Goal: Transaction & Acquisition: Purchase product/service

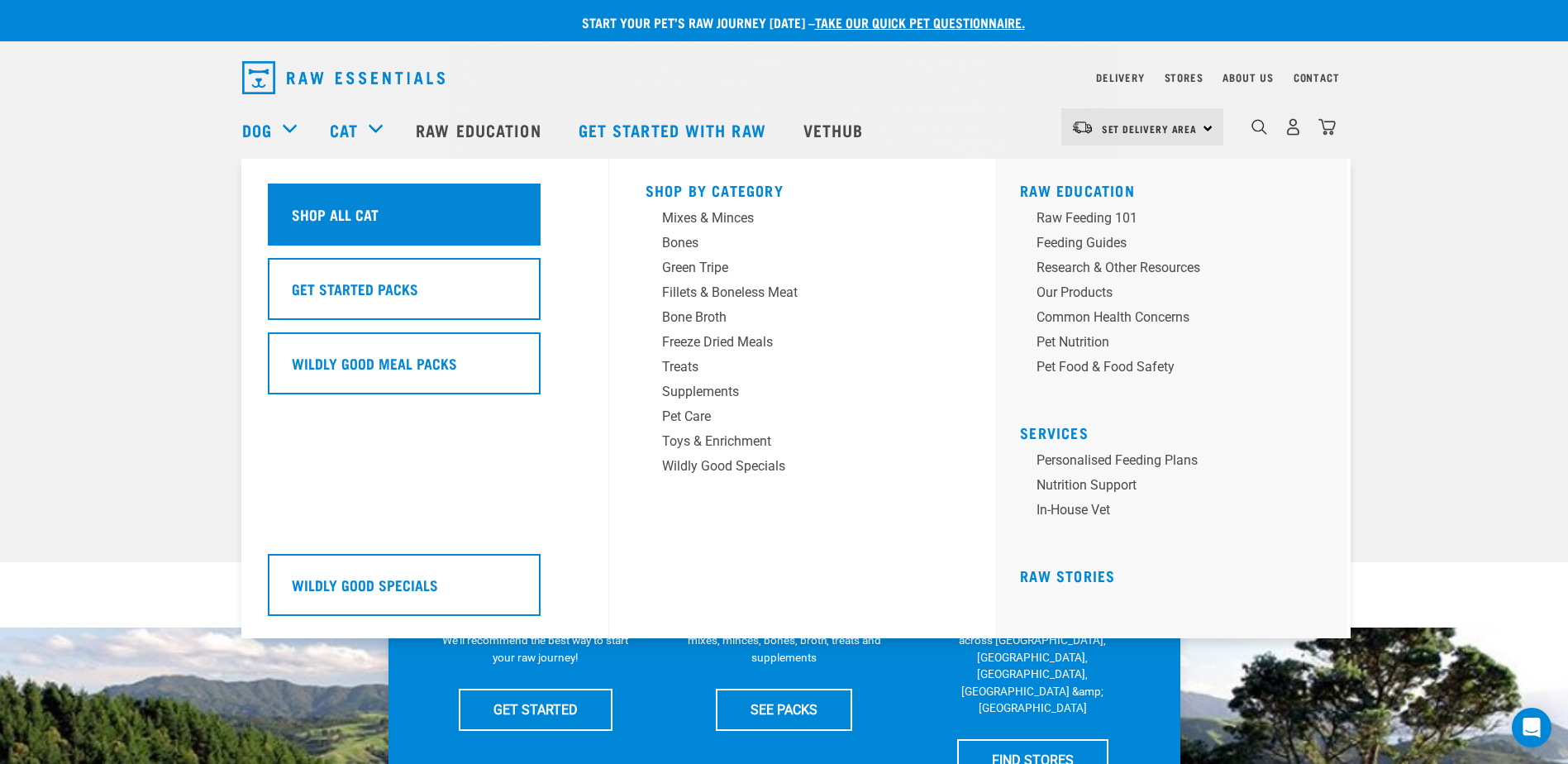
click at [339, 200] on div "Shop All Cat" at bounding box center [403, 215] width 273 height 62
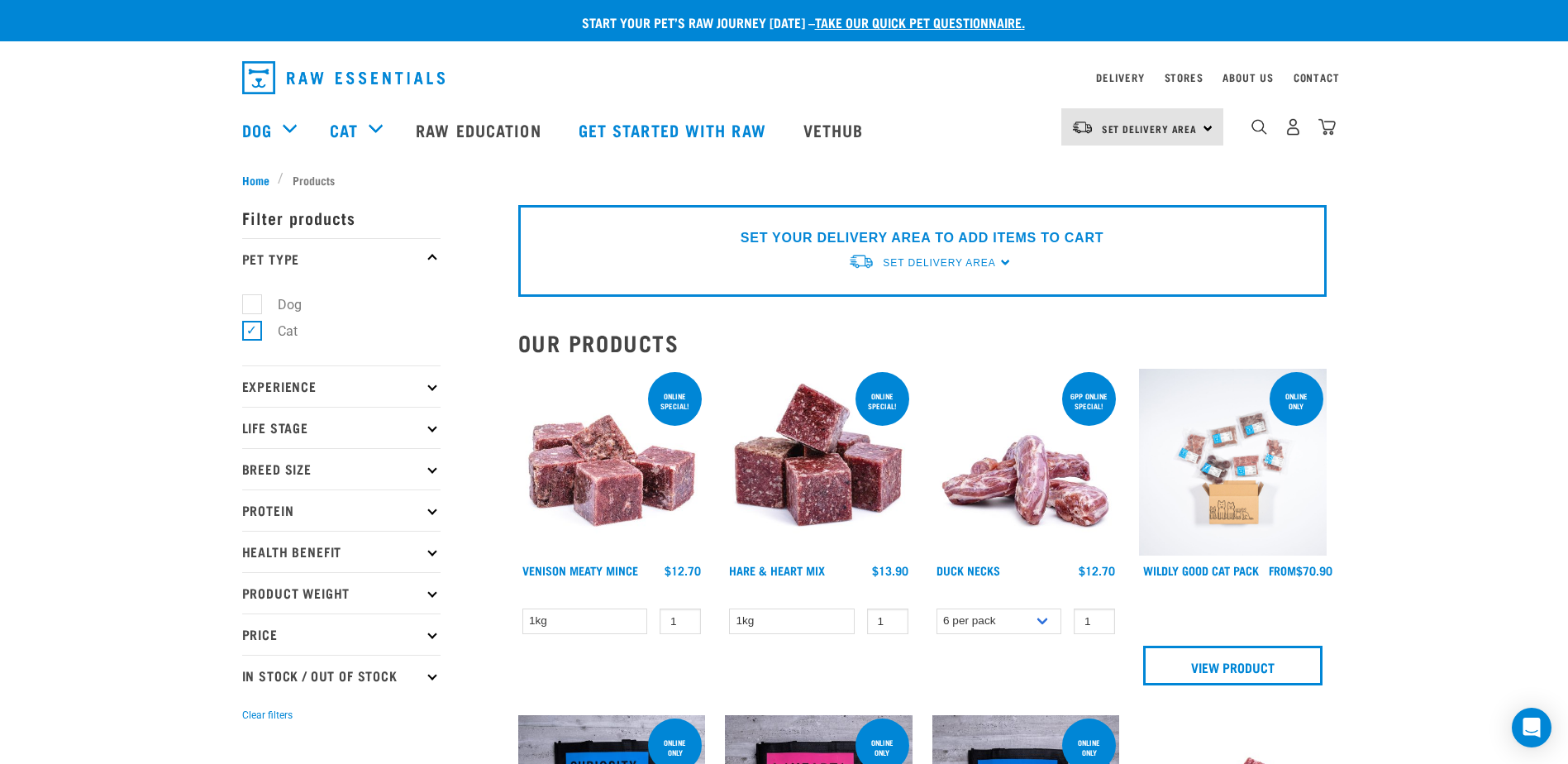
click at [251, 306] on label "Dog" at bounding box center [279, 304] width 57 height 20
click at [251, 306] on input "Dog" at bounding box center [247, 300] width 11 height 11
checkbox input "true"
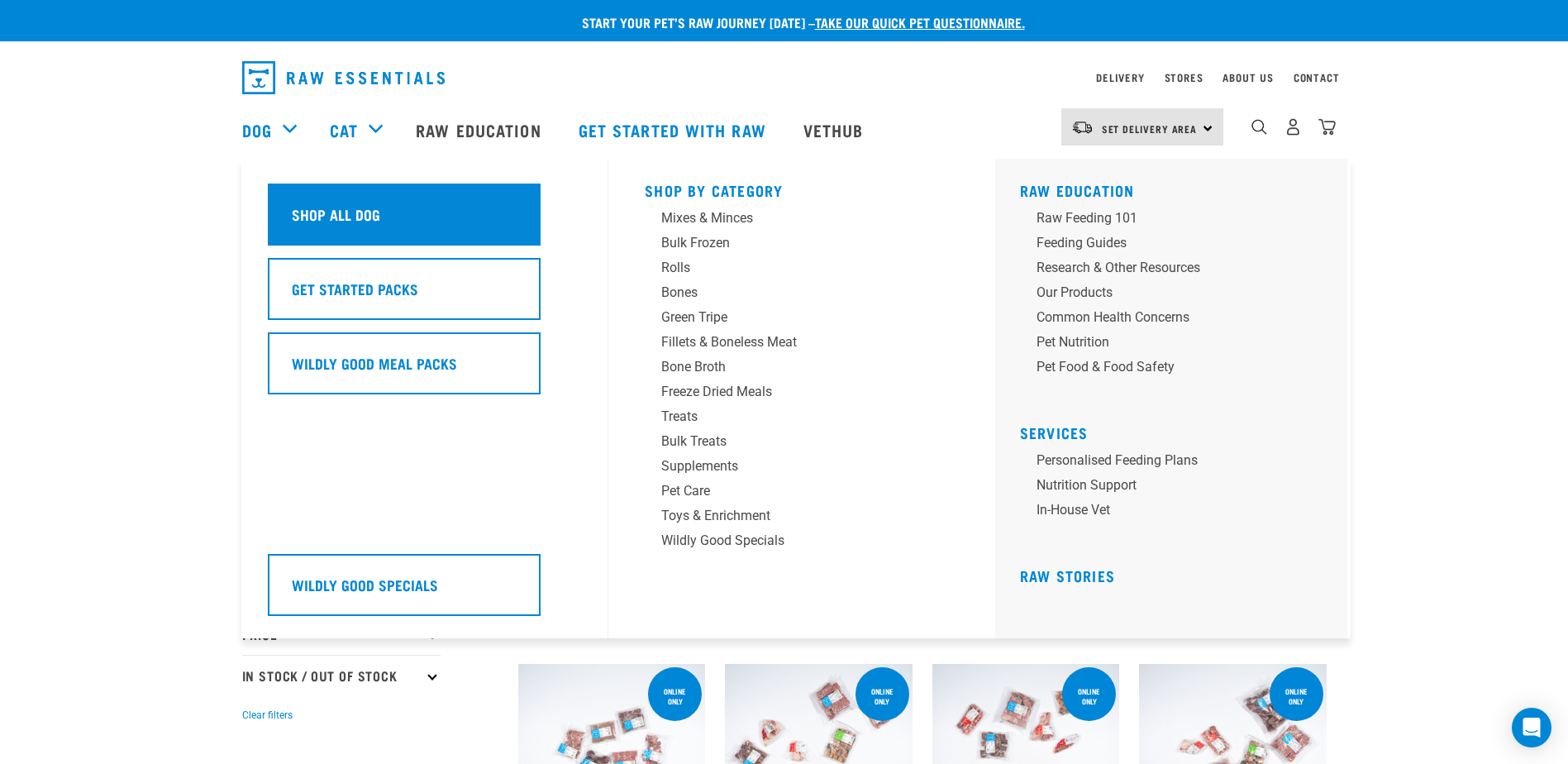
click at [322, 212] on h5 "Shop All Dog" at bounding box center [335, 214] width 88 height 21
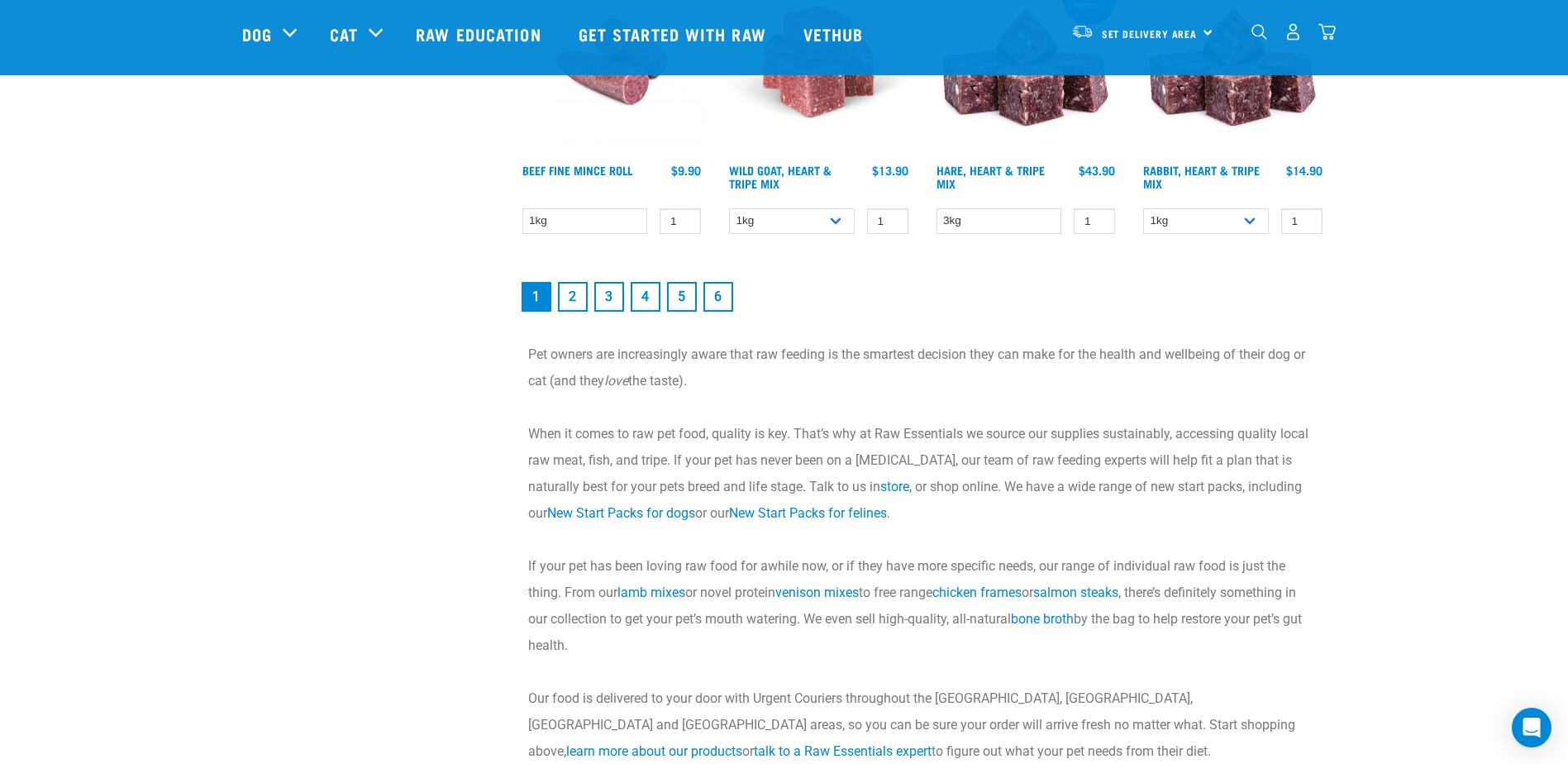
scroll to position [2480, 0]
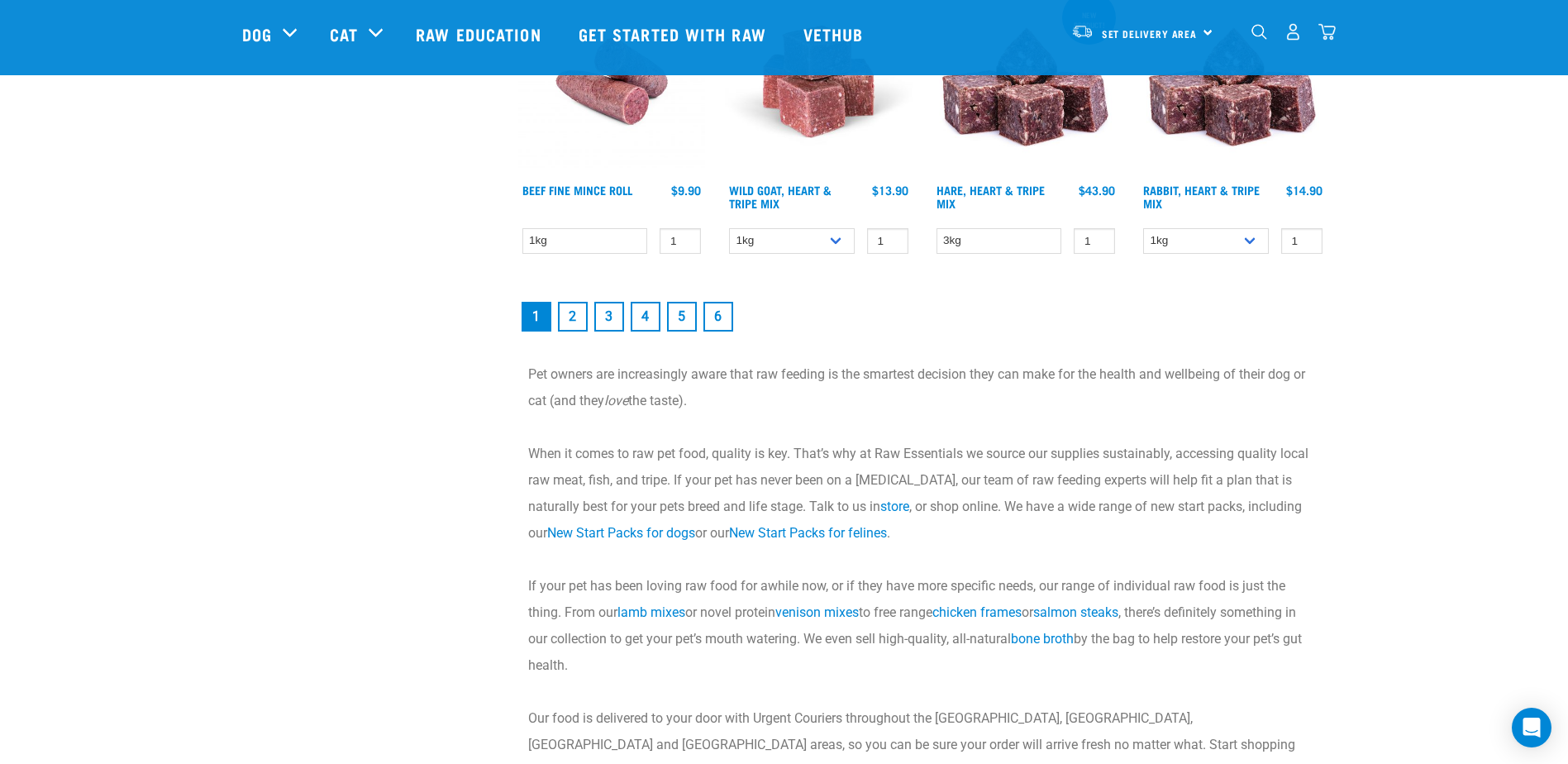
click at [571, 317] on link "2" at bounding box center [573, 316] width 30 height 30
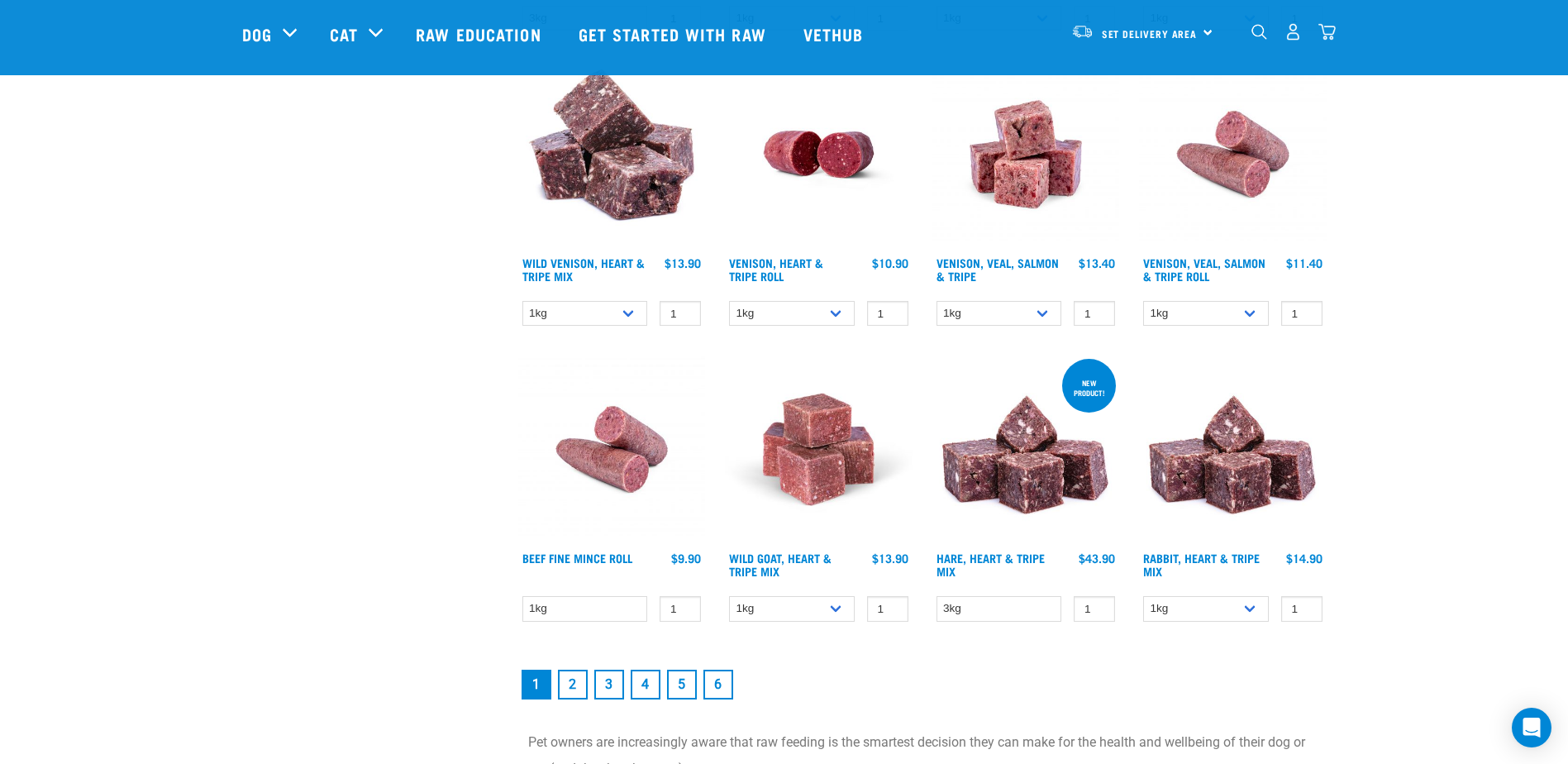
scroll to position [2066, 0]
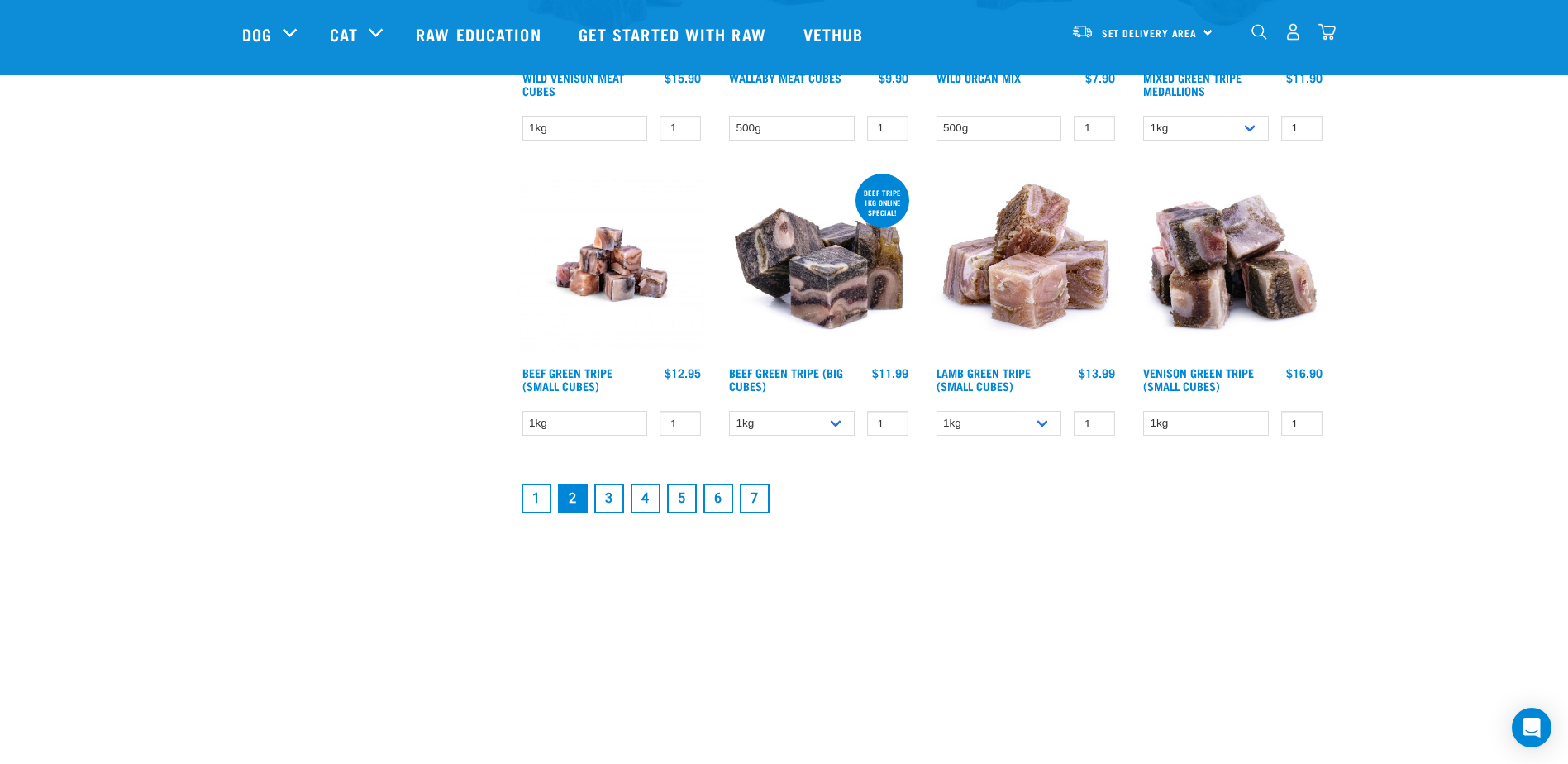
scroll to position [2149, 0]
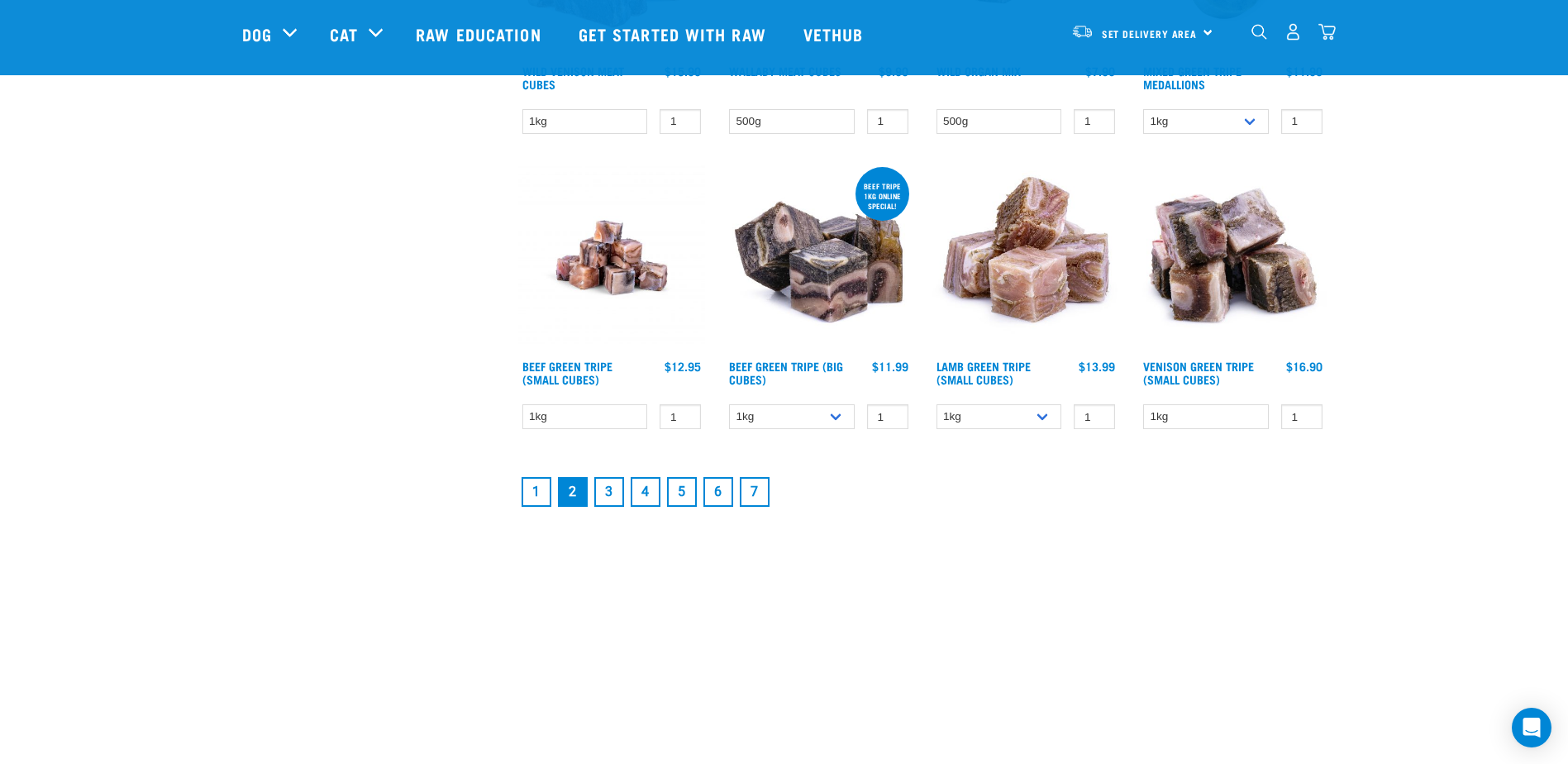
click at [610, 488] on link "3" at bounding box center [609, 492] width 30 height 30
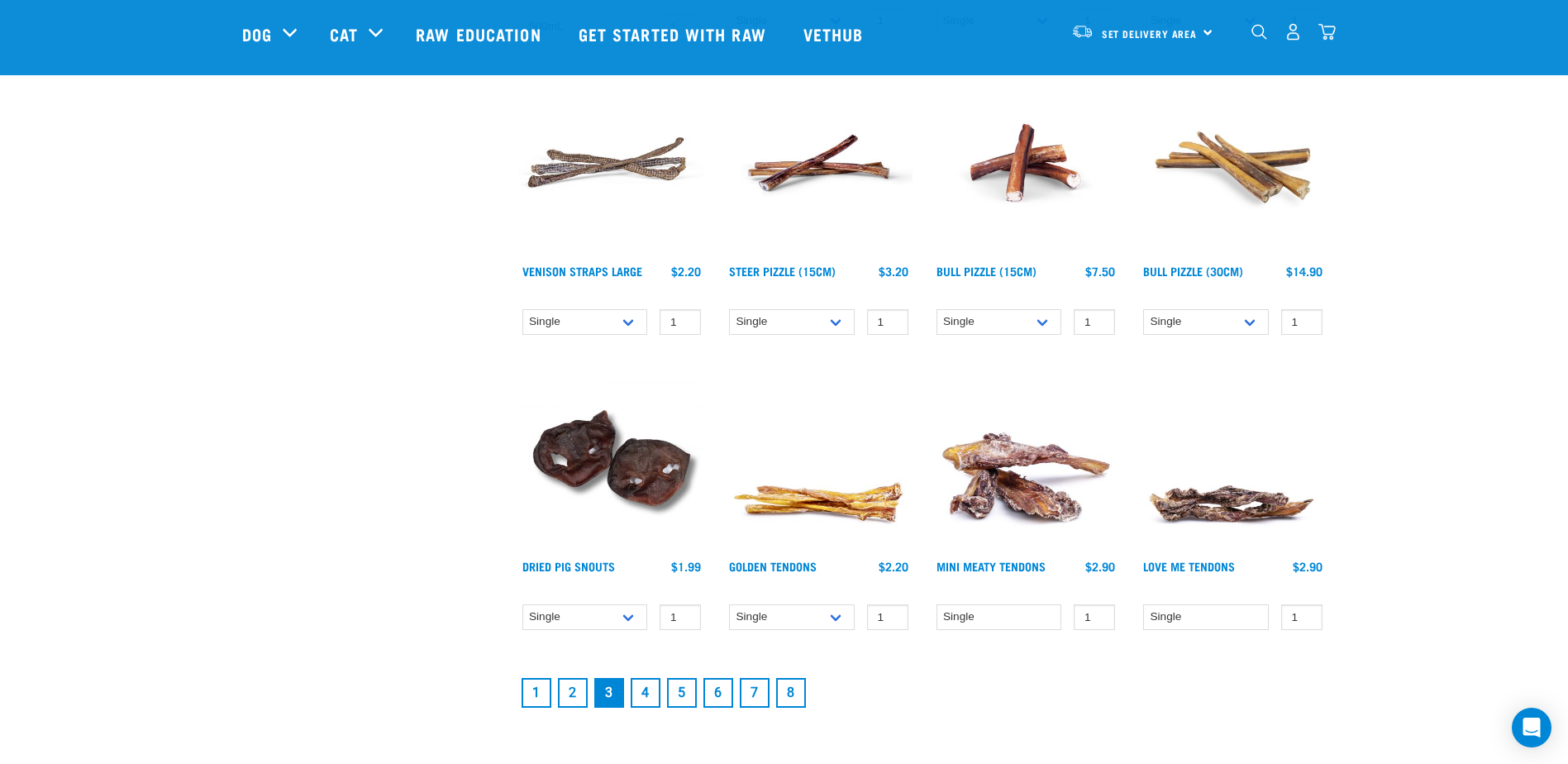
scroll to position [1984, 0]
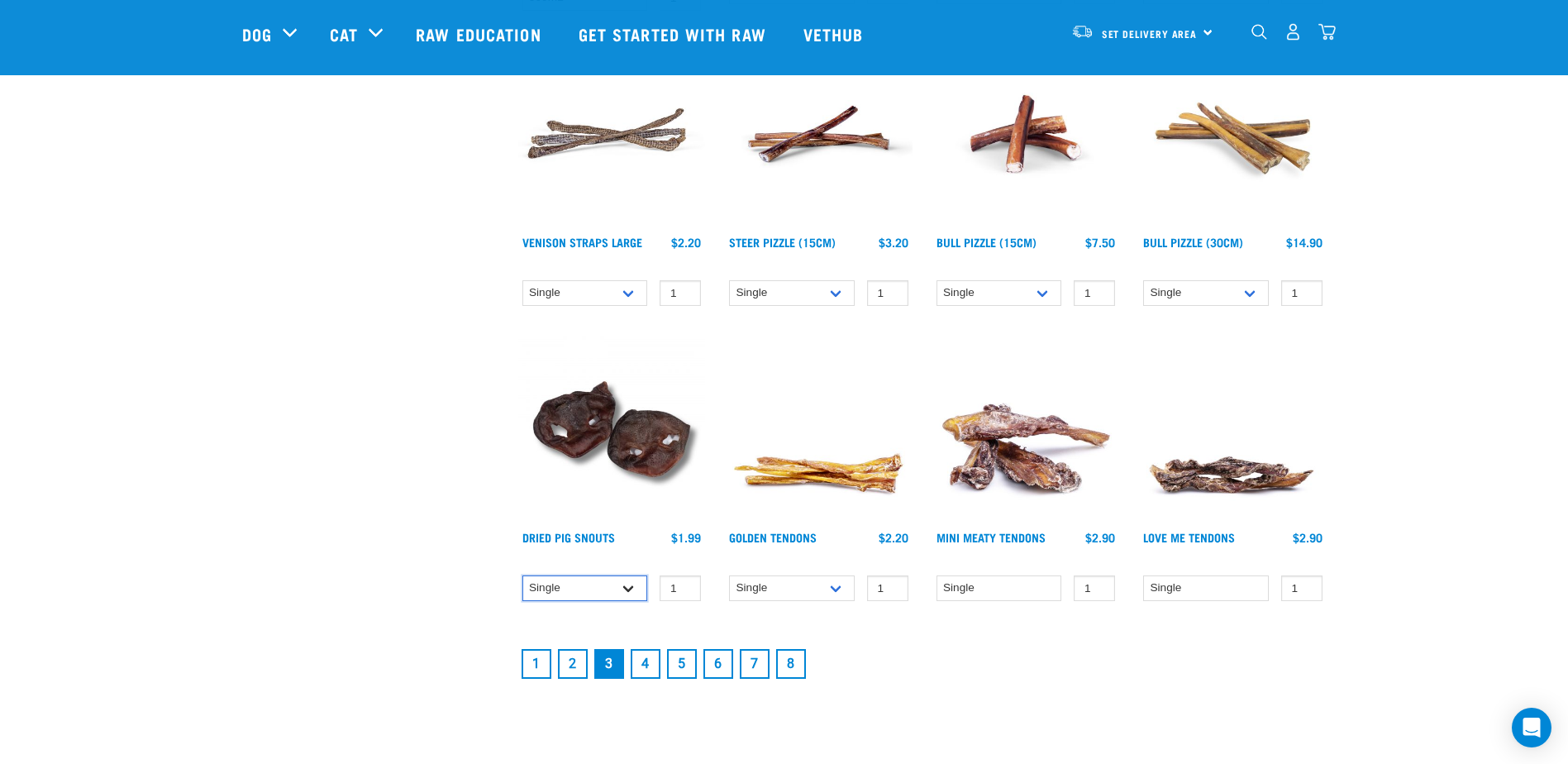
click at [625, 584] on select "Single 10 per pack 25 per pack" at bounding box center [584, 588] width 125 height 25
click at [522, 575] on select "Single 10 per pack 25 per pack" at bounding box center [584, 588] width 125 height 25
click at [628, 589] on select "Single 10 per pack 25 per pack" at bounding box center [584, 588] width 125 height 25
click at [522, 575] on select "Single 10 per pack 25 per pack" at bounding box center [584, 588] width 125 height 25
click at [627, 590] on select "Single 10 per pack 25 per pack" at bounding box center [584, 588] width 125 height 25
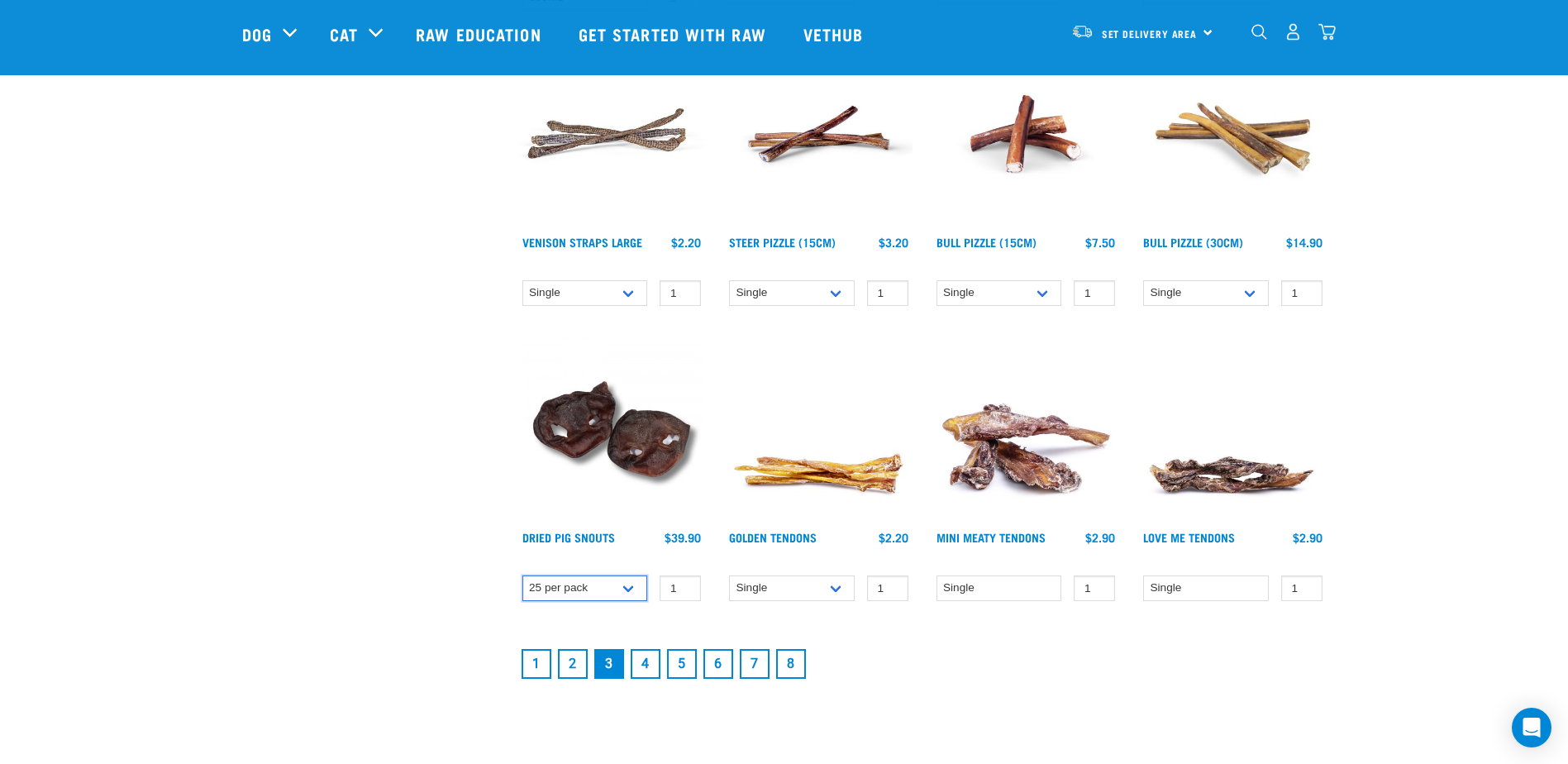
select select "443097"
click at [522, 575] on select "Single 10 per pack 25 per pack" at bounding box center [584, 588] width 125 height 25
click at [675, 587] on input "1" at bounding box center [679, 588] width 42 height 25
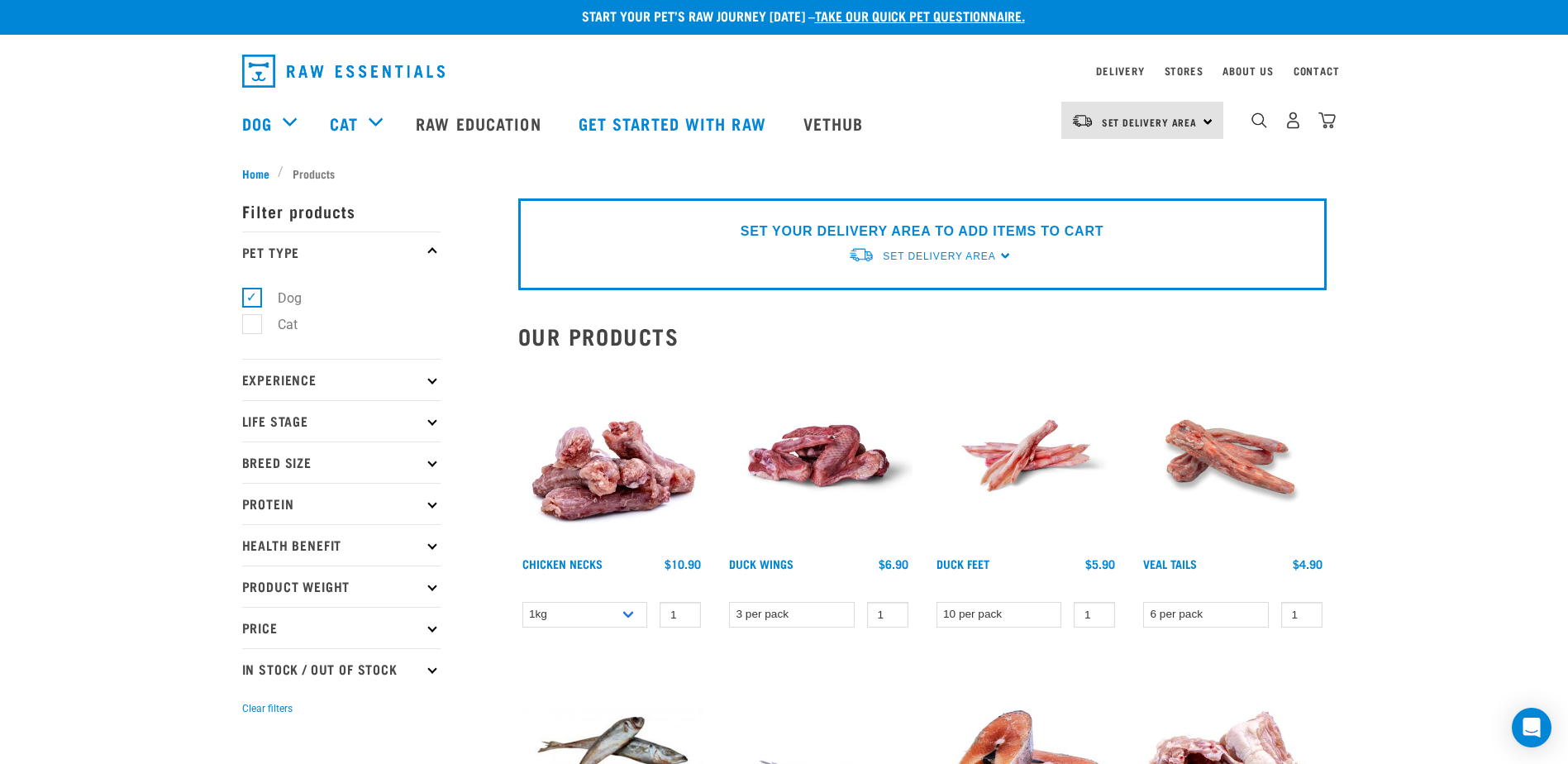
scroll to position [3, 0]
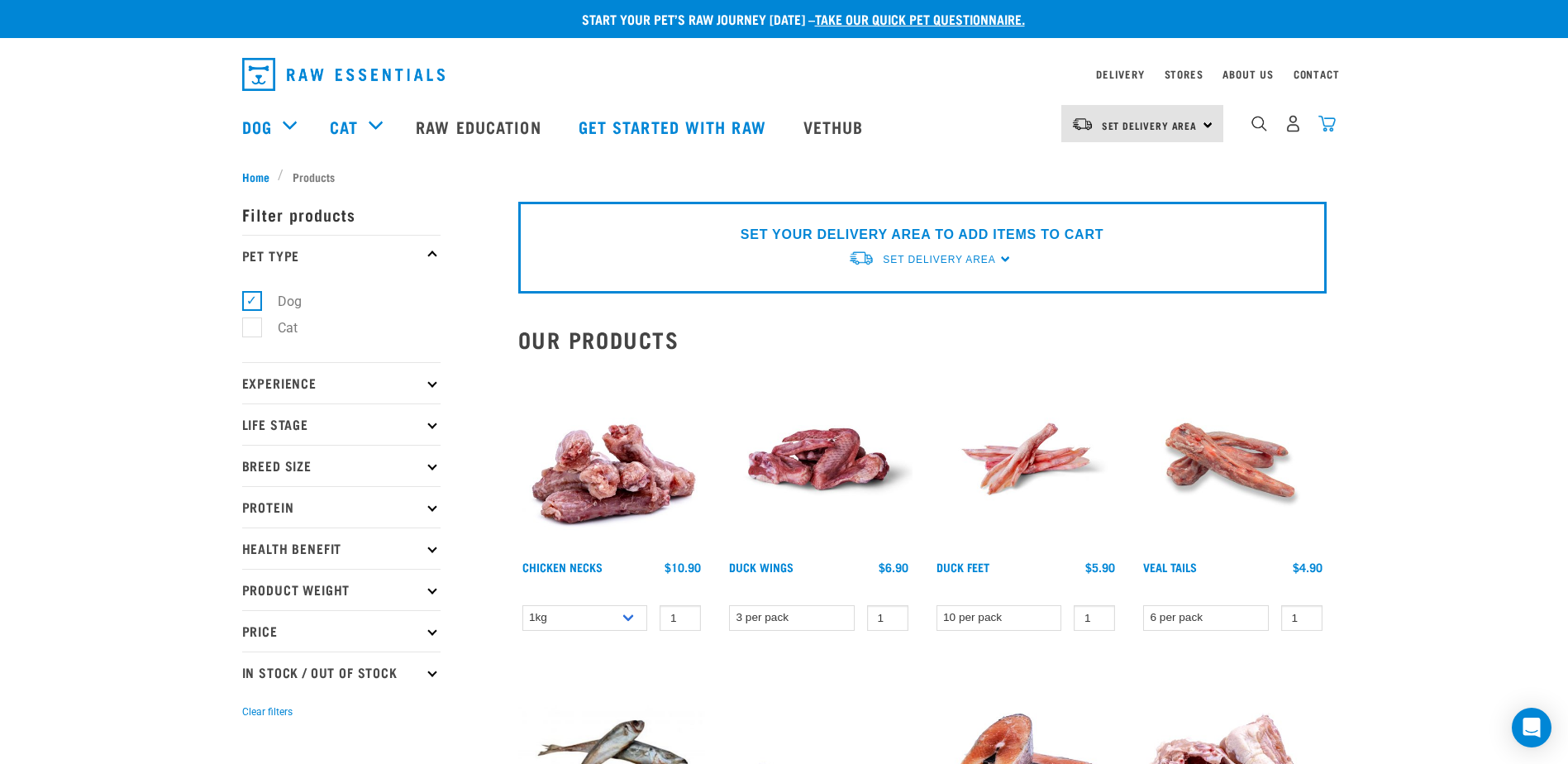
click at [1331, 130] on img "dropdown navigation" at bounding box center [1327, 123] width 17 height 17
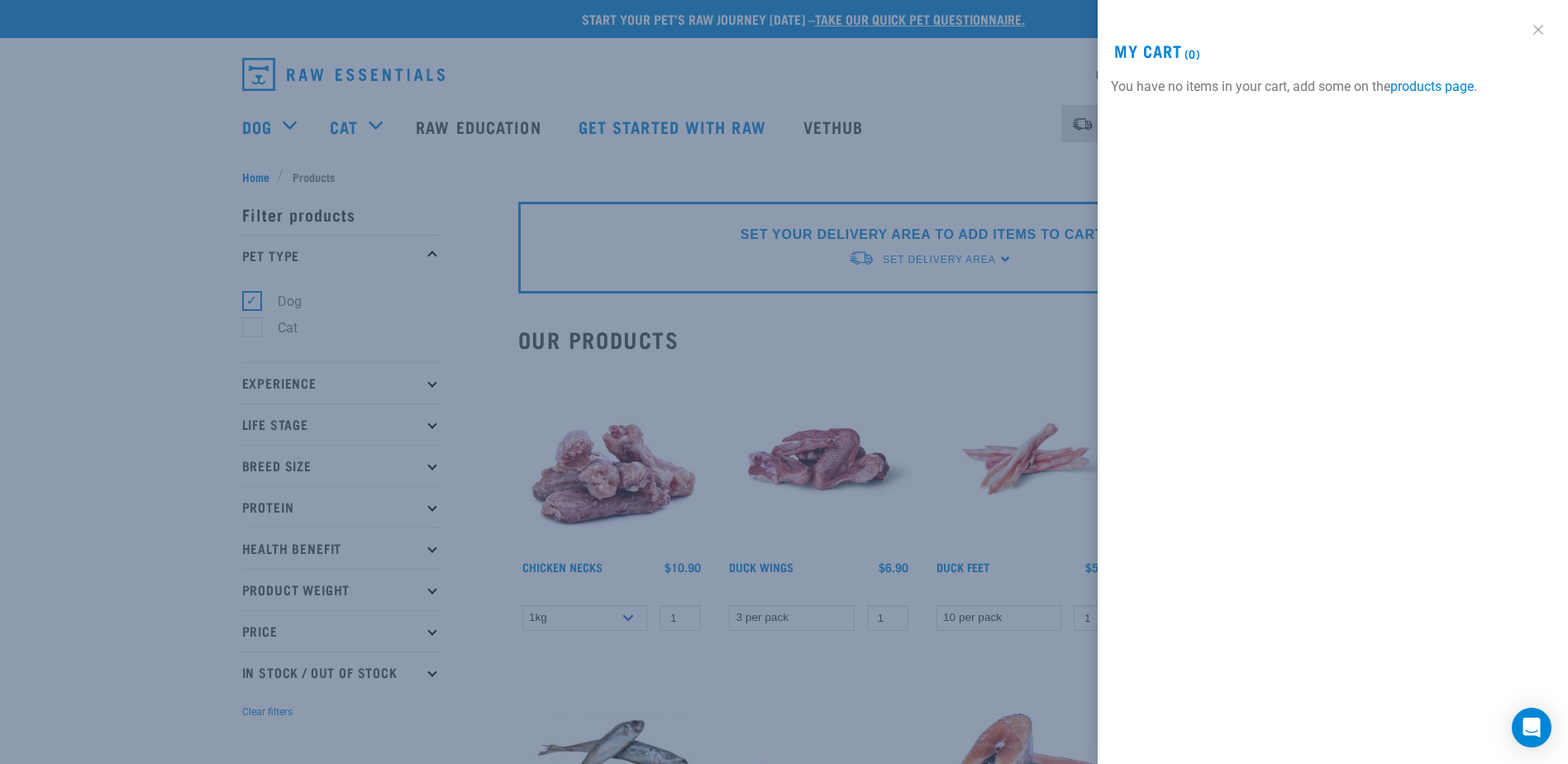
click at [1541, 32] on link at bounding box center [1538, 29] width 26 height 26
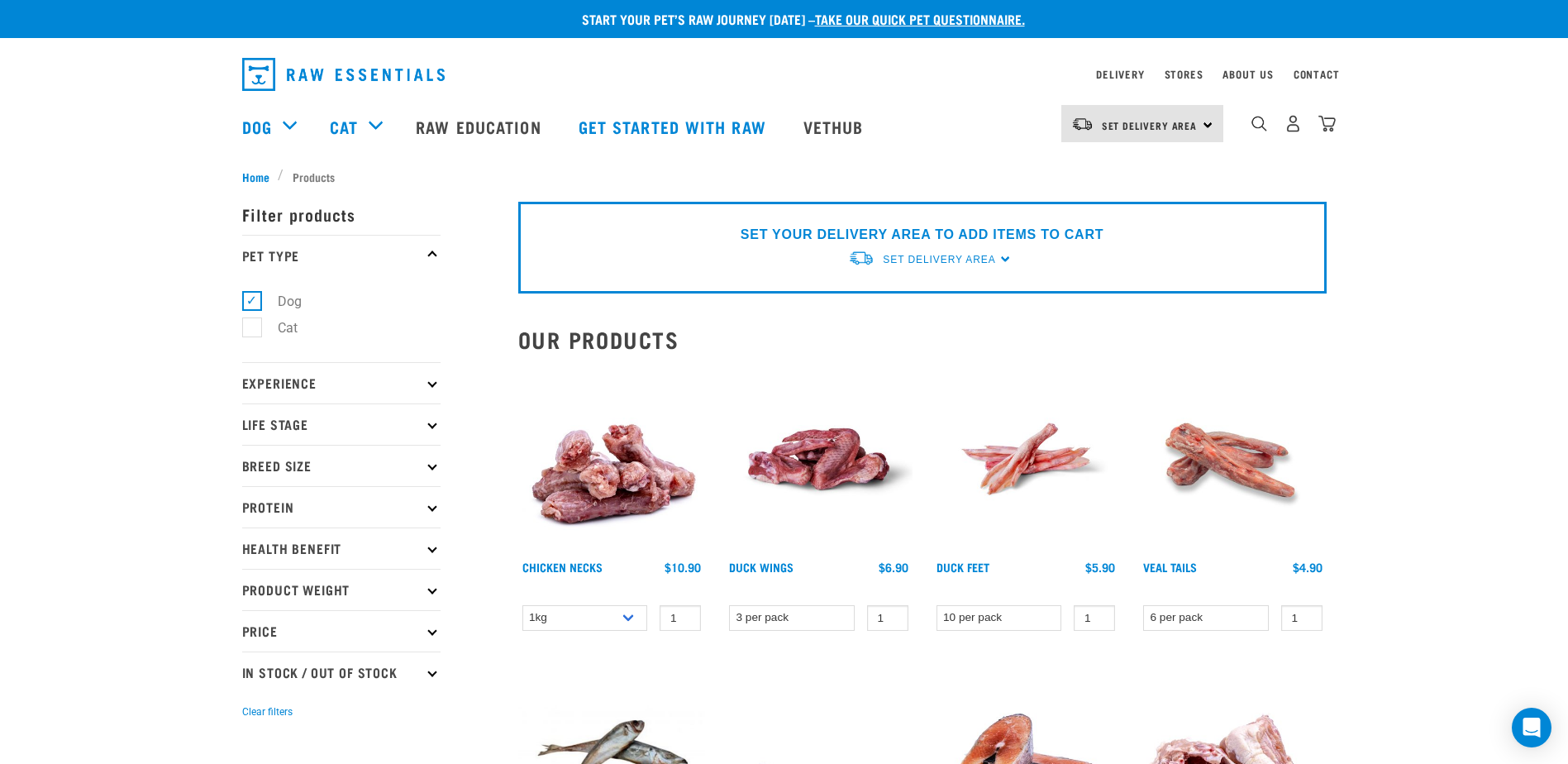
click at [1204, 124] on div "Set Delivery Area North Island South Island" at bounding box center [1142, 123] width 162 height 37
click at [1180, 164] on link "[GEOGRAPHIC_DATA]" at bounding box center [1140, 169] width 158 height 36
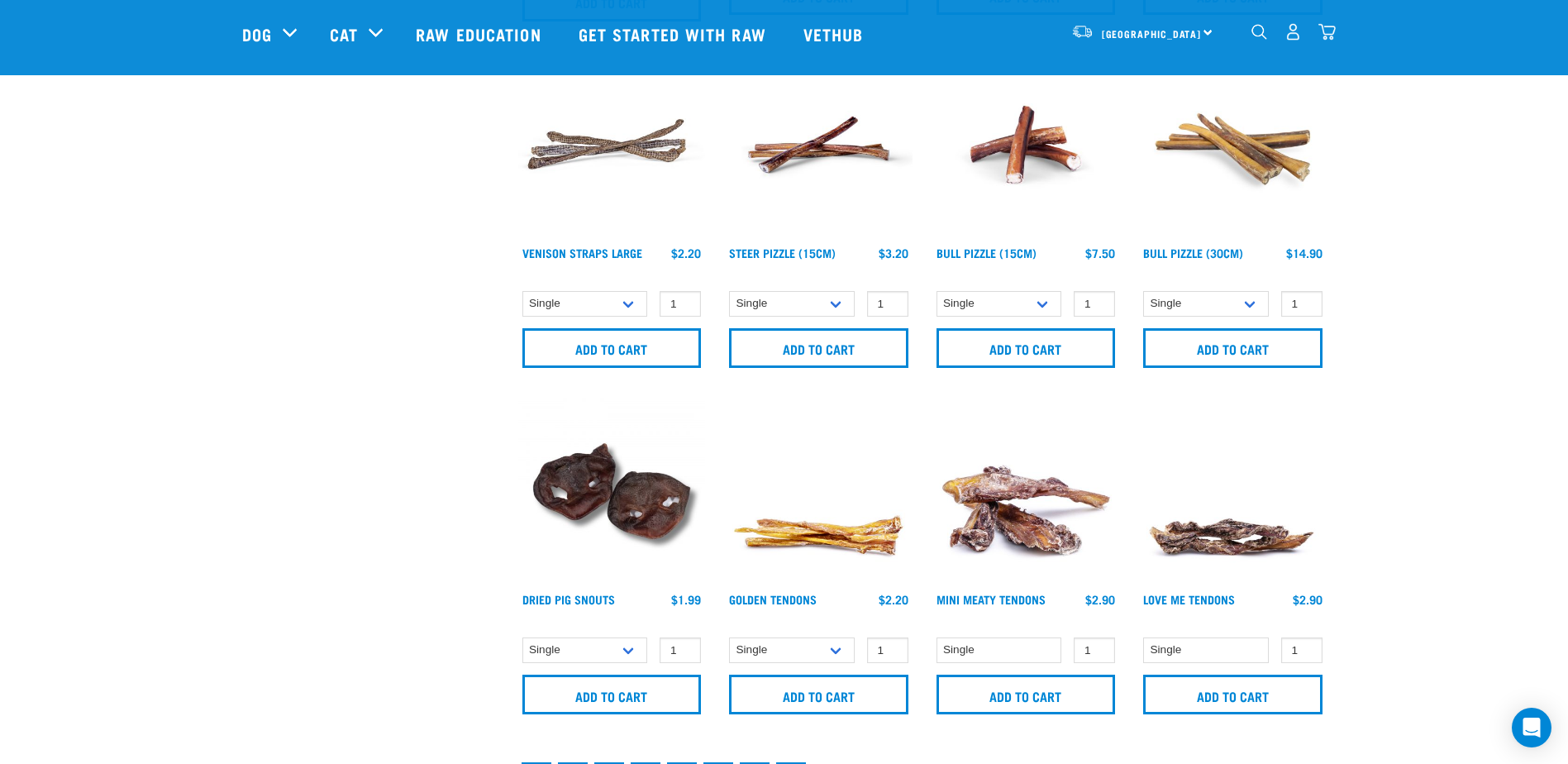
scroll to position [2235, 0]
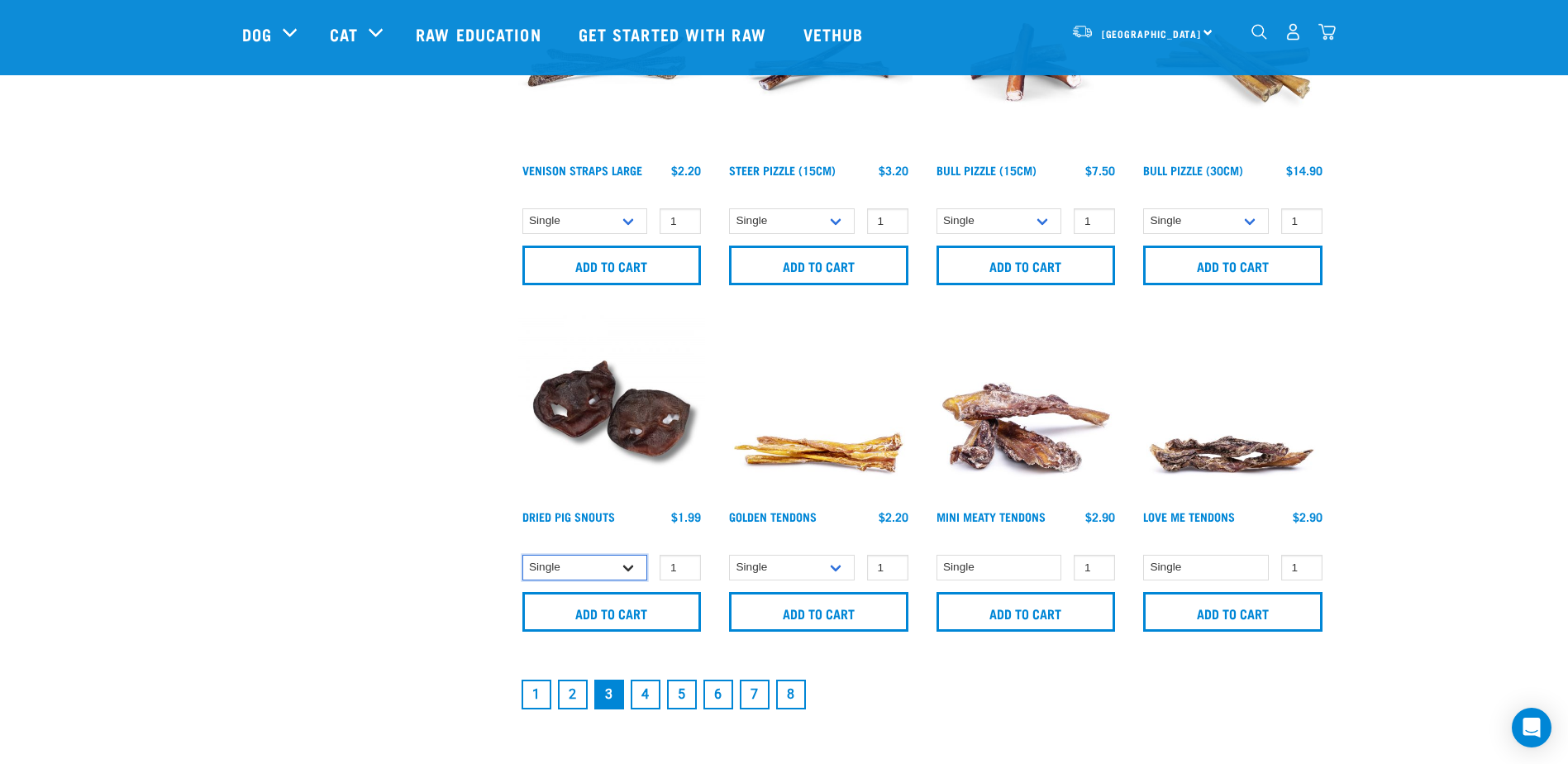
click at [632, 570] on select "Single 10 per pack 25 per pack" at bounding box center [584, 567] width 125 height 25
select select "443097"
click at [522, 554] on select "Single 10 per pack 25 per pack" at bounding box center [584, 567] width 125 height 25
click at [654, 614] on input "Add to cart" at bounding box center [611, 611] width 179 height 40
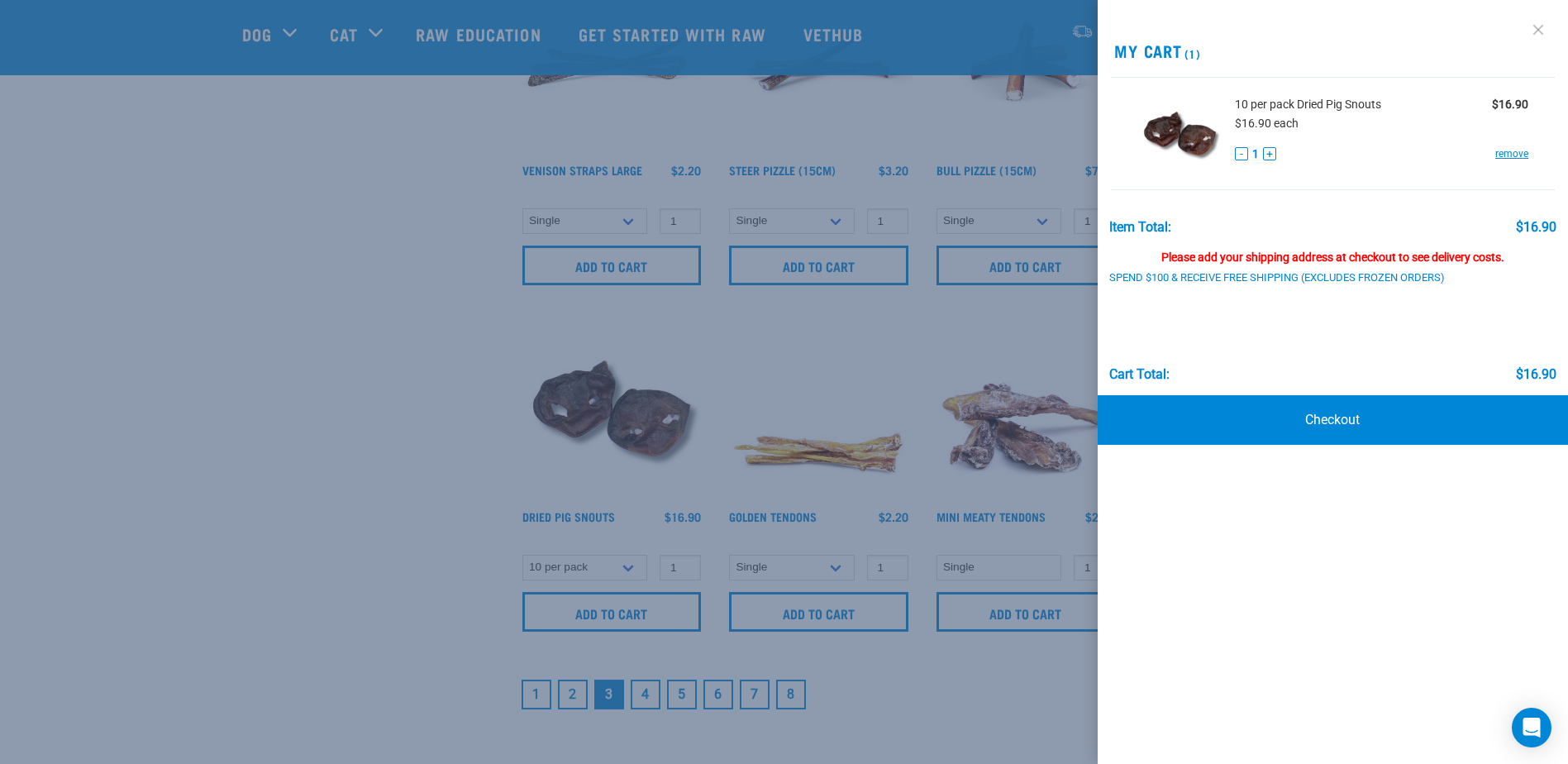
click at [1531, 30] on link at bounding box center [1538, 29] width 26 height 26
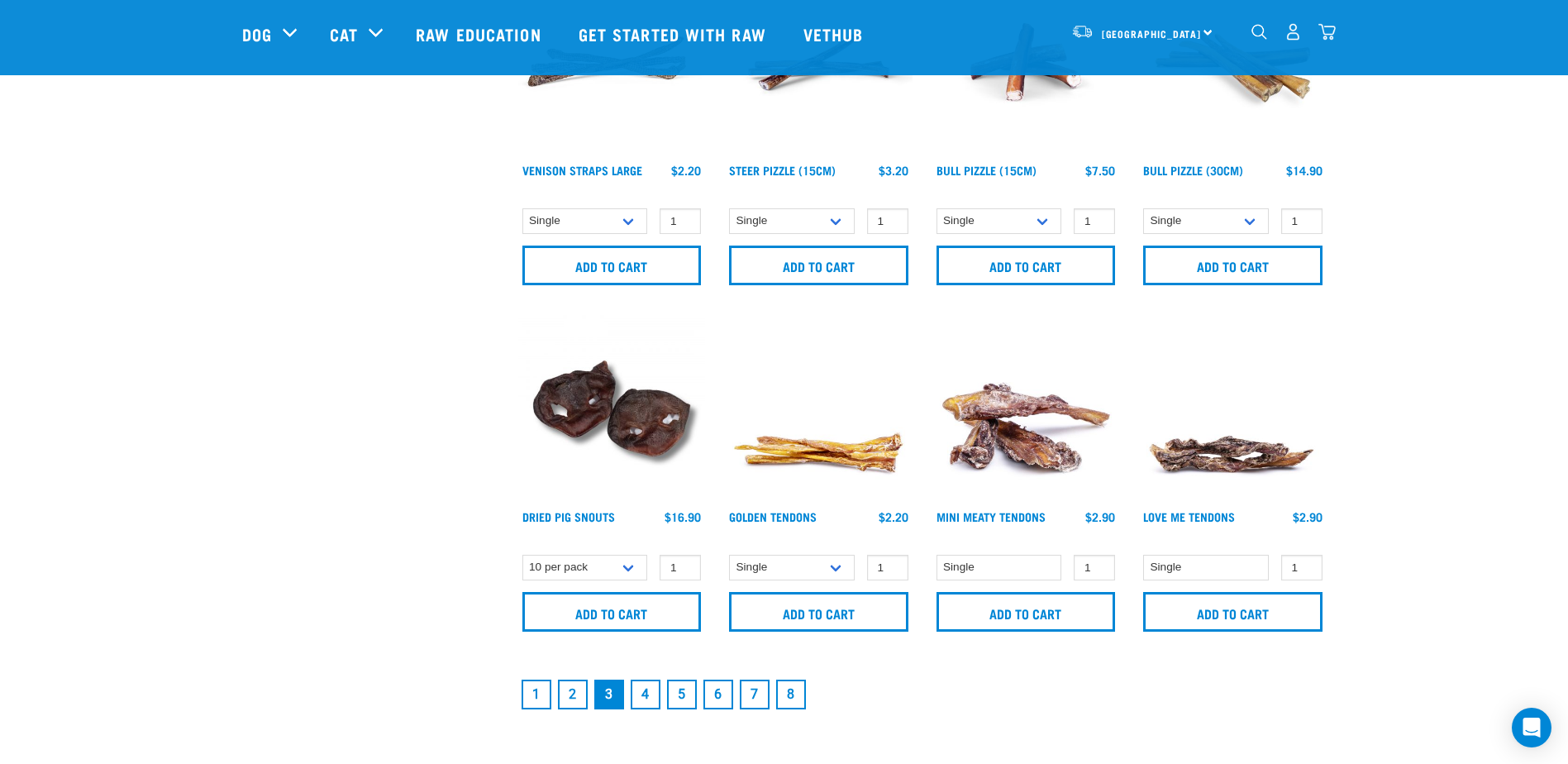
click at [646, 694] on link "4" at bounding box center [645, 694] width 30 height 30
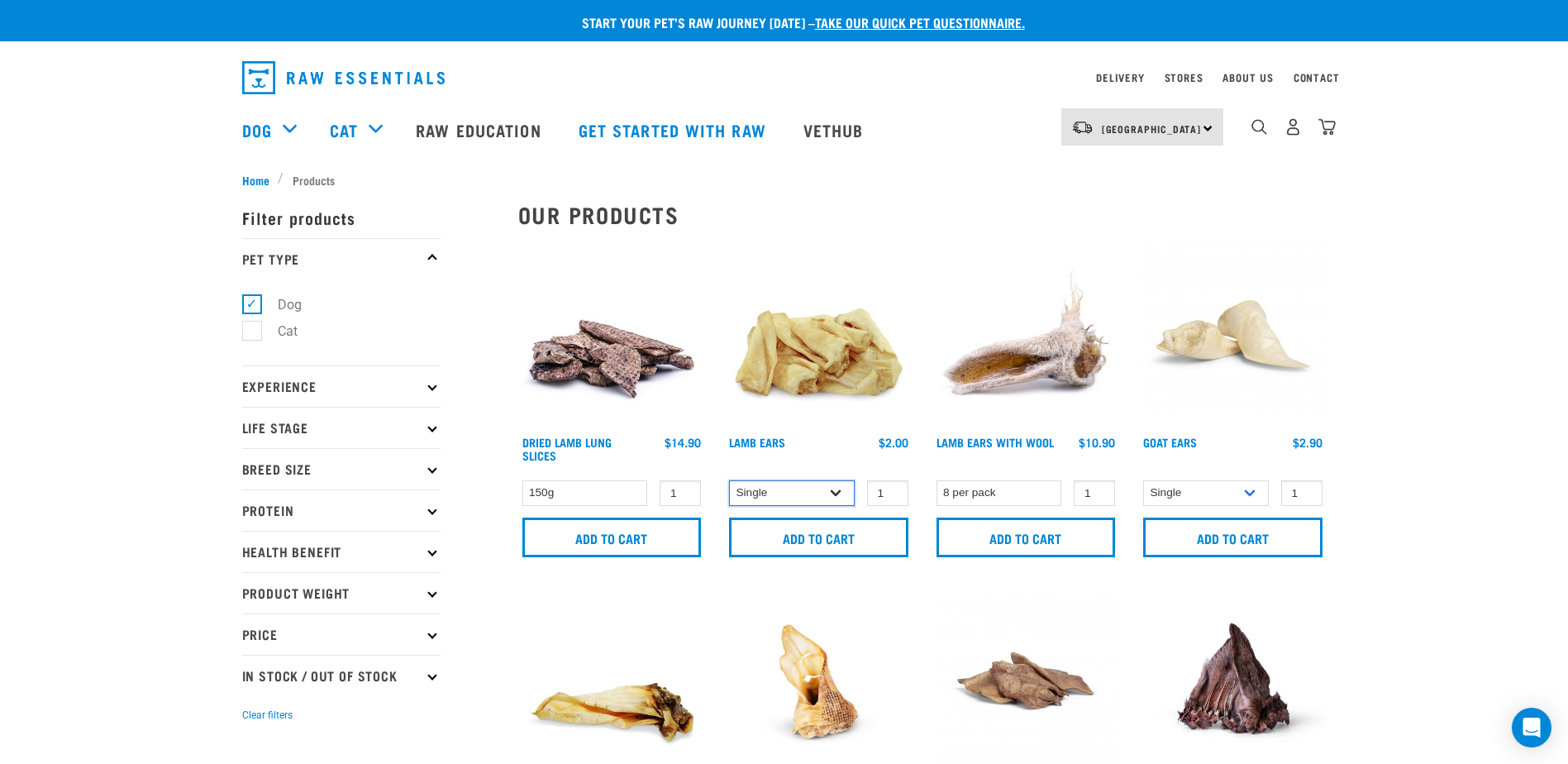
click at [830, 491] on select "Single 10 per pack" at bounding box center [791, 493] width 125 height 25
select select "800"
click at [729, 480] on select "Single 10 per pack" at bounding box center [791, 493] width 125 height 25
type input "2"
click at [890, 491] on input "2" at bounding box center [888, 493] width 42 height 25
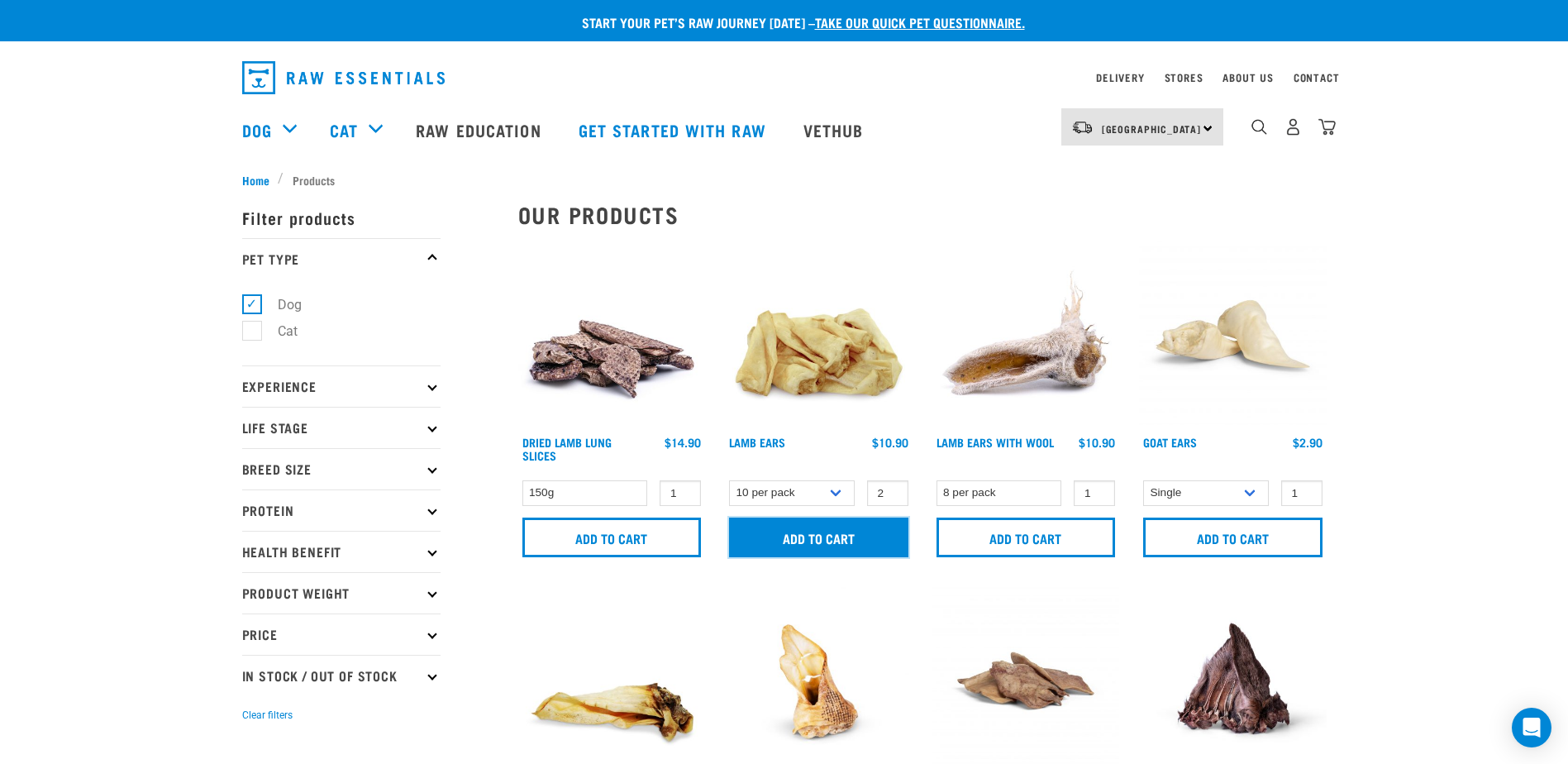
click at [873, 537] on input "Add to cart" at bounding box center [819, 537] width 179 height 40
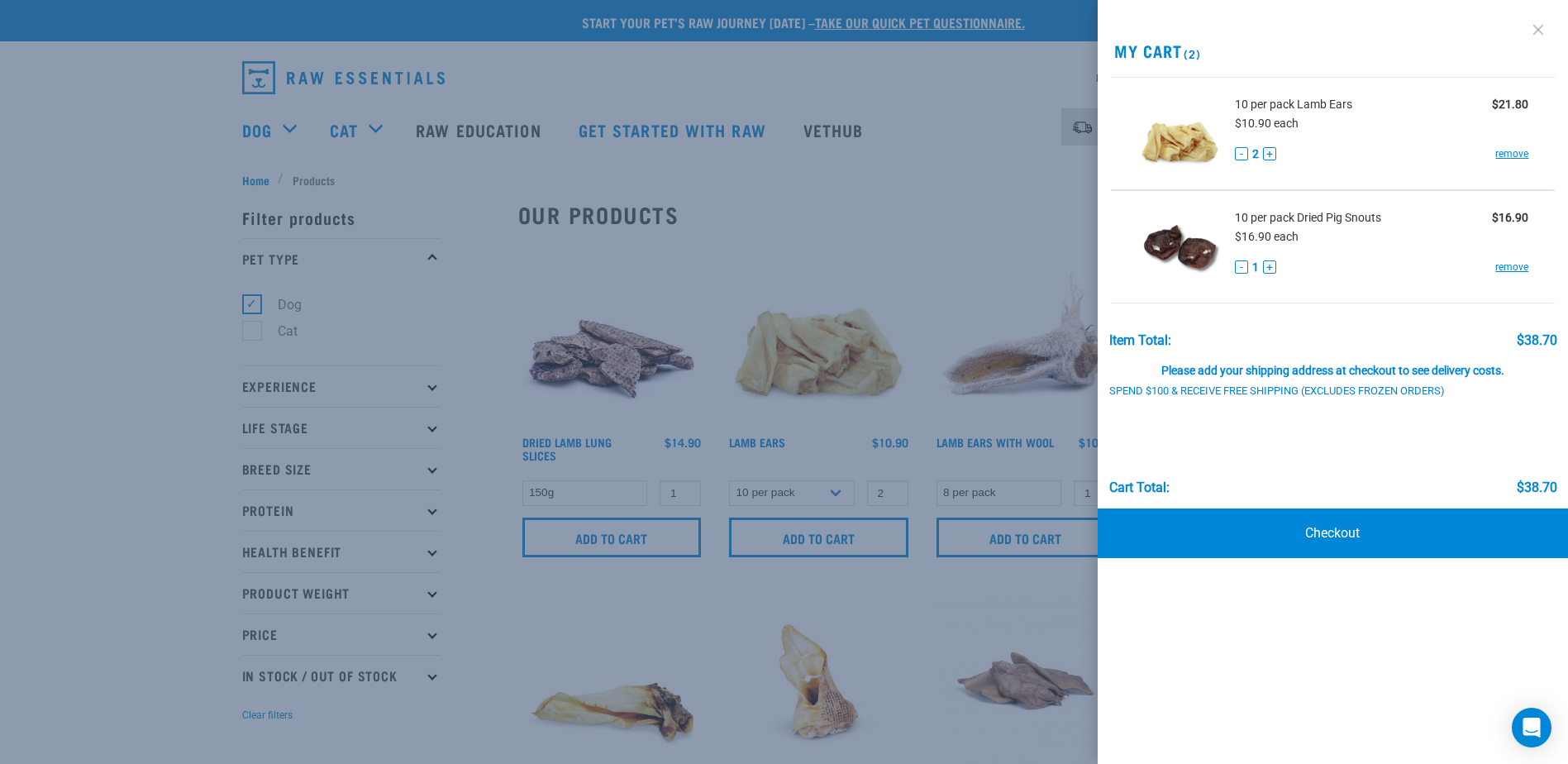
click at [1537, 32] on link at bounding box center [1538, 29] width 26 height 26
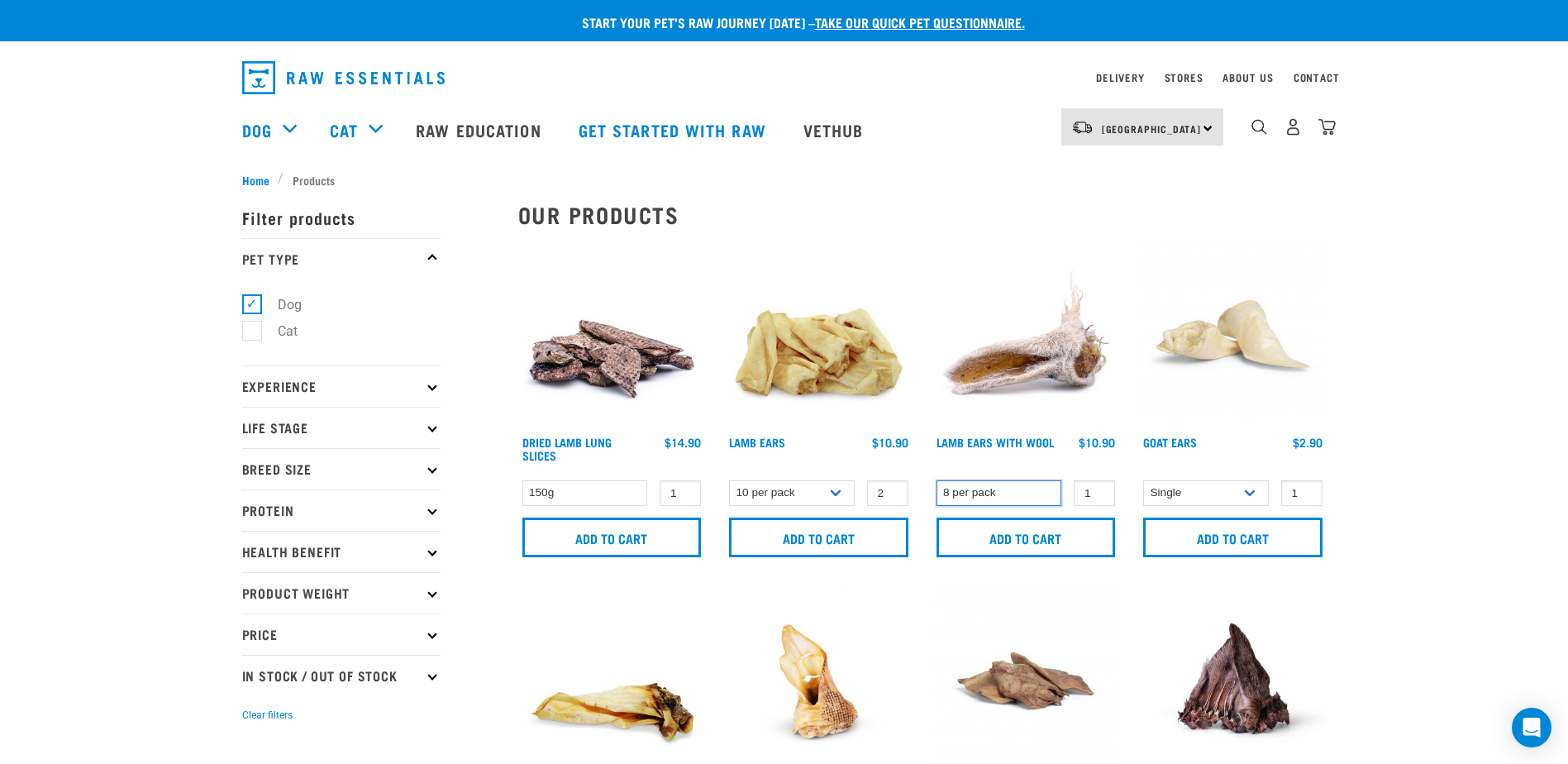
click at [1051, 494] on select "8 per pack" at bounding box center [998, 493] width 125 height 25
click at [936, 480] on select "8 per pack" at bounding box center [998, 493] width 125 height 25
click at [1080, 539] on input "Add to cart" at bounding box center [1026, 537] width 179 height 40
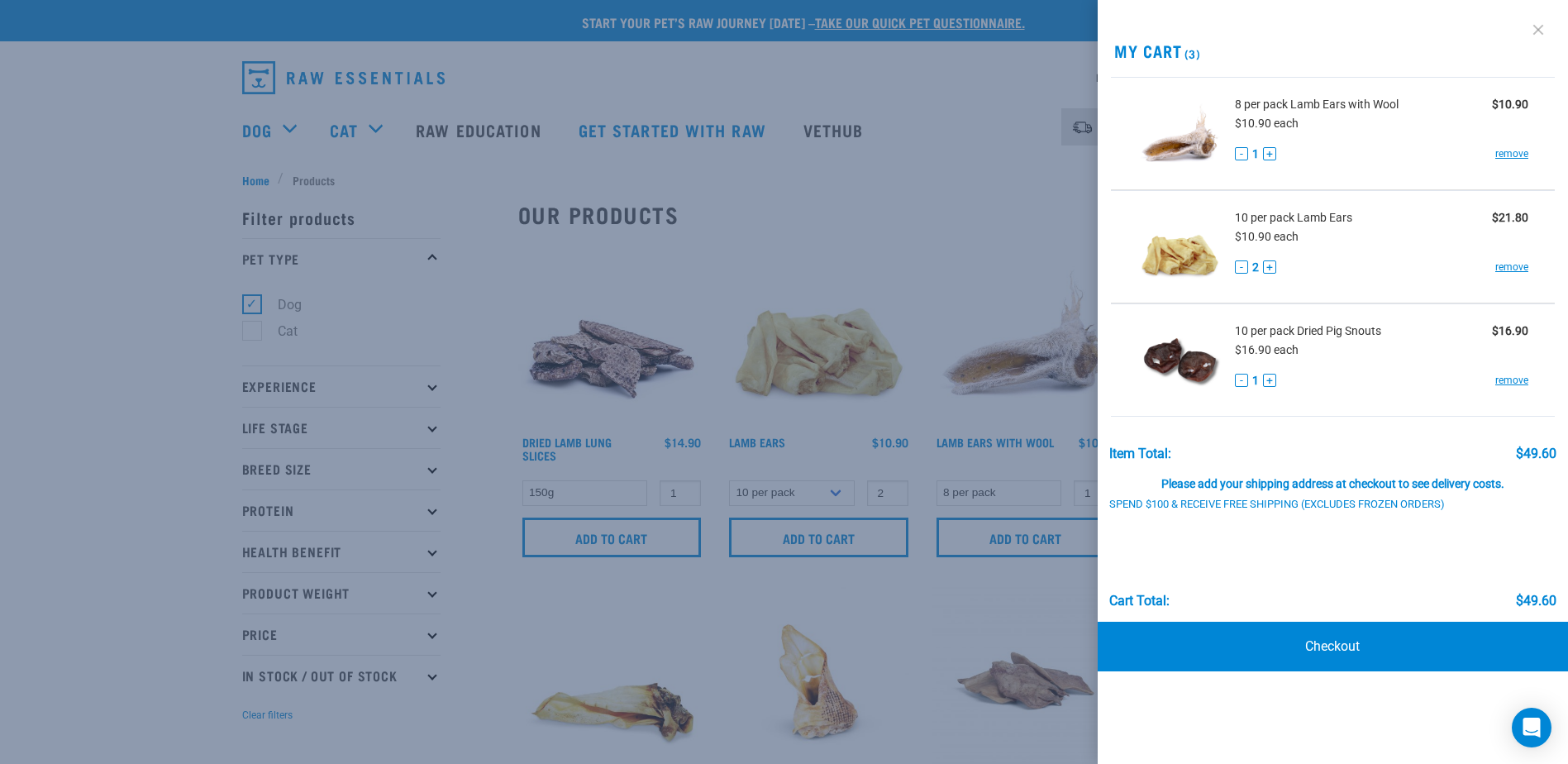
click at [1533, 27] on link at bounding box center [1538, 29] width 26 height 26
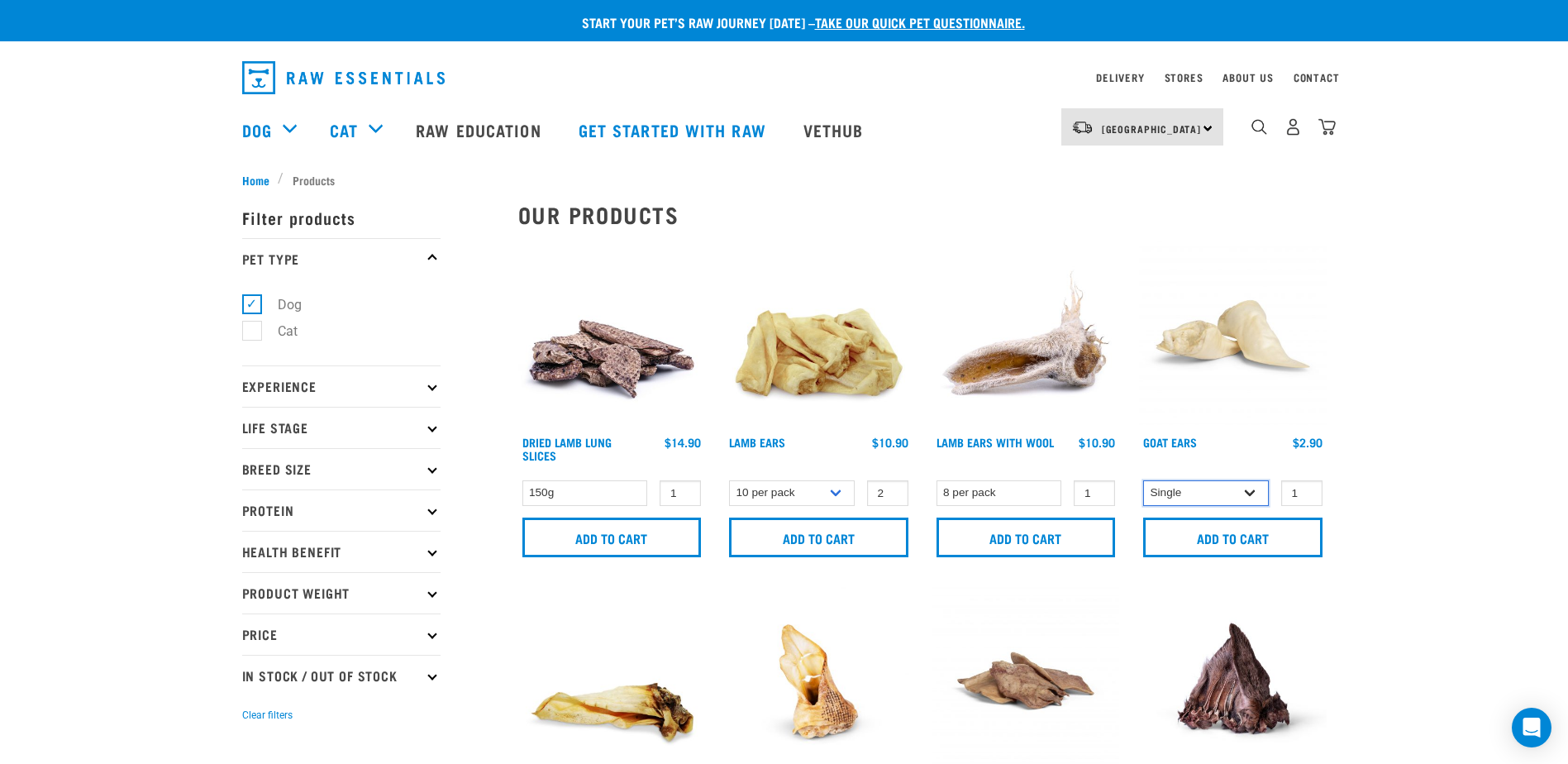
click at [1250, 493] on select "Single 10 per pack 25 per pack" at bounding box center [1205, 493] width 125 height 25
select select "682004"
click at [1143, 480] on select "Single 10 per pack 25 per pack" at bounding box center [1205, 493] width 125 height 25
click at [1272, 539] on input "Add to cart" at bounding box center [1233, 537] width 179 height 40
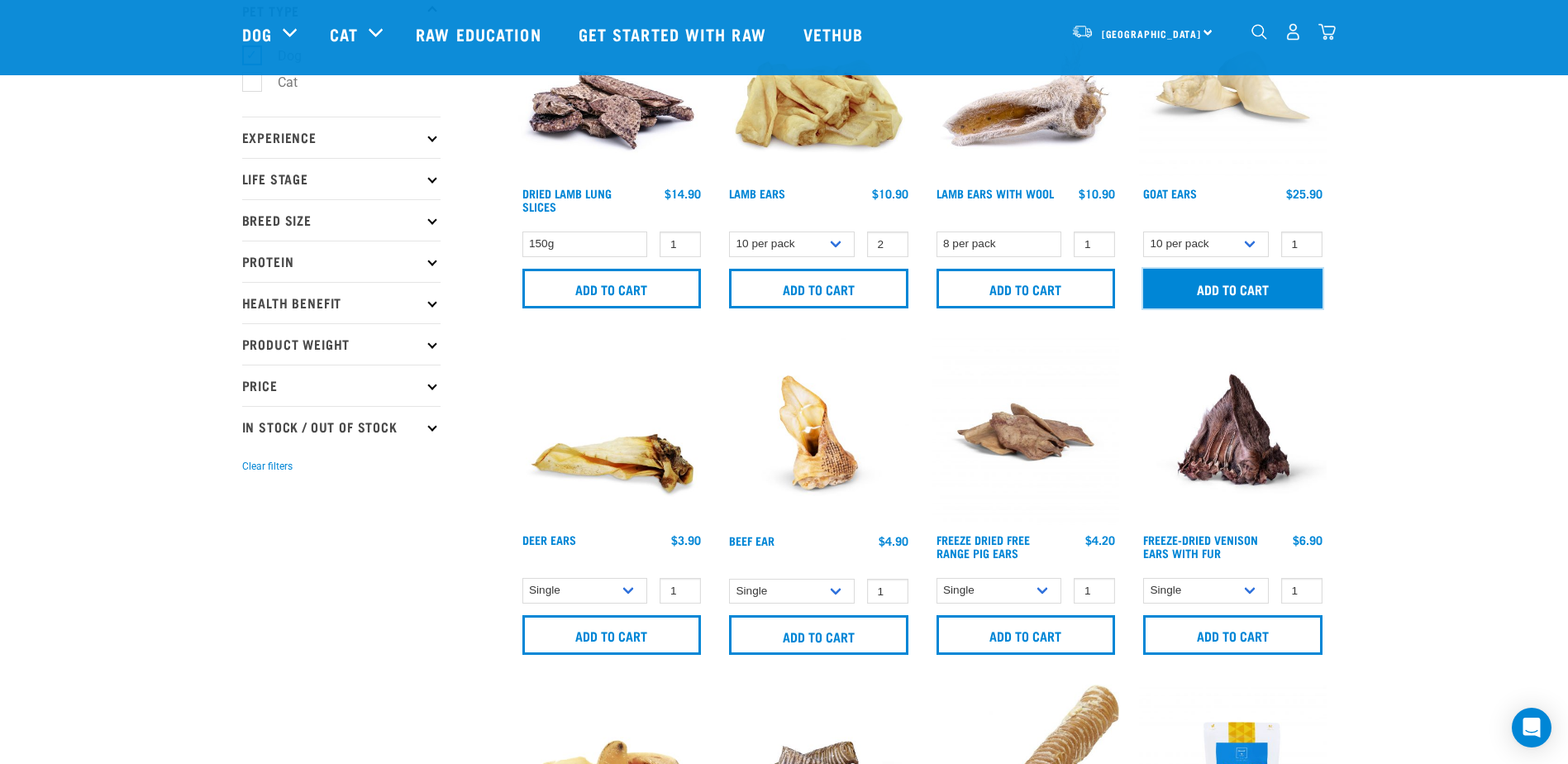
scroll to position [165, 0]
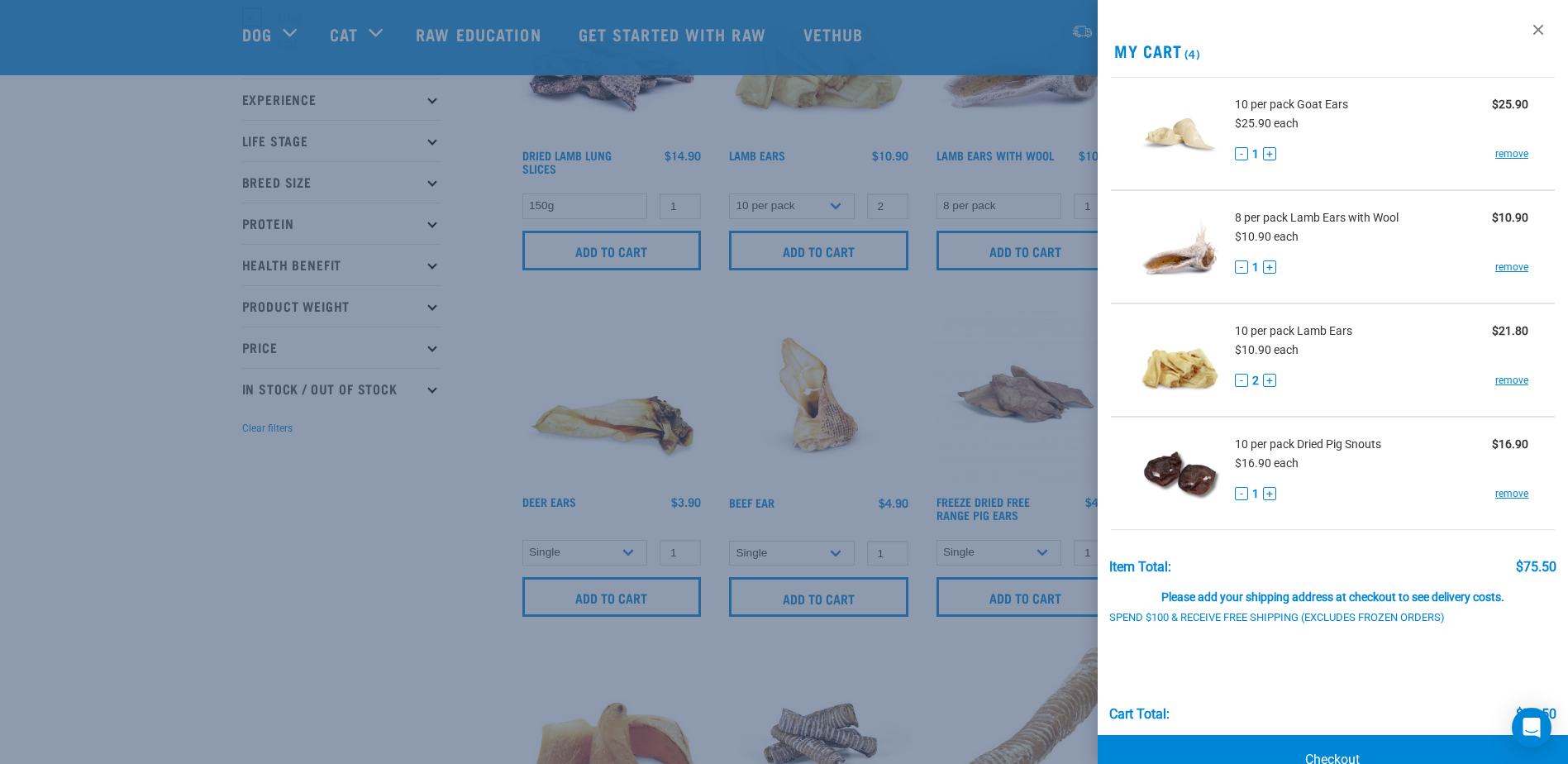
click at [944, 667] on div at bounding box center [784, 382] width 1568 height 764
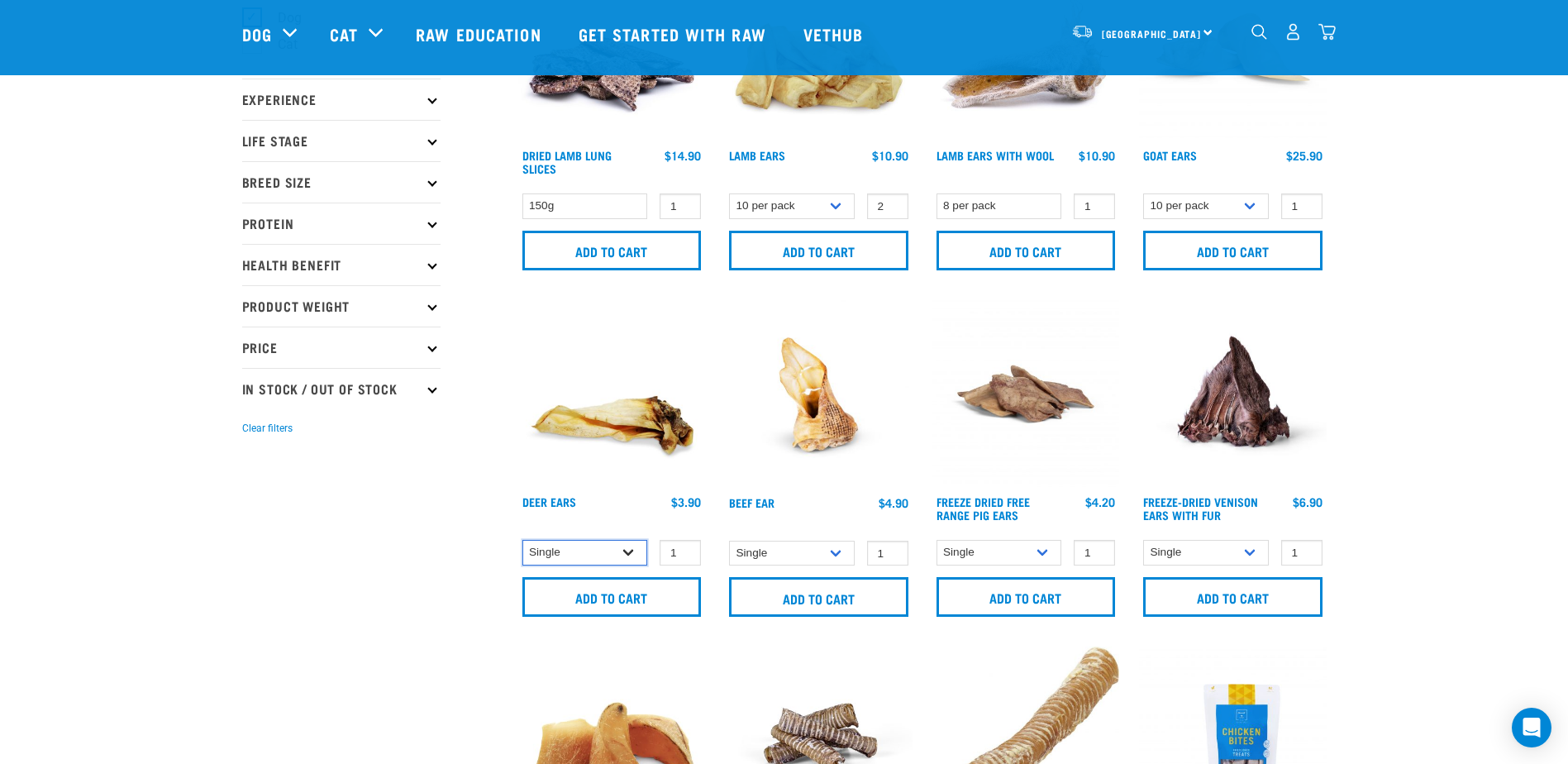
click at [632, 553] on select "Single 3 per pack 10 per pack" at bounding box center [584, 552] width 125 height 25
select select "443101"
click at [522, 539] on select "Single 3 per pack 10 per pack" at bounding box center [584, 552] width 125 height 25
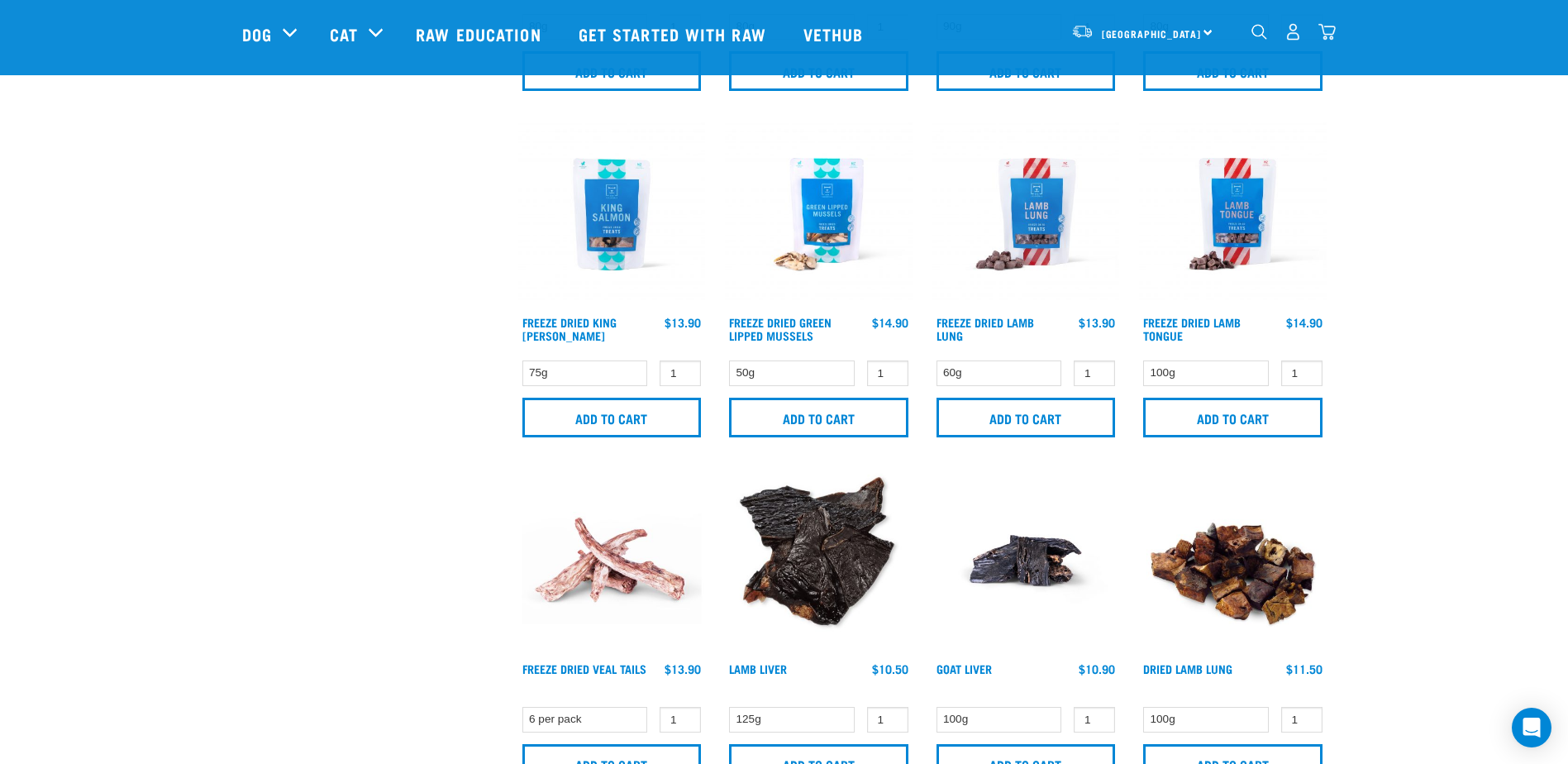
scroll to position [1405, 0]
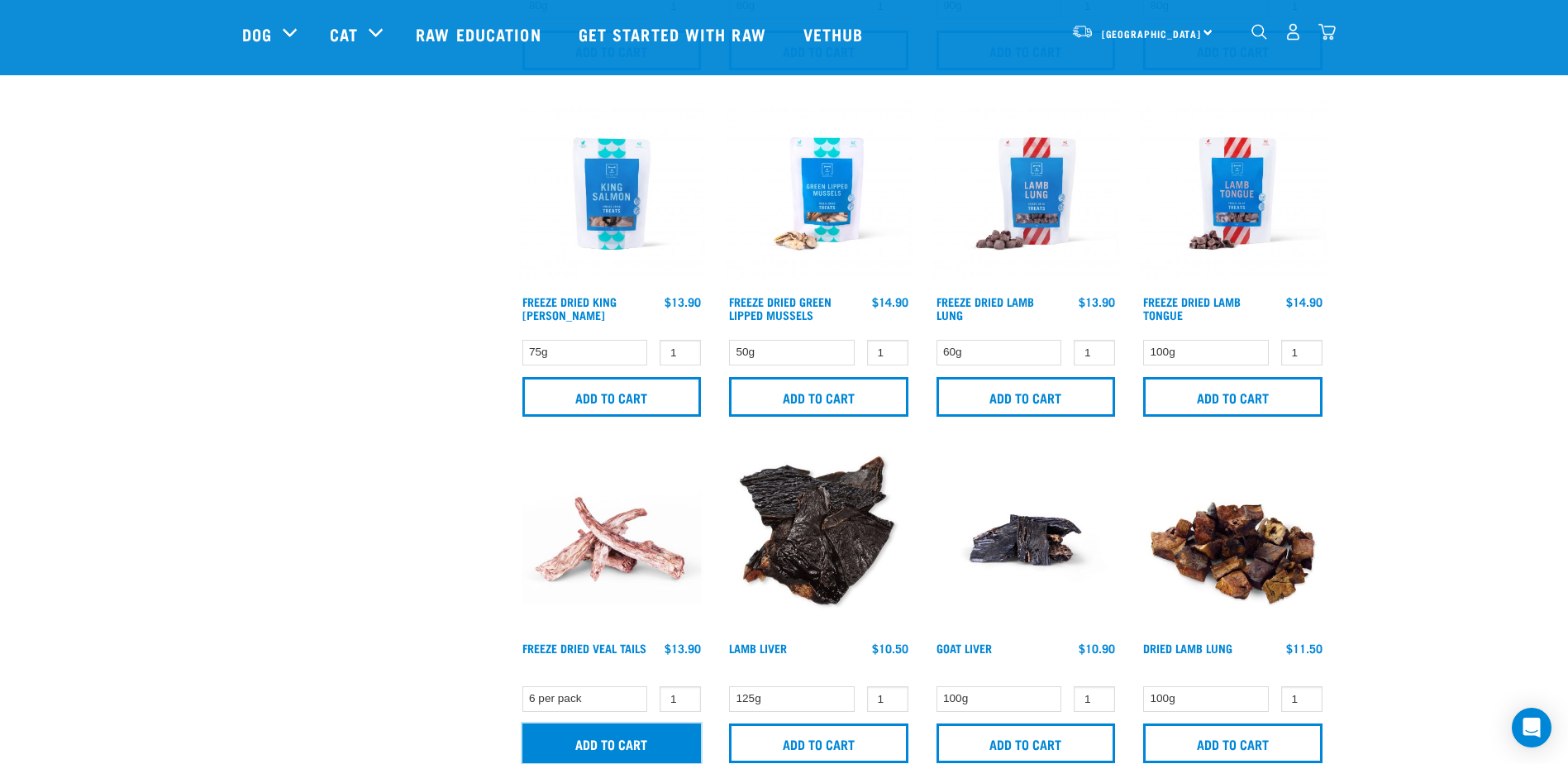
click at [671, 746] on input "Add to cart" at bounding box center [611, 743] width 179 height 40
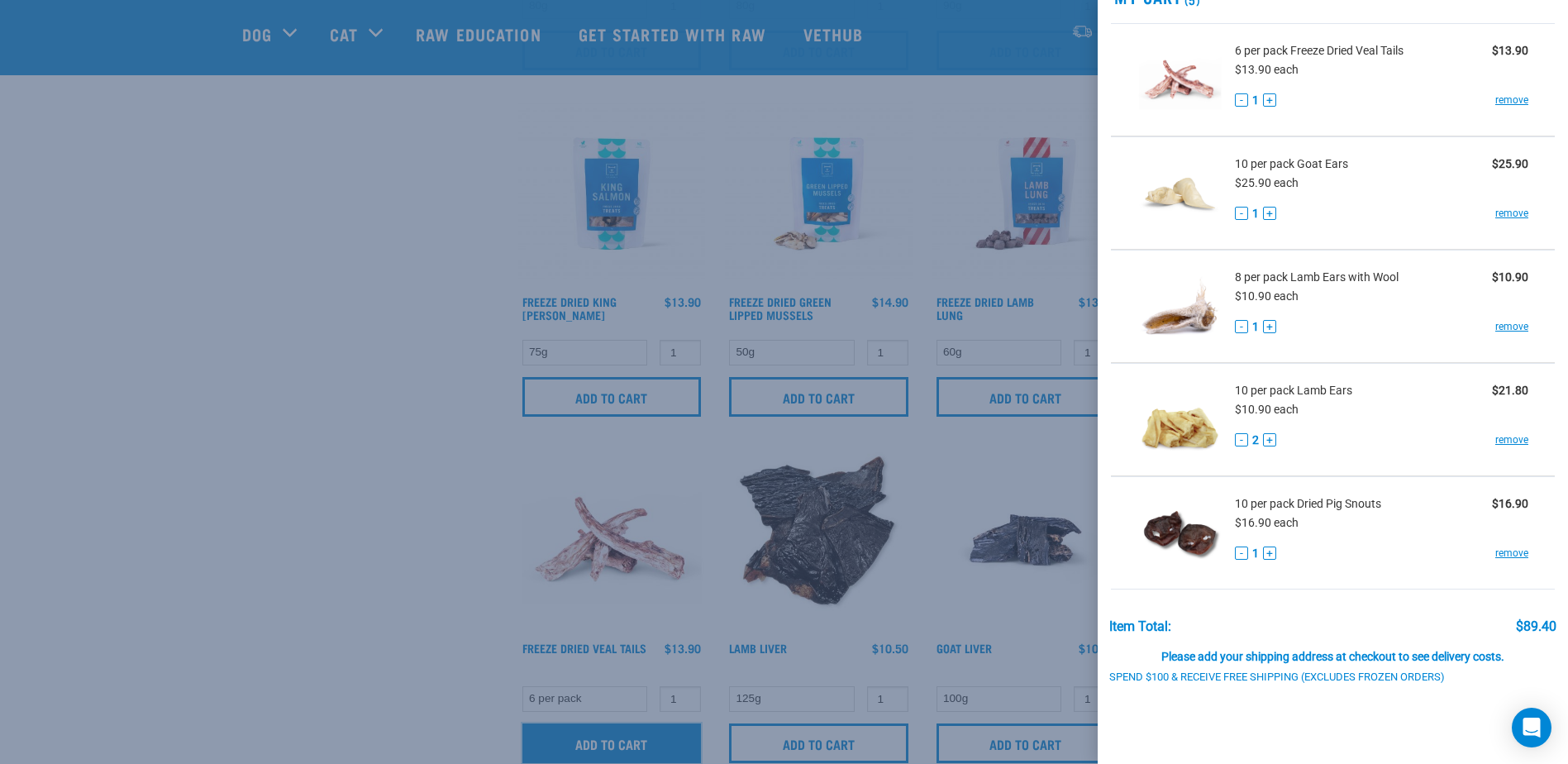
scroll to position [83, 0]
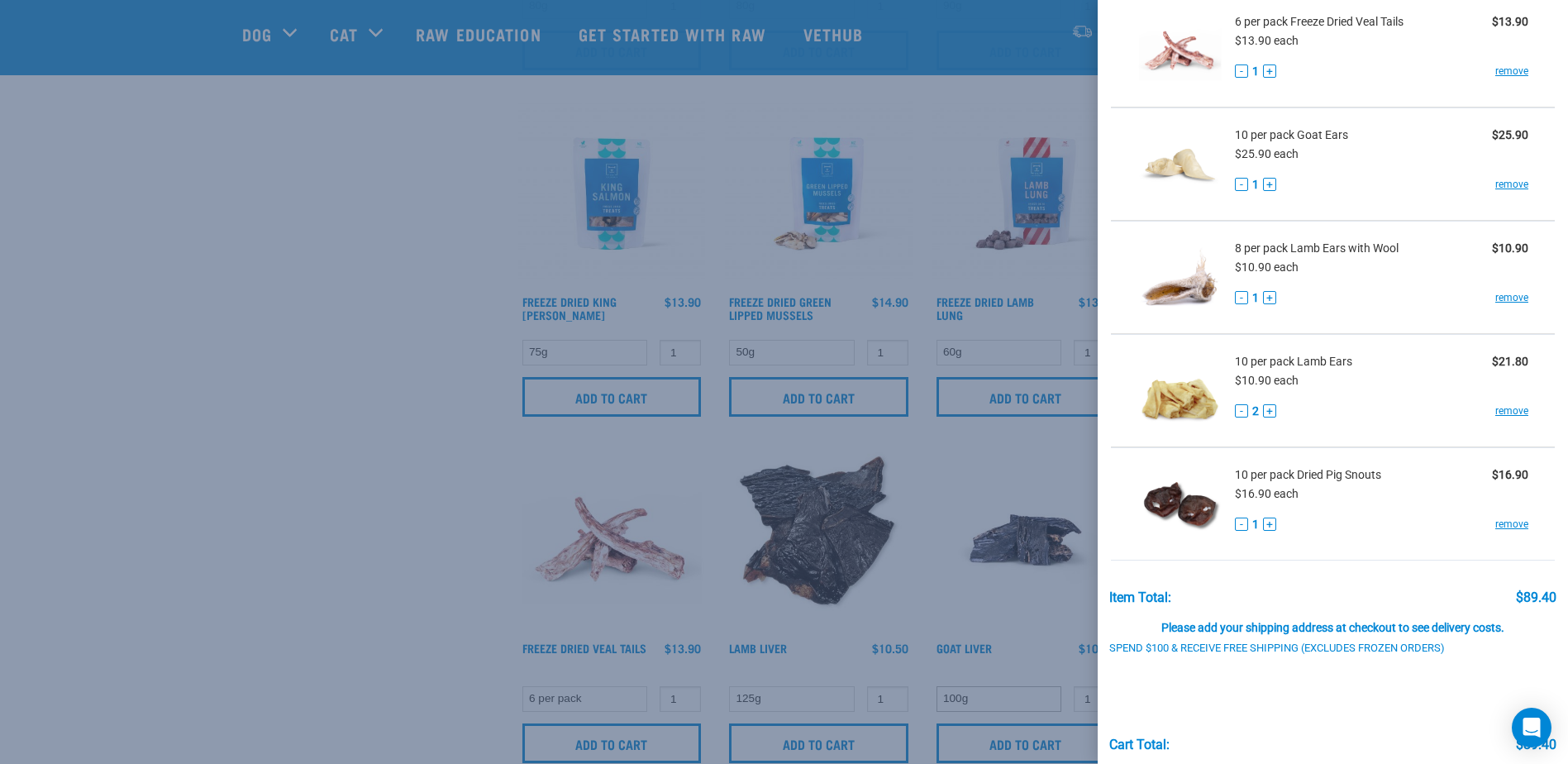
click at [1043, 694] on div at bounding box center [784, 382] width 1568 height 764
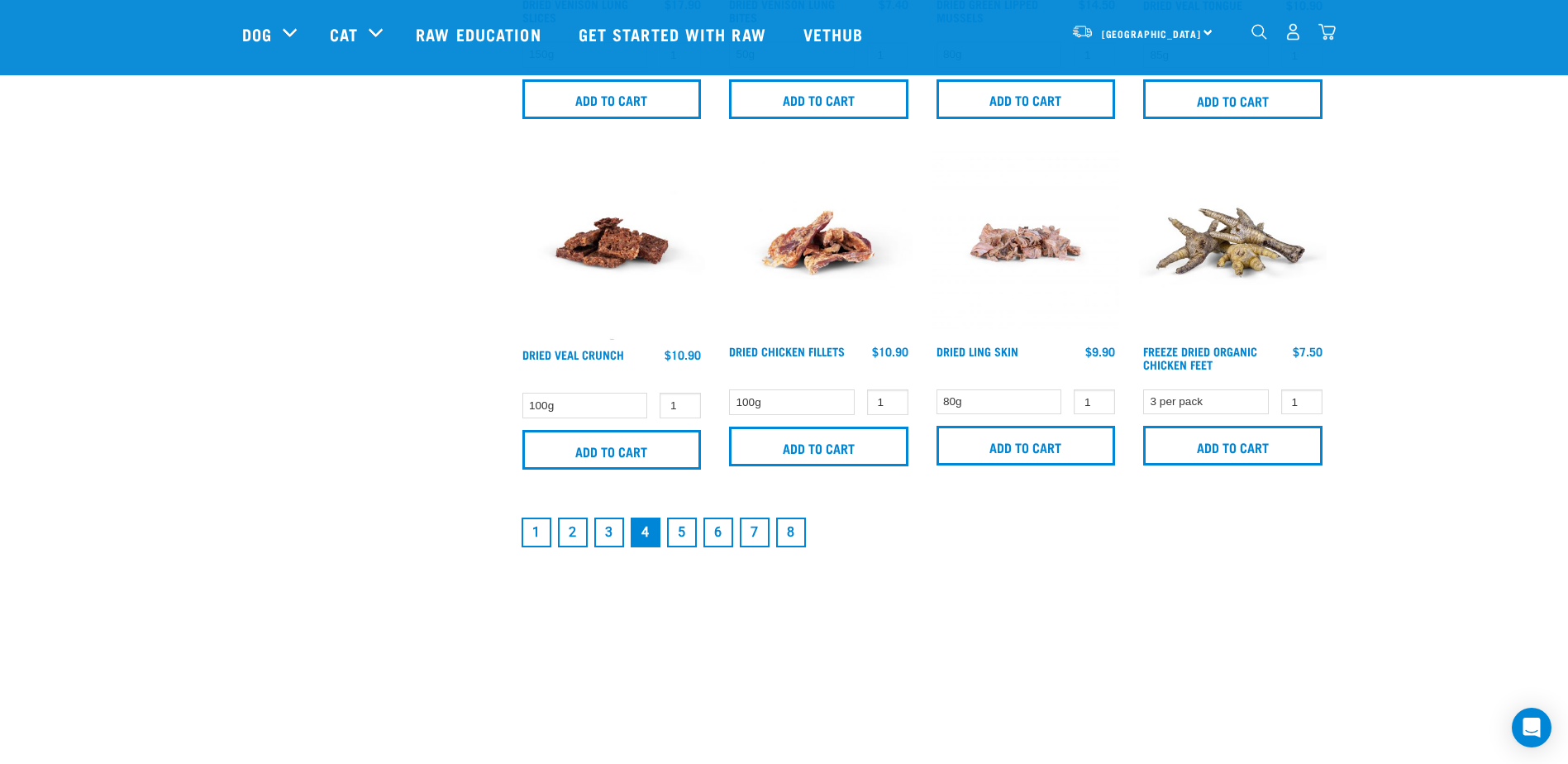
scroll to position [2397, 0]
click at [678, 530] on link "5" at bounding box center [681, 531] width 30 height 30
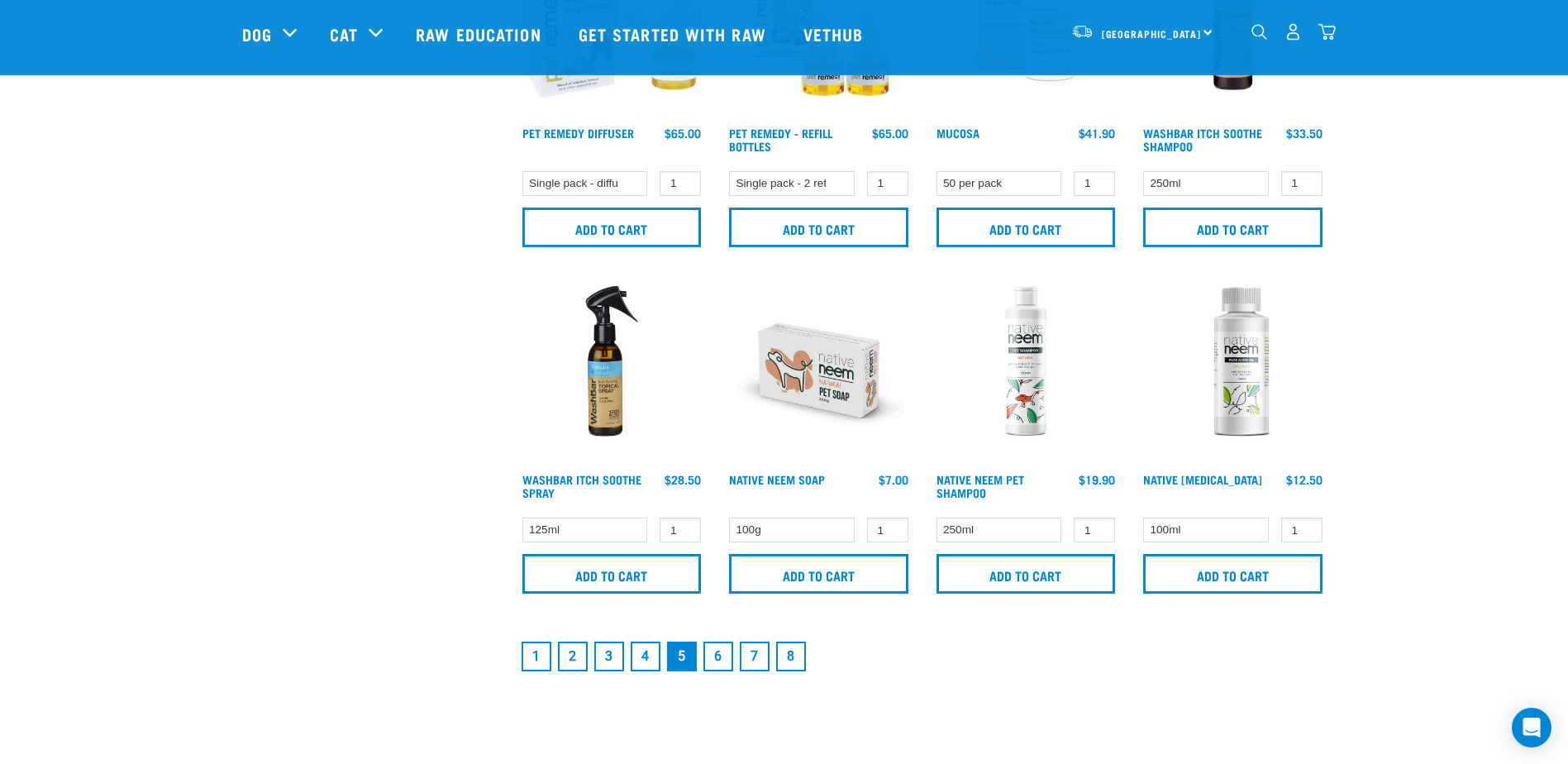
scroll to position [2397, 0]
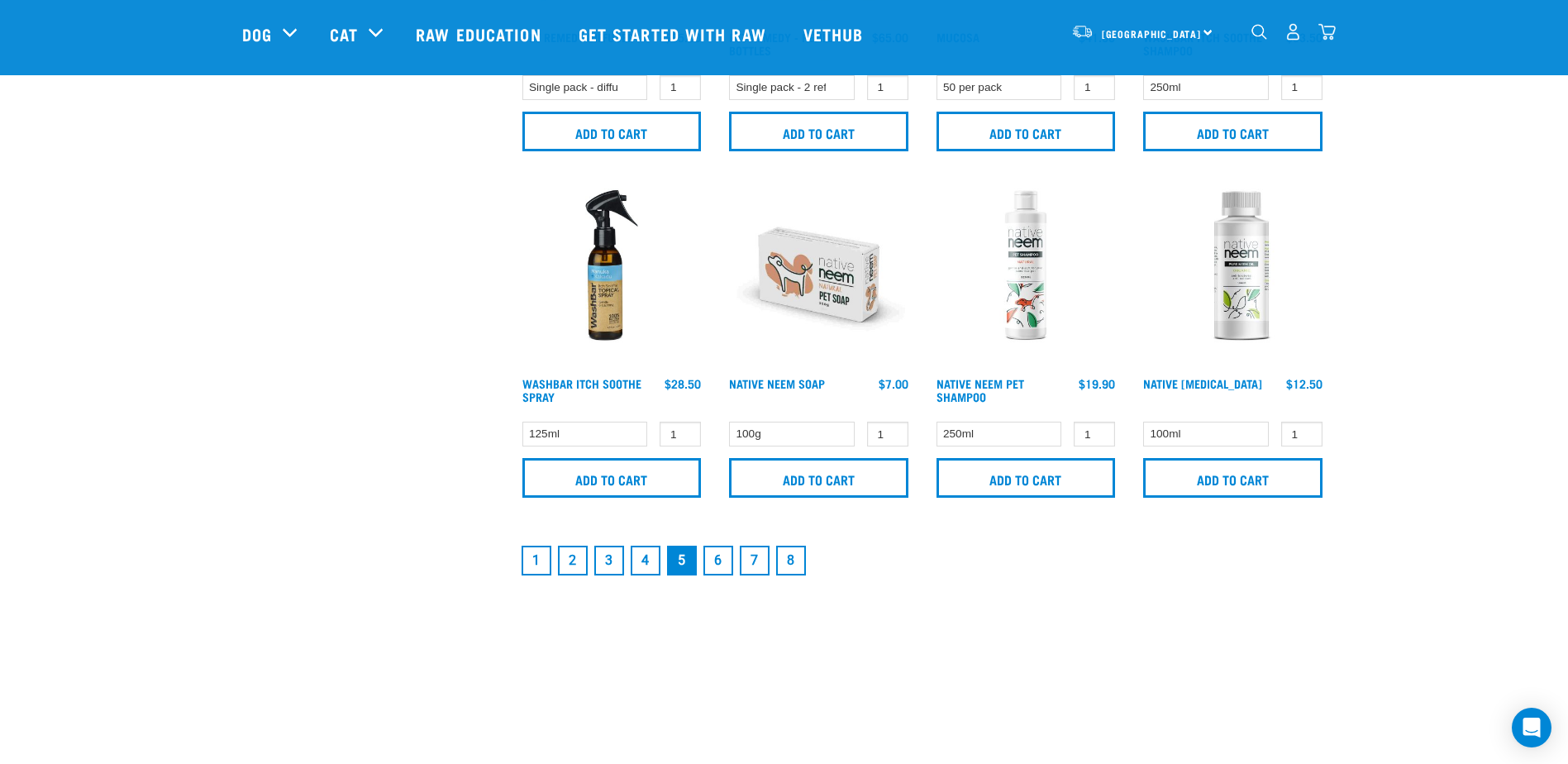
click at [728, 569] on link "6" at bounding box center [718, 560] width 30 height 30
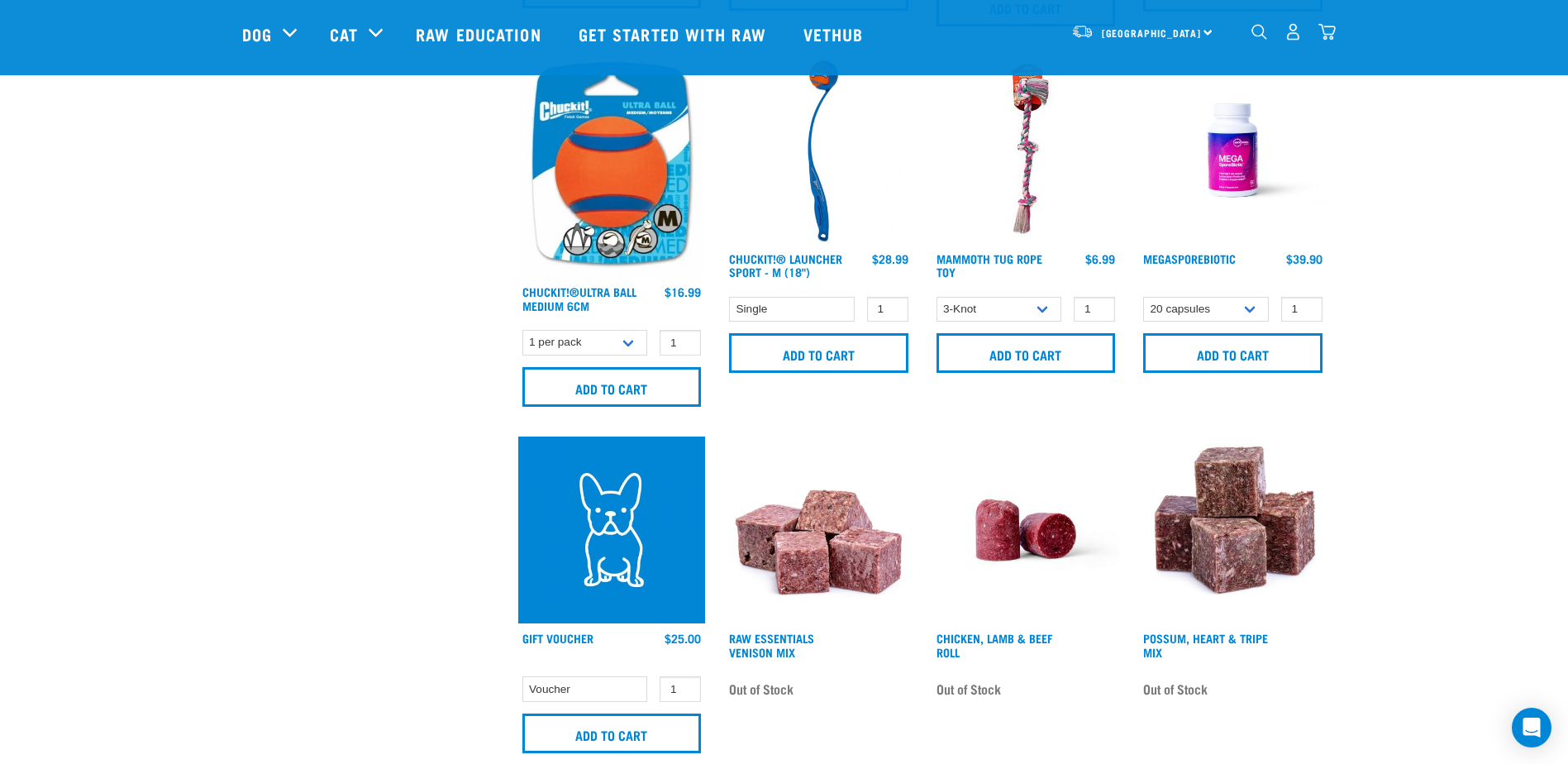
scroll to position [2314, 0]
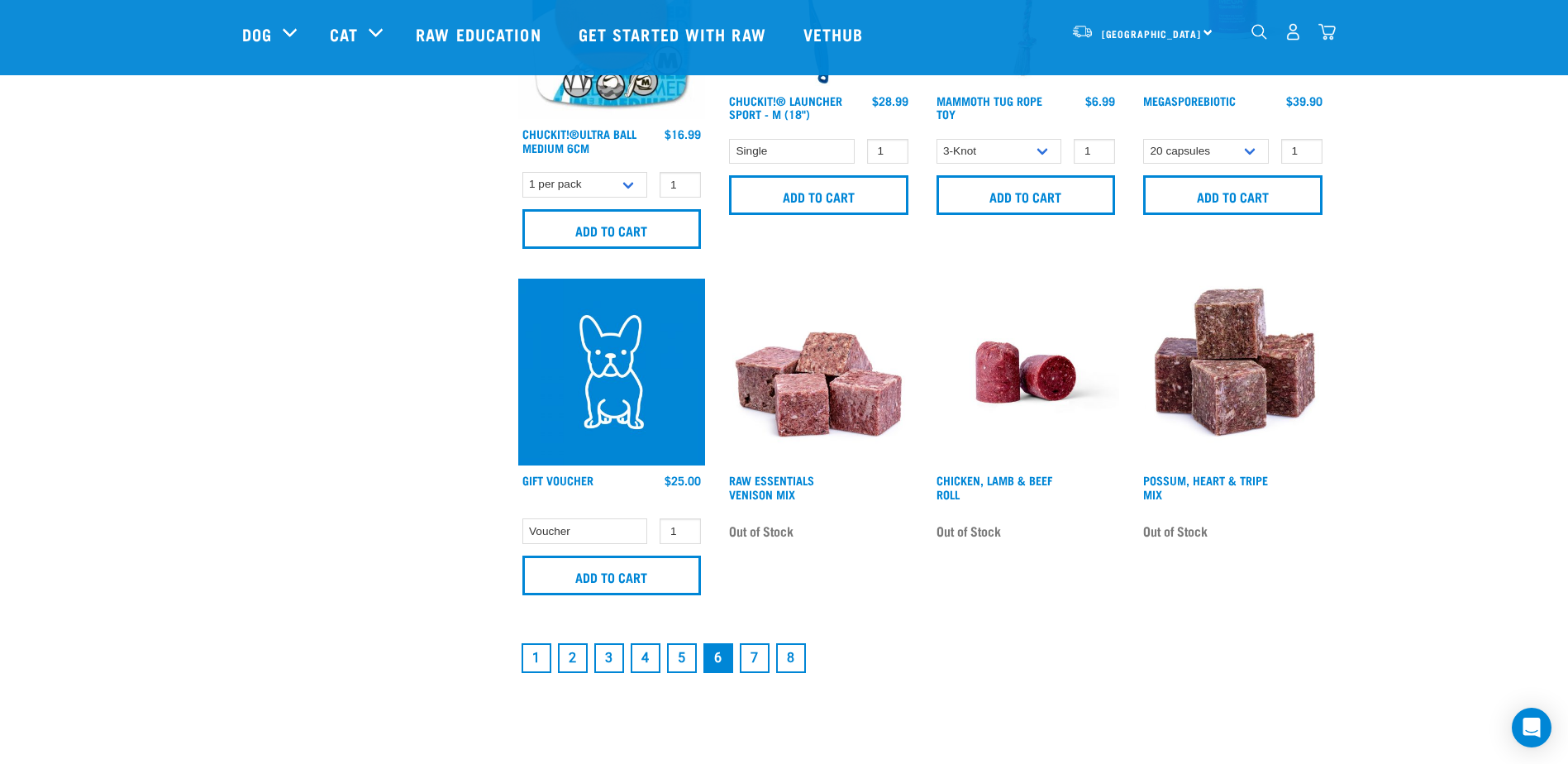
click at [761, 663] on link "7" at bounding box center [754, 657] width 30 height 30
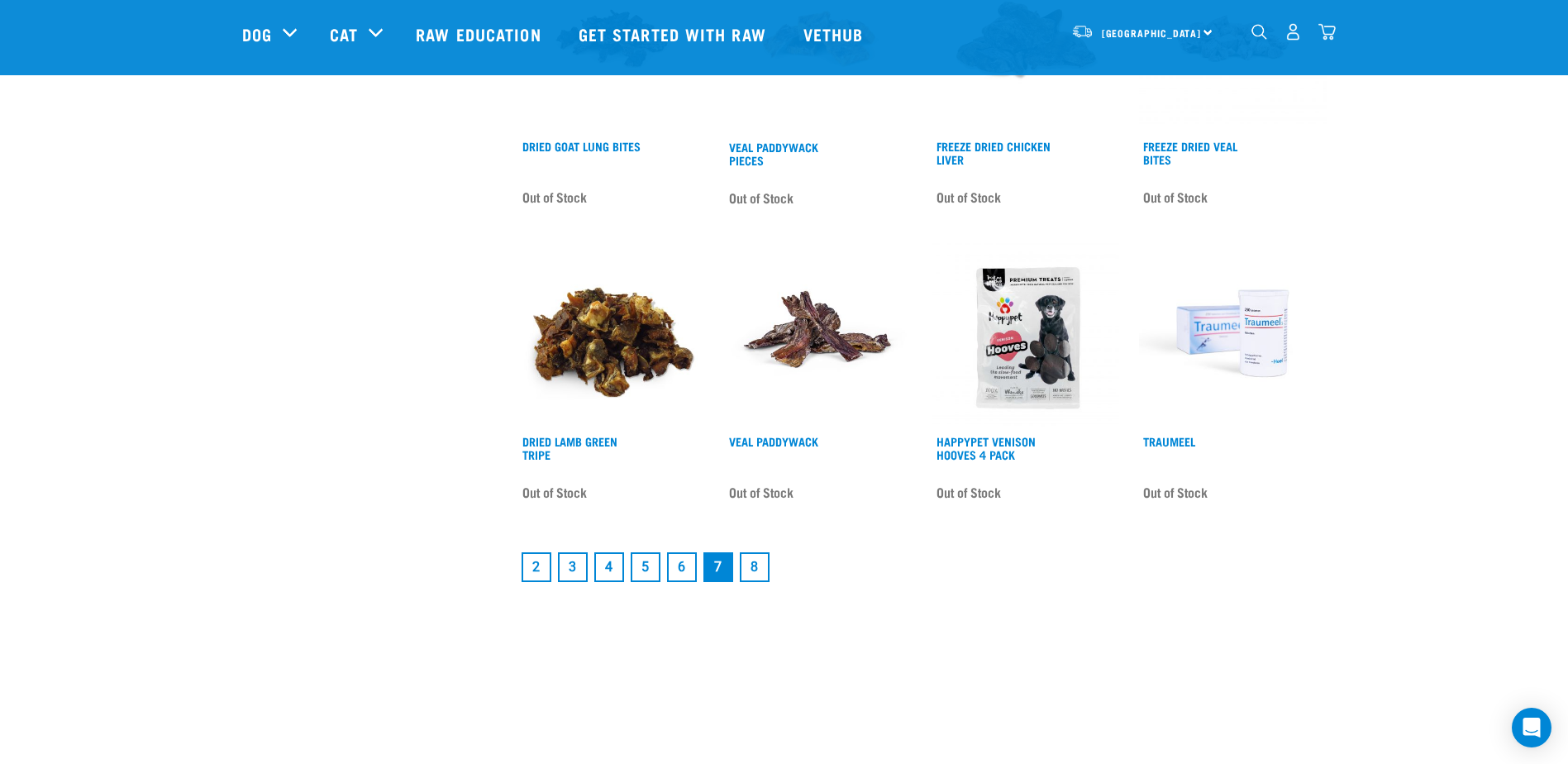
scroll to position [1984, 0]
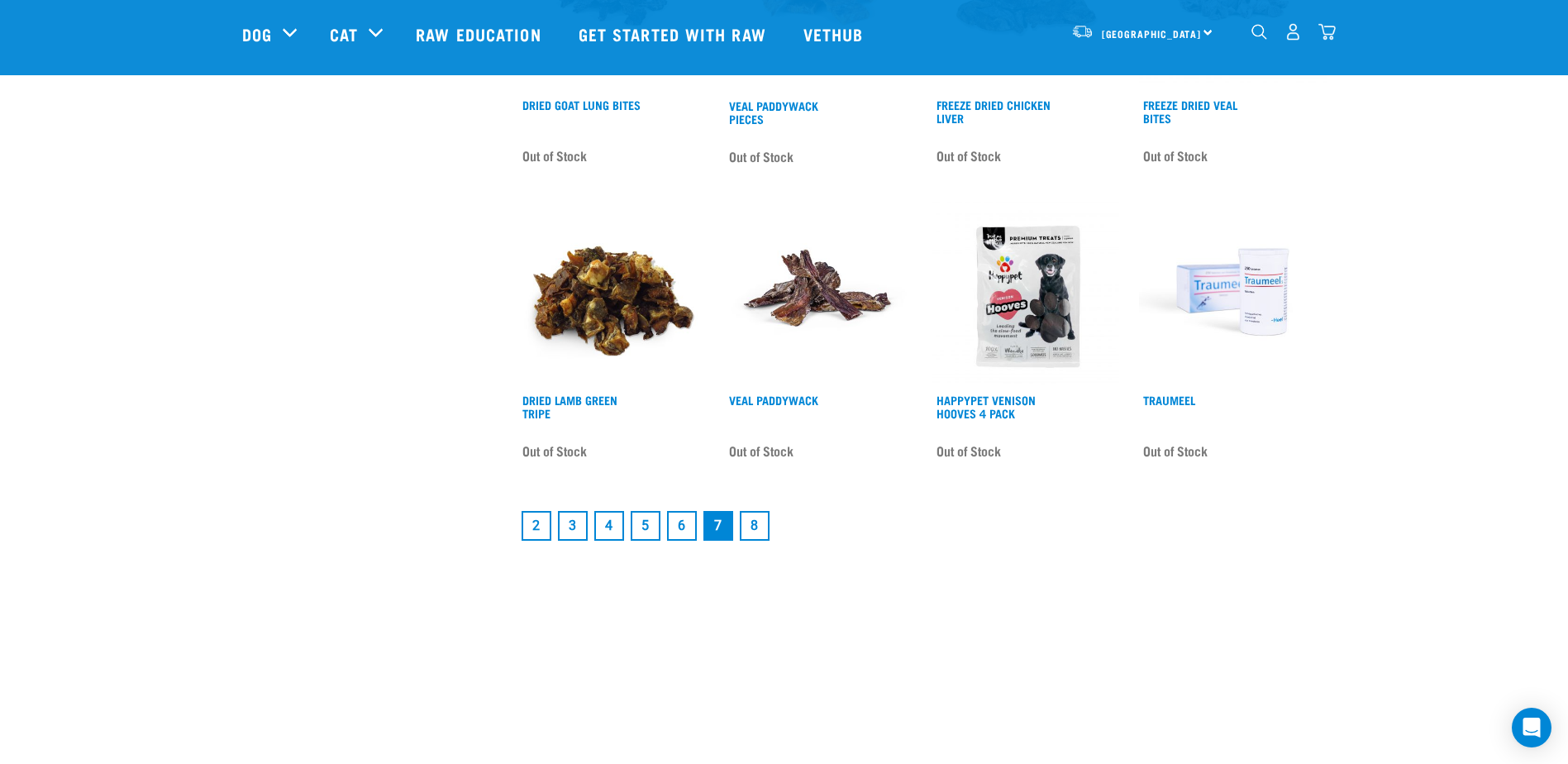
click at [749, 533] on link "8" at bounding box center [754, 525] width 30 height 30
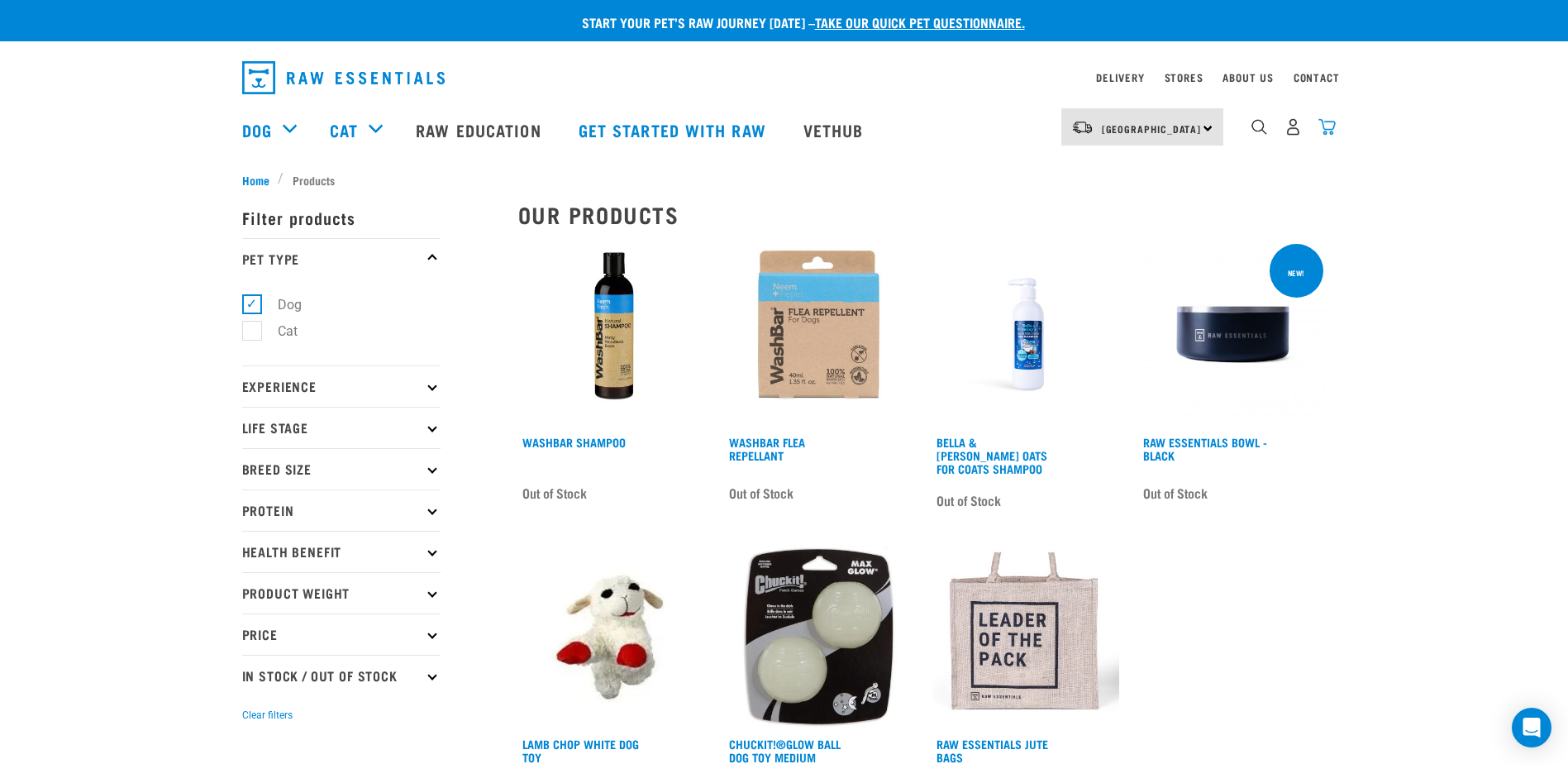
click at [1327, 131] on img "dropdown navigation" at bounding box center [1327, 127] width 17 height 17
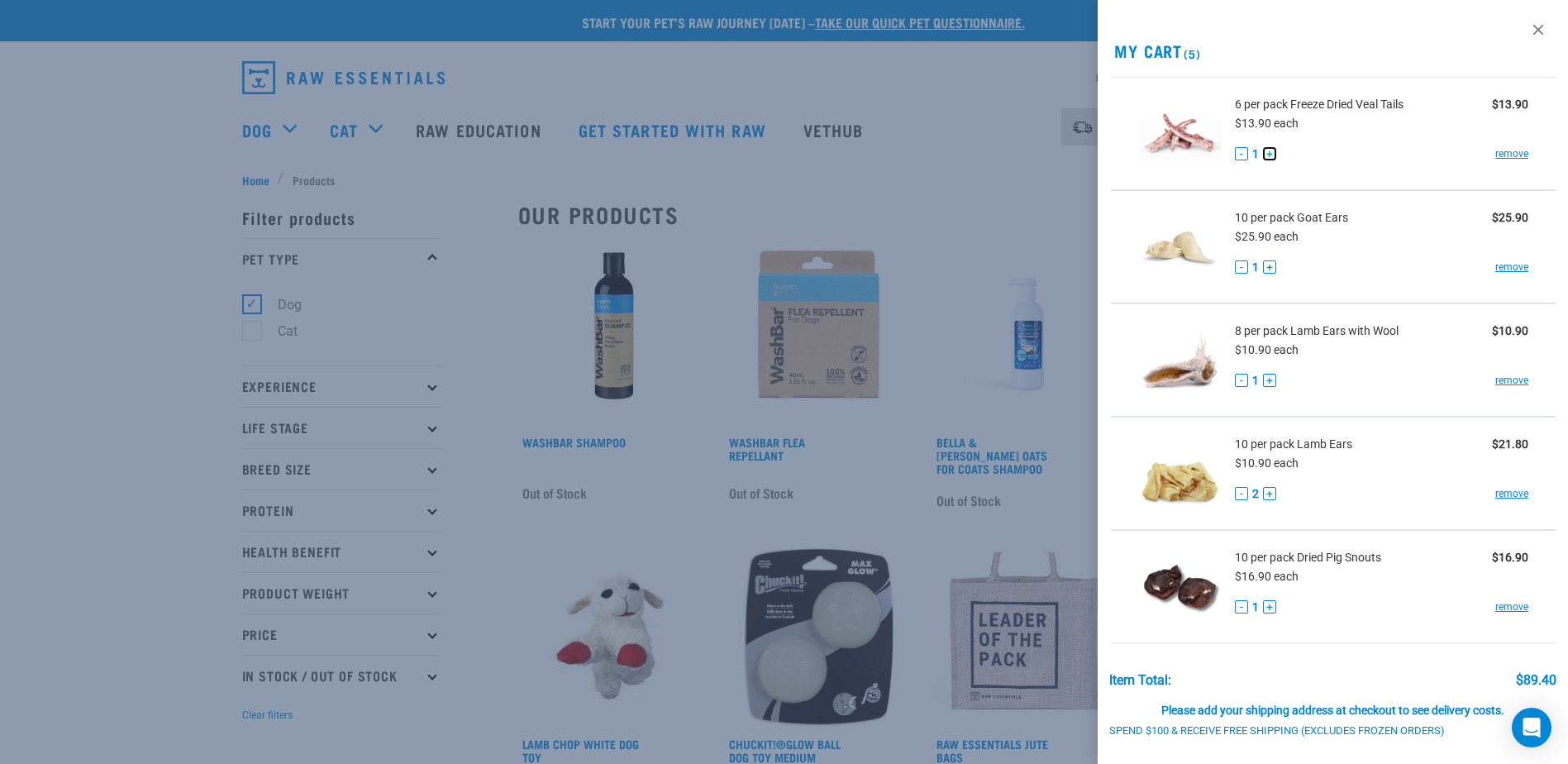
click at [1271, 152] on button "+" at bounding box center [1270, 154] width 14 height 14
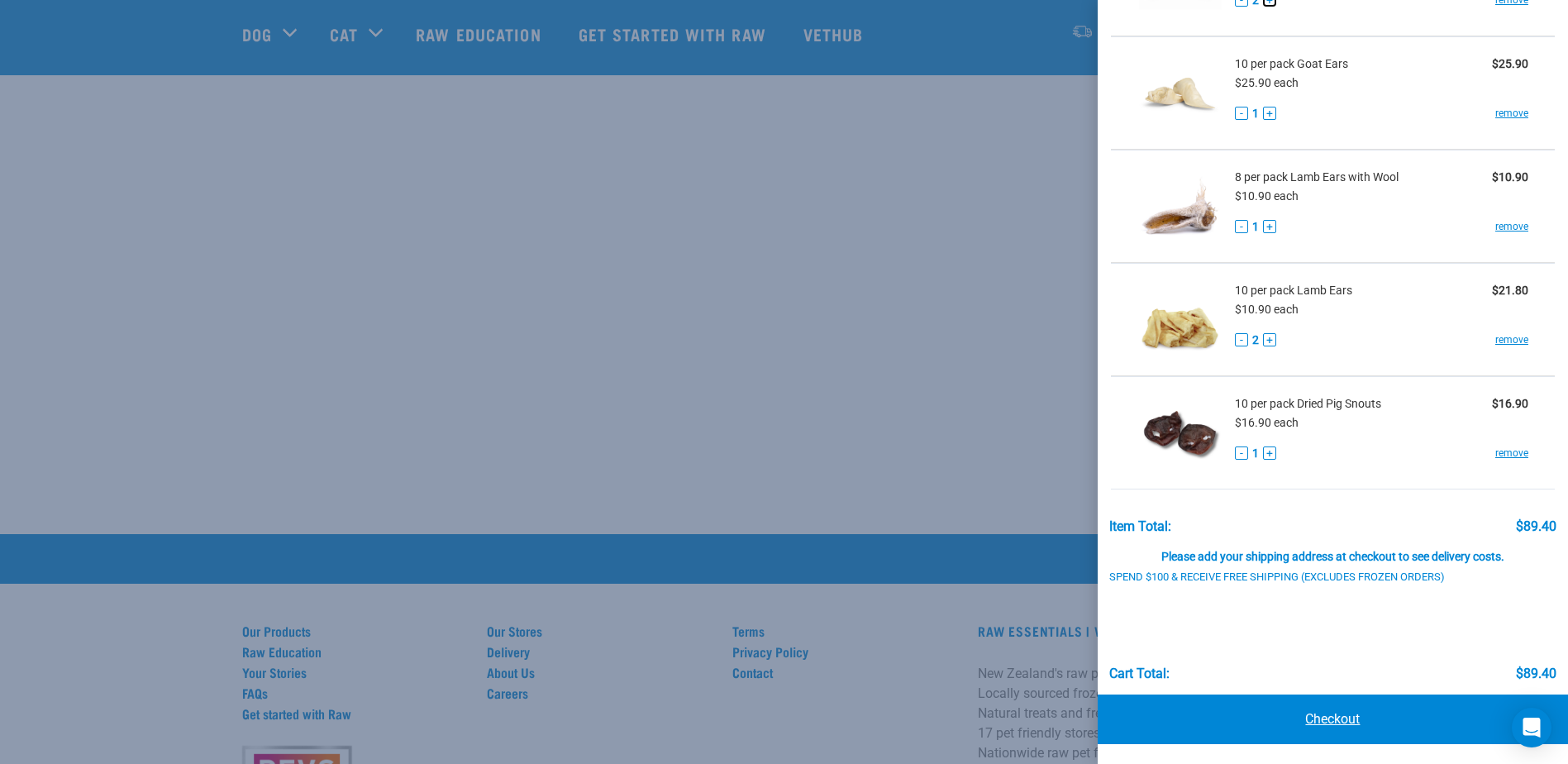
scroll to position [826, 0]
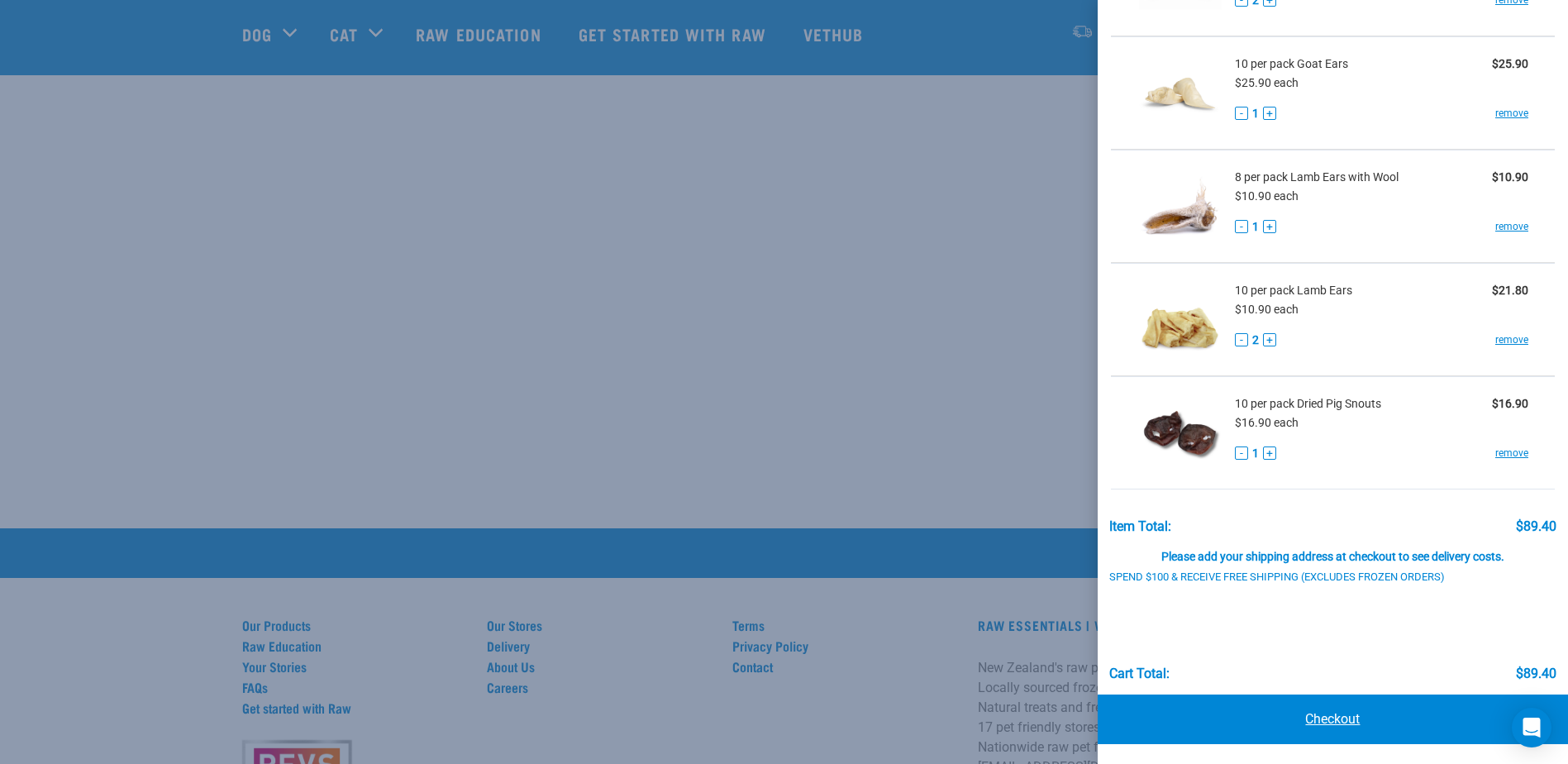
click at [1407, 722] on link "Checkout" at bounding box center [1333, 718] width 470 height 50
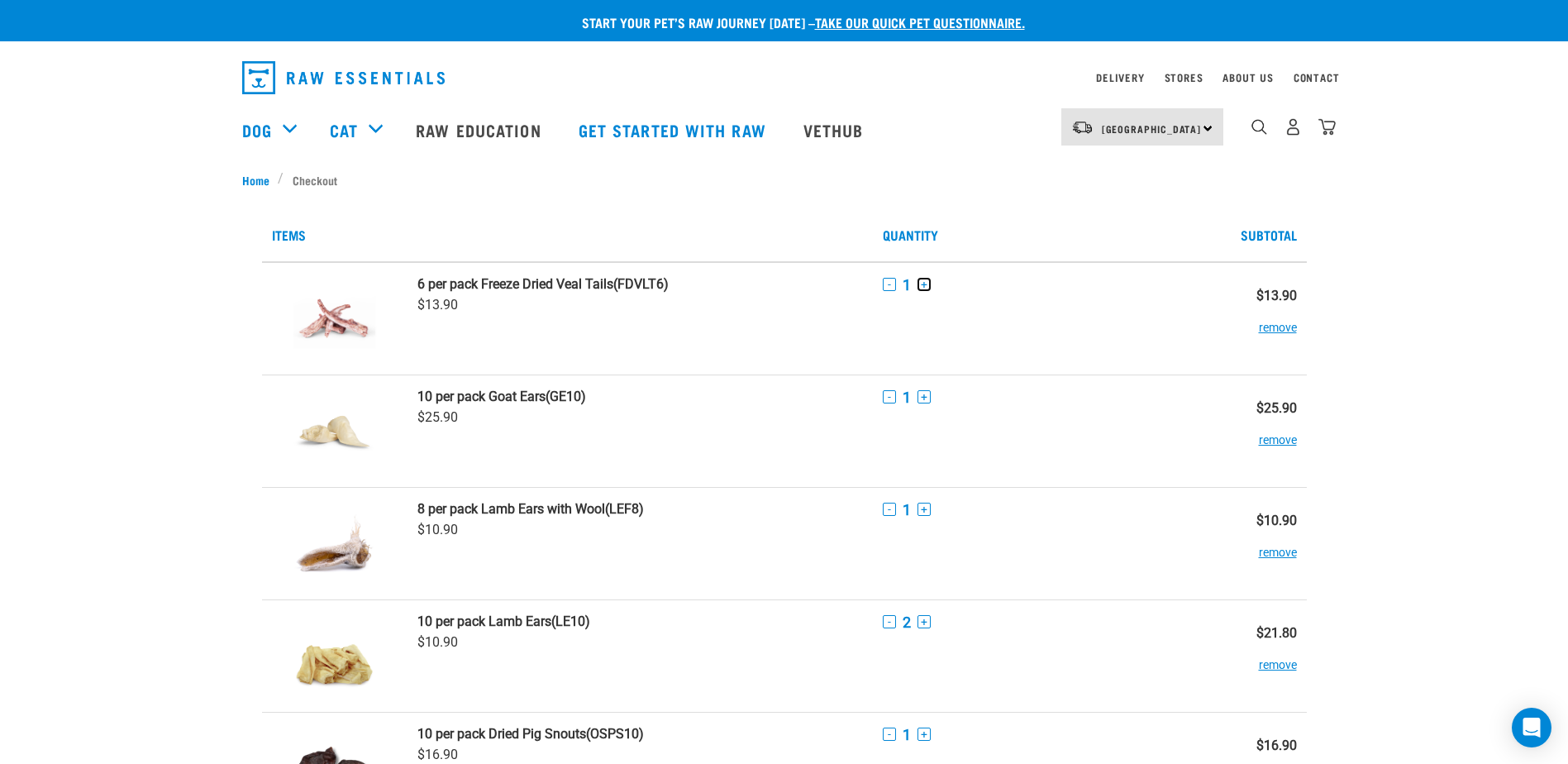
click at [924, 286] on button "+" at bounding box center [924, 285] width 14 height 14
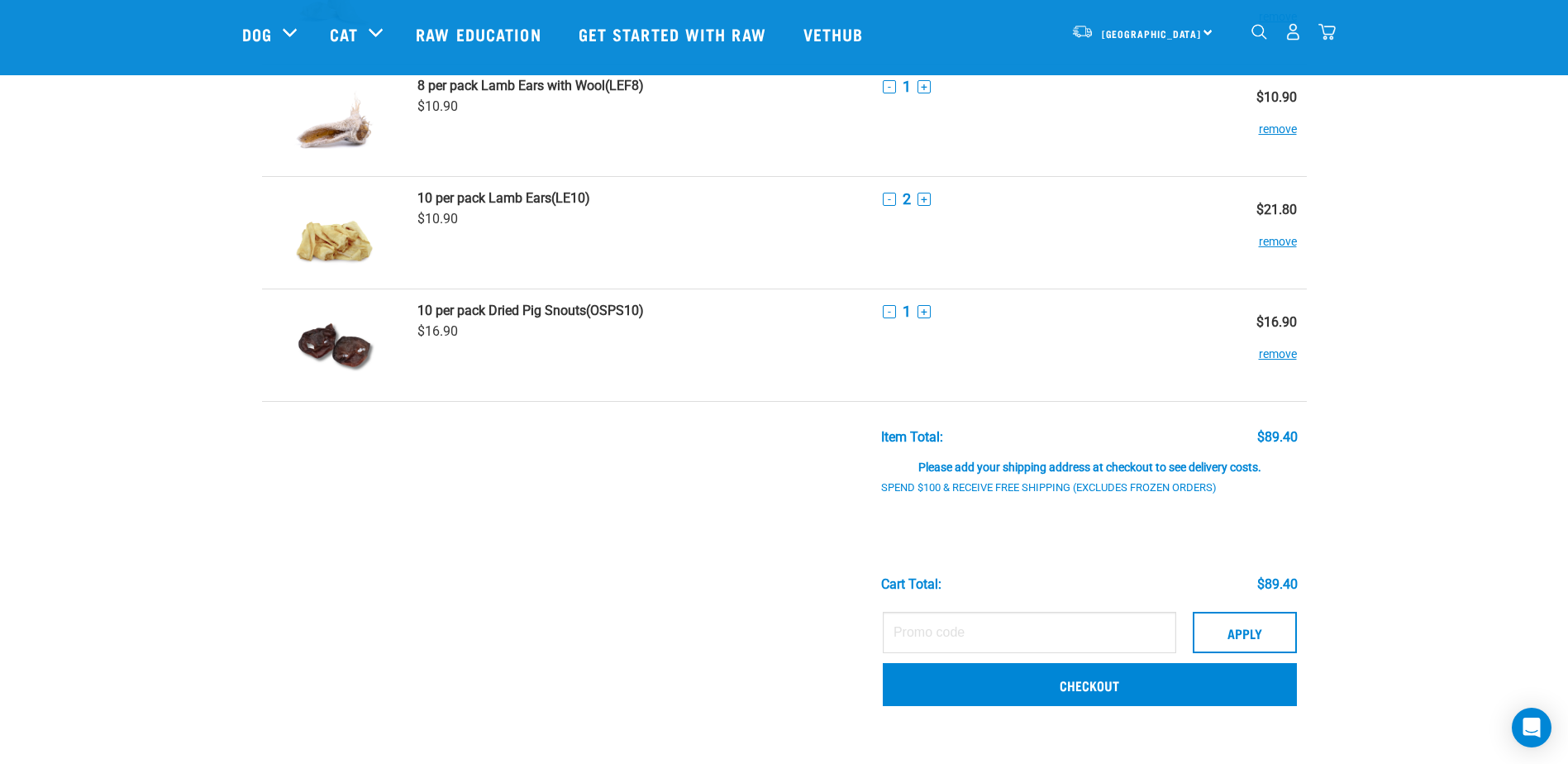
scroll to position [330, 0]
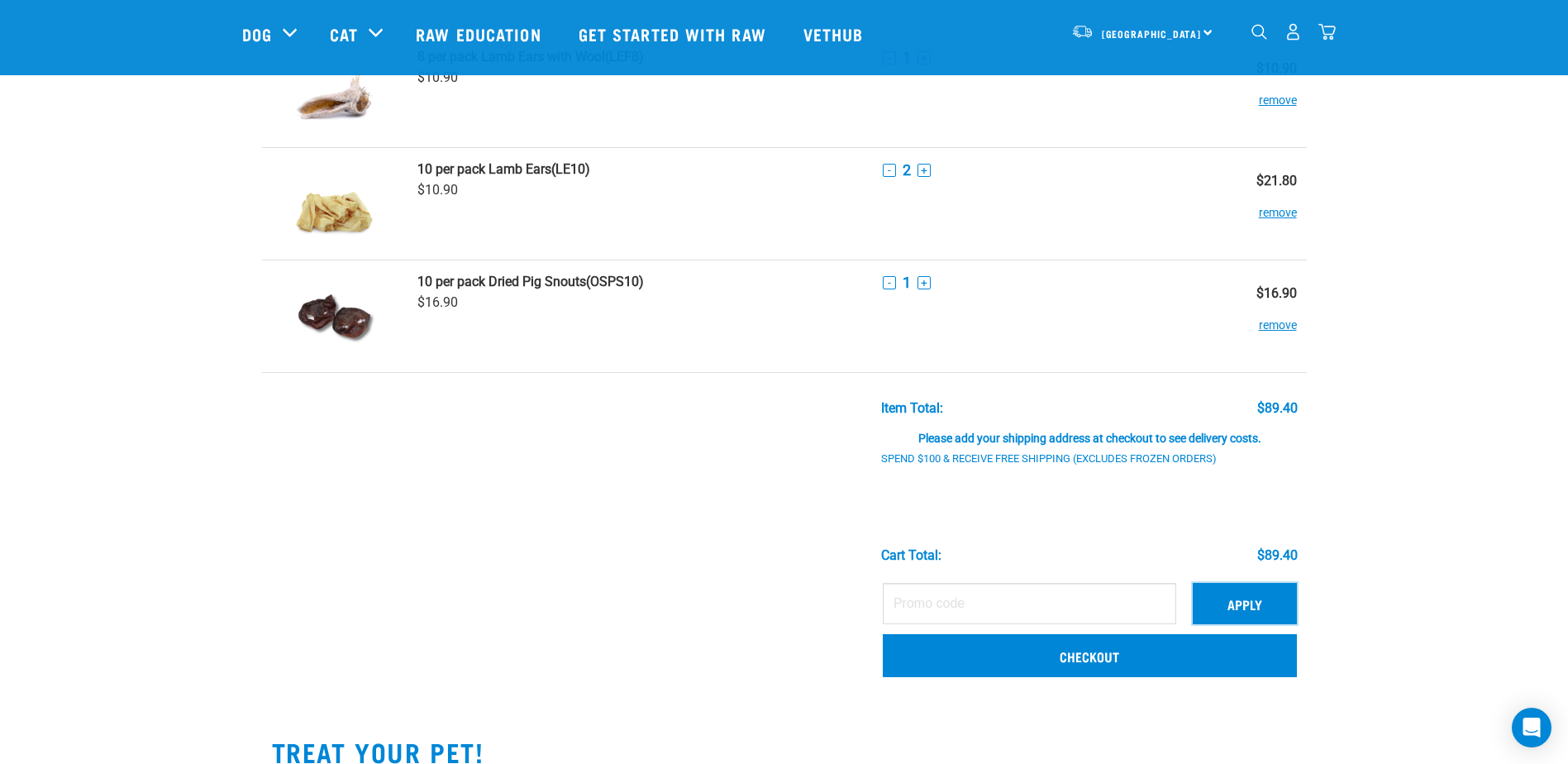
click at [1254, 605] on button "Apply" at bounding box center [1244, 603] width 104 height 42
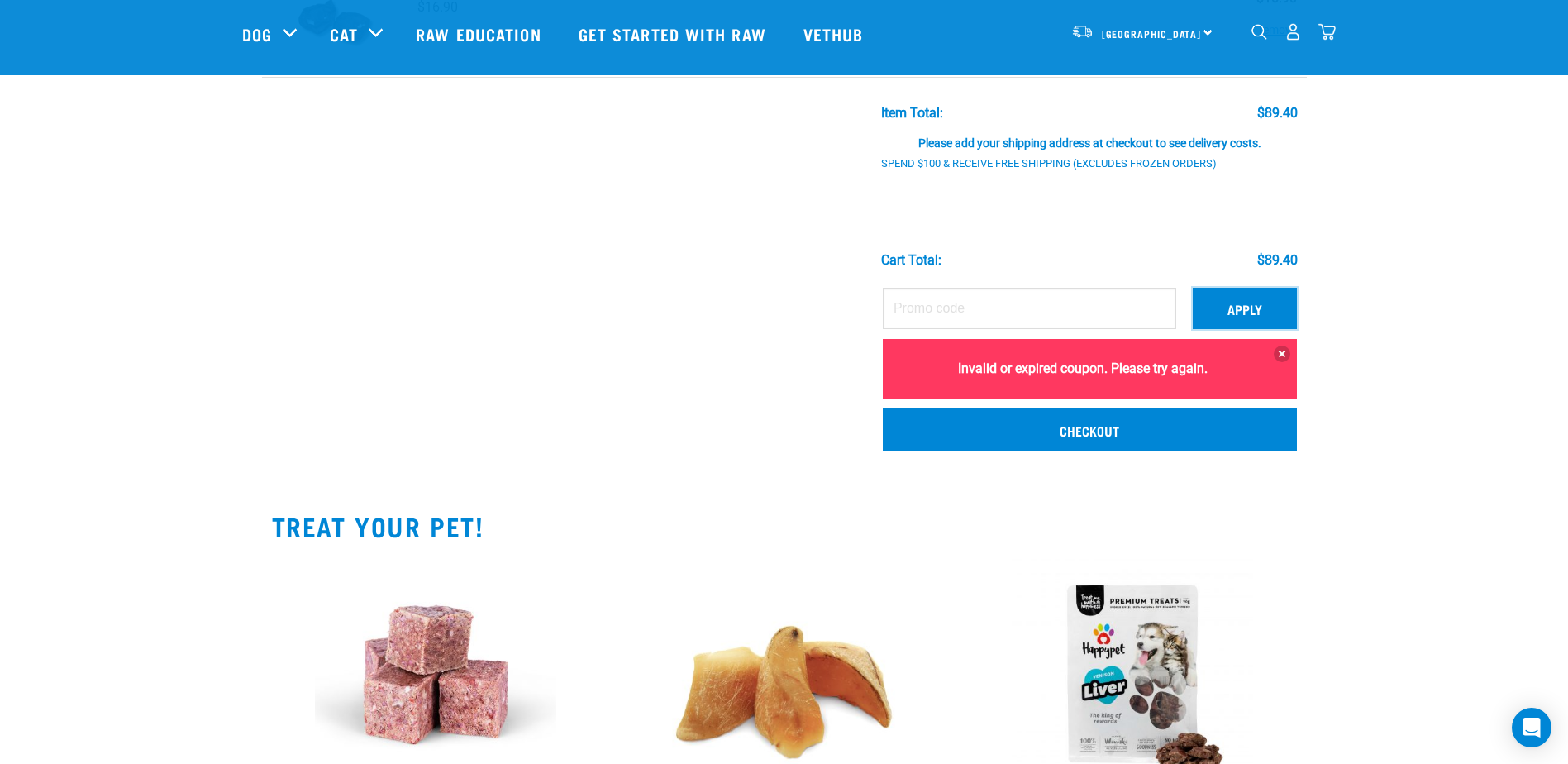
scroll to position [661, 0]
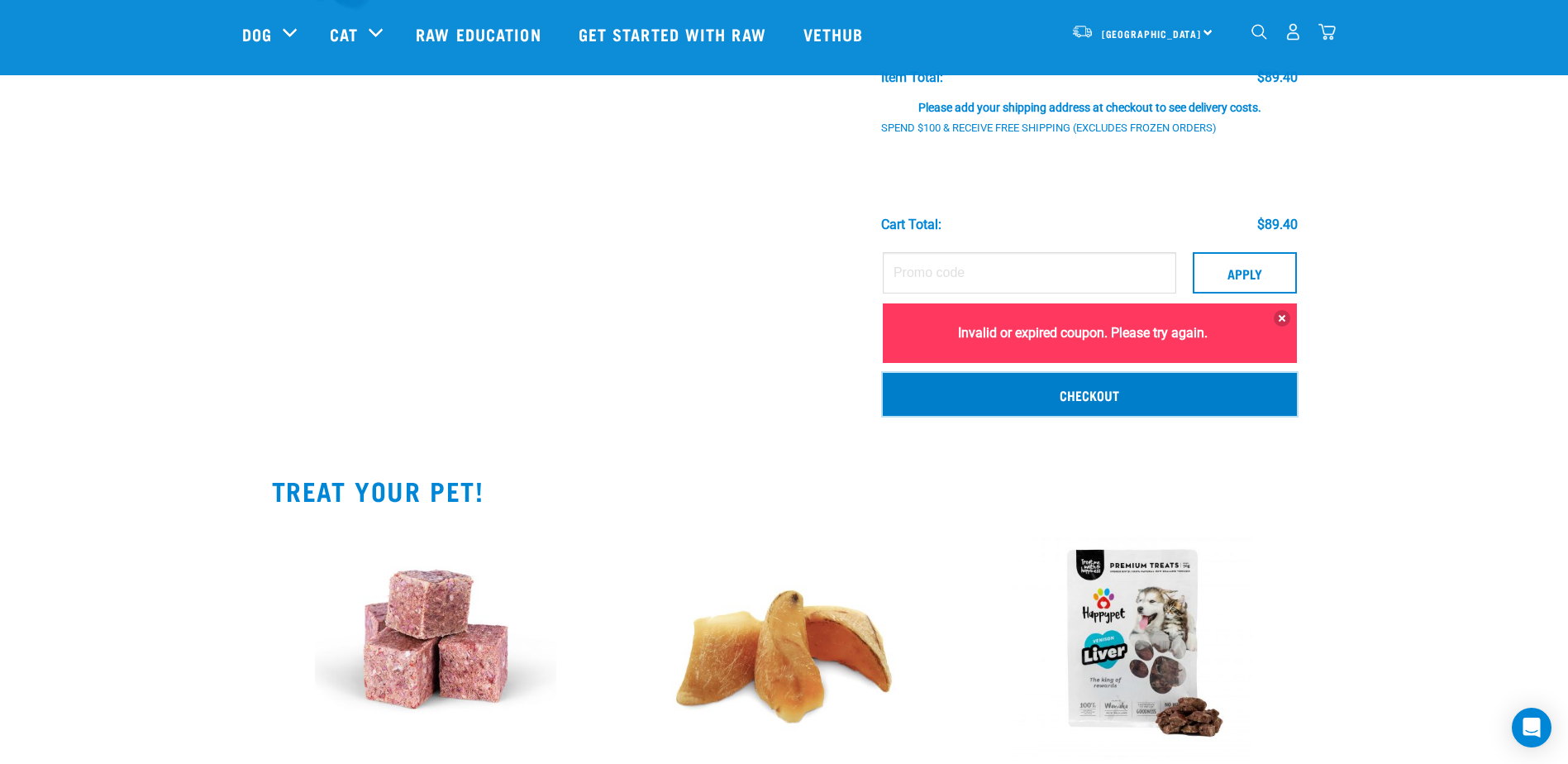
click at [1070, 390] on link "Checkout" at bounding box center [1090, 394] width 414 height 43
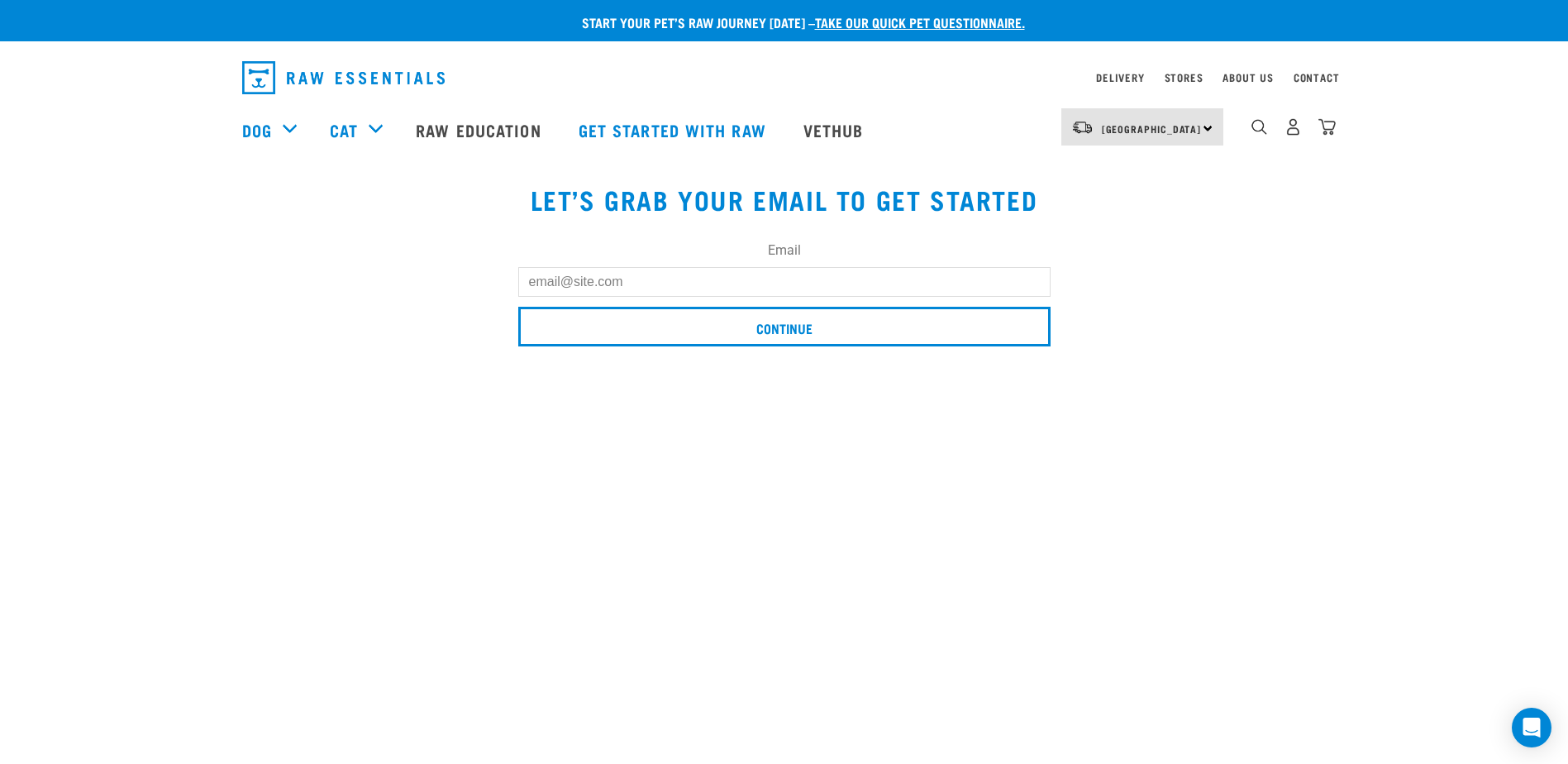
click at [725, 281] on input "Email" at bounding box center [784, 282] width 533 height 30
type input "[PERSON_NAME][EMAIL_ADDRESS][DOMAIN_NAME]"
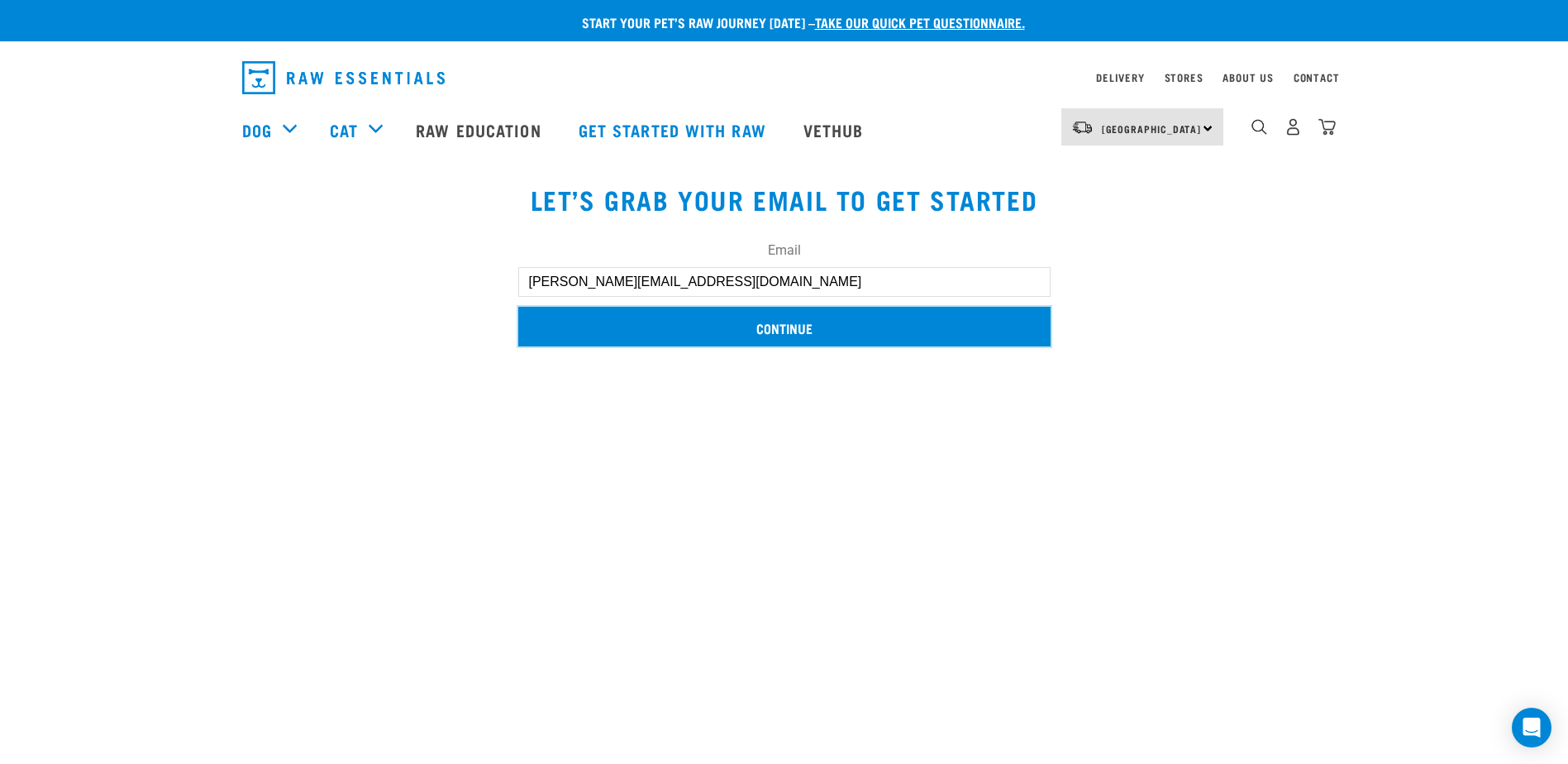
click at [898, 326] on input "Continue" at bounding box center [784, 326] width 533 height 40
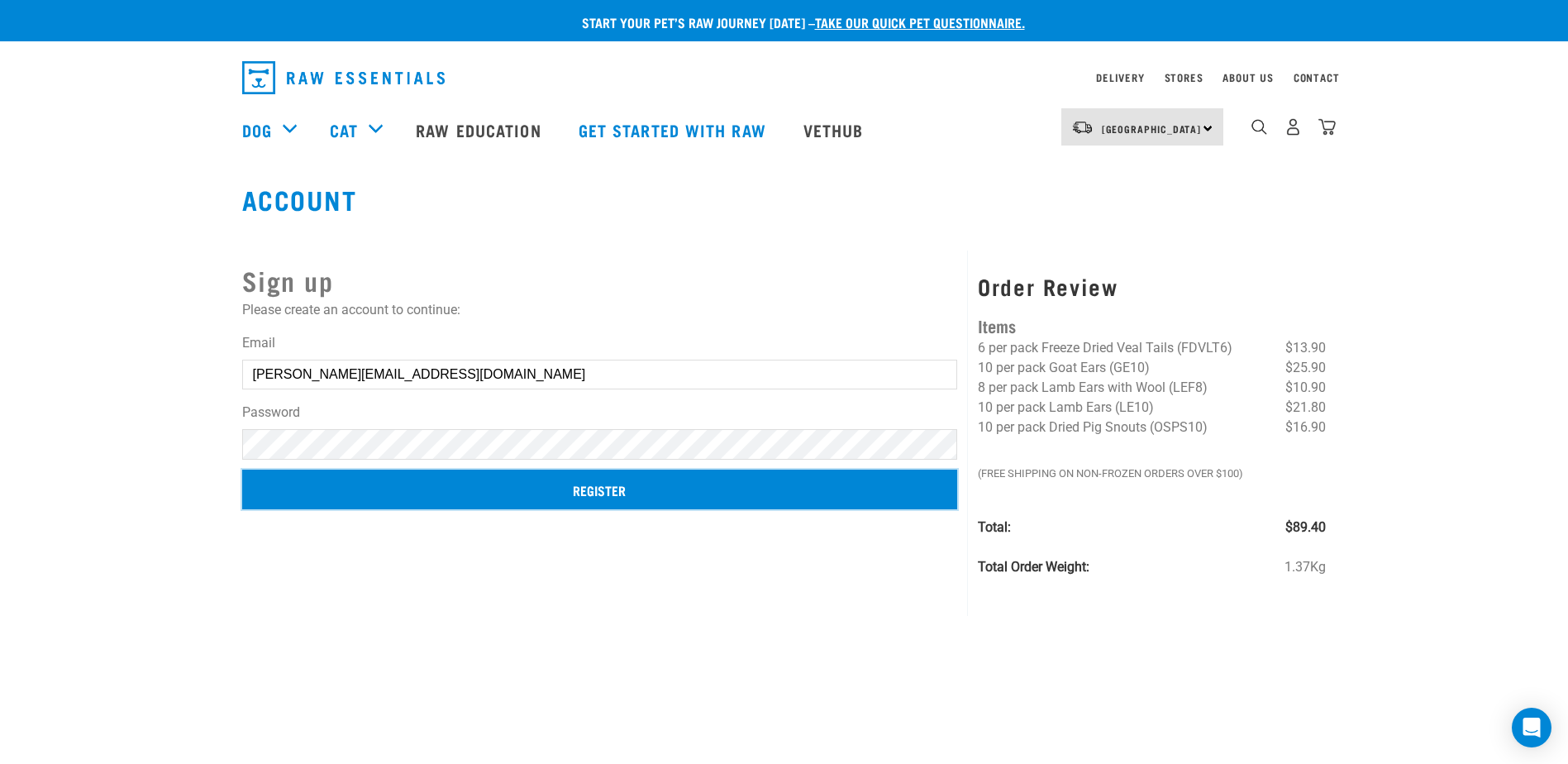
click at [605, 488] on input "Register" at bounding box center [600, 489] width 715 height 40
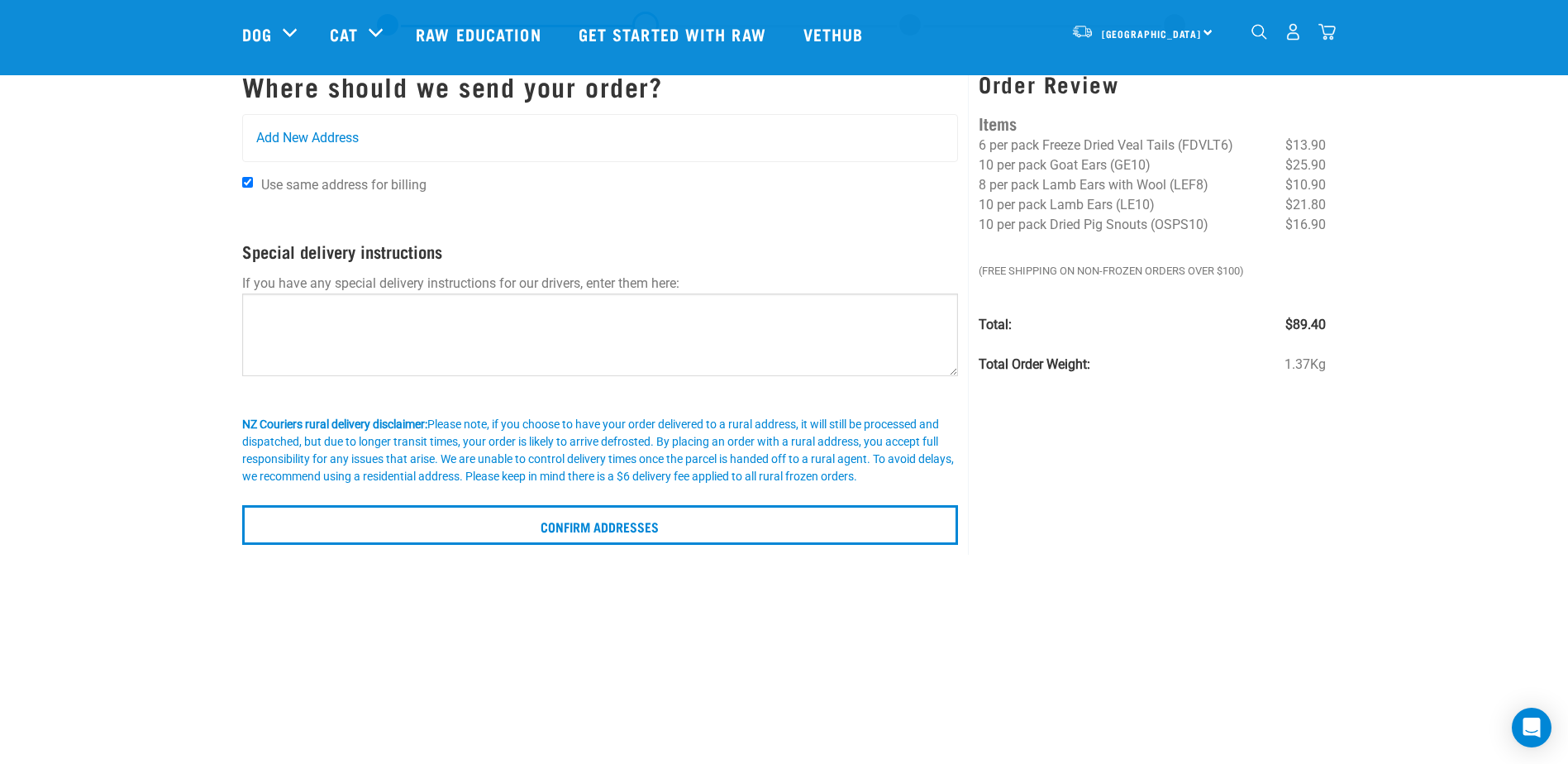
scroll to position [248, 0]
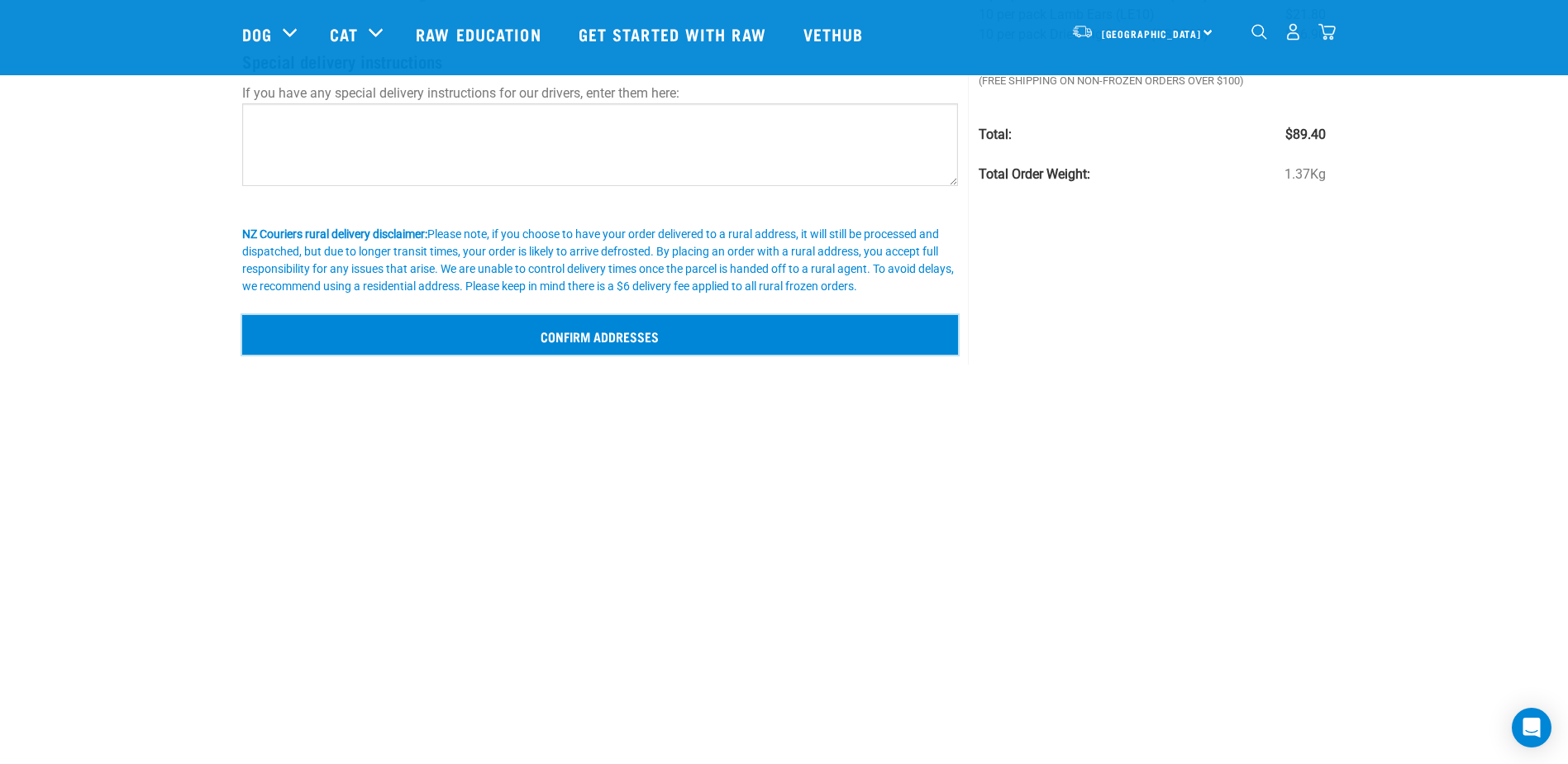
click at [760, 338] on input "Confirm addresses" at bounding box center [600, 334] width 716 height 40
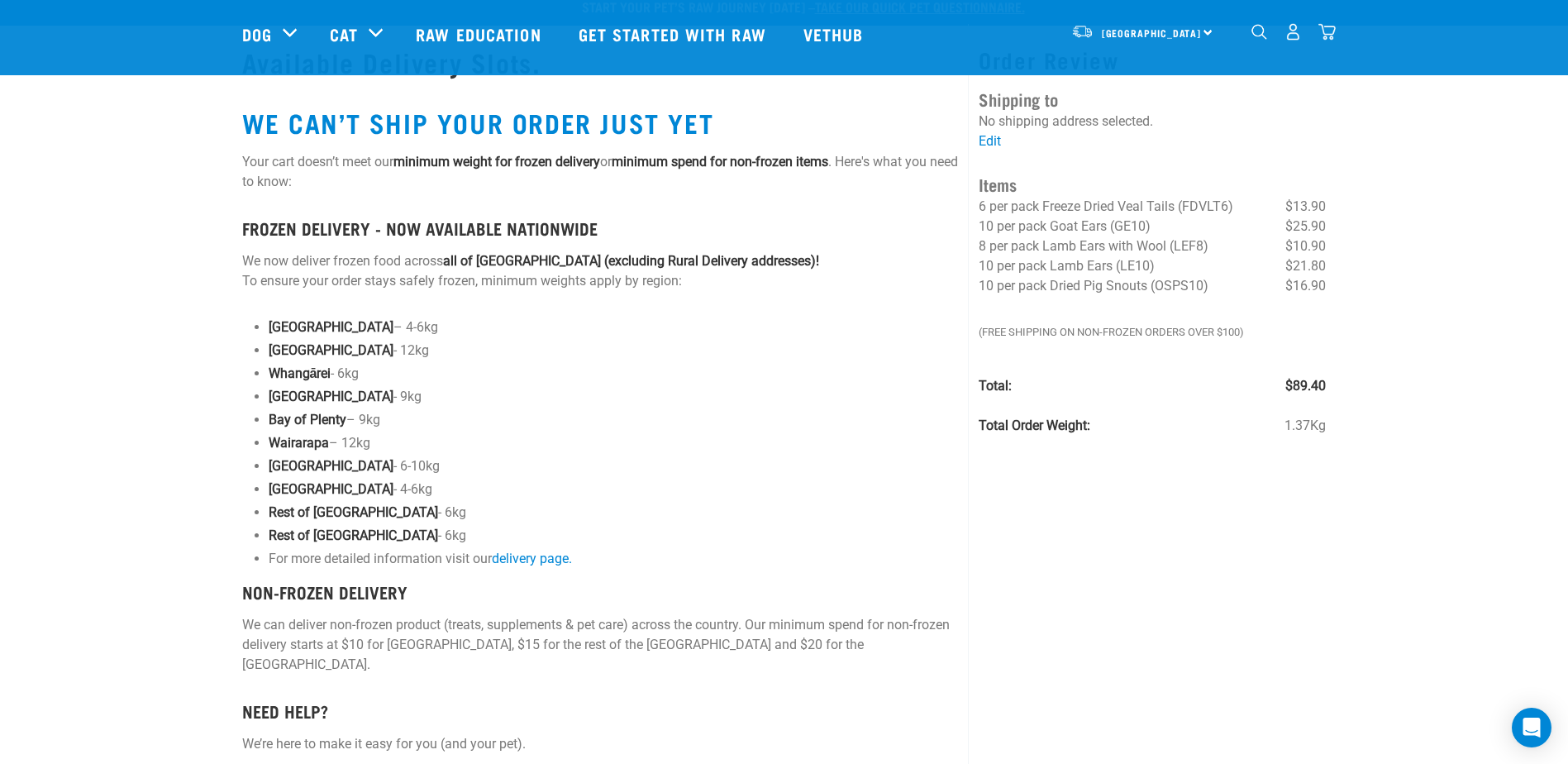
scroll to position [5, 0]
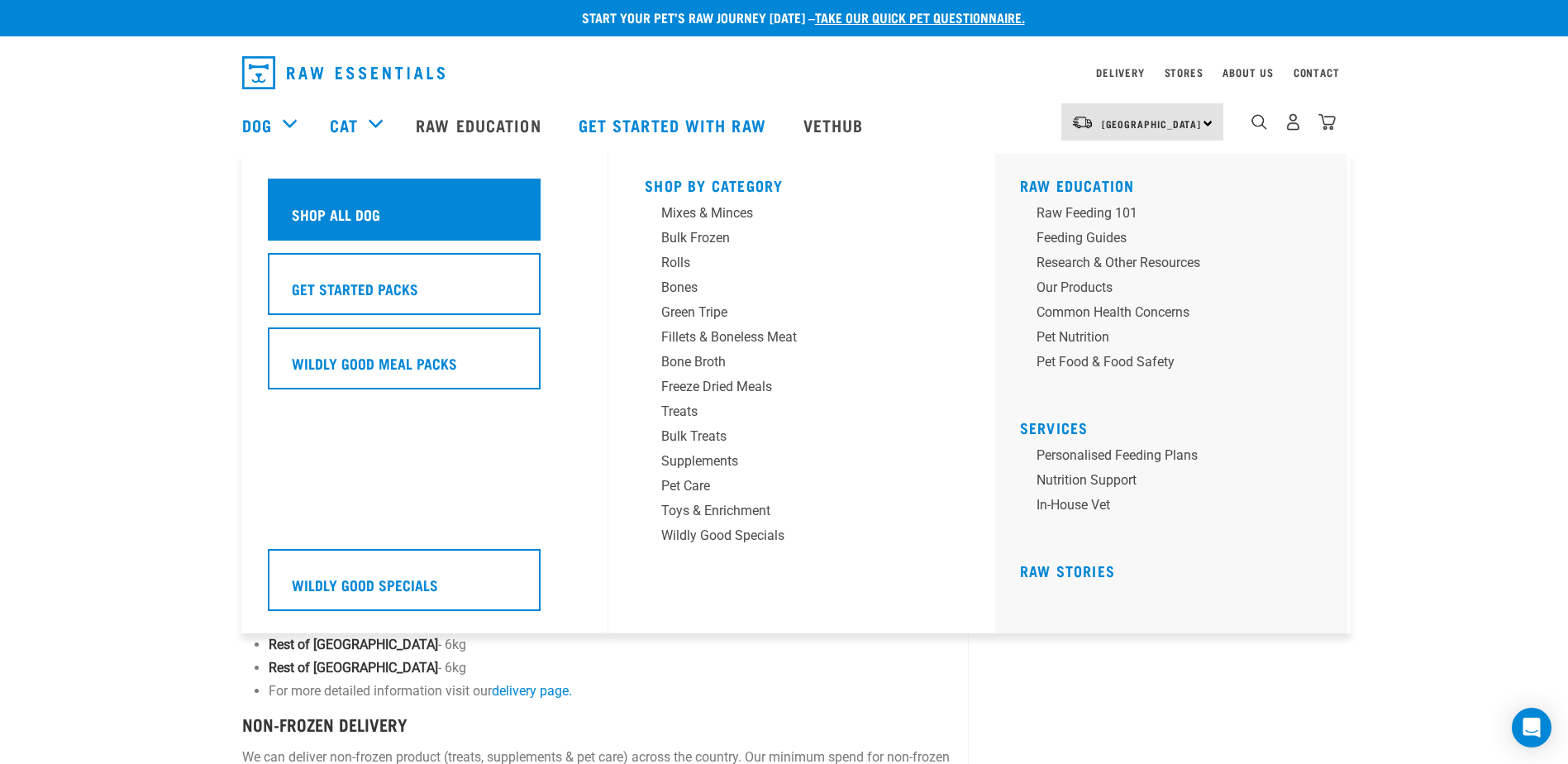
click at [434, 210] on div "Shop All Dog" at bounding box center [403, 210] width 273 height 62
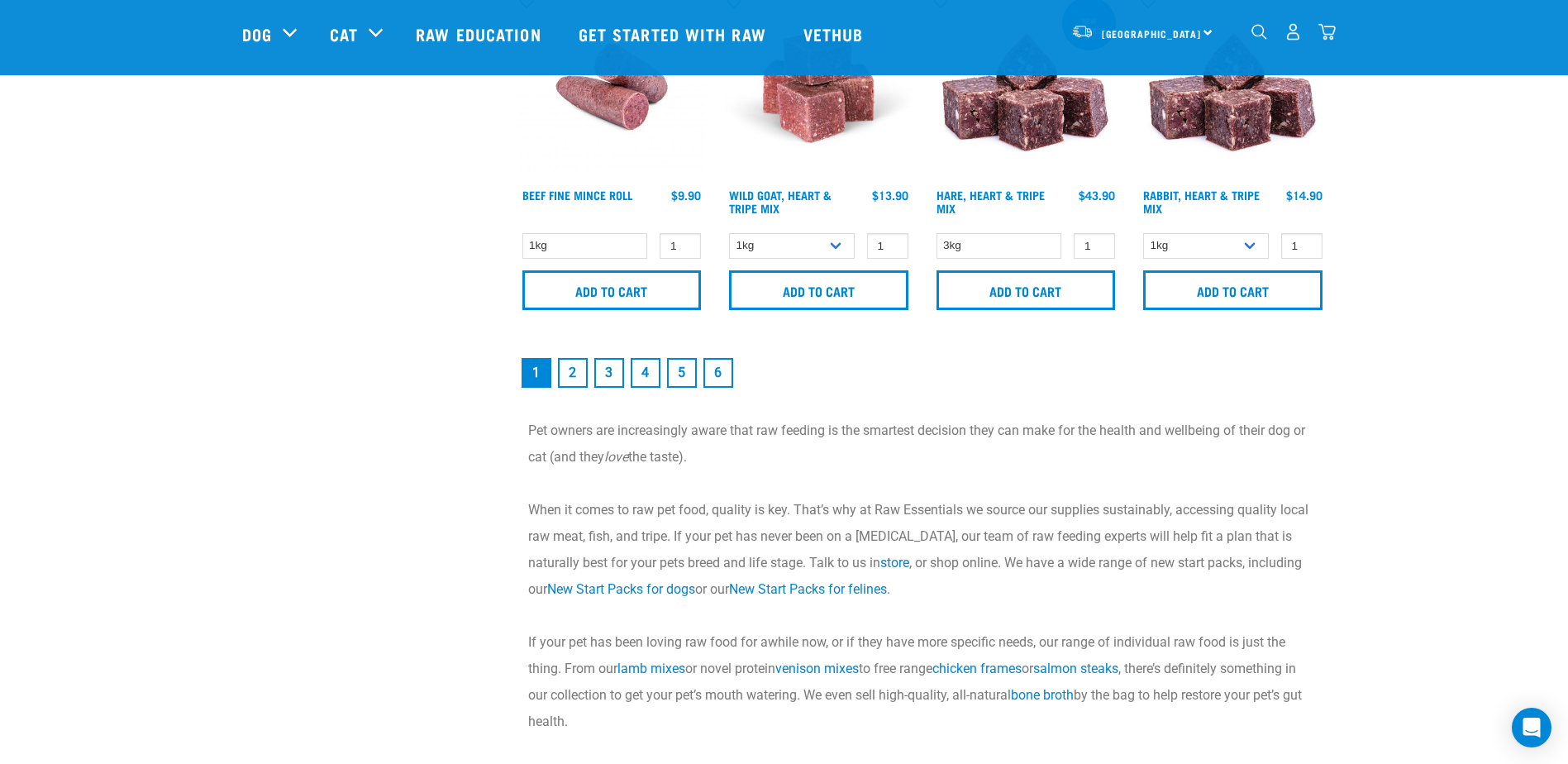
scroll to position [2562, 0]
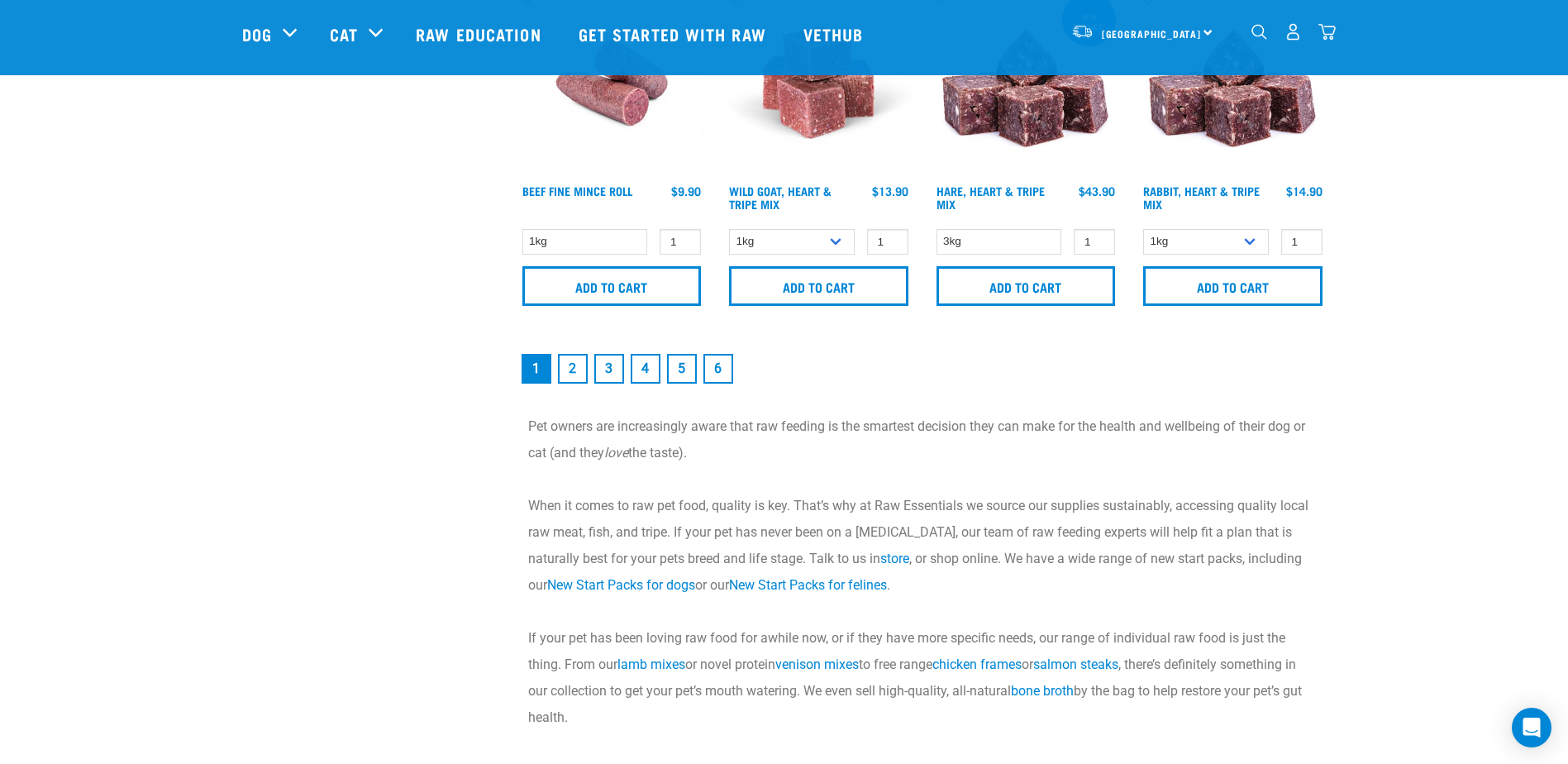
click at [564, 364] on link "2" at bounding box center [573, 368] width 30 height 30
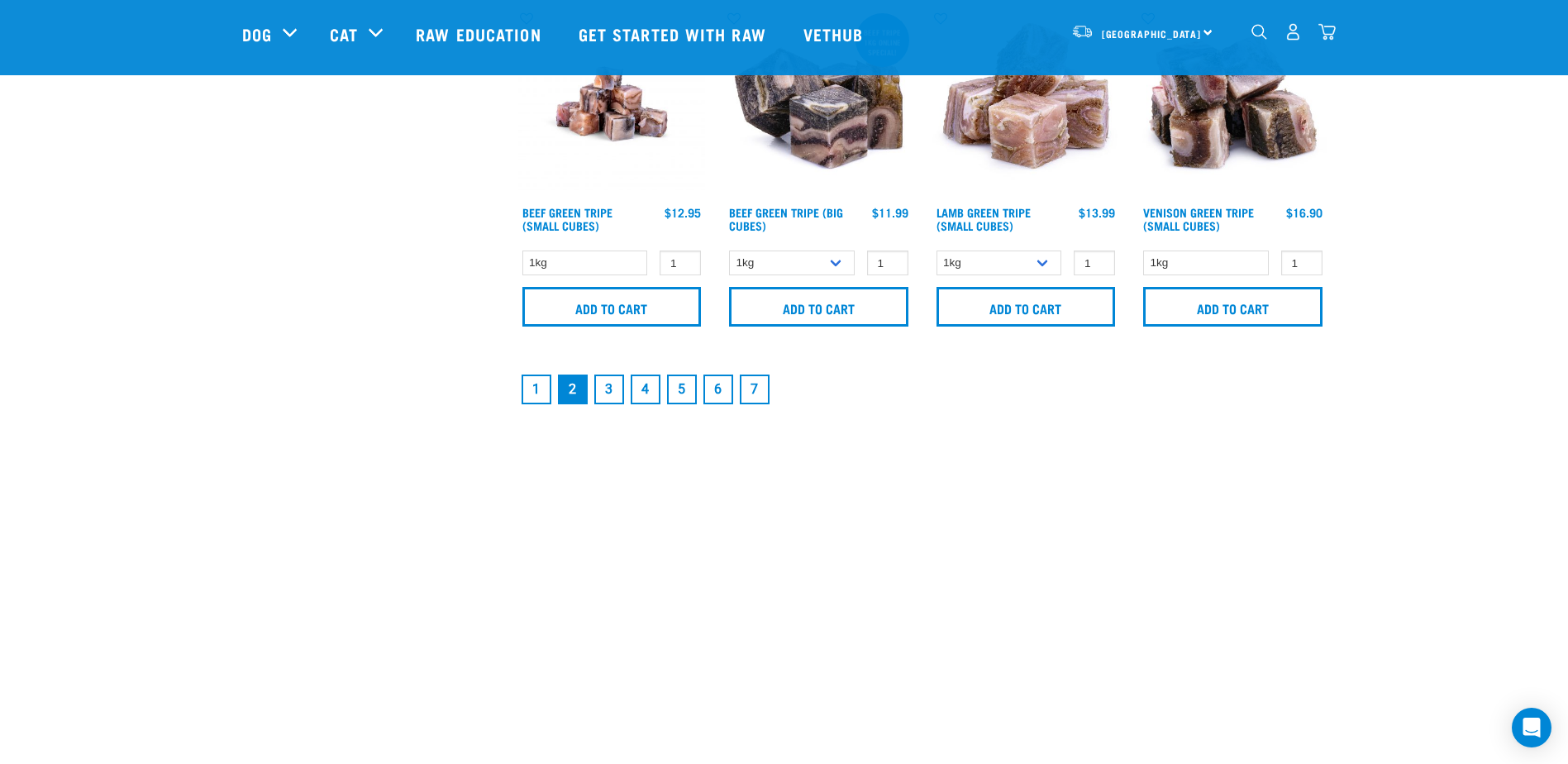
scroll to position [2562, 0]
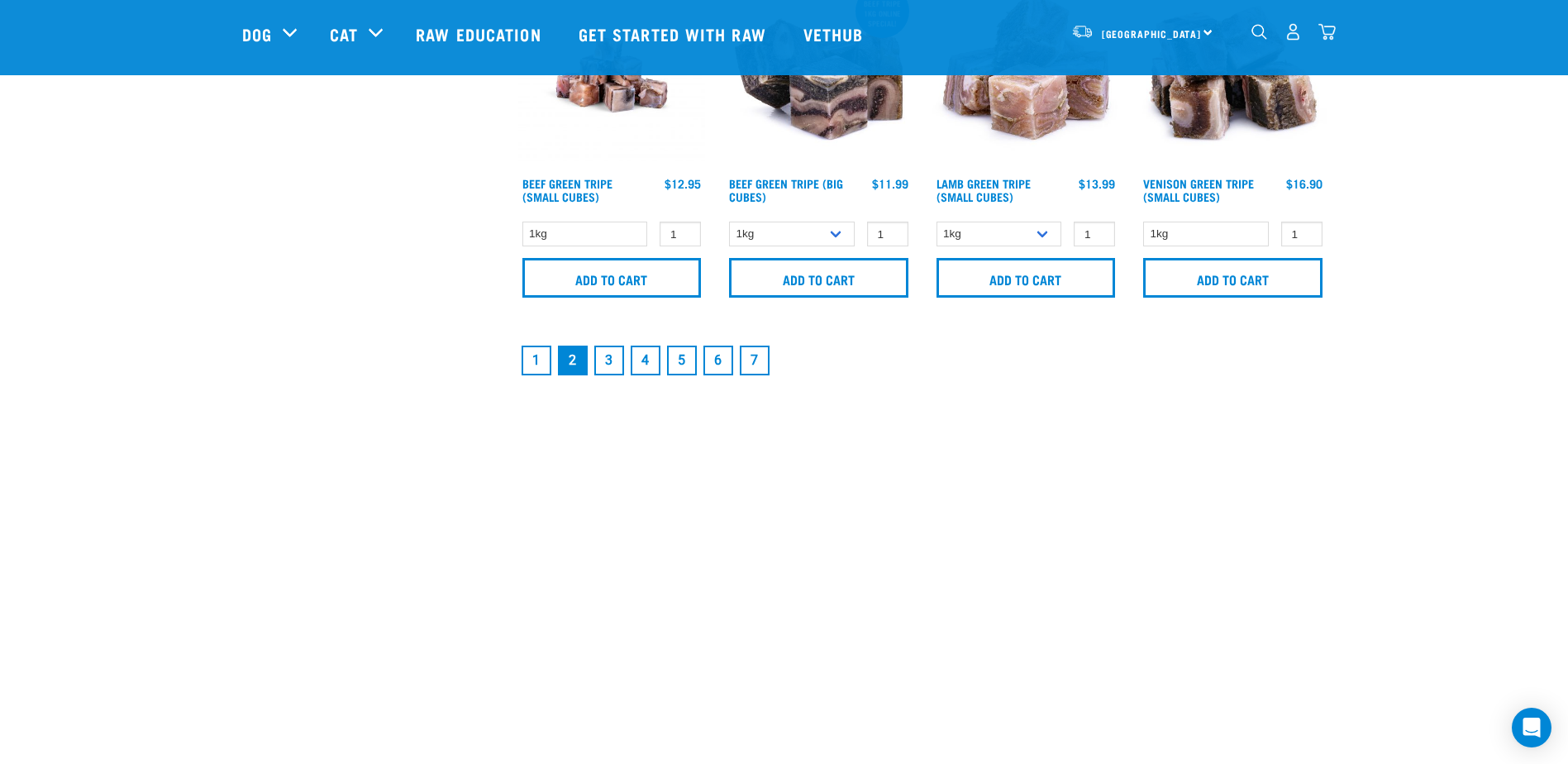
click at [605, 368] on link "3" at bounding box center [609, 360] width 30 height 30
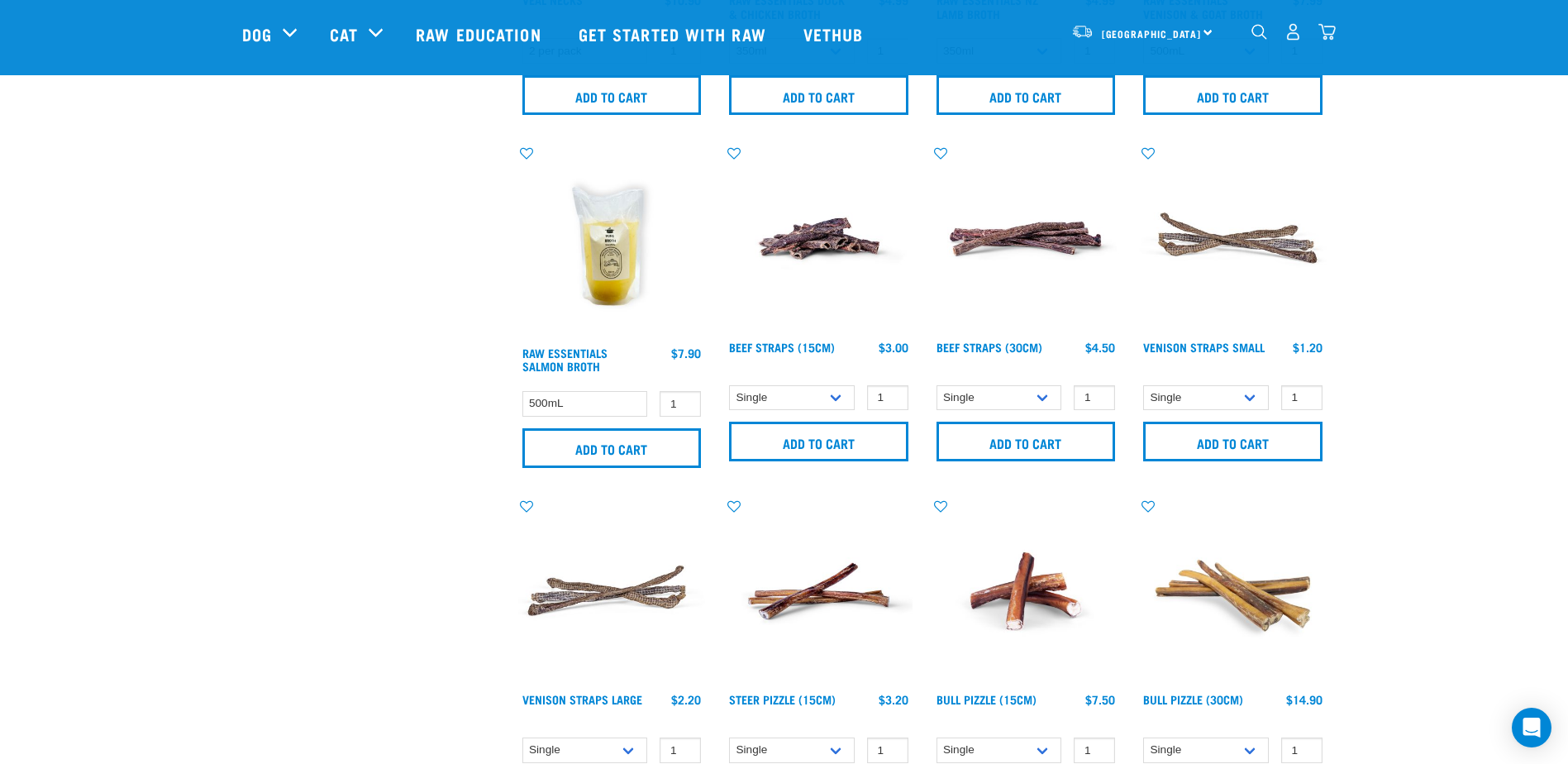
scroll to position [1735, 0]
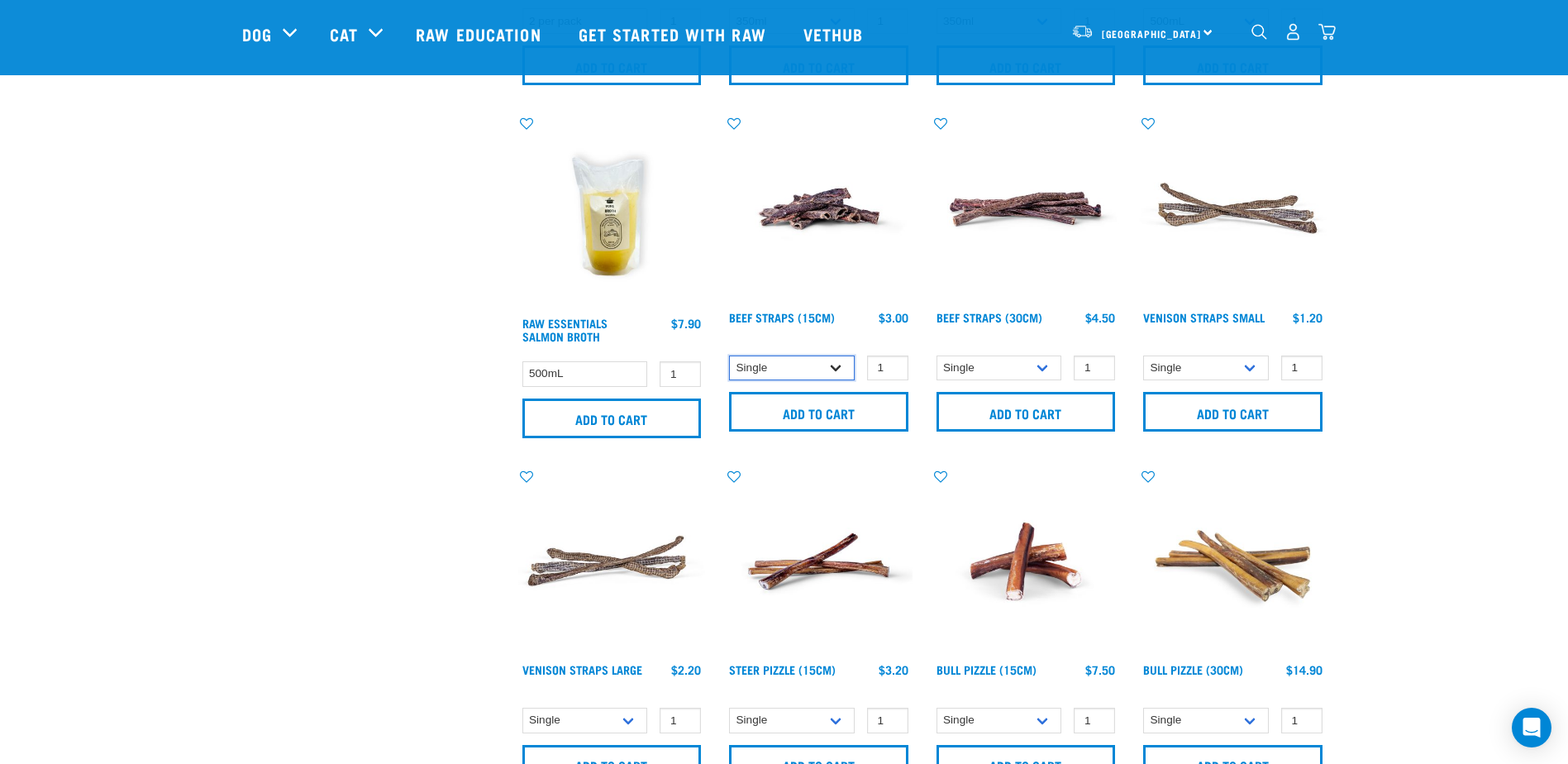
click at [838, 368] on select "Single 6 per pack" at bounding box center [791, 368] width 125 height 25
select select "15447"
click at [729, 356] on select "Single 6 per pack" at bounding box center [791, 368] width 125 height 25
click at [871, 417] on input "Add to cart" at bounding box center [819, 411] width 179 height 40
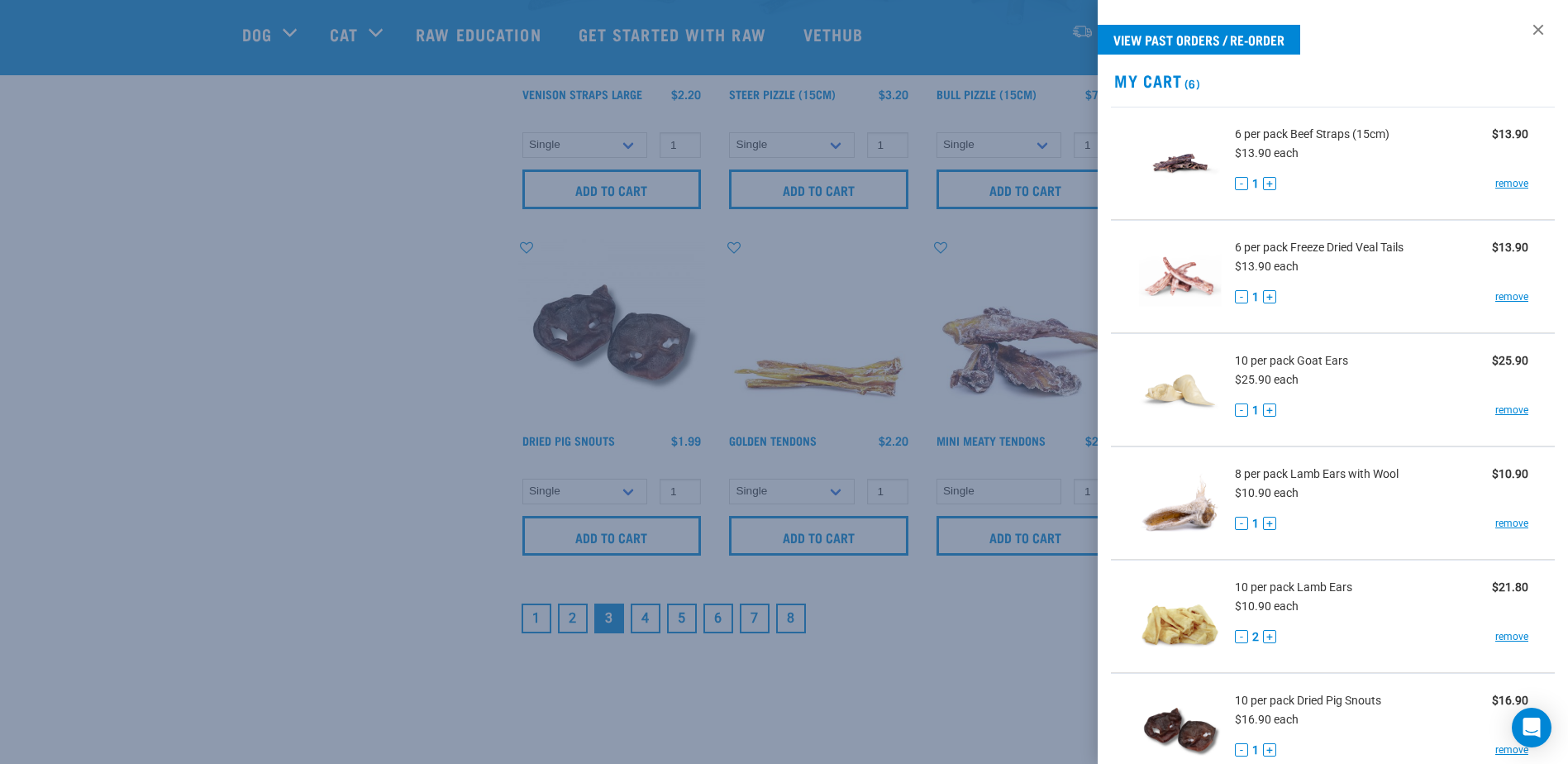
scroll to position [2314, 0]
click at [985, 617] on div at bounding box center [784, 382] width 1568 height 764
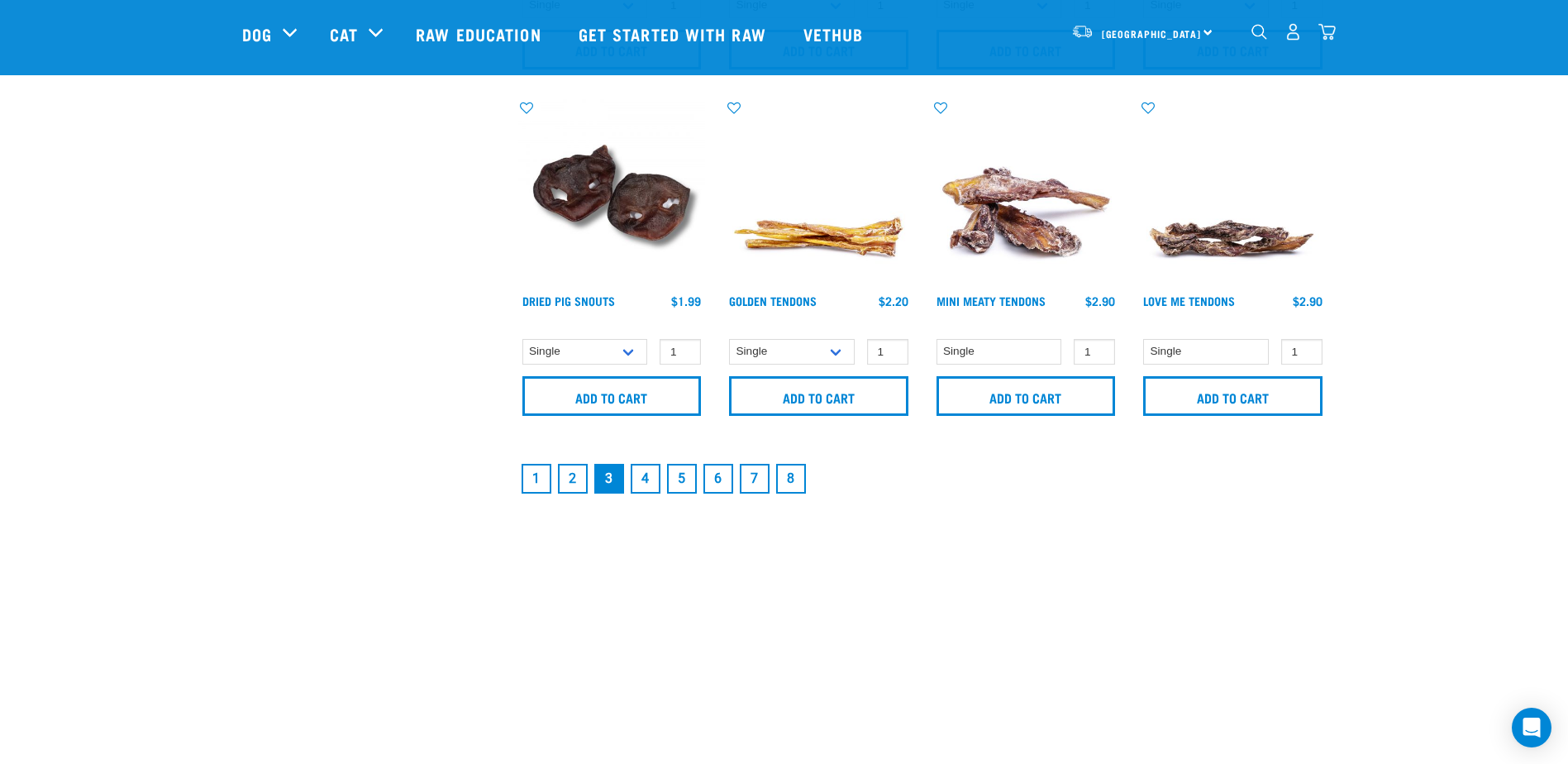
scroll to position [2480, 0]
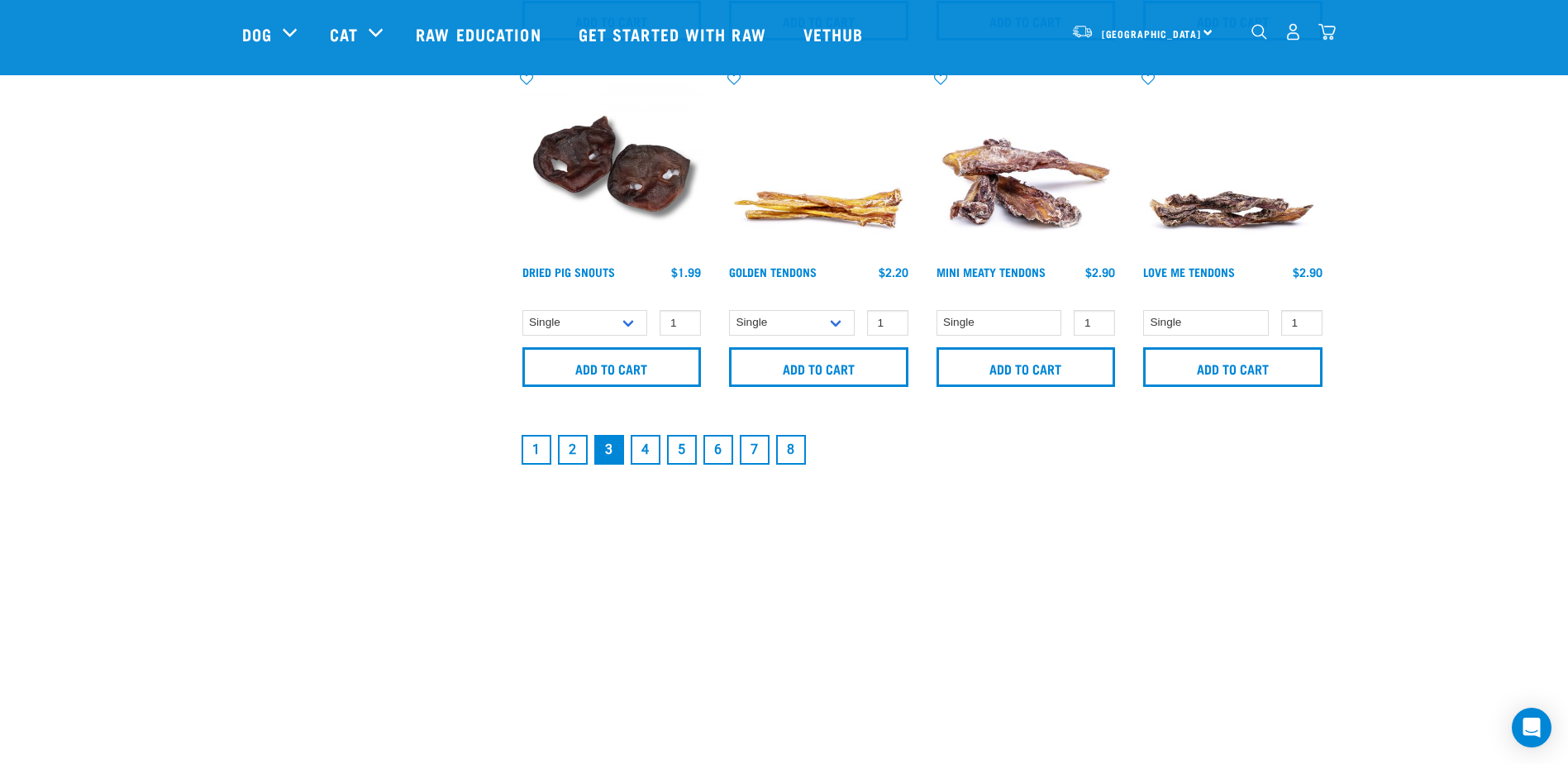
click at [639, 454] on link "4" at bounding box center [645, 449] width 30 height 30
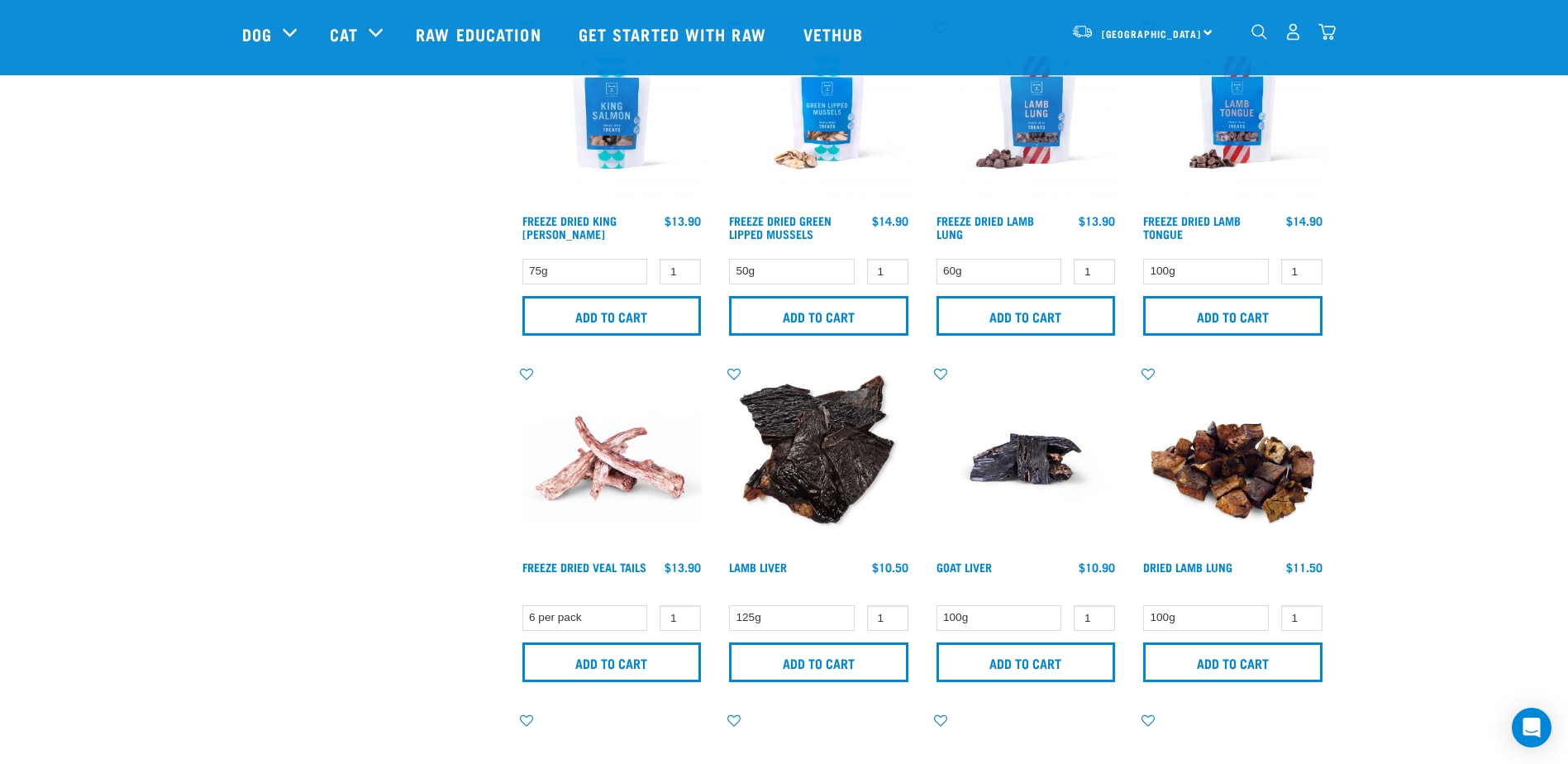
scroll to position [1487, 0]
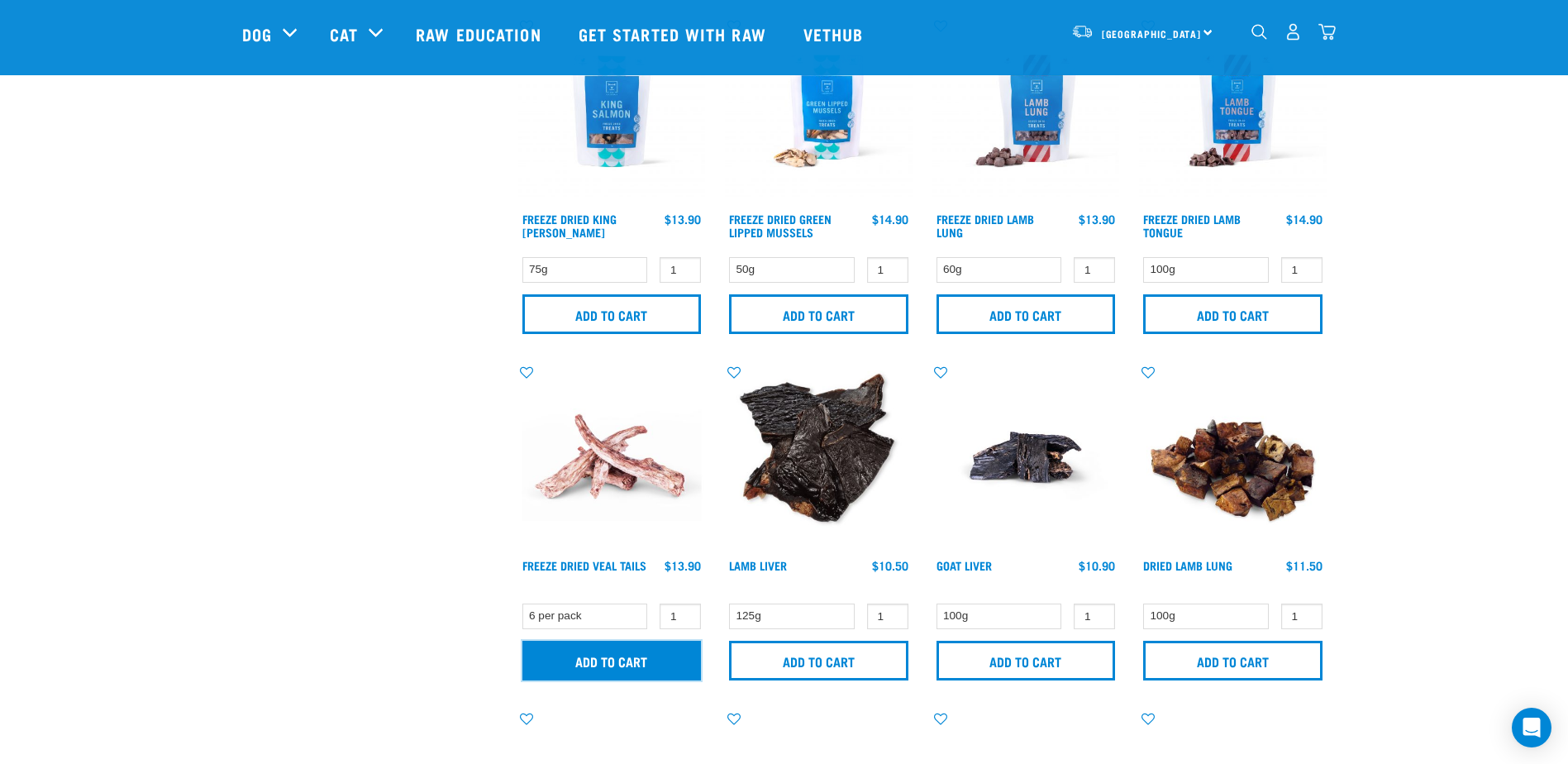
click at [667, 657] on input "Add to cart" at bounding box center [611, 660] width 179 height 40
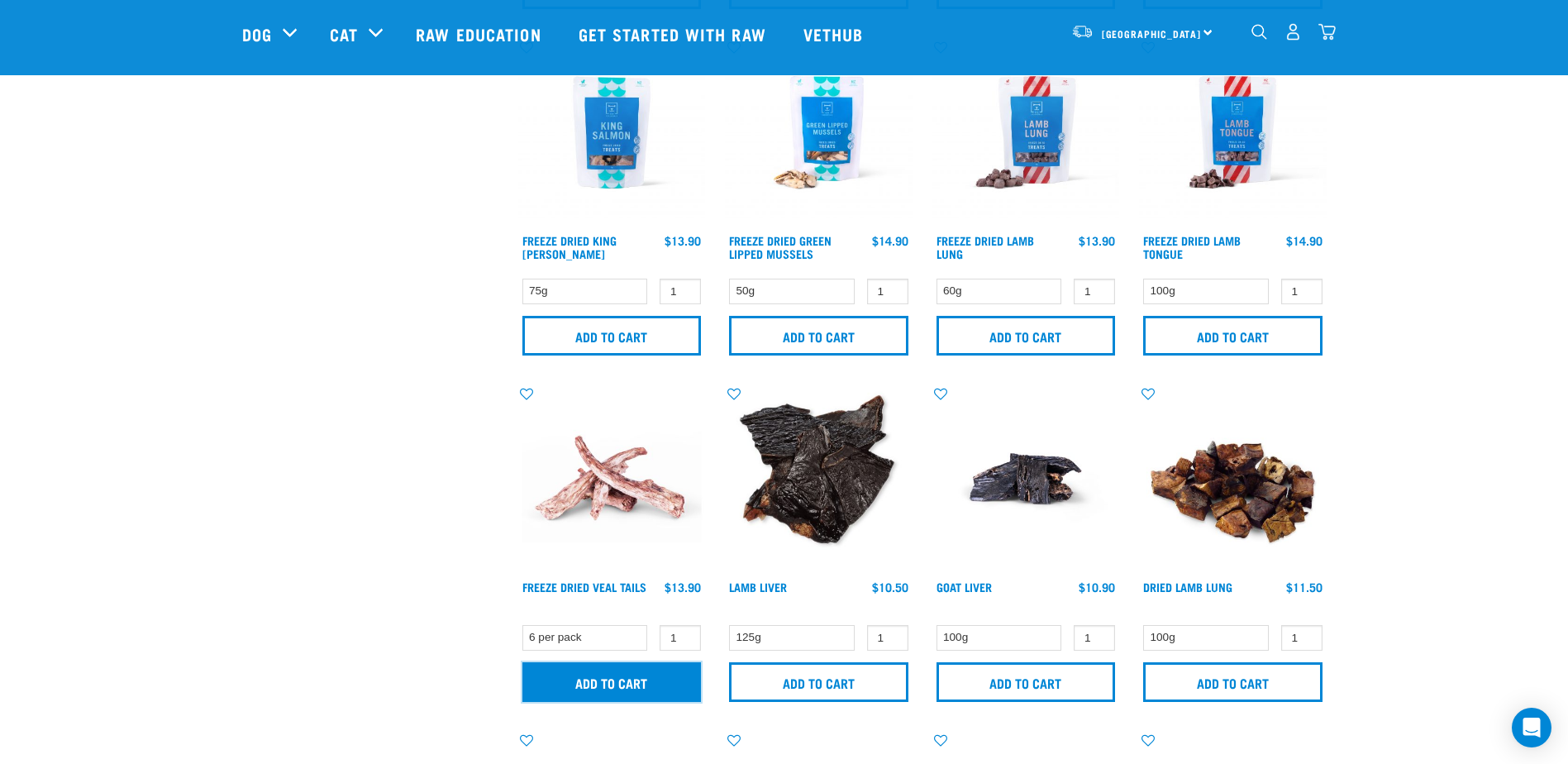
scroll to position [1652, 0]
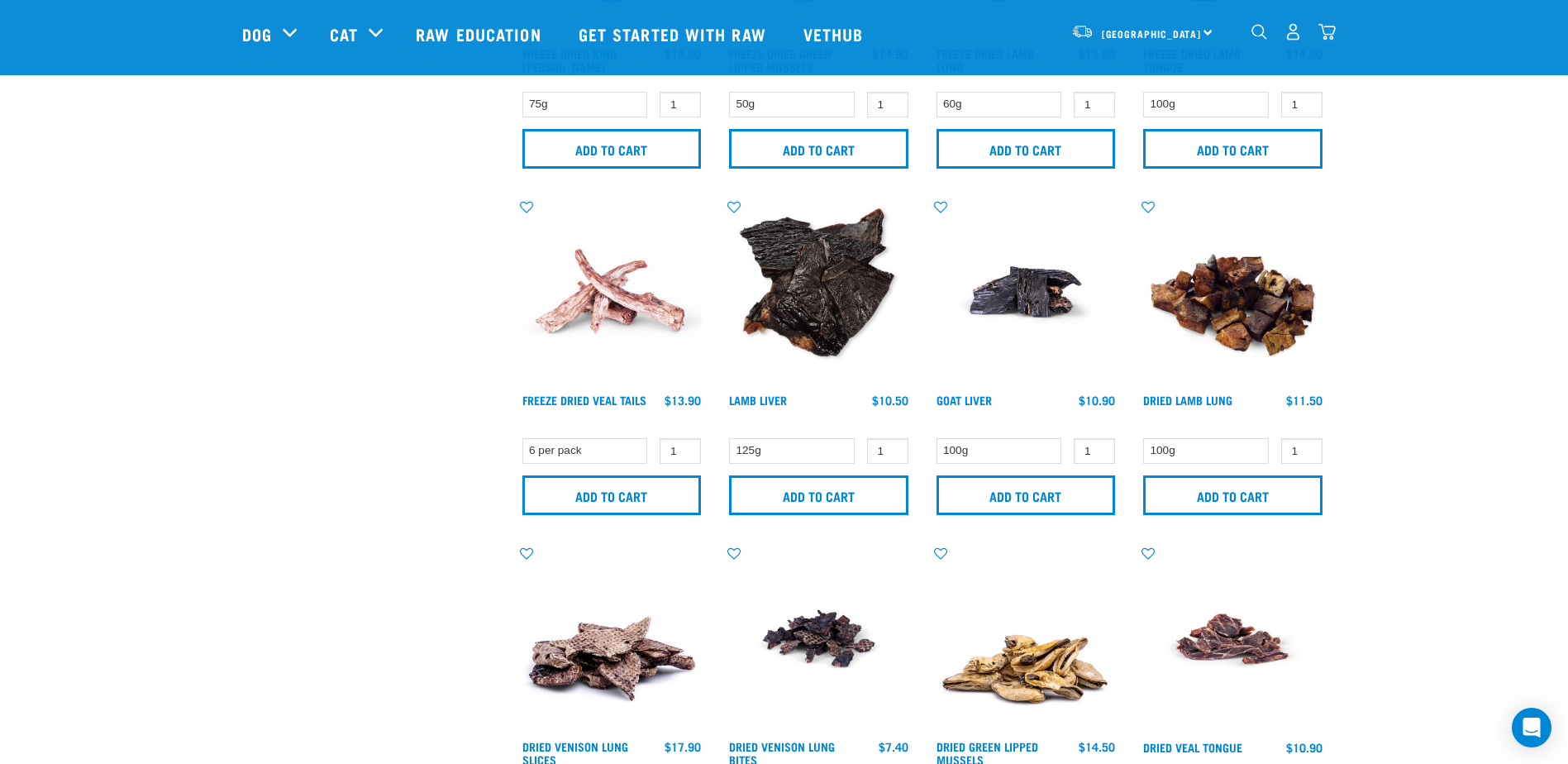
click at [1327, 36] on img "dropdown navigation" at bounding box center [1327, 32] width 17 height 17
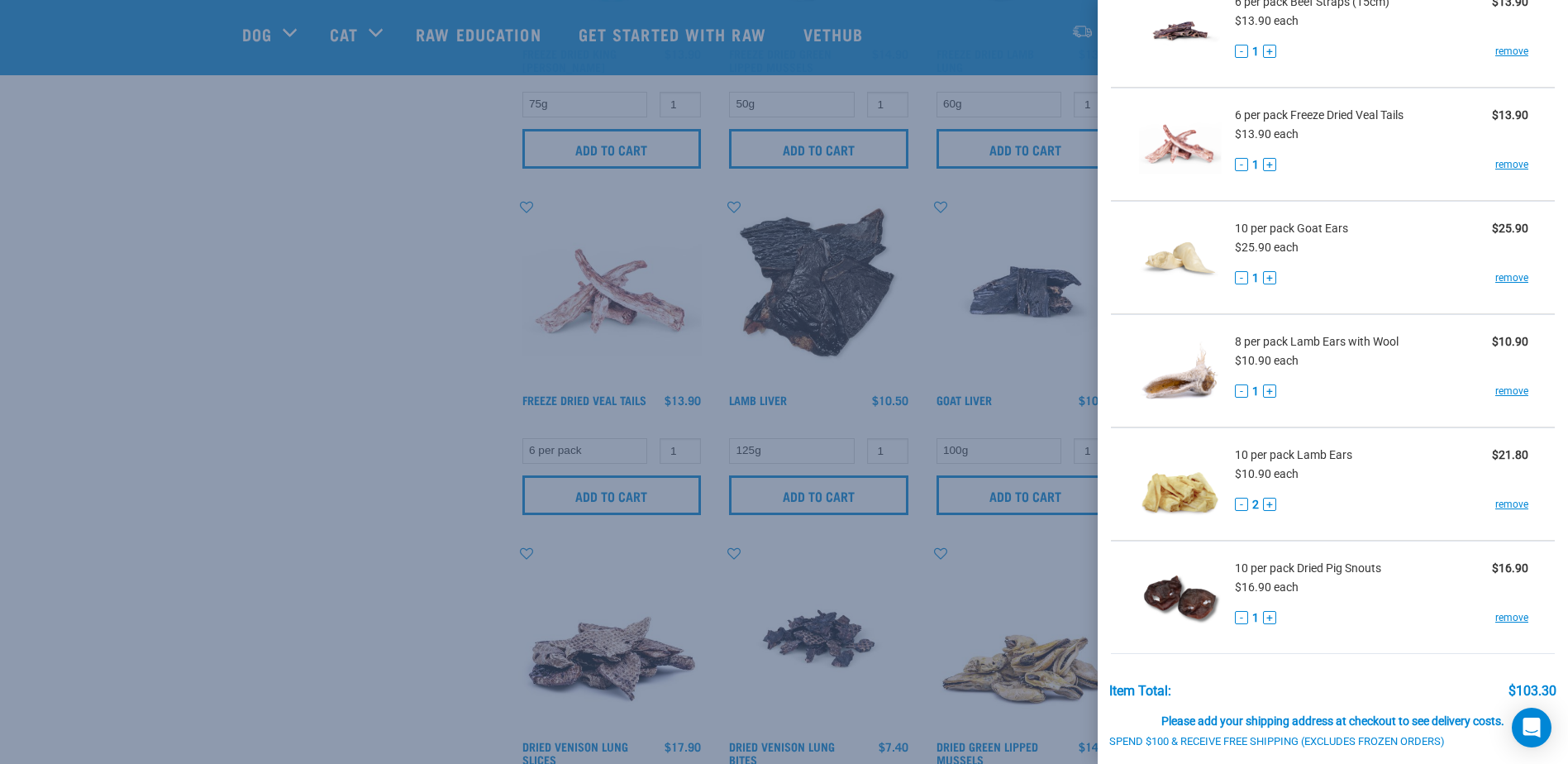
scroll to position [165, 0]
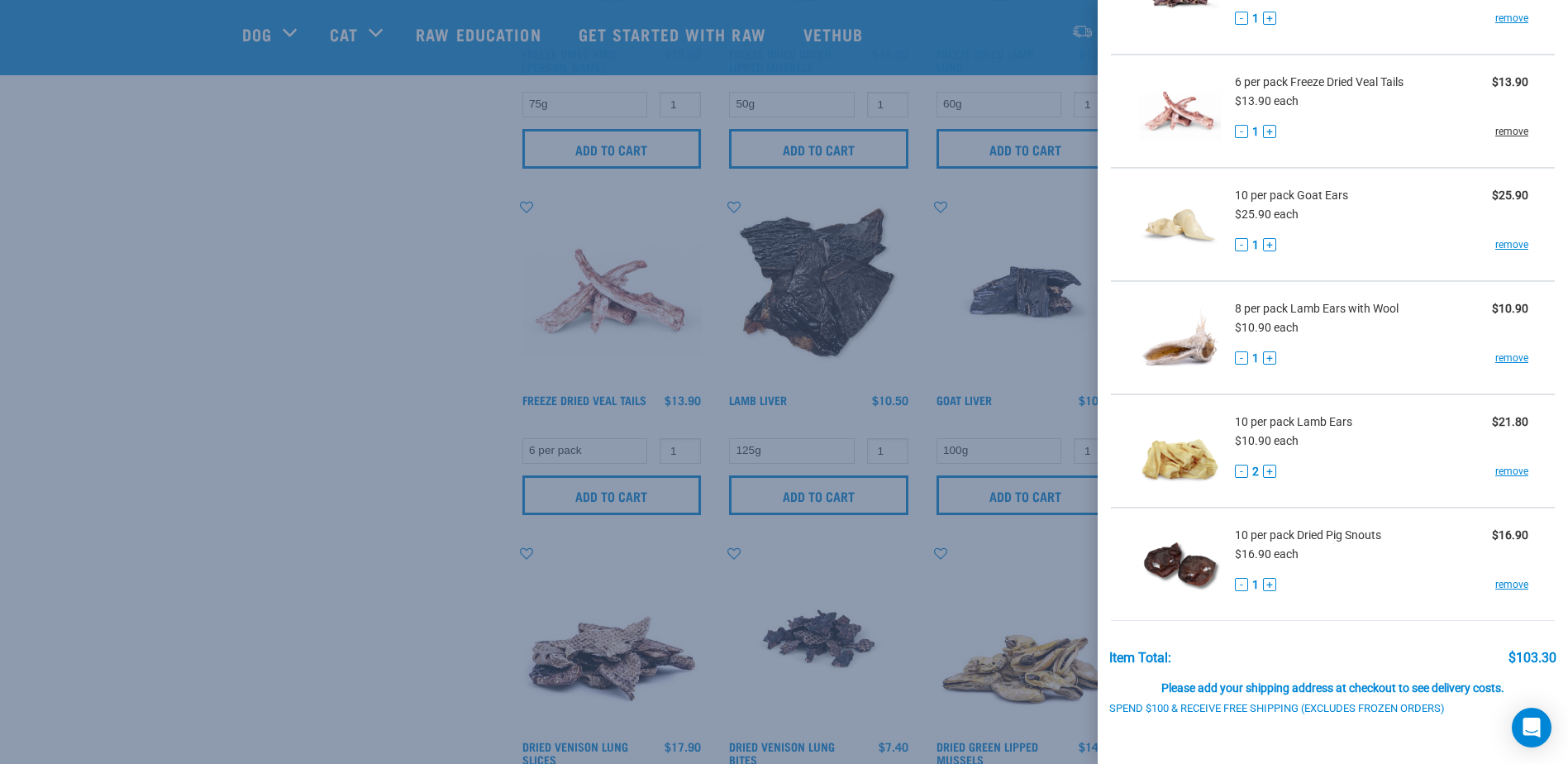
click at [1509, 133] on link "remove" at bounding box center [1512, 131] width 33 height 15
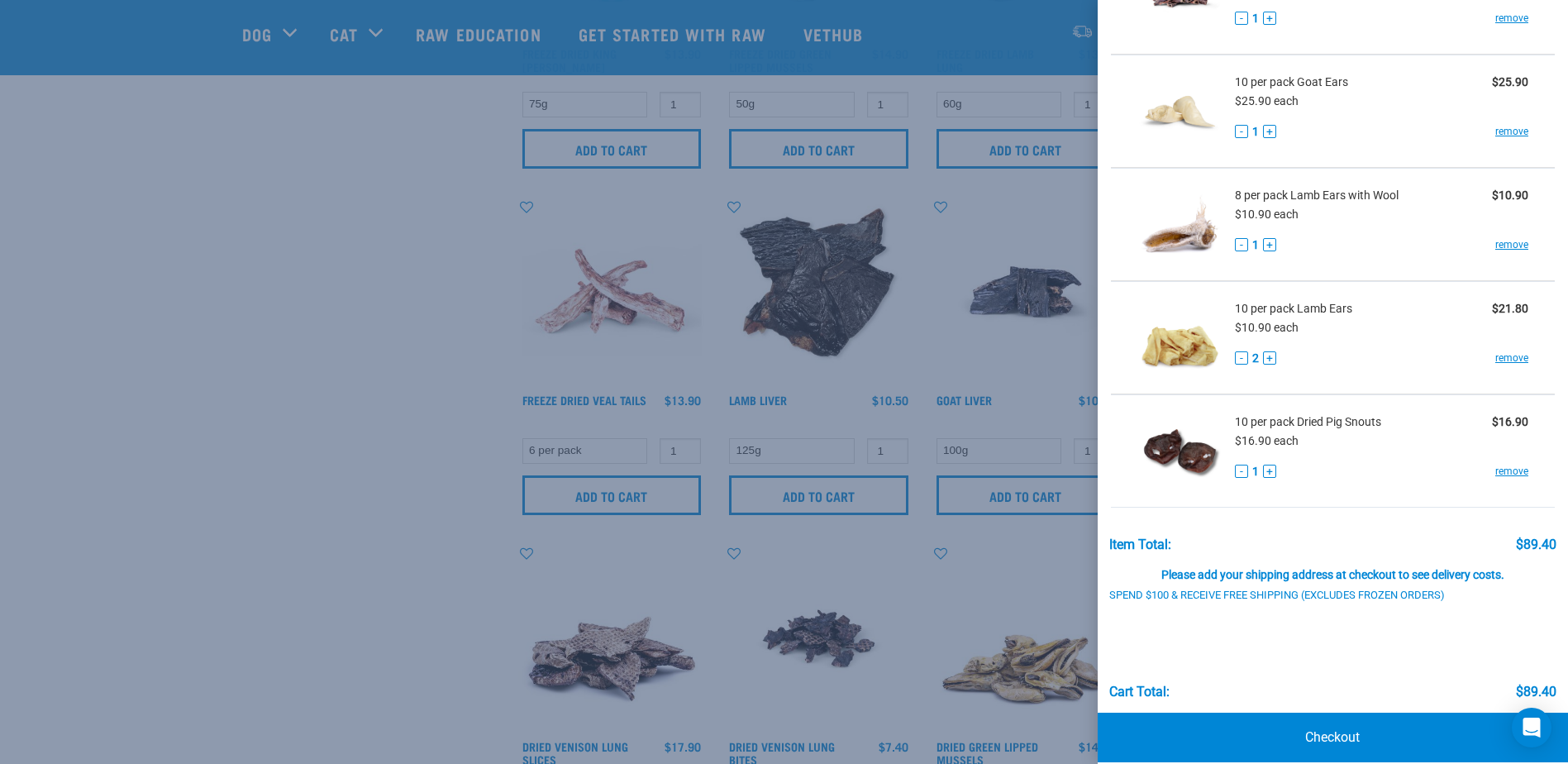
click at [819, 567] on div at bounding box center [784, 382] width 1568 height 764
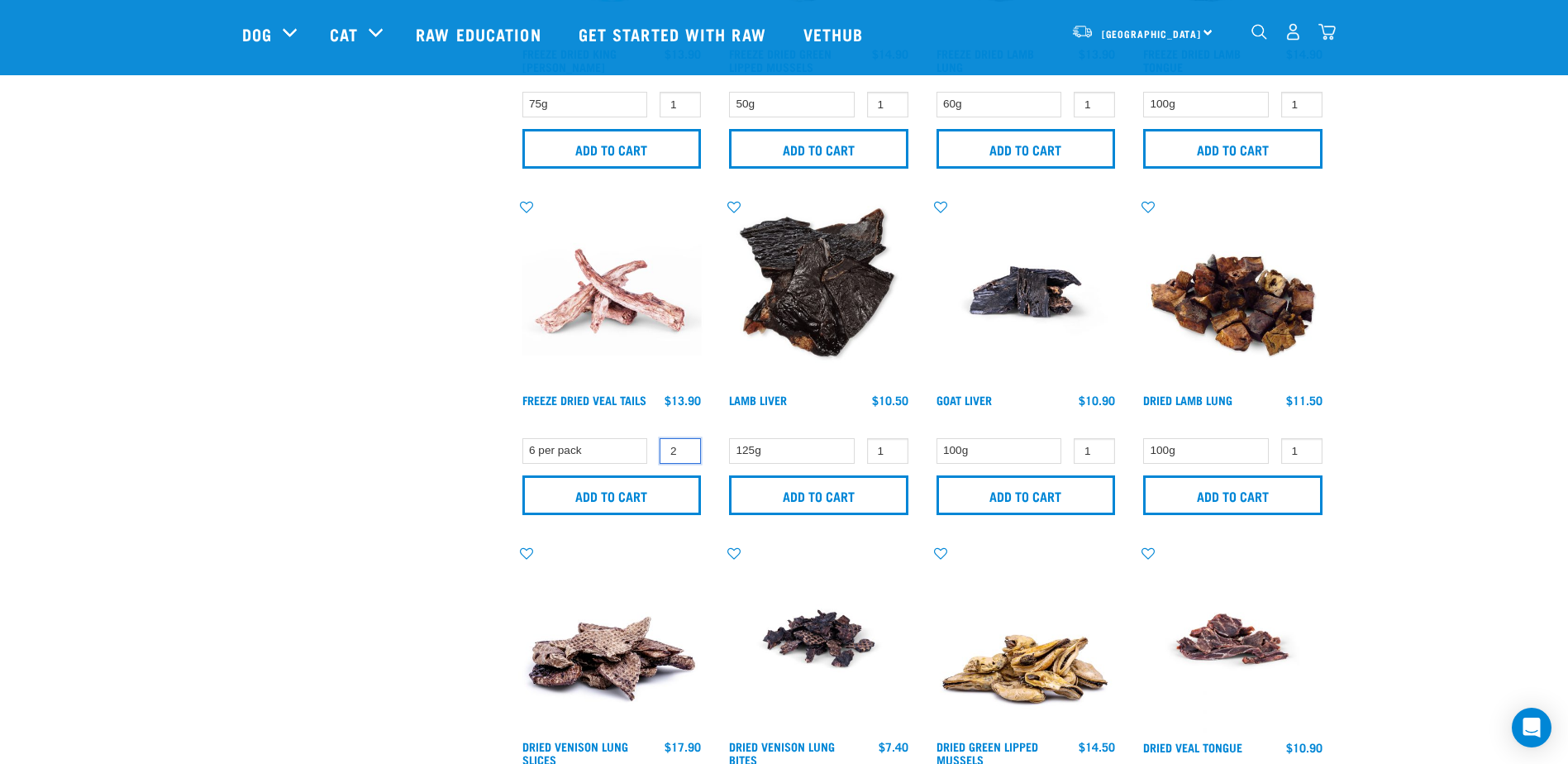
click at [681, 449] on input "2" at bounding box center [679, 451] width 42 height 25
click at [672, 495] on input "Add to cart" at bounding box center [611, 495] width 179 height 40
click at [1330, 34] on img "dropdown navigation" at bounding box center [1327, 32] width 17 height 17
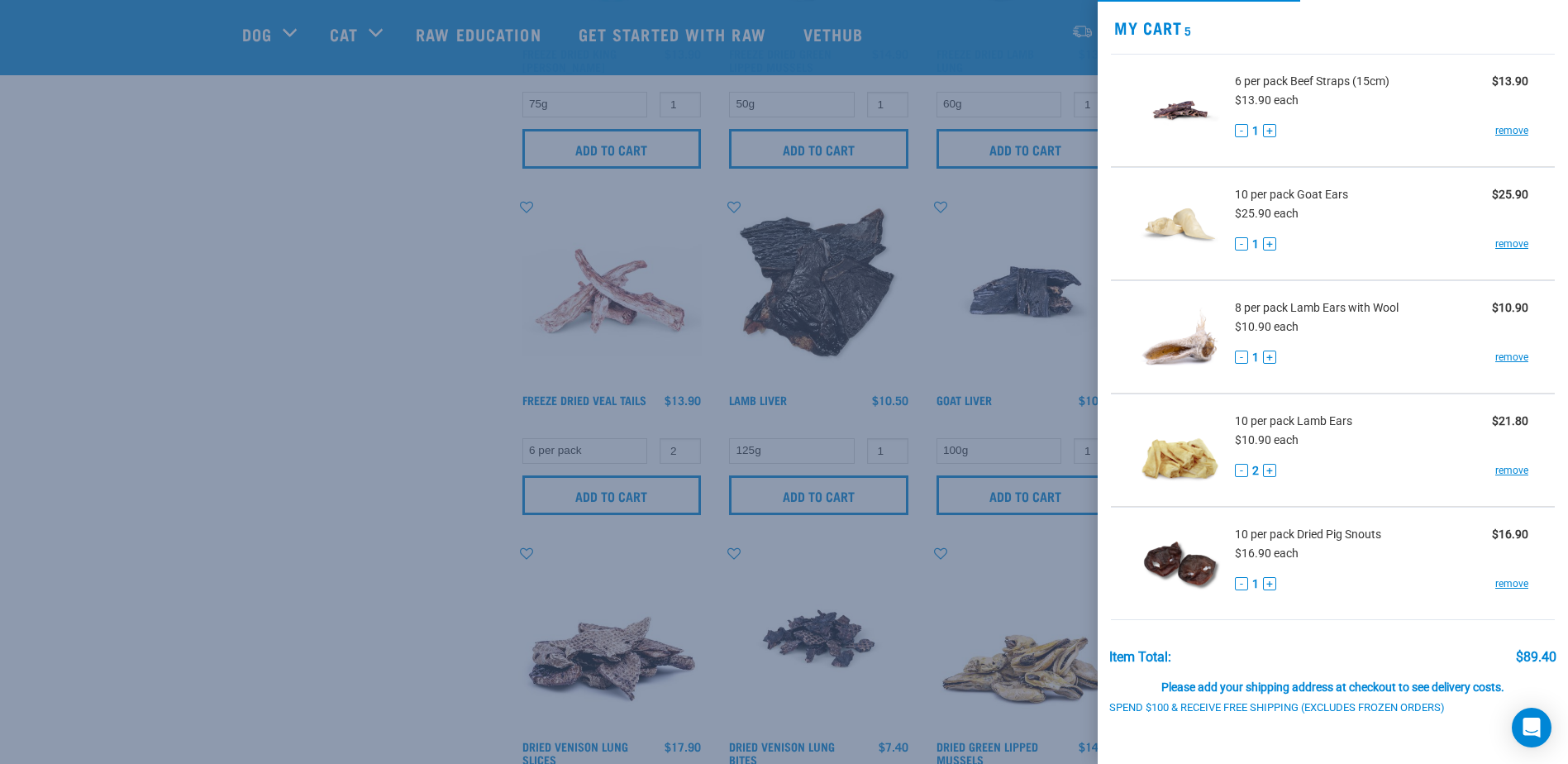
scroll to position [83, 0]
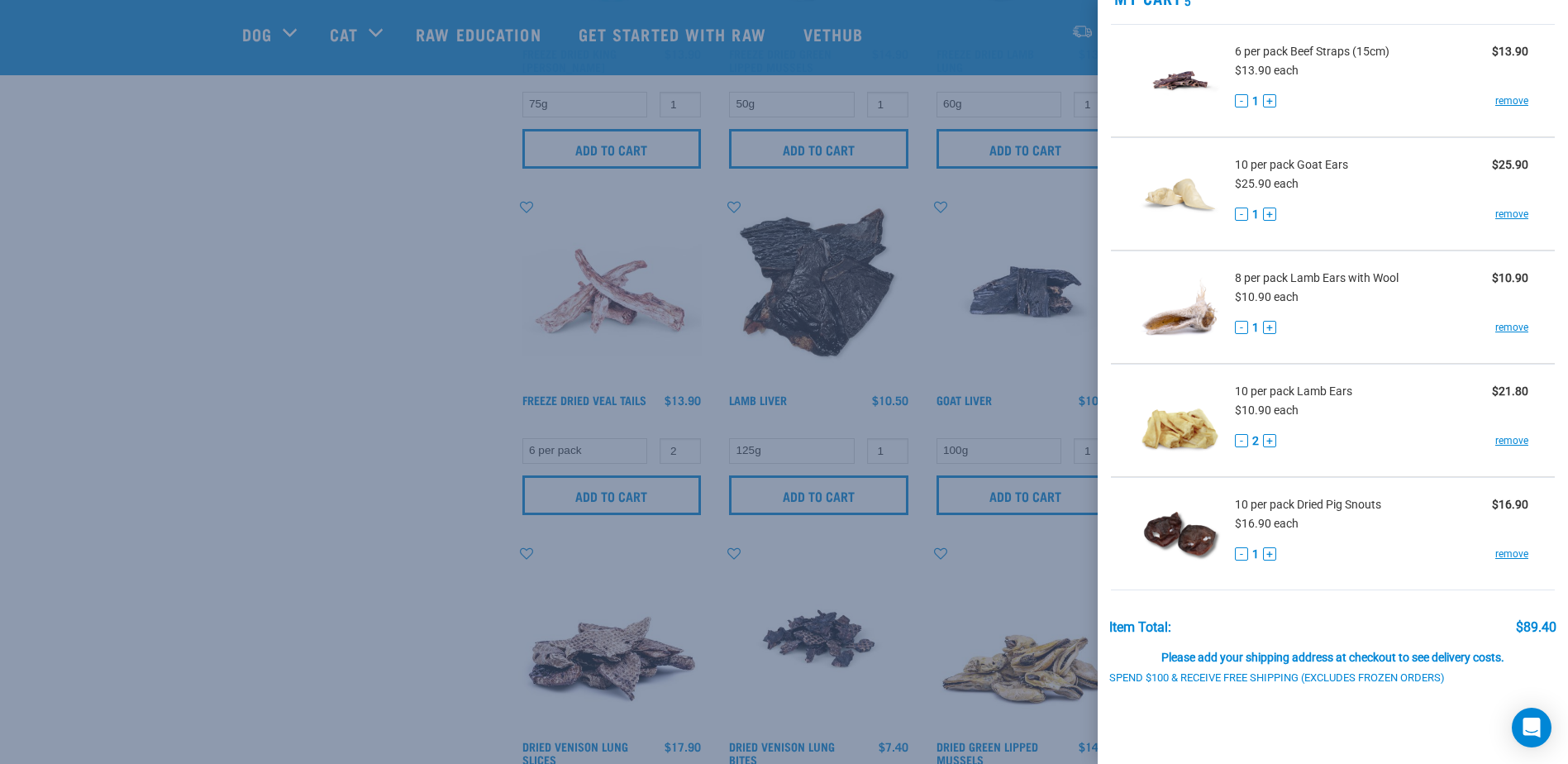
click at [796, 572] on div at bounding box center [784, 382] width 1568 height 764
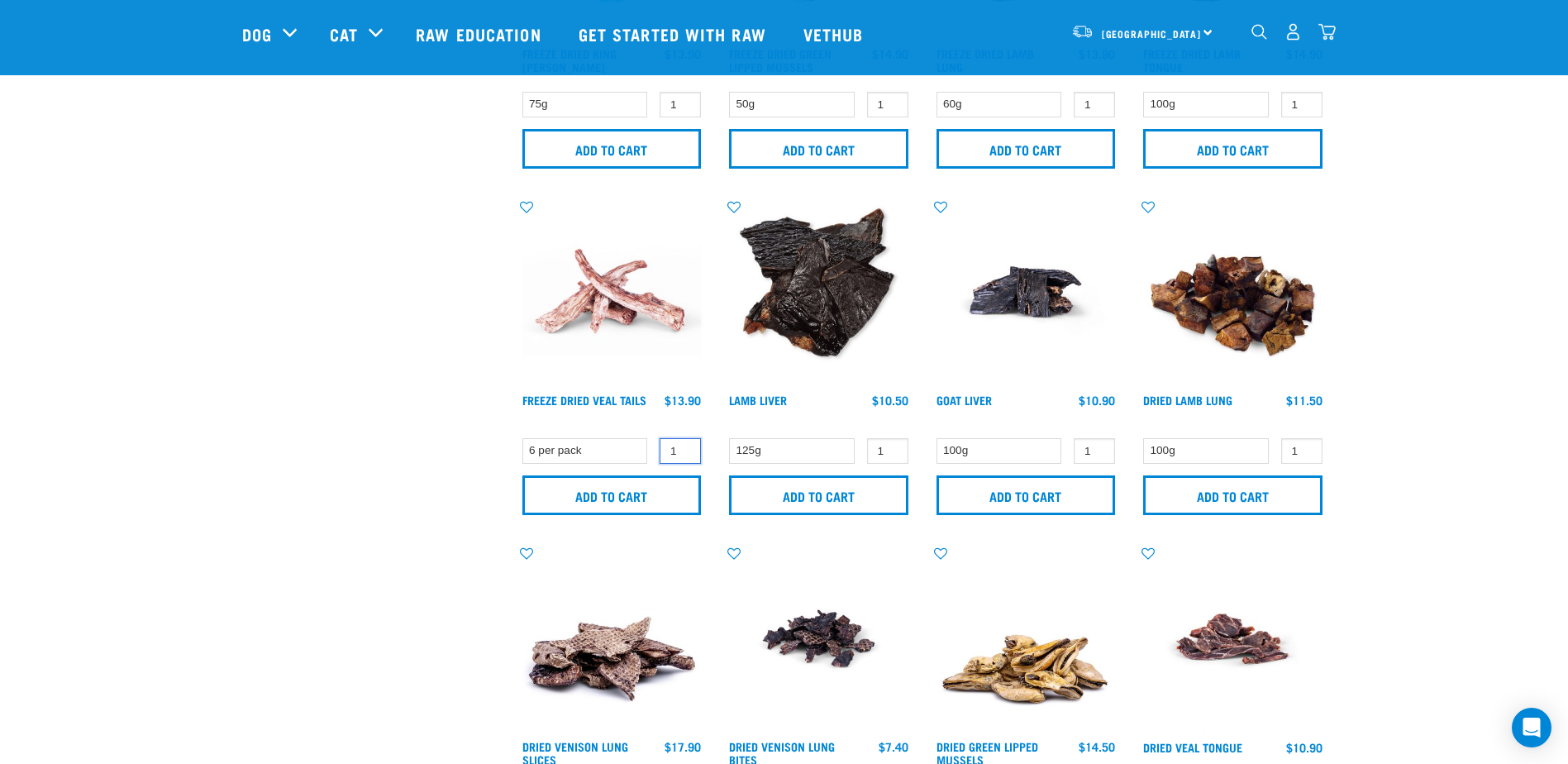
type input "1"
click at [682, 454] on input "1" at bounding box center [679, 451] width 42 height 25
click at [677, 498] on input "Add to cart" at bounding box center [611, 495] width 179 height 40
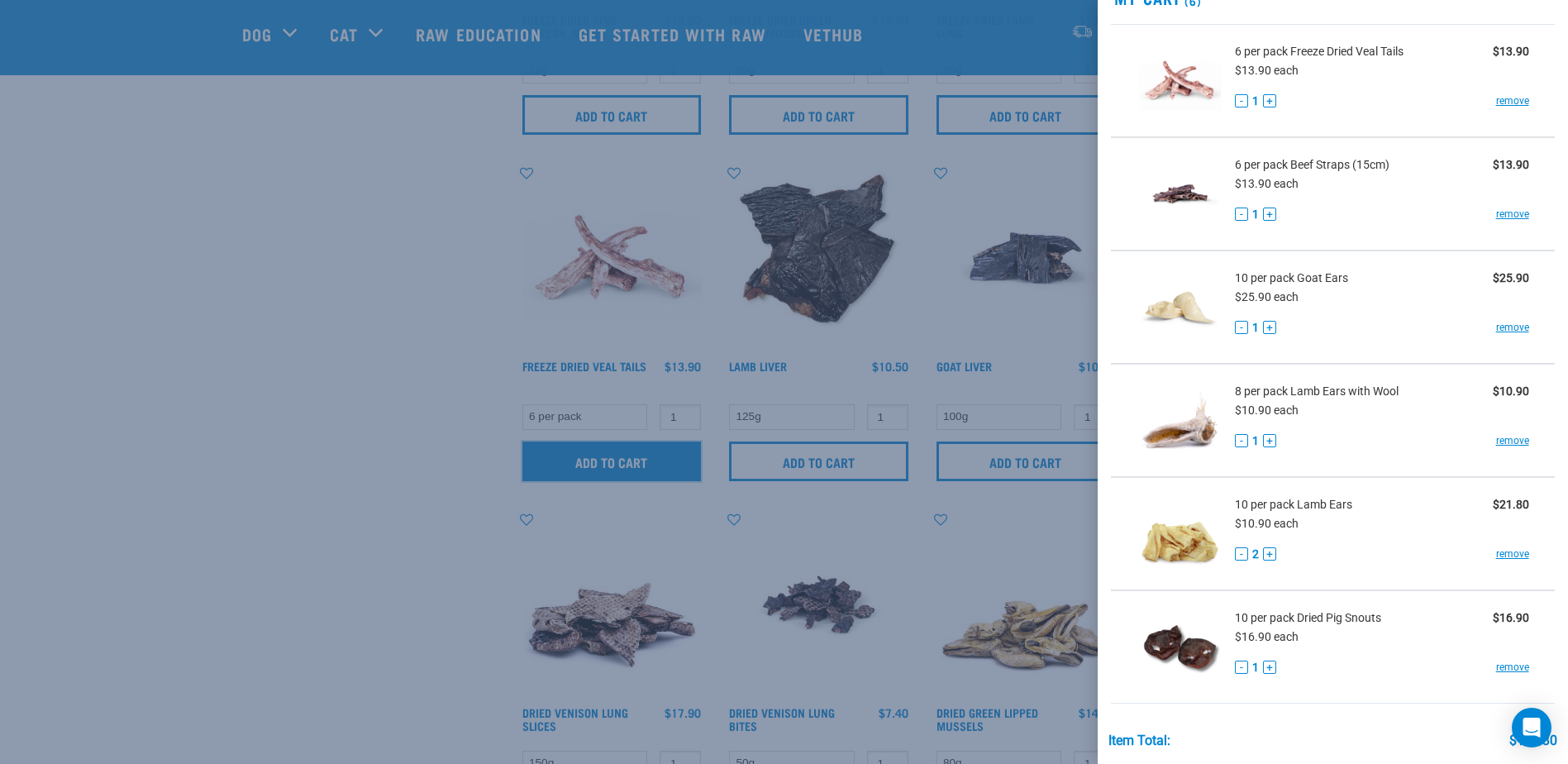
scroll to position [1405, 0]
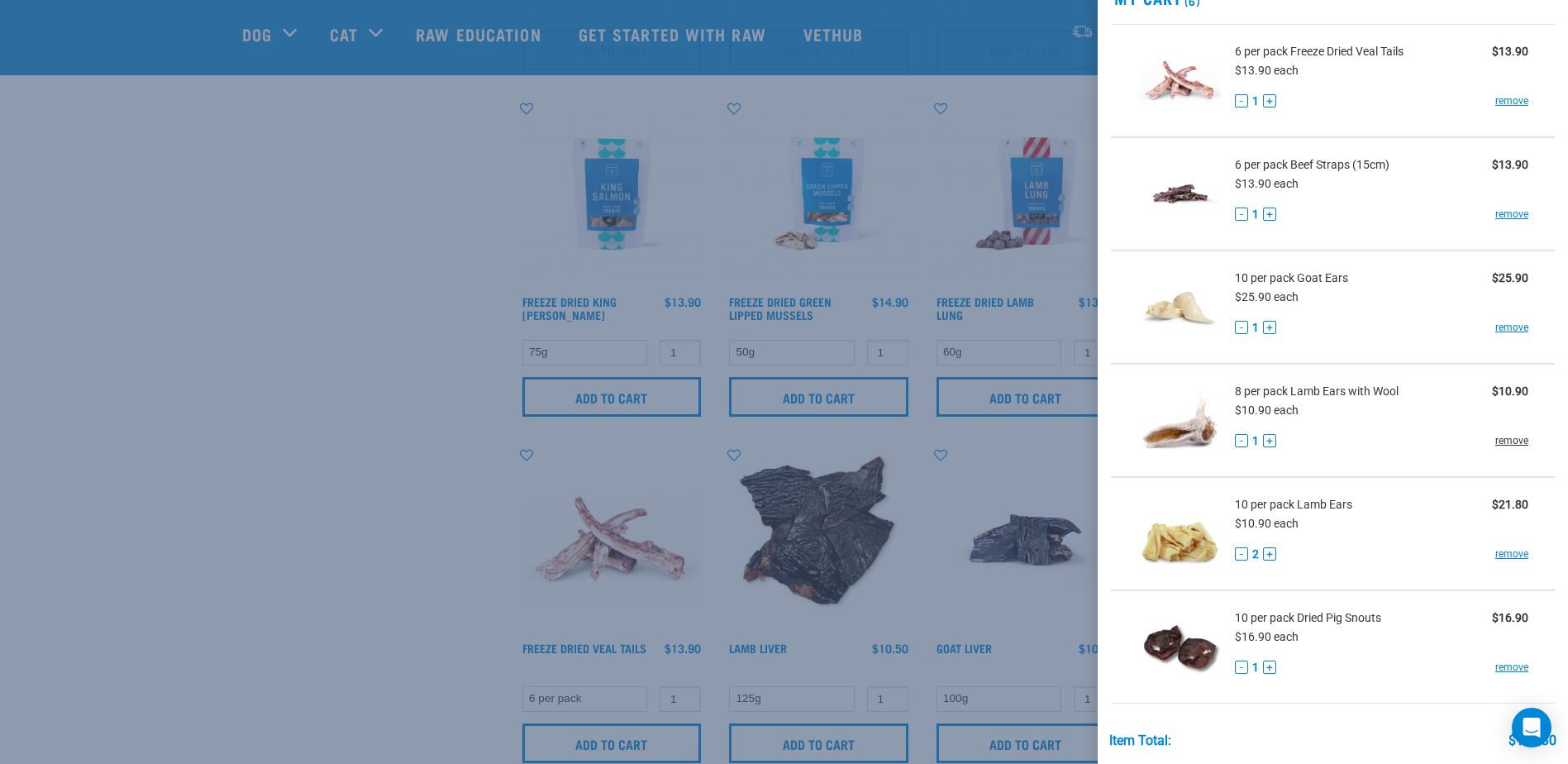
click at [1506, 438] on link "remove" at bounding box center [1512, 440] width 33 height 15
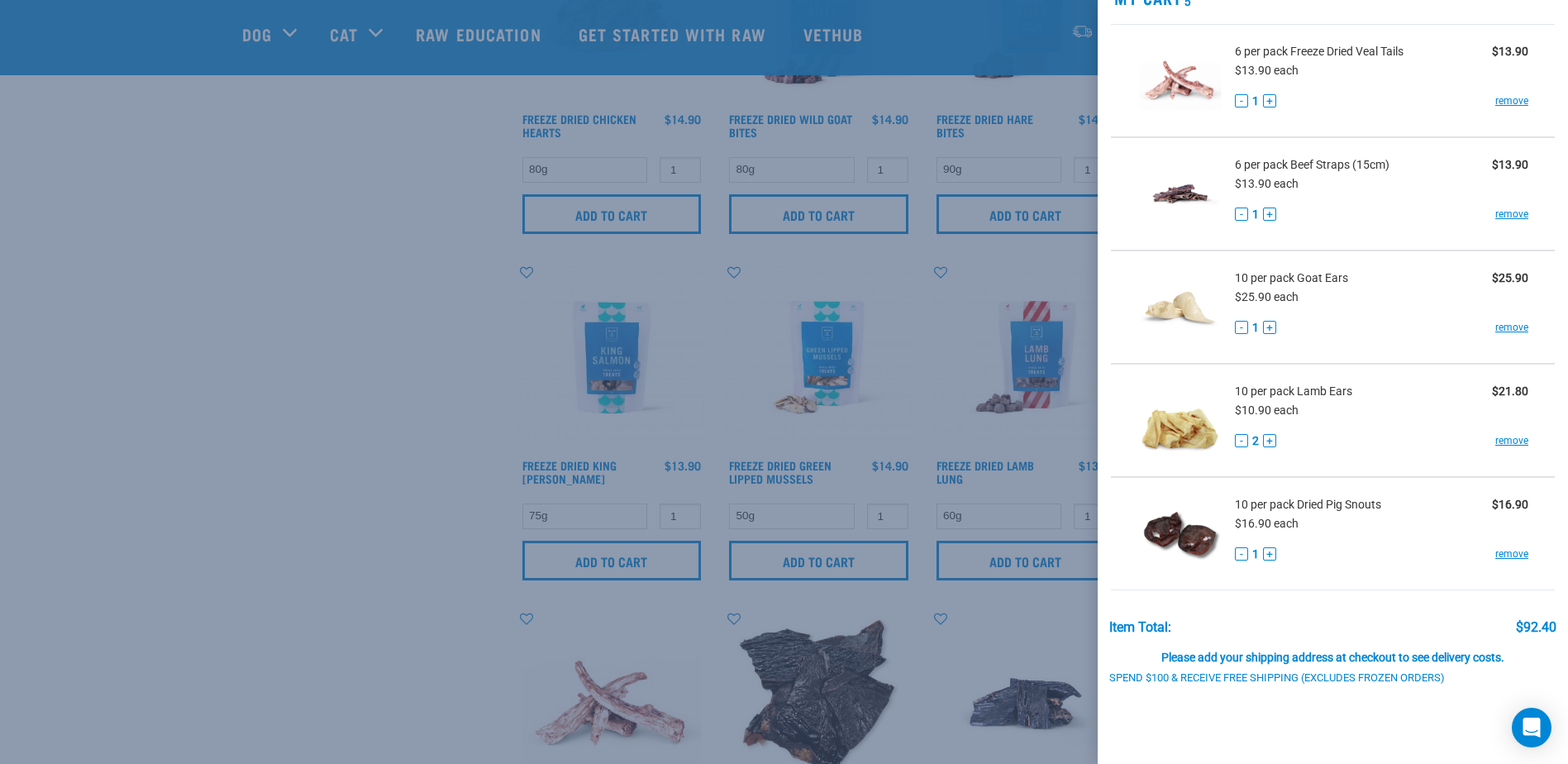
scroll to position [1239, 0]
click at [796, 464] on div at bounding box center [784, 382] width 1568 height 764
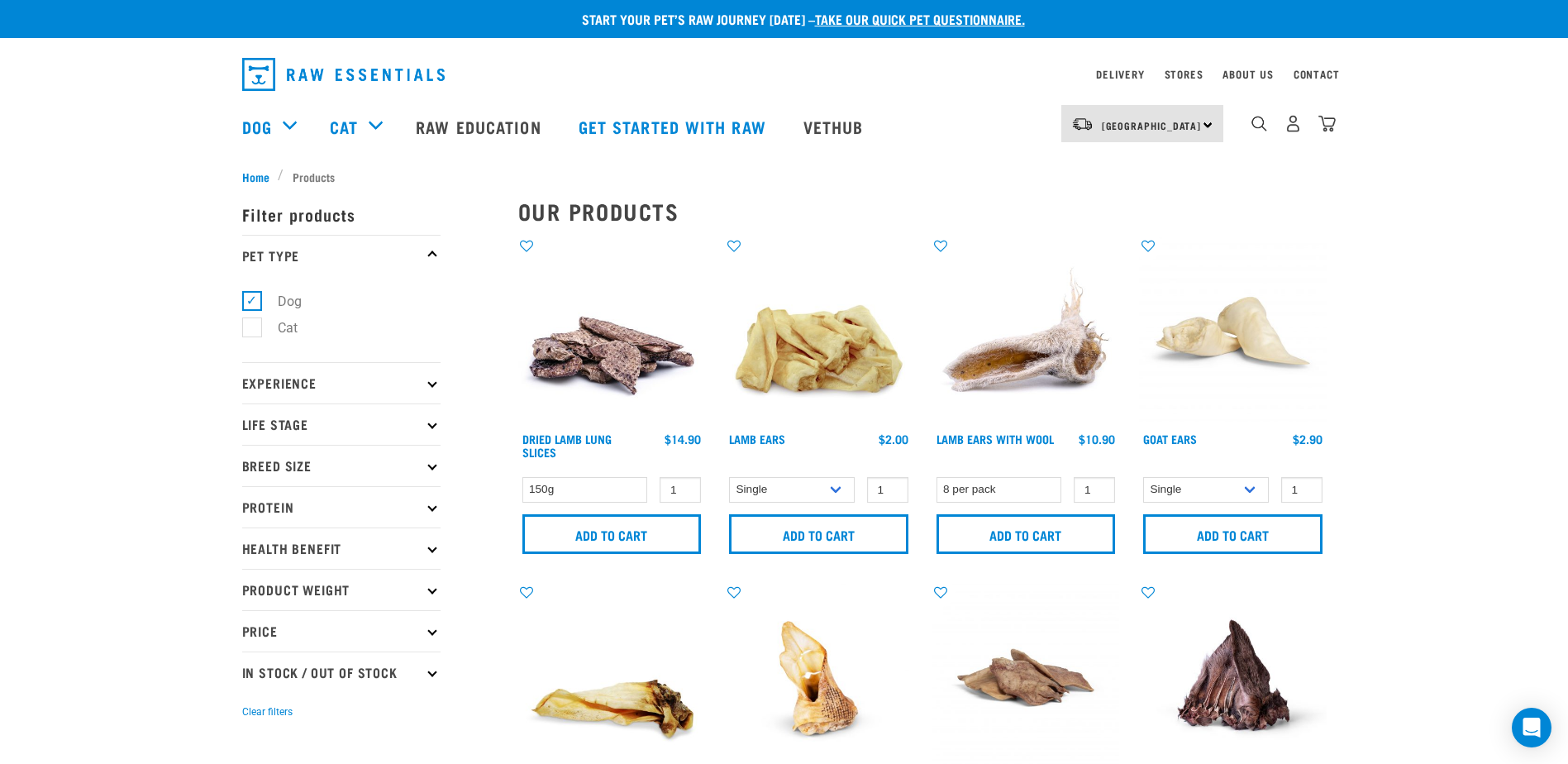
scroll to position [0, 0]
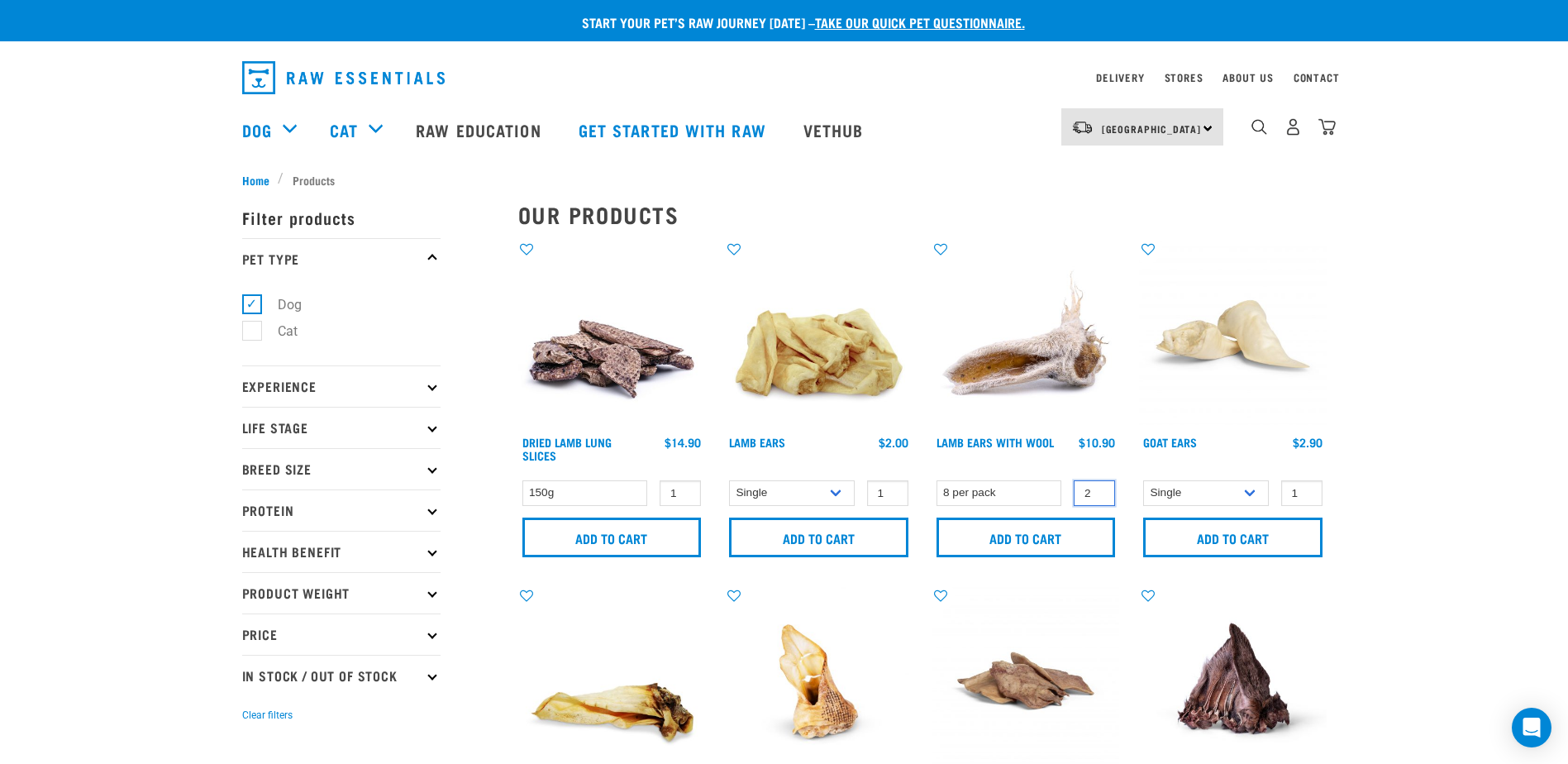
type input "2"
click at [1096, 488] on input "2" at bounding box center [1094, 493] width 42 height 25
click at [1096, 529] on input "Add to cart" at bounding box center [1026, 537] width 179 height 40
click at [1328, 131] on img "dropdown navigation" at bounding box center [1327, 127] width 17 height 17
click at [1327, 135] on img "dropdown navigation" at bounding box center [1327, 127] width 17 height 17
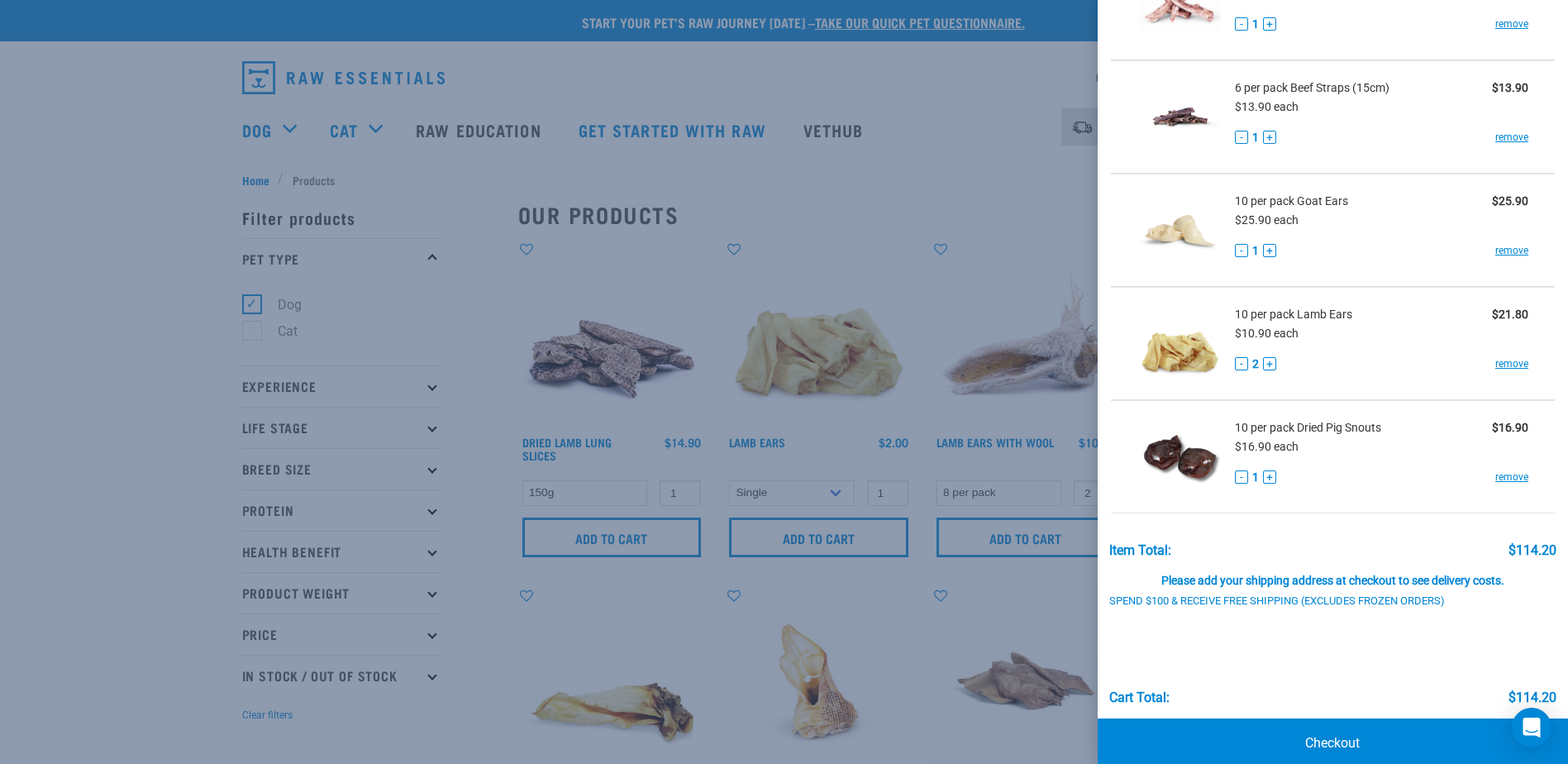
scroll to position [296, 0]
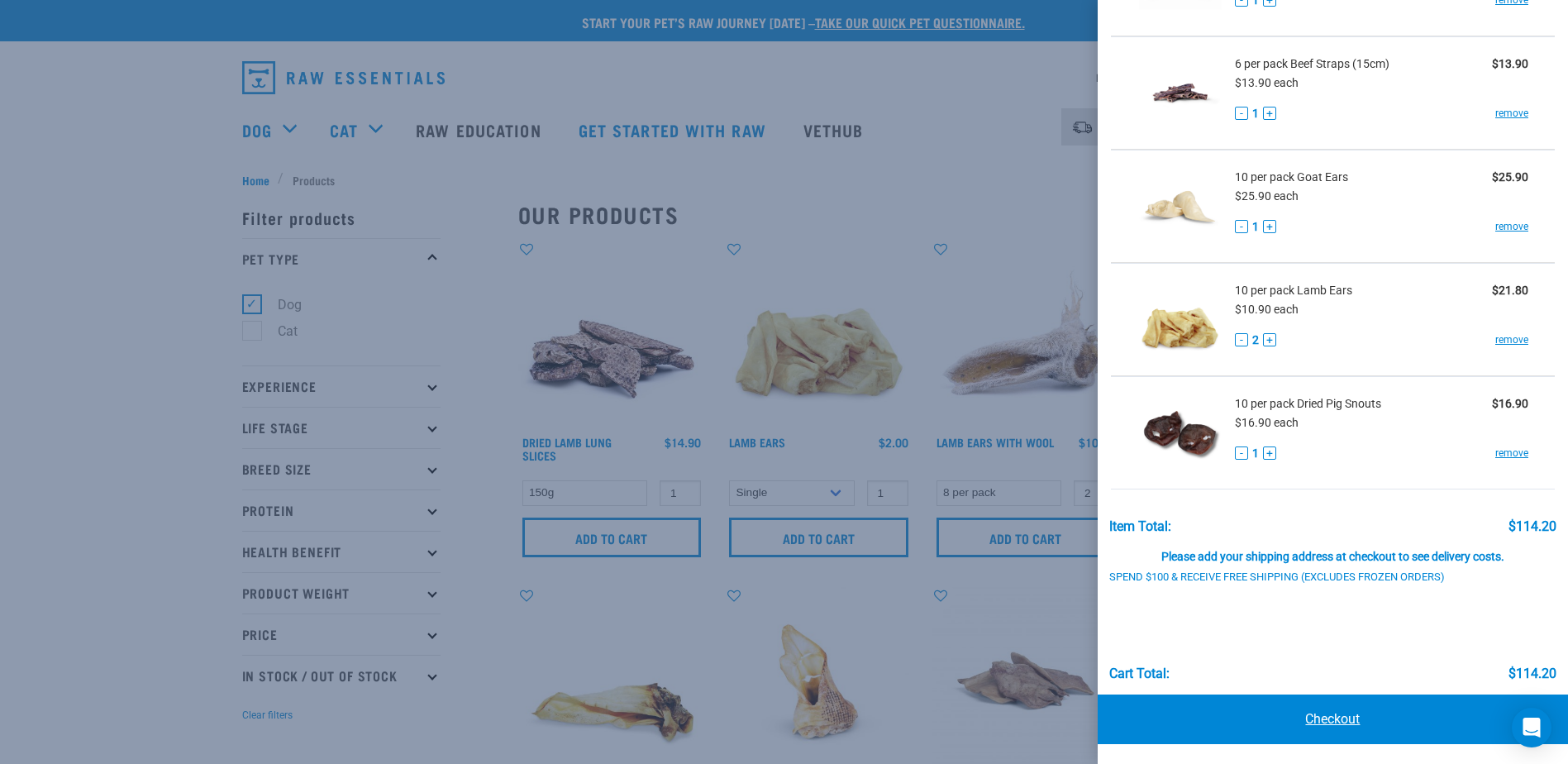
click at [1372, 717] on link "Checkout" at bounding box center [1333, 718] width 470 height 50
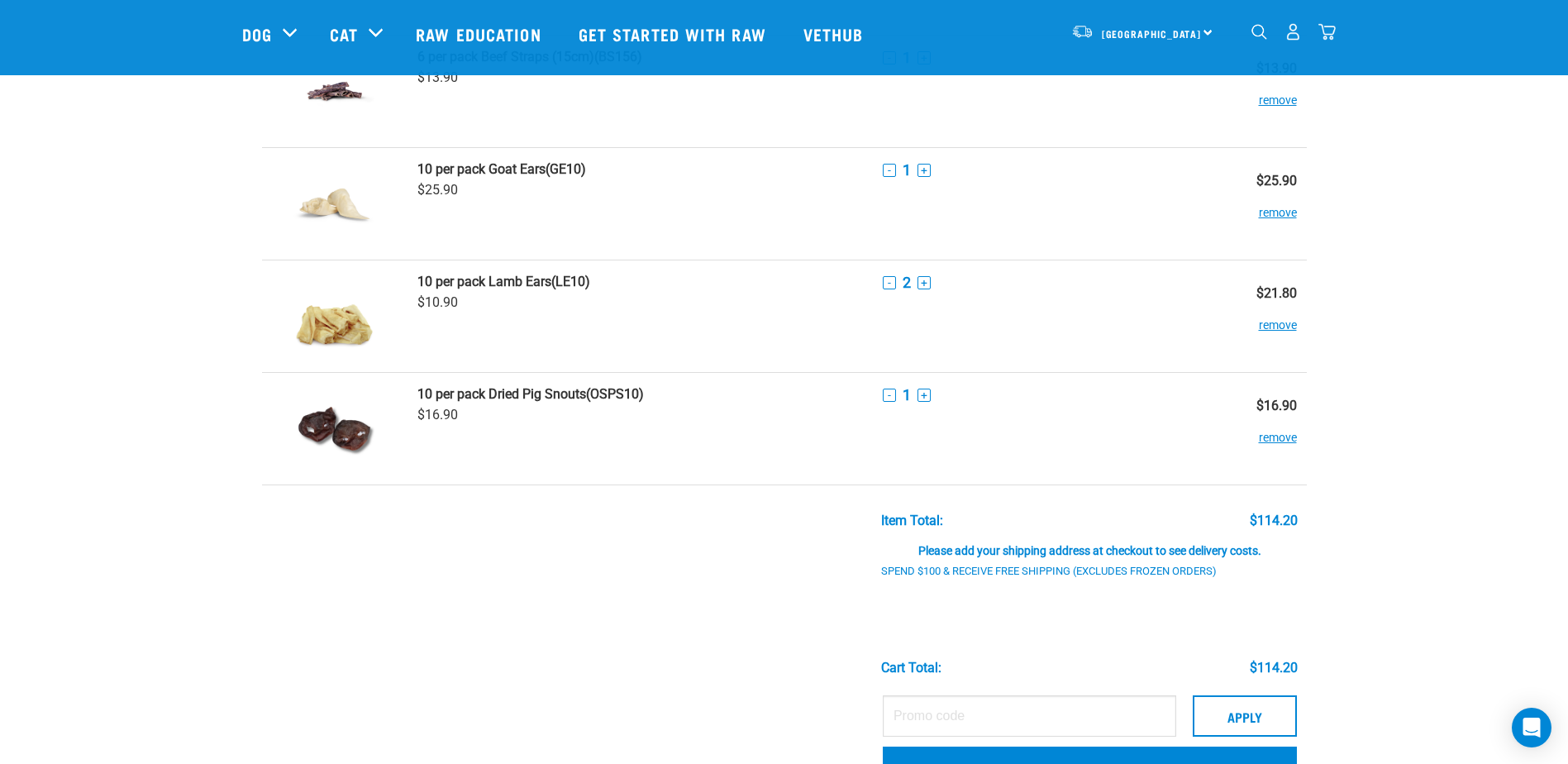
scroll to position [413, 0]
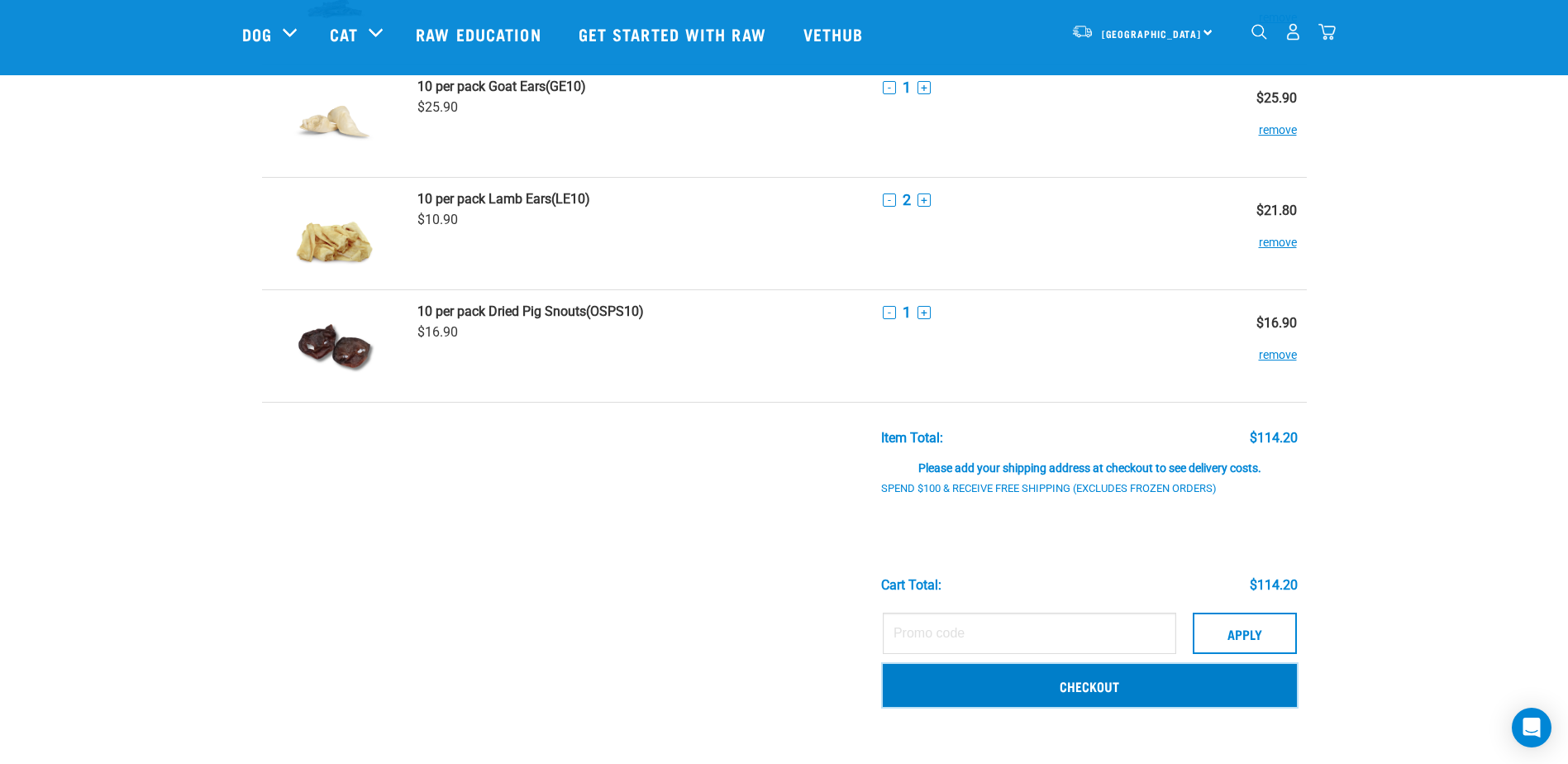
click at [1238, 694] on link "Checkout" at bounding box center [1090, 685] width 414 height 43
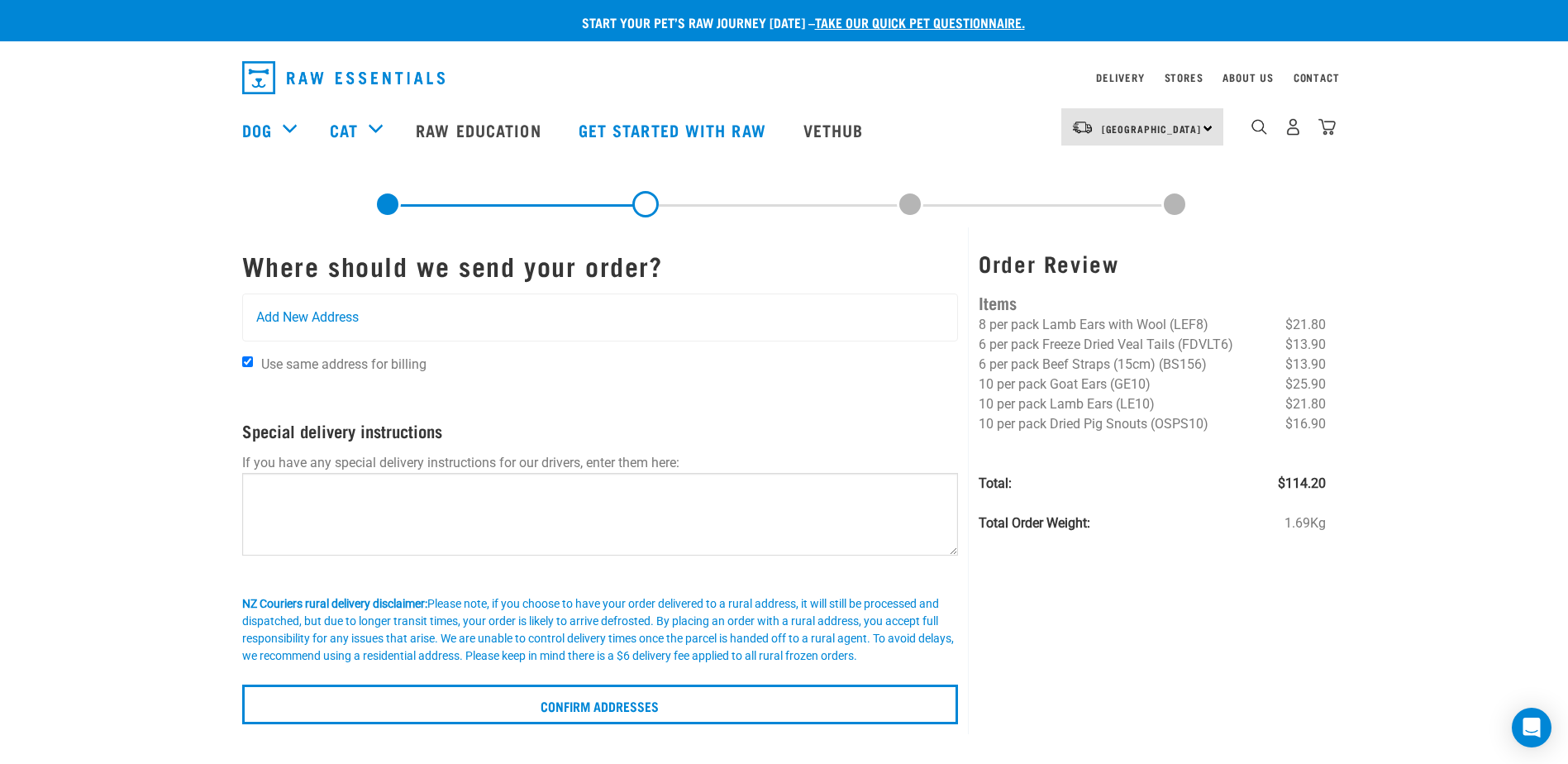
click at [347, 366] on span "Use same address for billing" at bounding box center [344, 364] width 165 height 16
click at [253, 366] on input "Use same address for billing" at bounding box center [247, 361] width 11 height 11
checkbox input "false"
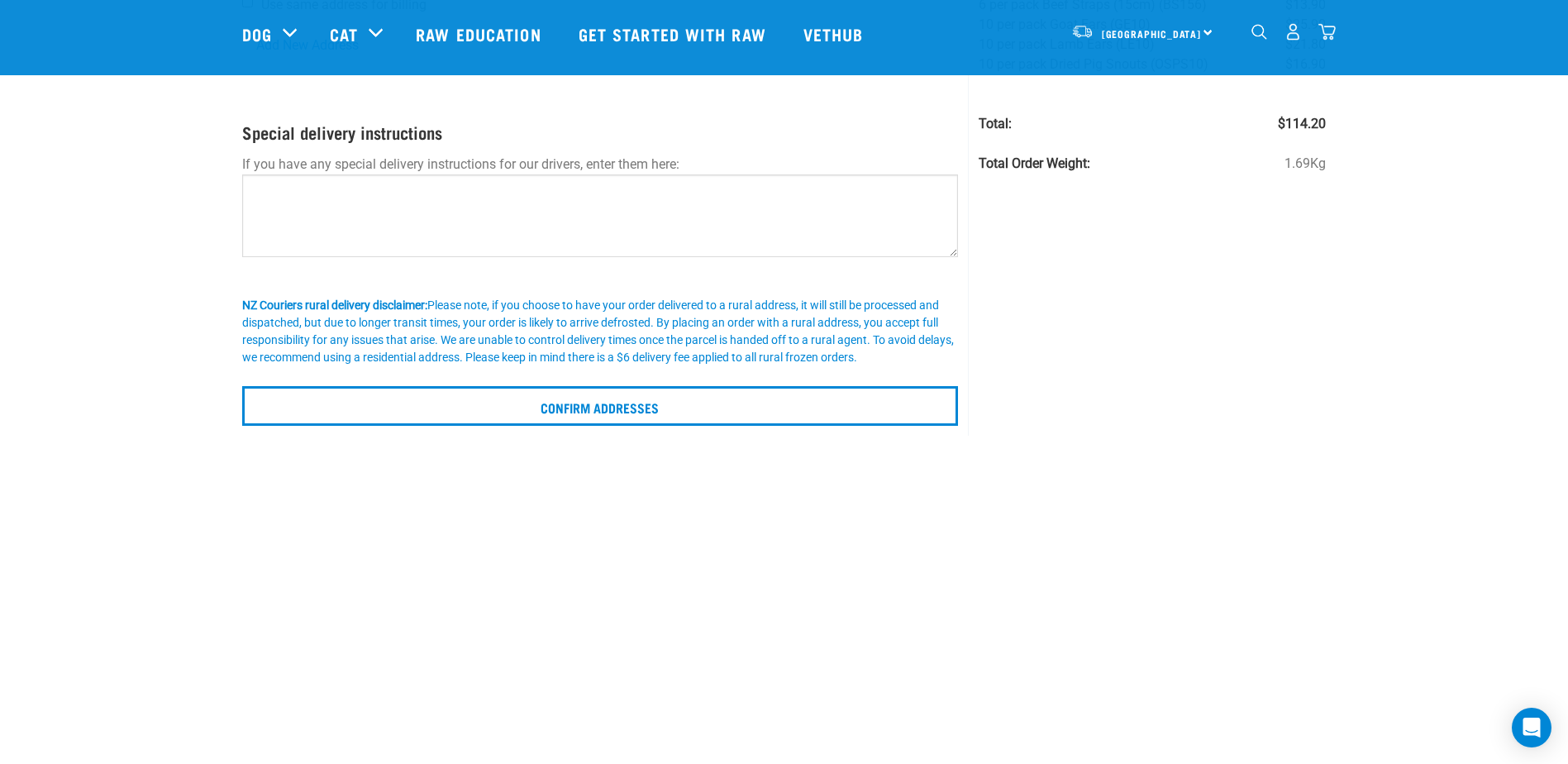
scroll to position [248, 0]
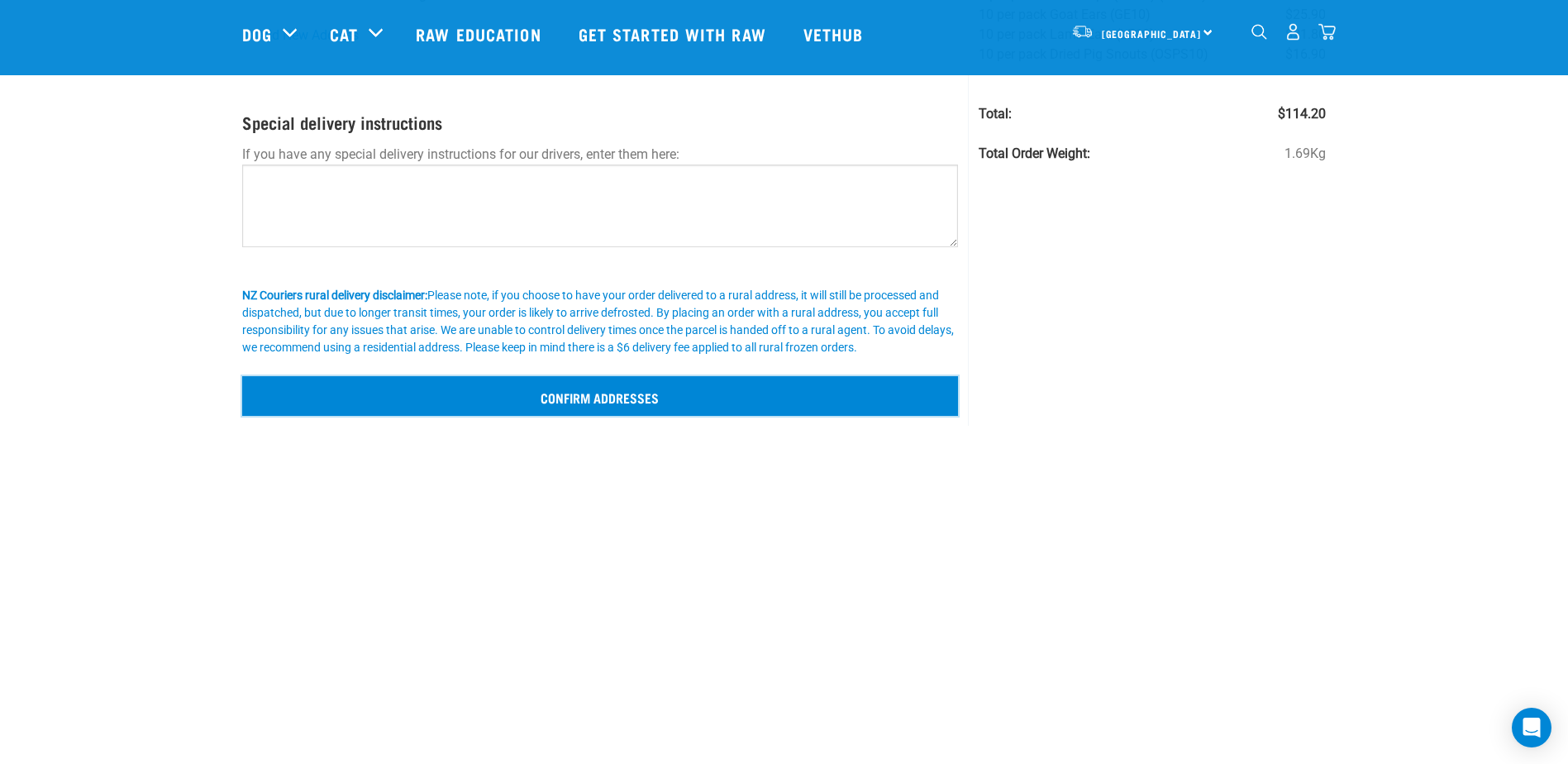
click at [691, 400] on input "Confirm addresses" at bounding box center [600, 396] width 716 height 40
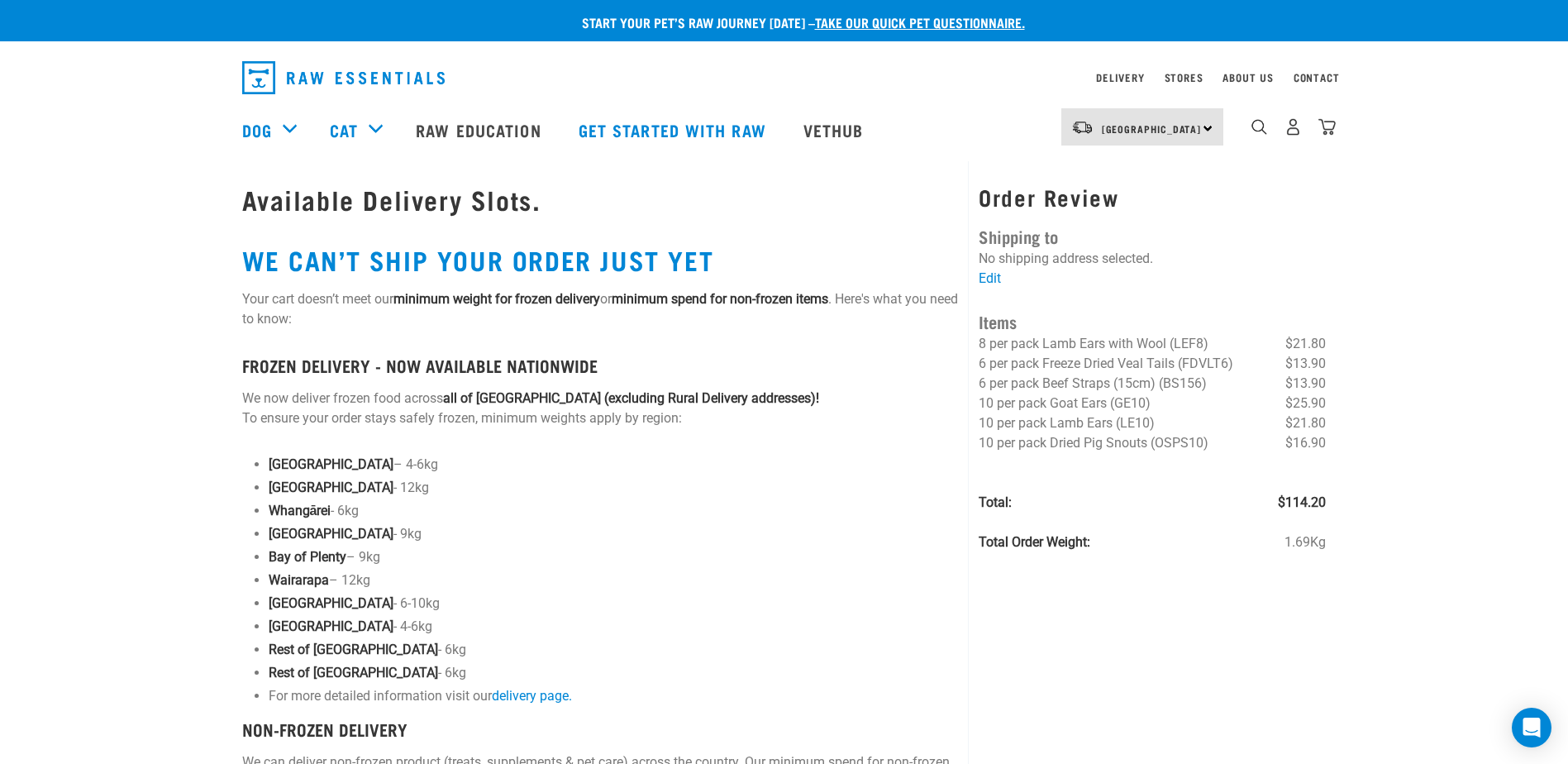
click at [290, 538] on strong "[GEOGRAPHIC_DATA]" at bounding box center [331, 534] width 124 height 16
click at [1329, 128] on img "dropdown navigation" at bounding box center [1327, 127] width 17 height 17
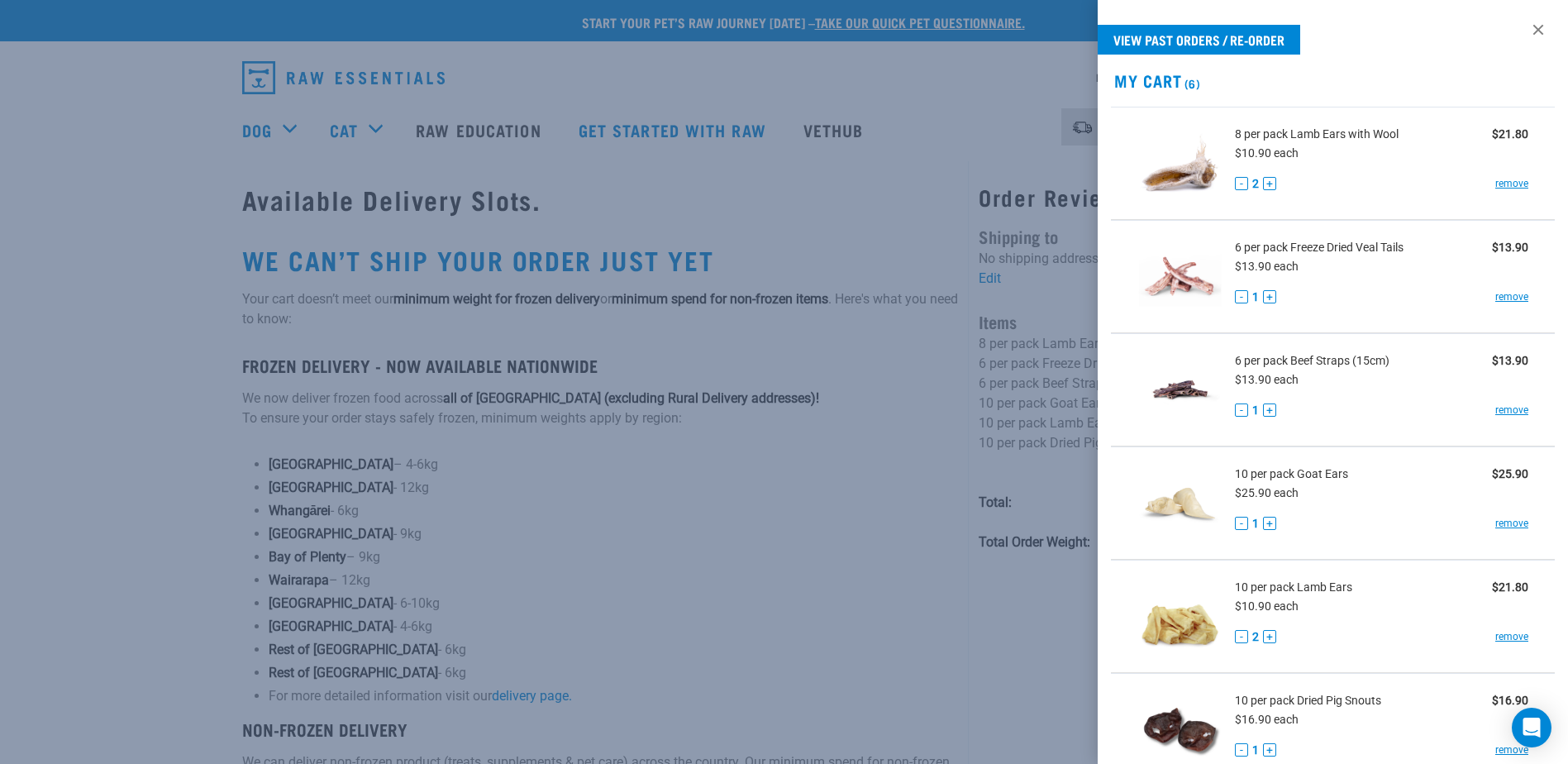
click at [646, 550] on div at bounding box center [784, 382] width 1568 height 764
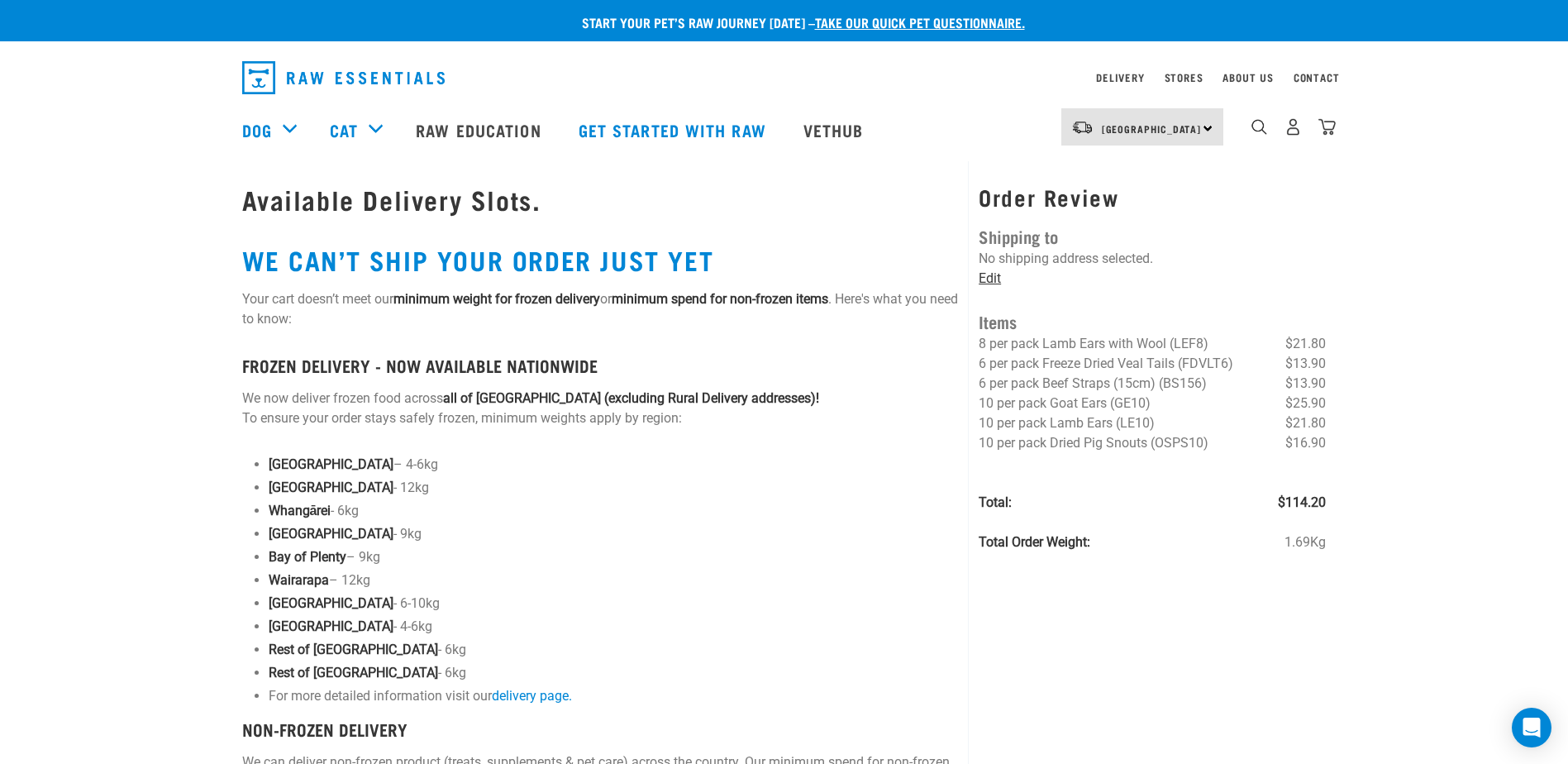
click at [994, 278] on link "Edit" at bounding box center [990, 278] width 22 height 16
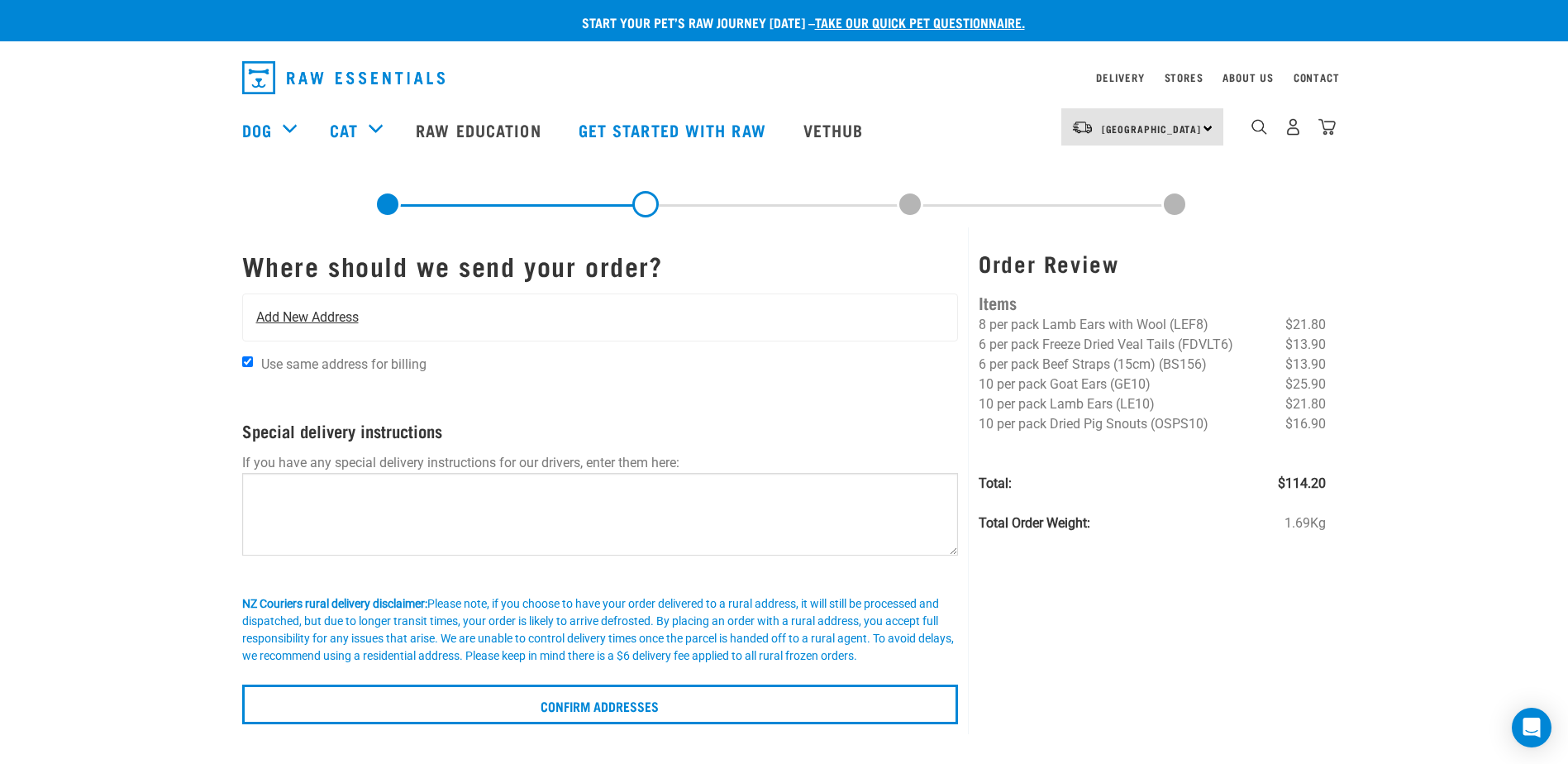
click at [584, 316] on div "Add New Address" at bounding box center [600, 318] width 714 height 47
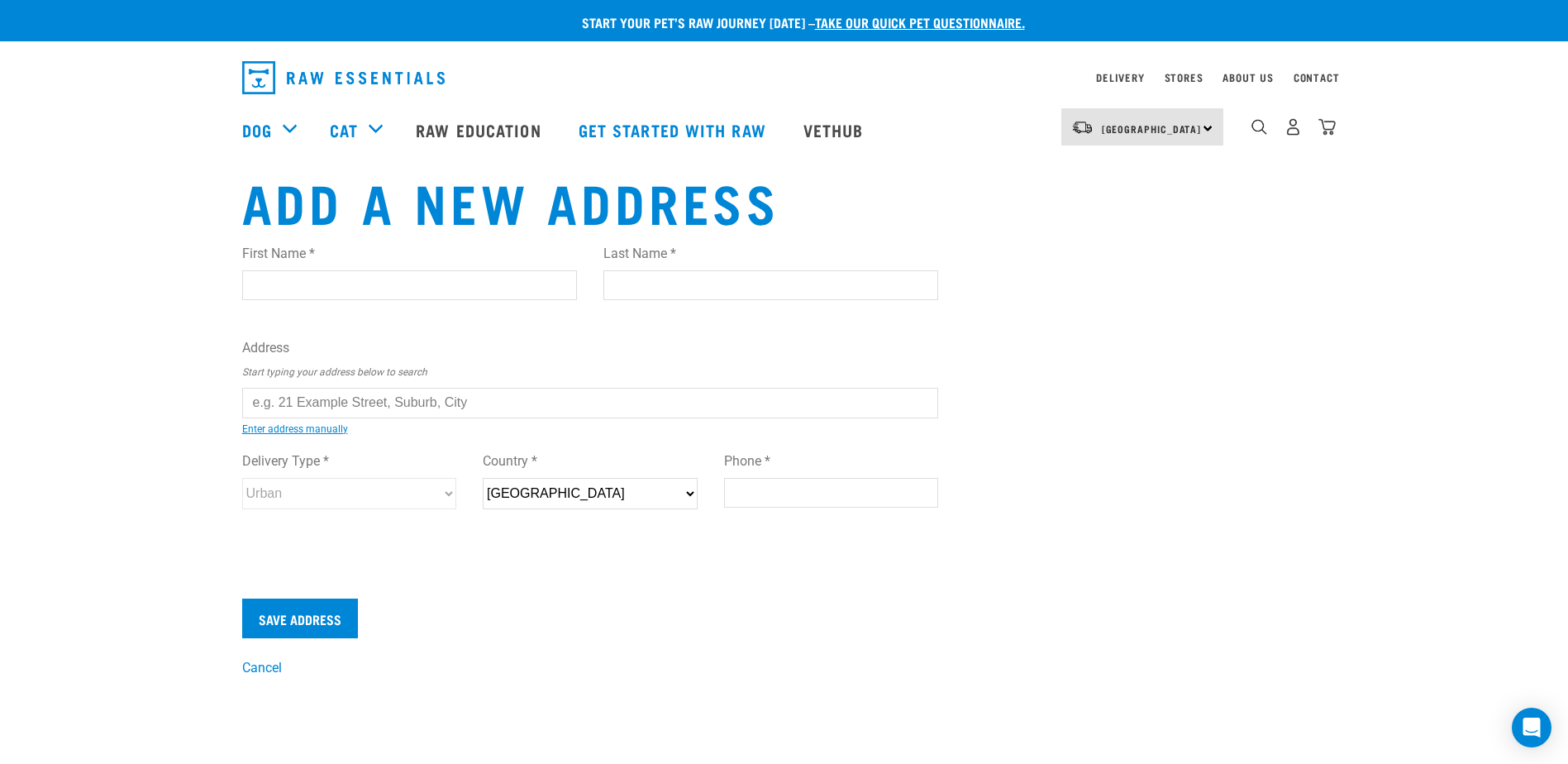
click at [417, 284] on input "First Name *" at bounding box center [409, 285] width 334 height 30
type input "Donna"
type input "Begovich"
type input "RD 3"
type input "Matamata"
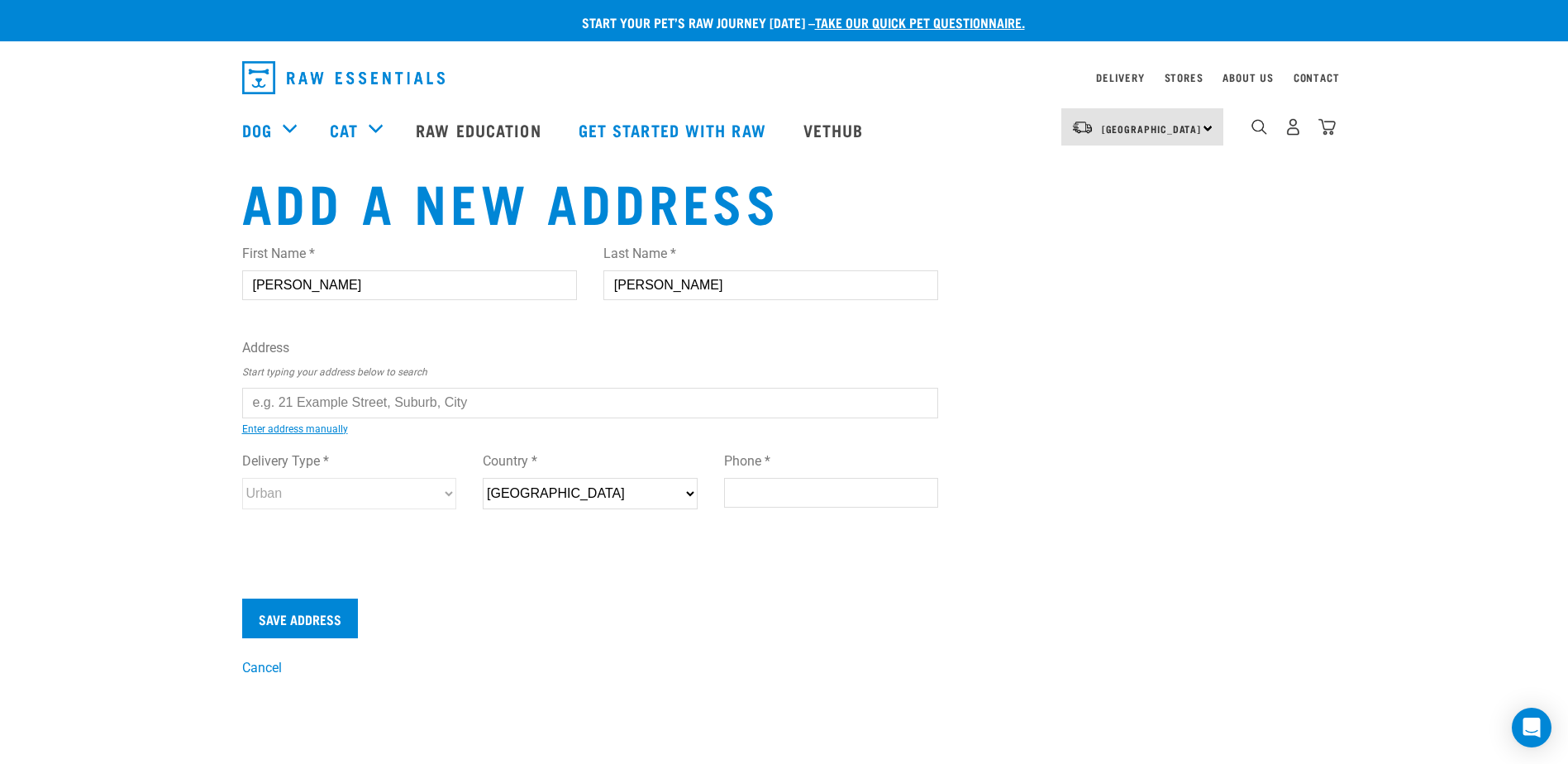
type input "343"
type input "021448725"
click at [381, 400] on input "text" at bounding box center [590, 402] width 697 height 30
click at [261, 415] on li "136 Moore Road , RD 3, Matamata 3473" at bounding box center [261, 415] width 0 height 0
type input "136 Moore Road, RD 3, Matamata 3473"
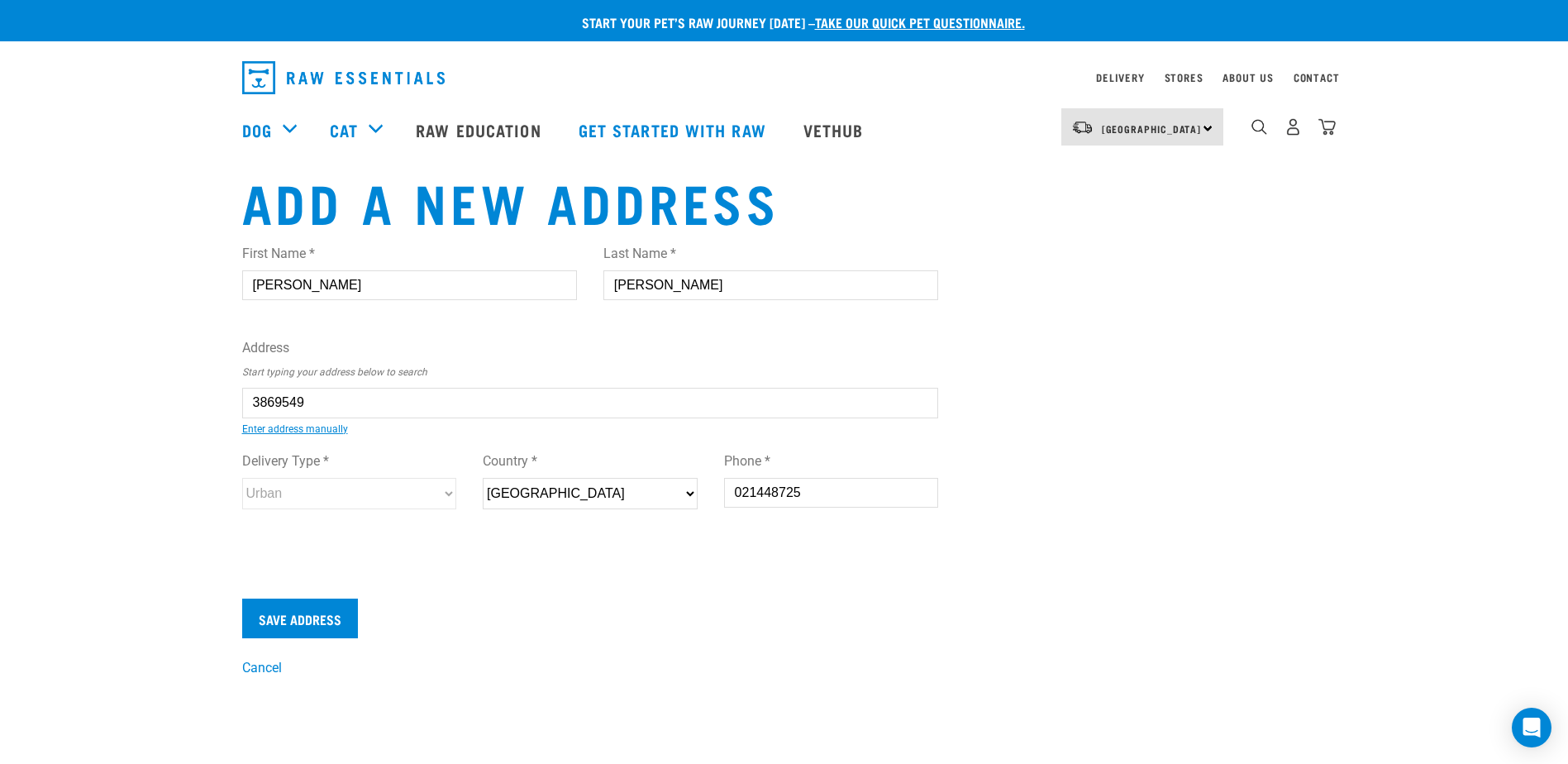
type input "136 Moore Road"
type input "RD 3"
type input "Matamata"
type input "Waikato"
select select "WKO"
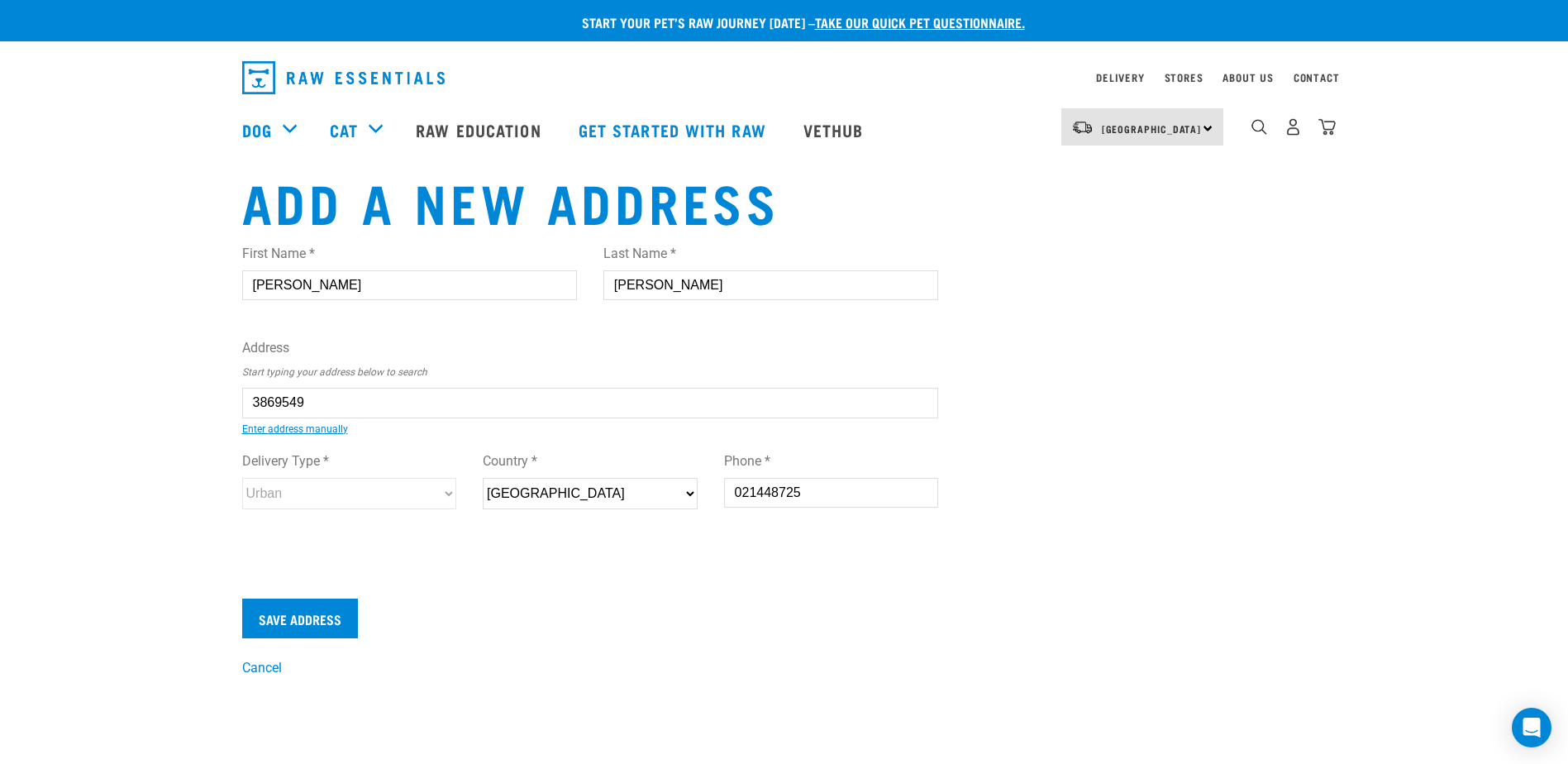
type input "3473"
select select "Rural"
type input "136 Moore Road, RD 3, Matamata 3473"
click at [298, 622] on input "Save Address" at bounding box center [299, 618] width 116 height 40
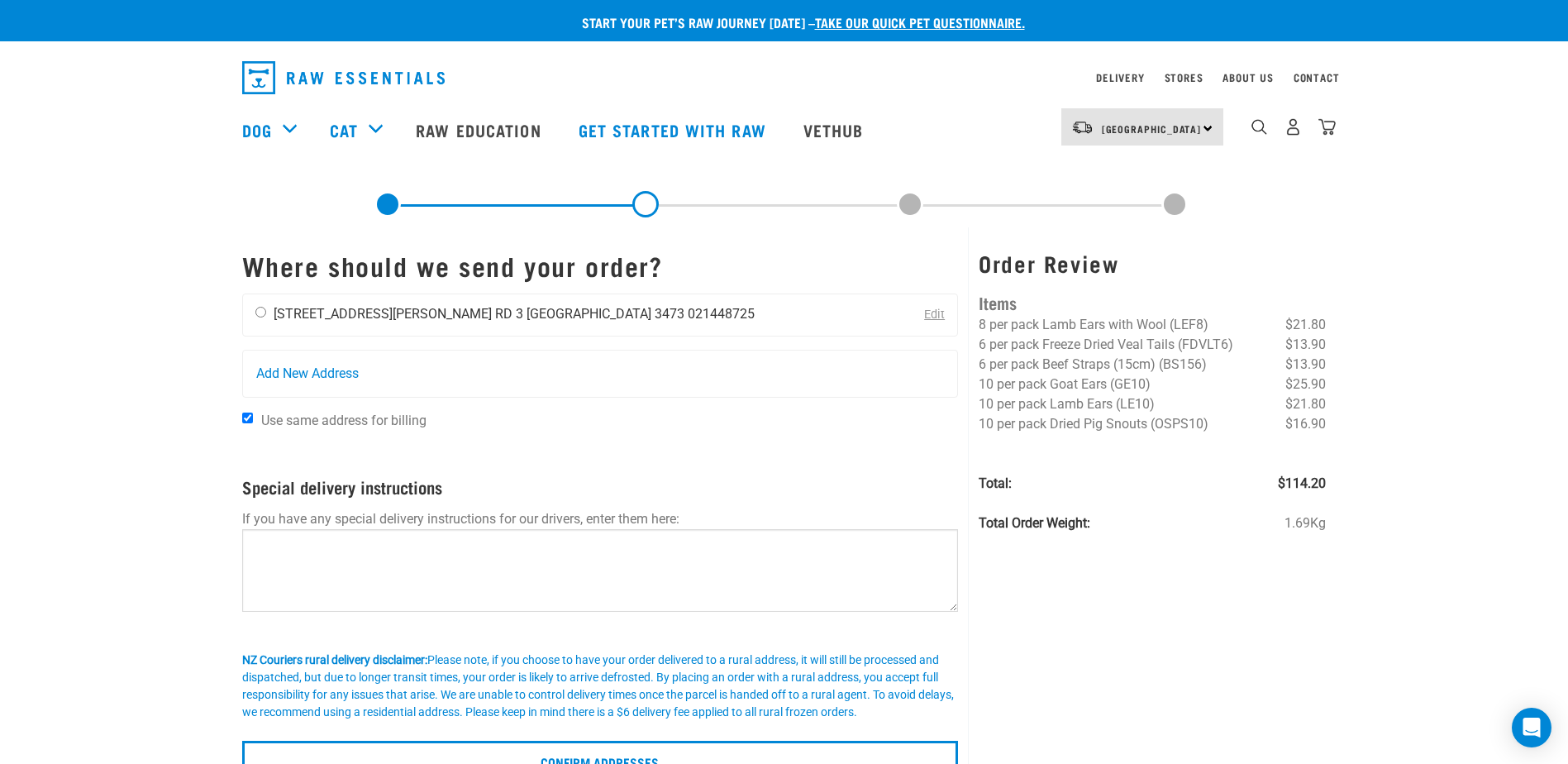
click at [260, 309] on input "radio" at bounding box center [261, 311] width 11 height 11
radio input "true"
click at [527, 312] on li "[GEOGRAPHIC_DATA] 3473" at bounding box center [606, 314] width 157 height 16
click at [527, 313] on li "Waikato 3473" at bounding box center [606, 314] width 157 height 16
click at [262, 310] on input "radio" at bounding box center [261, 311] width 11 height 11
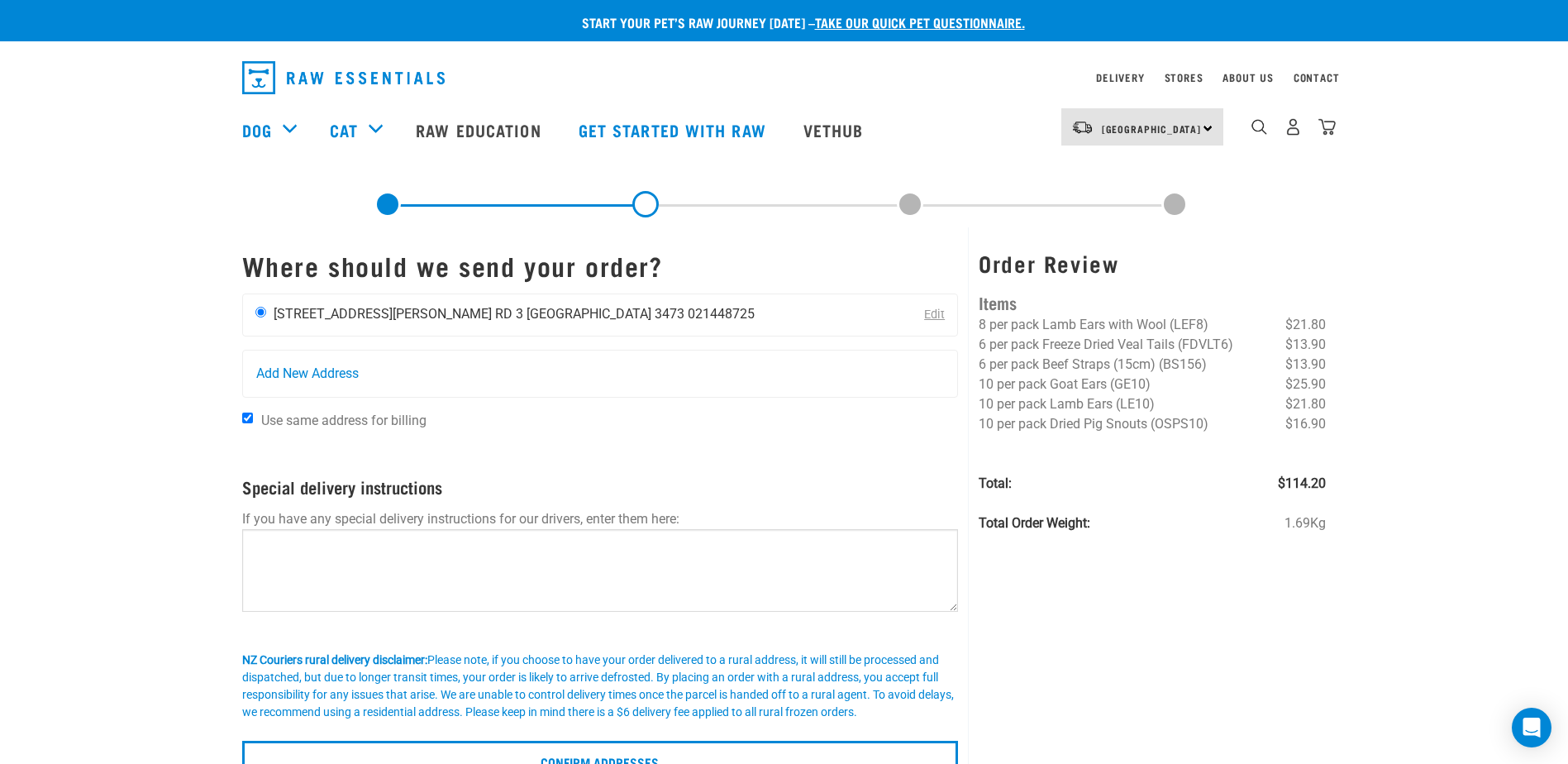
click at [259, 313] on input "radio" at bounding box center [261, 311] width 11 height 11
click at [372, 370] on div "Add New Address" at bounding box center [600, 373] width 714 height 47
click at [251, 417] on input "Use same address for billing" at bounding box center [247, 417] width 11 height 11
checkbox input "false"
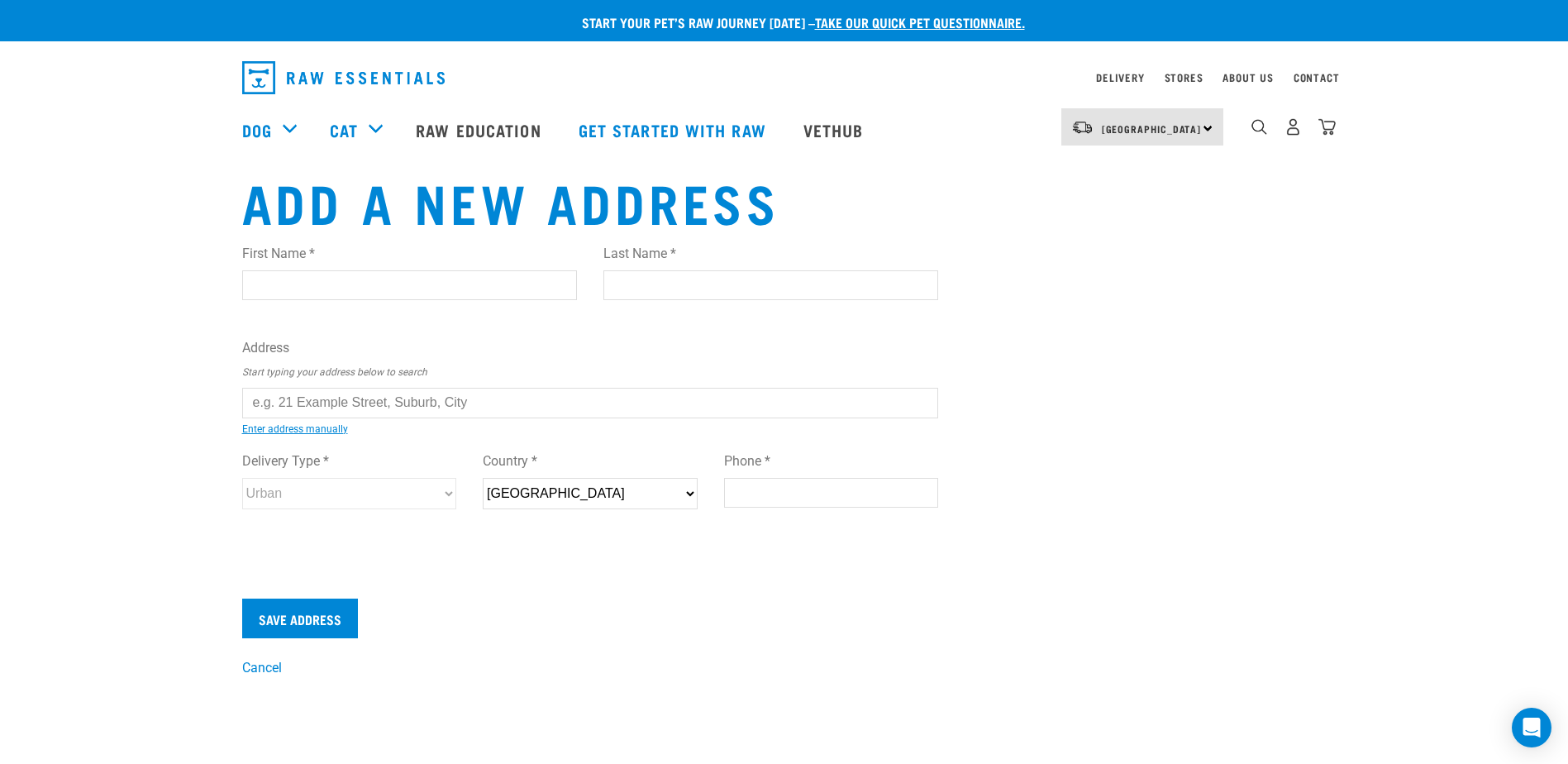
click at [366, 290] on input "First Name *" at bounding box center [409, 285] width 334 height 30
type input "[PERSON_NAME]"
type input "[STREET_ADDRESS][PERSON_NAME]"
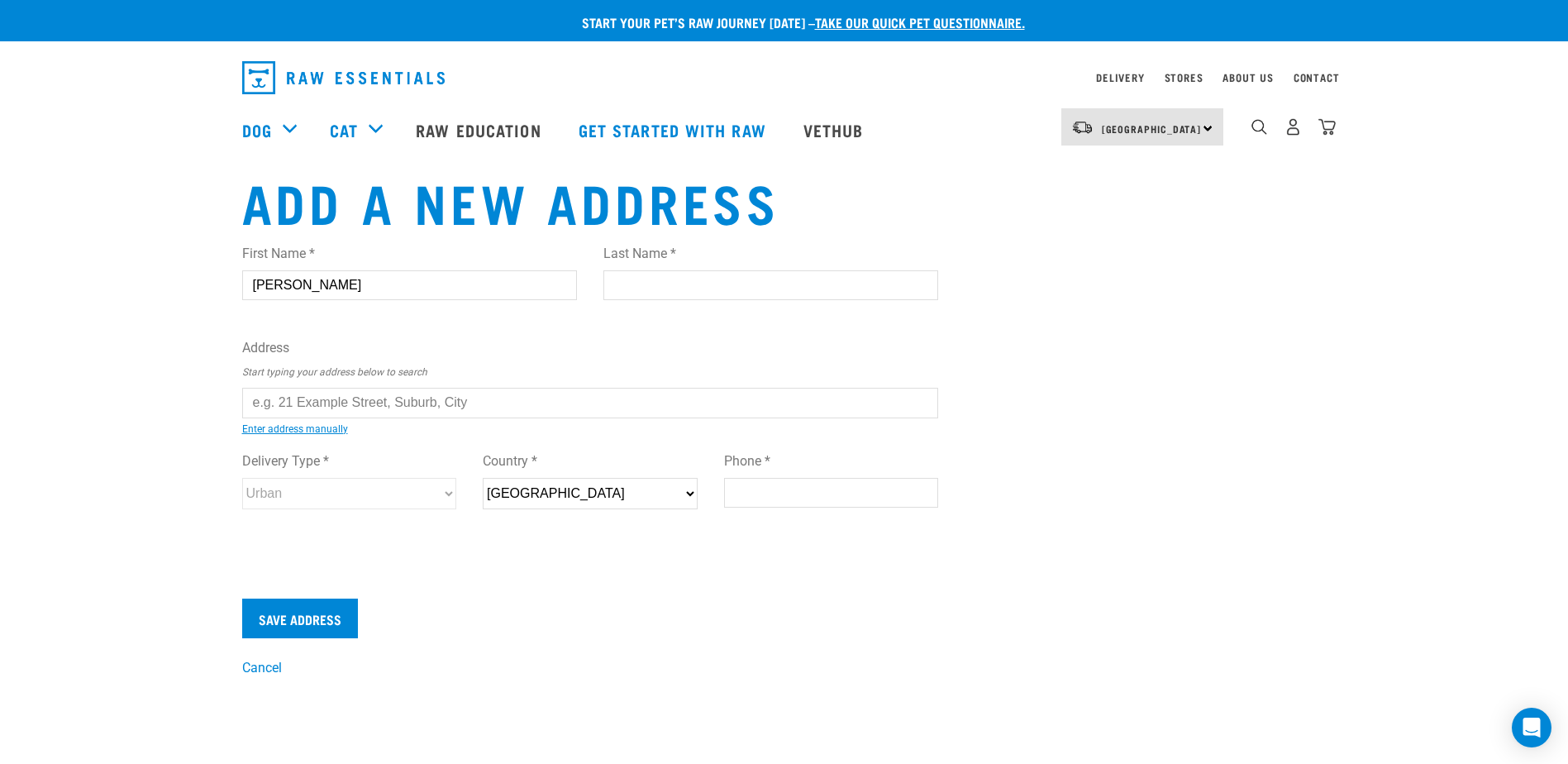
type input "RD 3"
type input "Matamata"
type input "Waikato"
select select "WKO"
type input "3473"
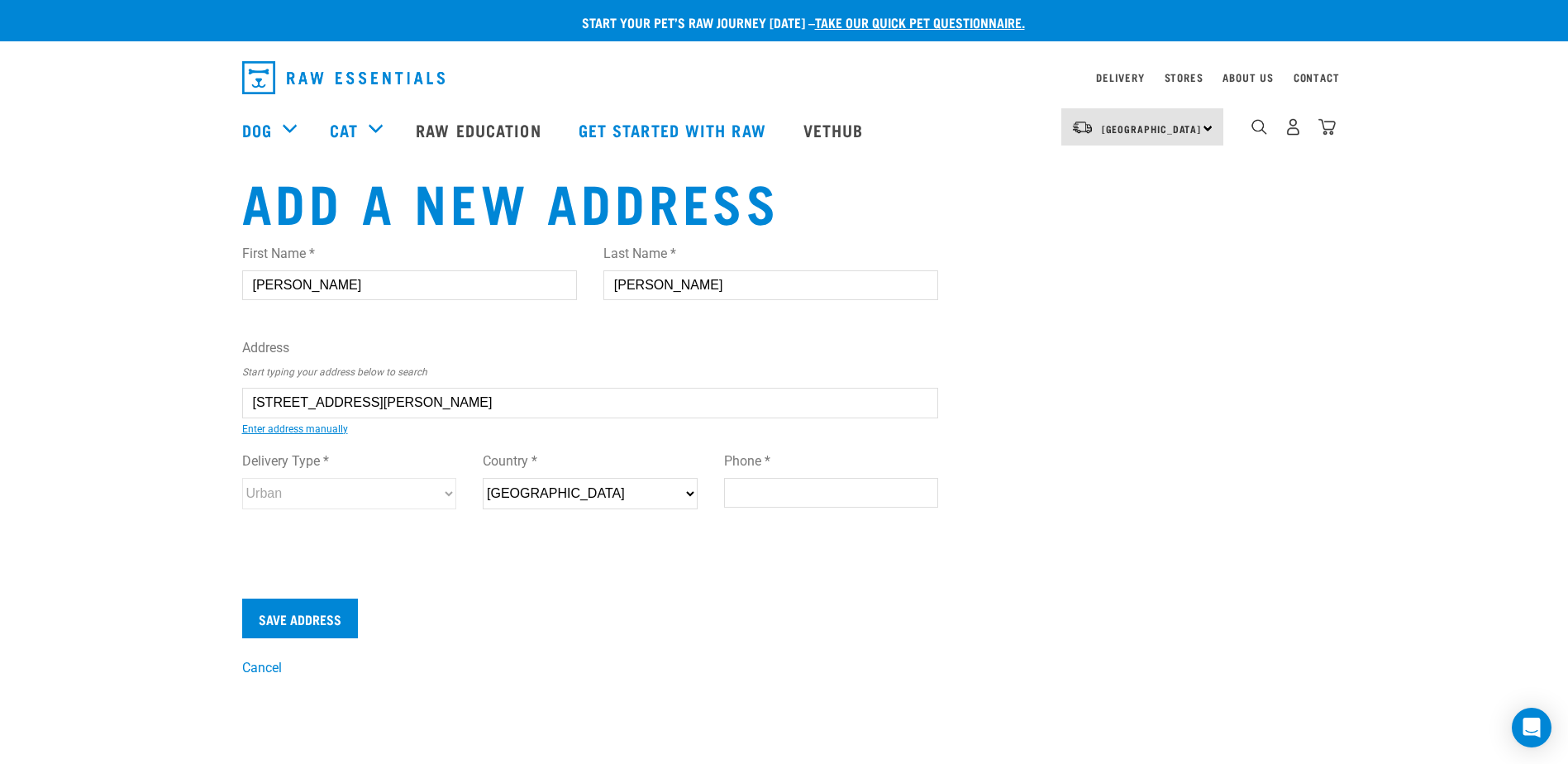
click at [803, 494] on input "Phone *" at bounding box center [831, 492] width 215 height 30
type input "021448725"
click at [344, 612] on input "Save Address" at bounding box center [299, 618] width 116 height 40
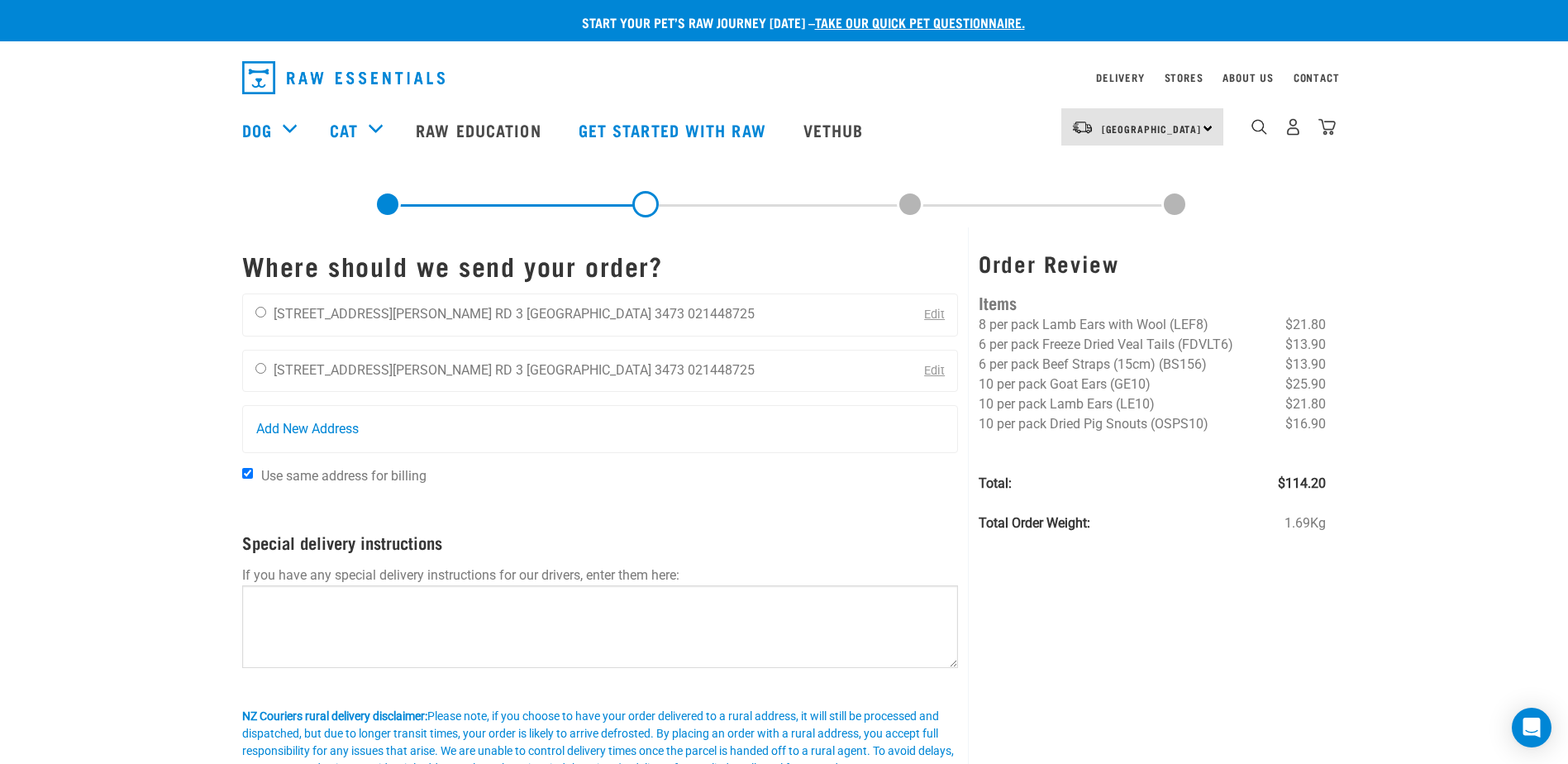
click at [934, 314] on link "Edit" at bounding box center [934, 314] width 20 height 14
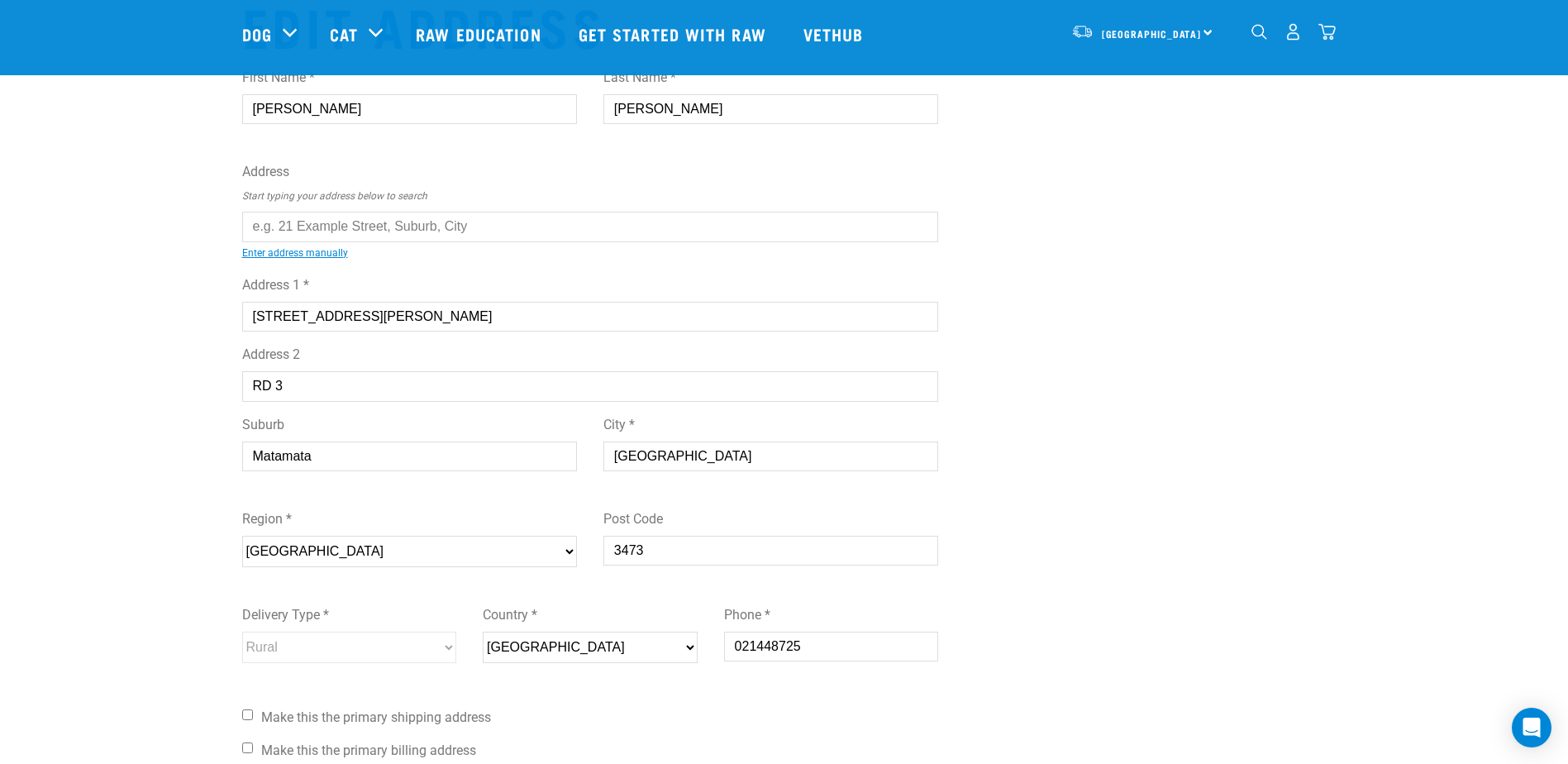
scroll to position [83, 0]
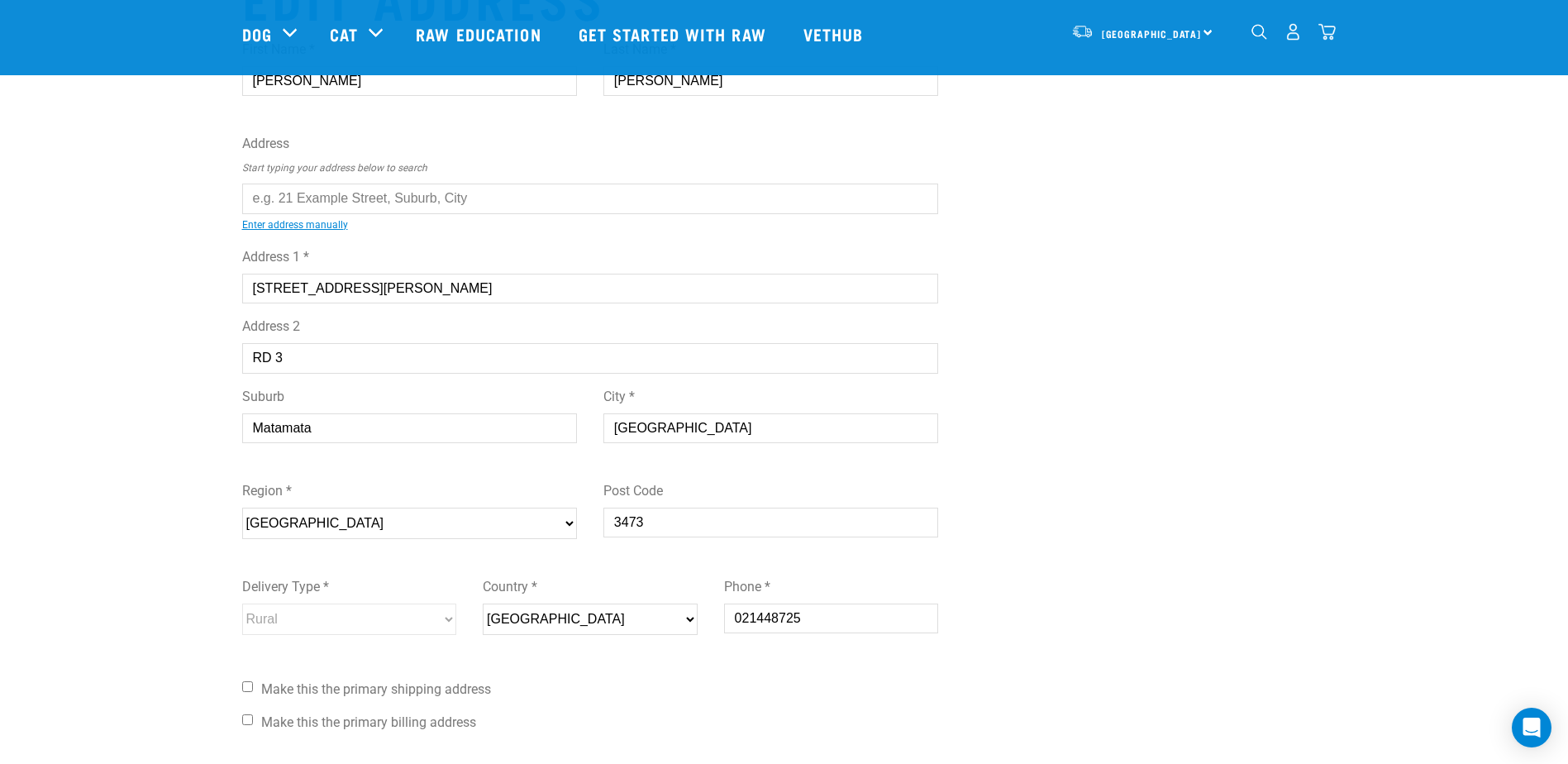
click at [246, 682] on input "Make this the primary shipping address" at bounding box center [247, 686] width 11 height 11
checkbox input "true"
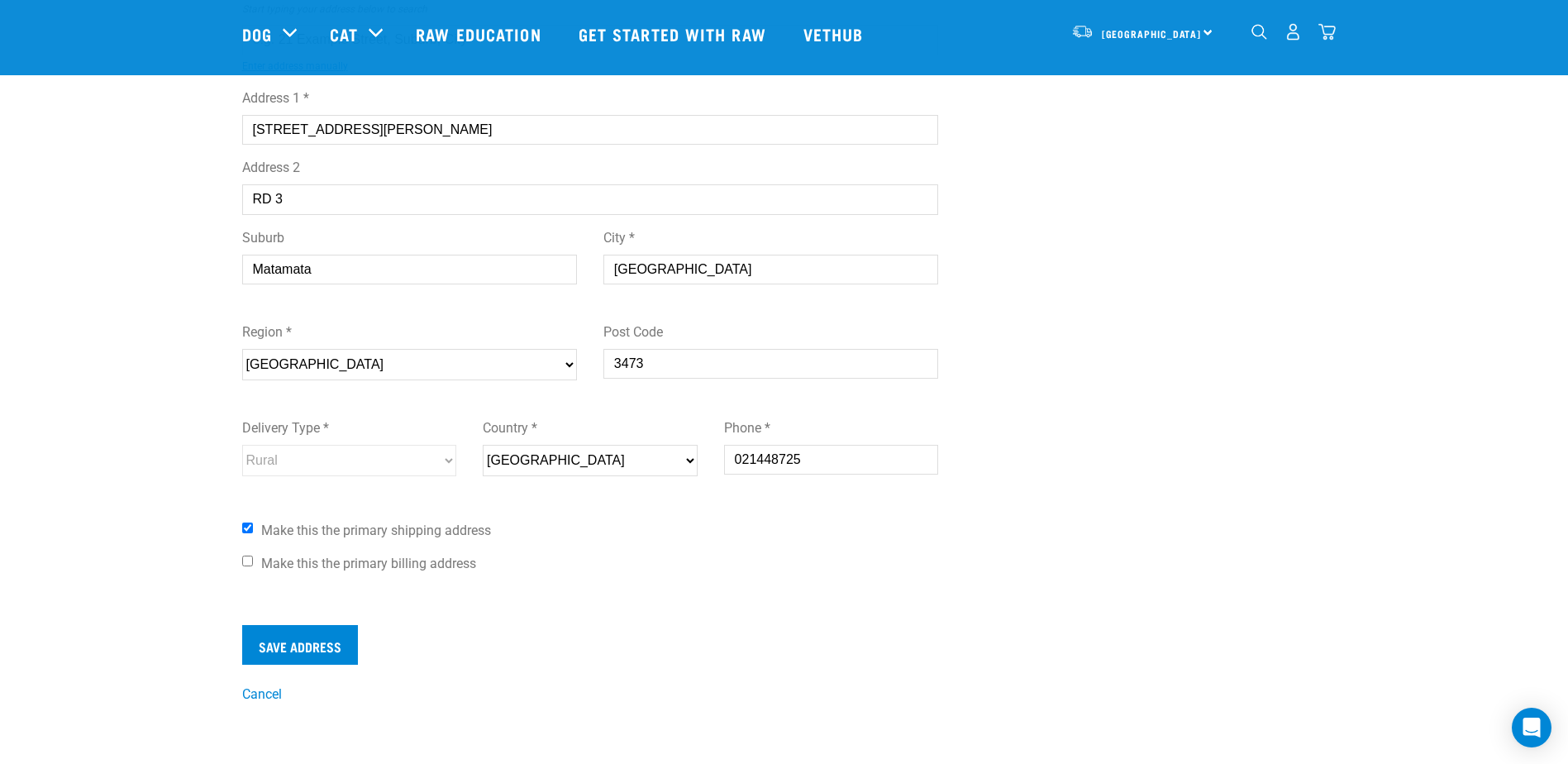
scroll to position [248, 0]
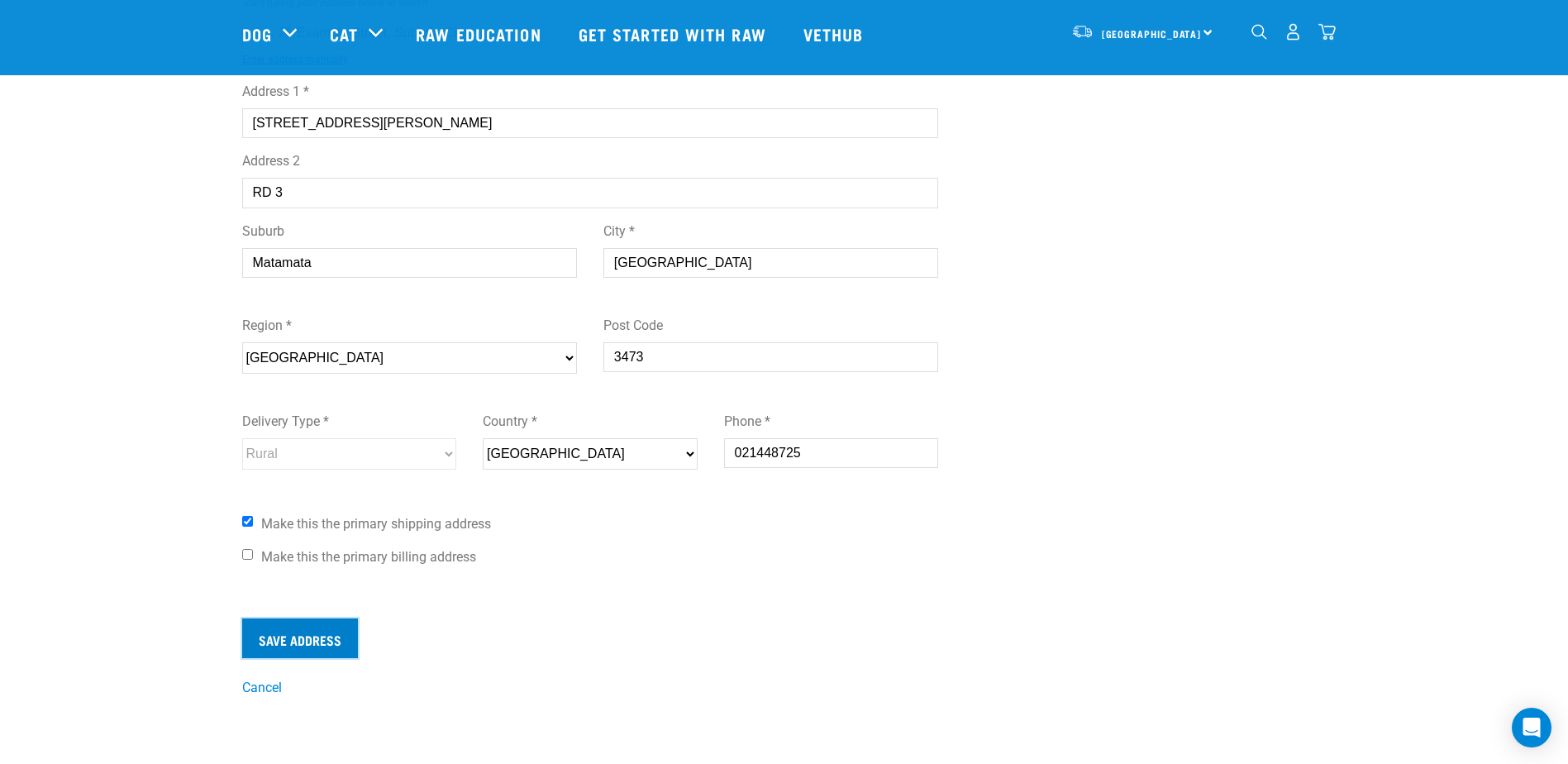
click at [323, 643] on input "Save Address" at bounding box center [299, 638] width 116 height 40
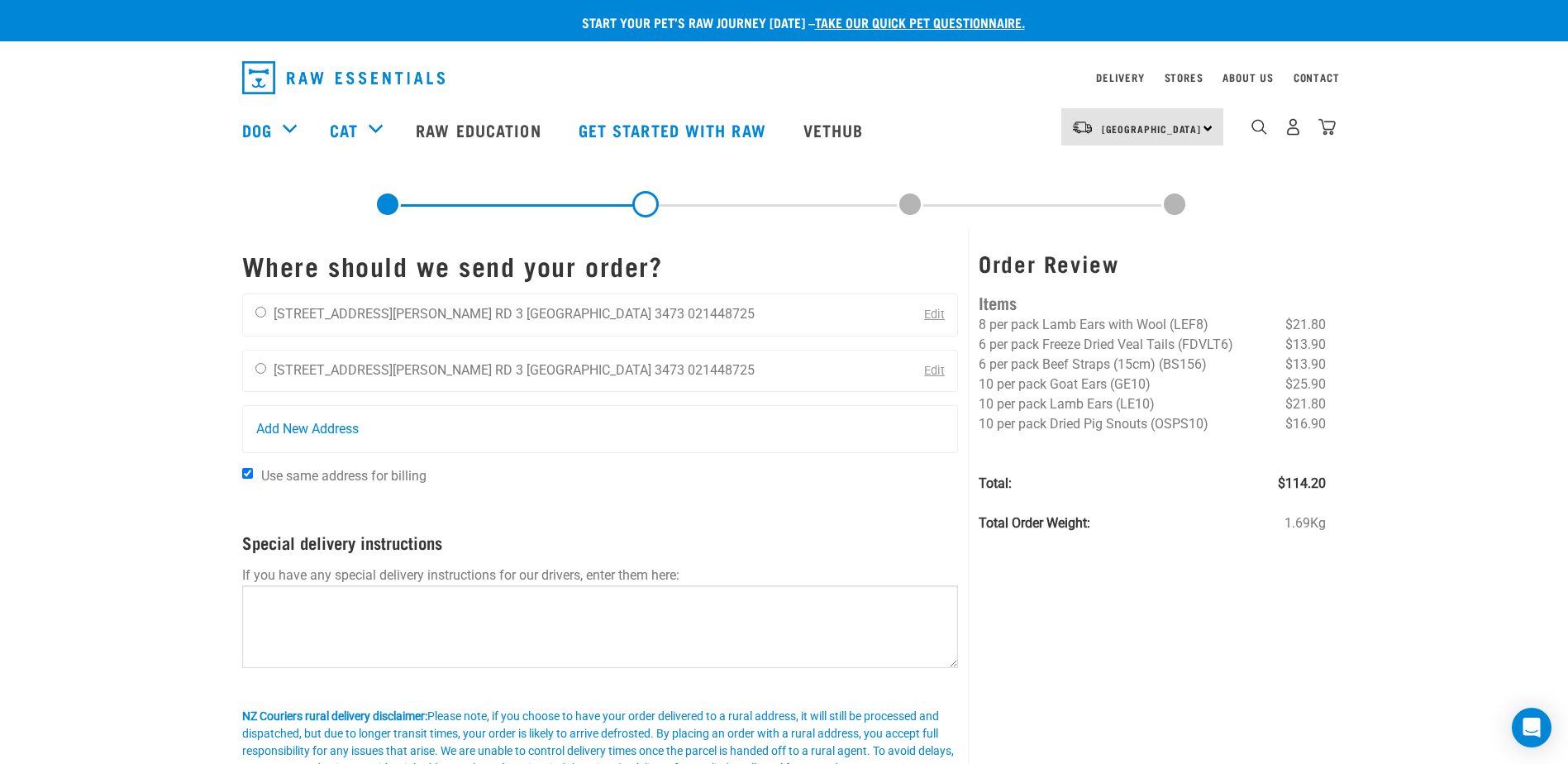
click at [929, 315] on link "Edit" at bounding box center [934, 314] width 20 height 14
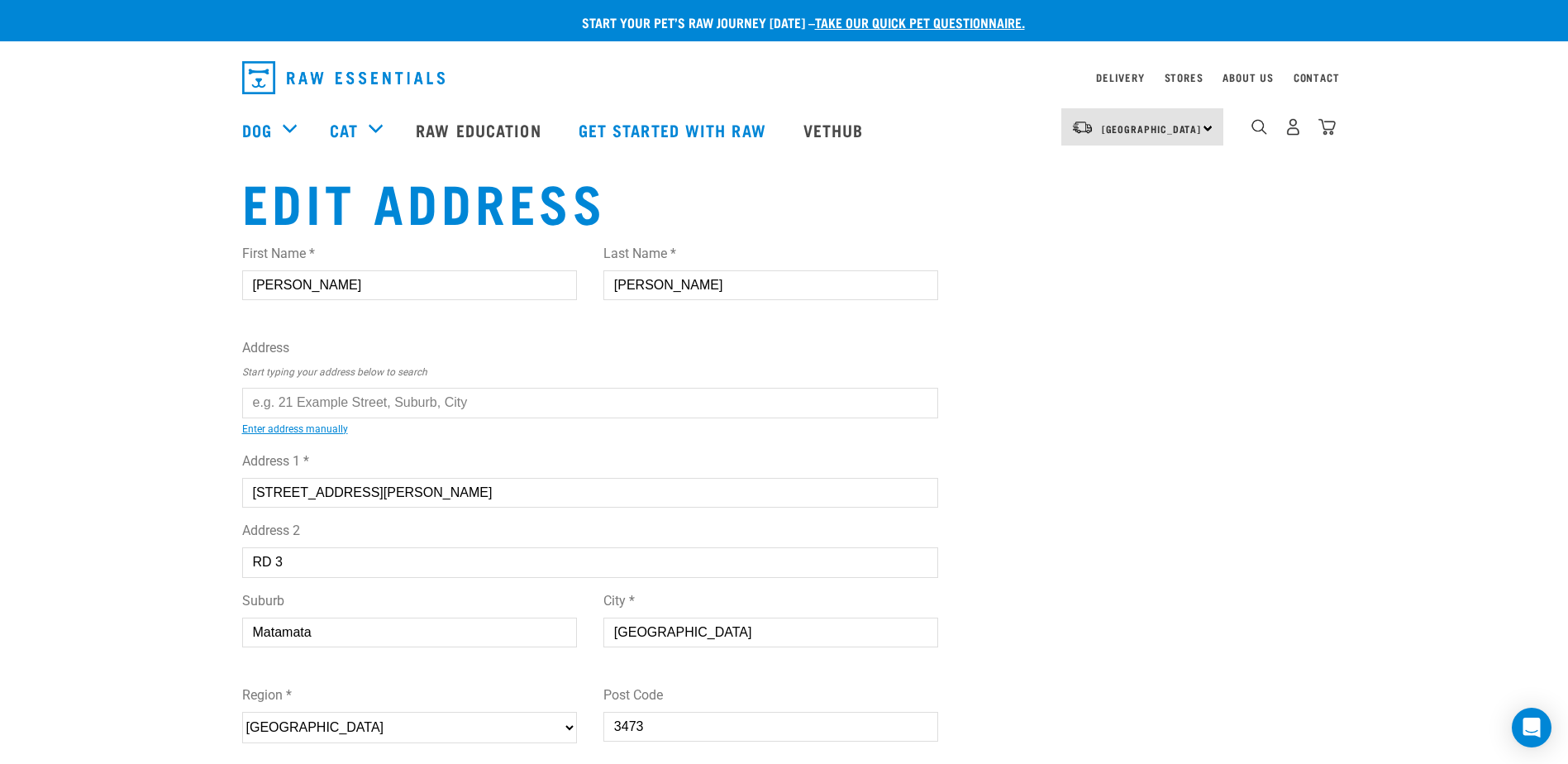
drag, startPoint x: 677, startPoint y: 634, endPoint x: 664, endPoint y: 640, distance: 14.3
click at [571, 633] on div "Suburb Matamata City * Waikato" at bounding box center [591, 624] width 723 height 94
type input "N"
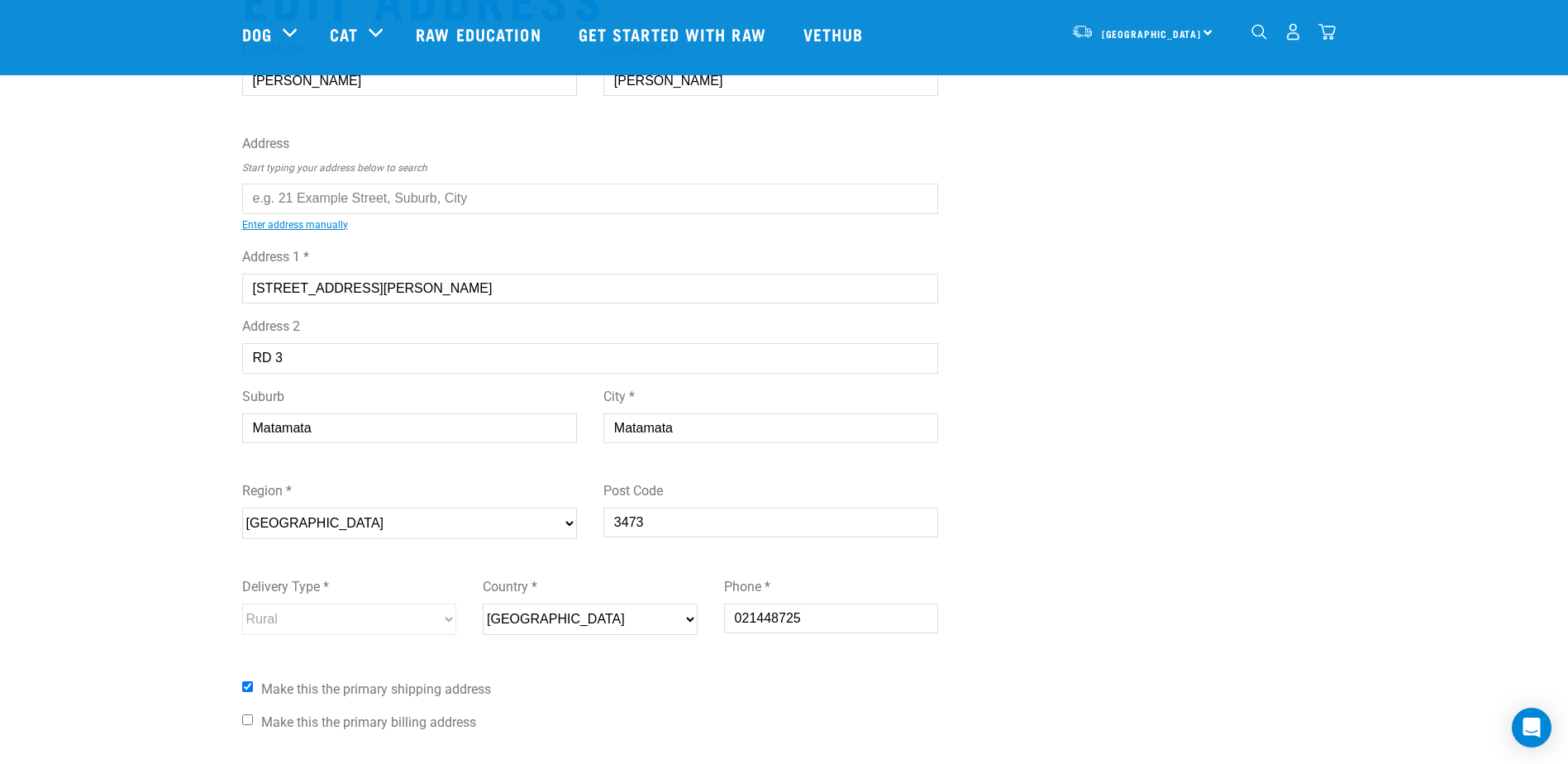
scroll to position [165, 0]
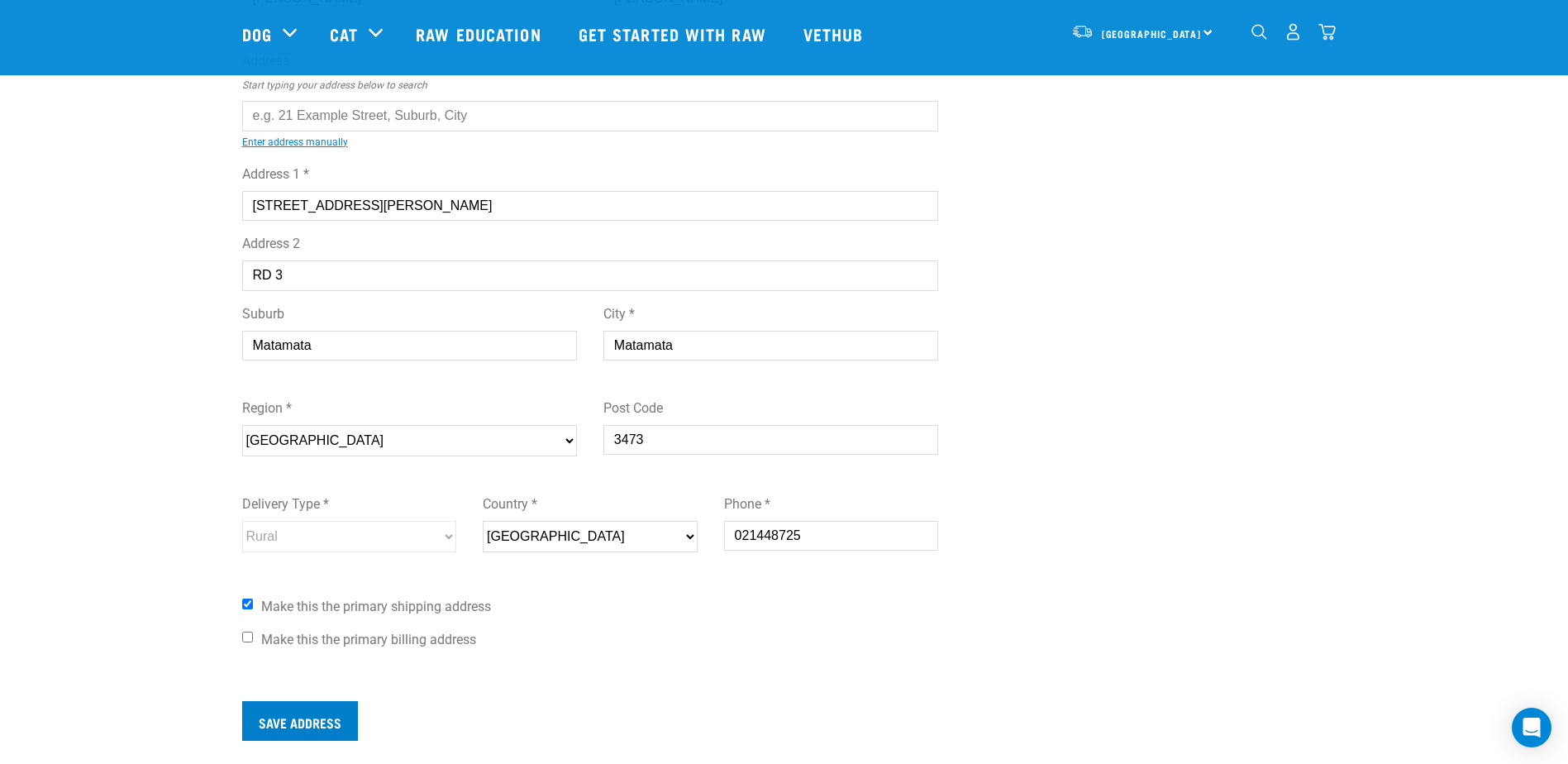
type input "Matamata"
click at [317, 722] on input "Save Address" at bounding box center [299, 720] width 116 height 40
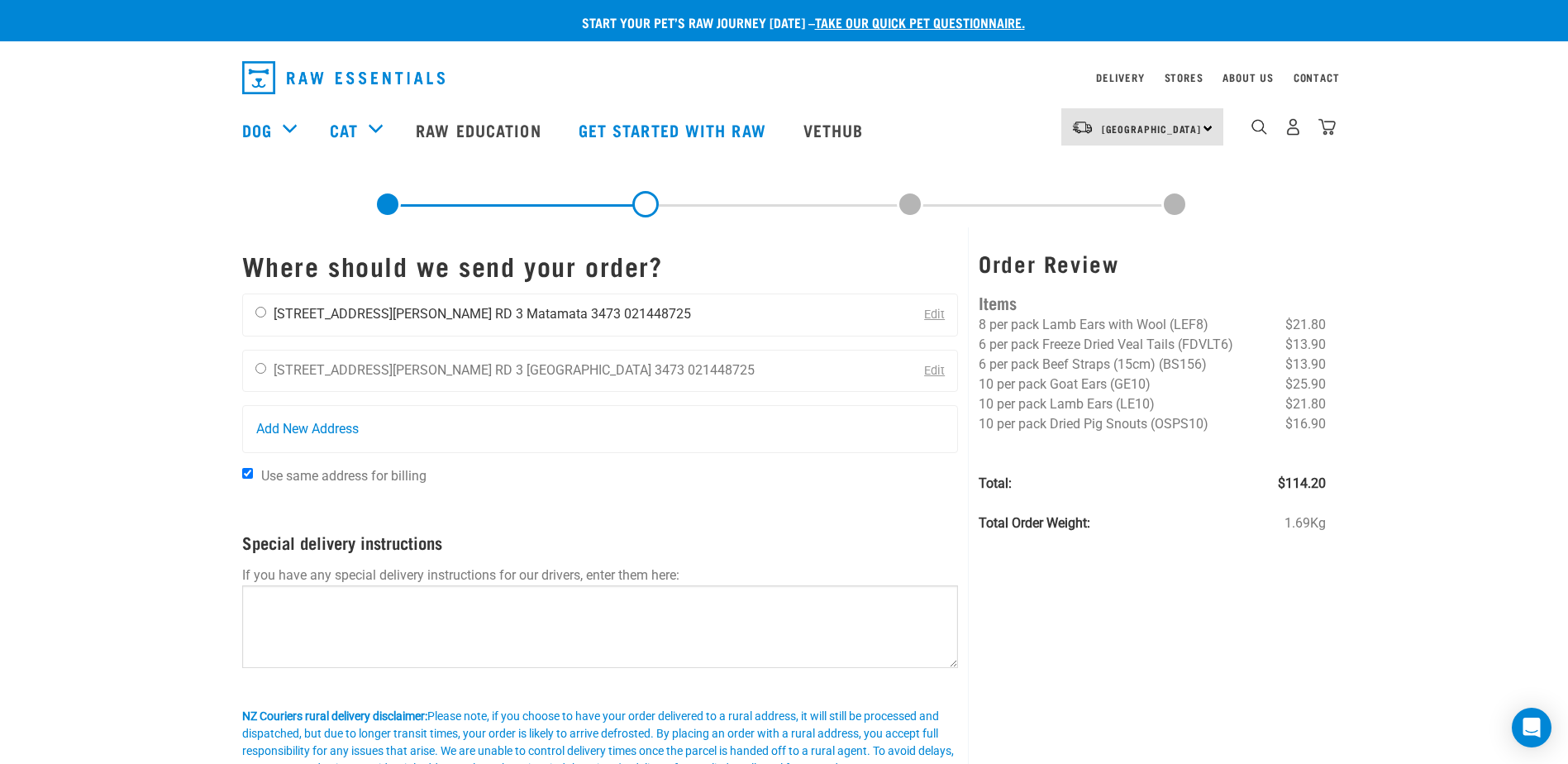
click at [258, 306] on input "radio" at bounding box center [261, 311] width 11 height 11
radio input "true"
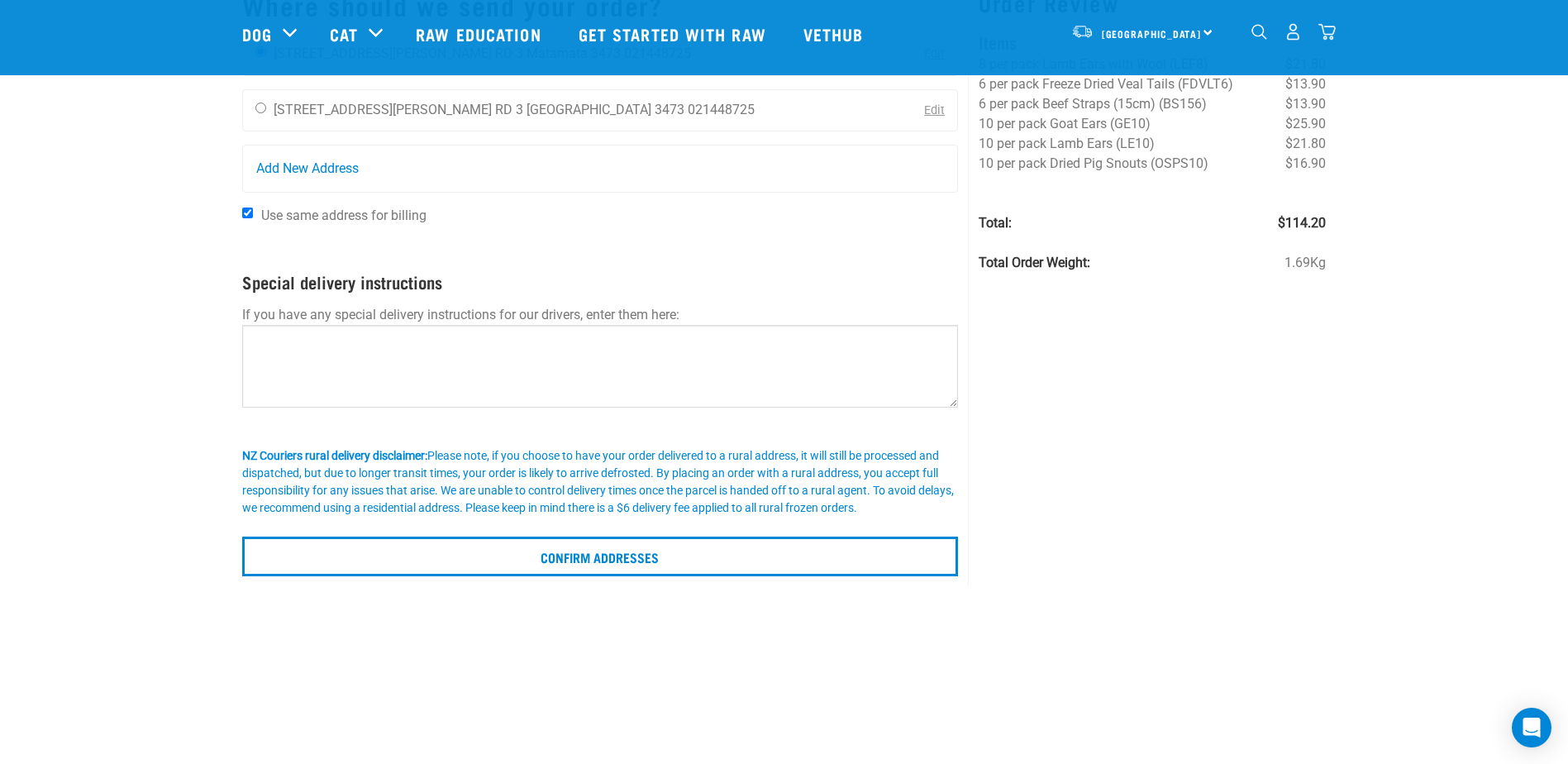
scroll to position [165, 0]
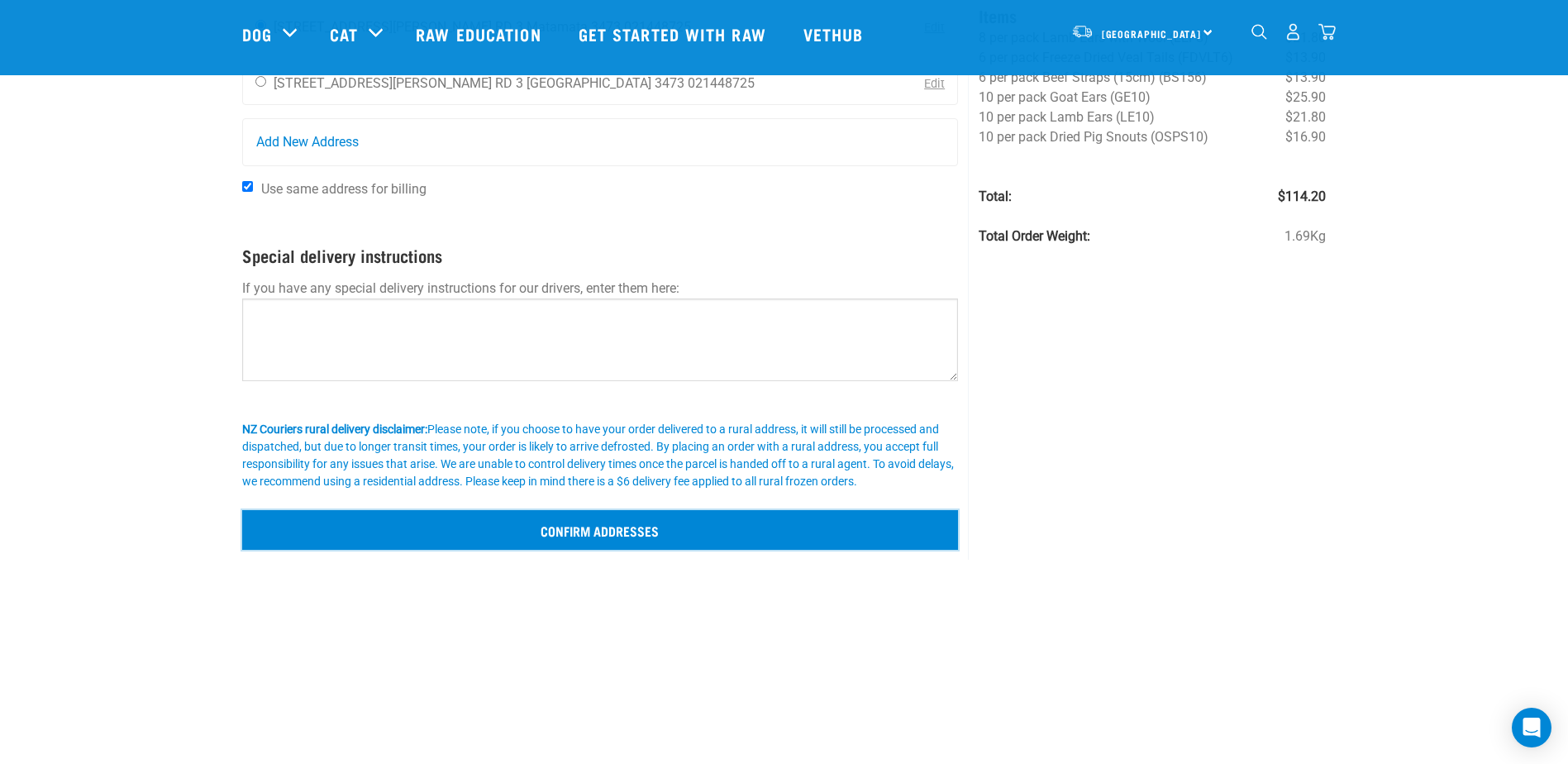
click at [690, 532] on input "Confirm addresses" at bounding box center [600, 530] width 716 height 40
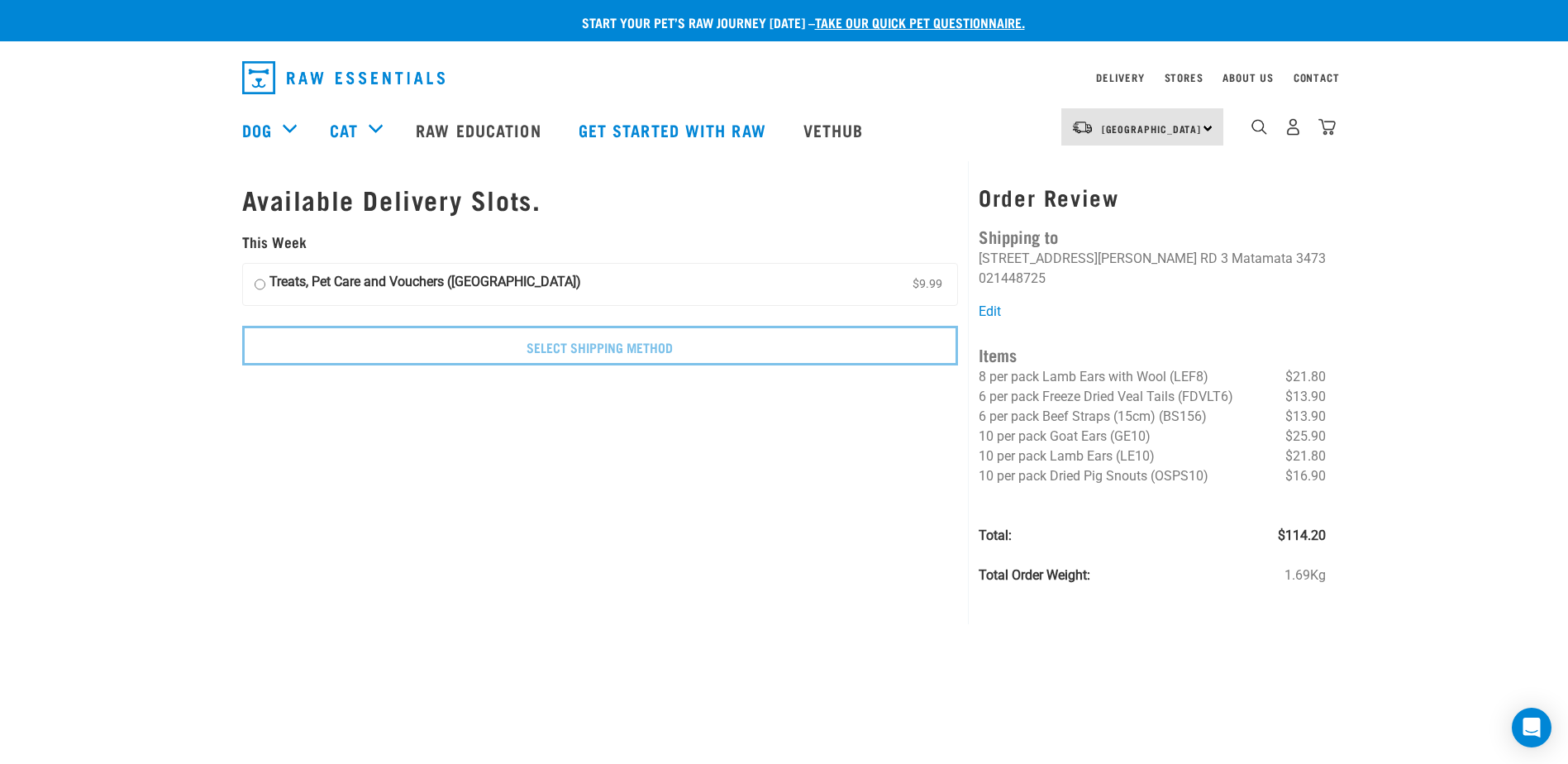
click at [262, 284] on input "Treats, Pet Care and Vouchers ([GEOGRAPHIC_DATA]) $9.99" at bounding box center [260, 285] width 11 height 25
radio input "true"
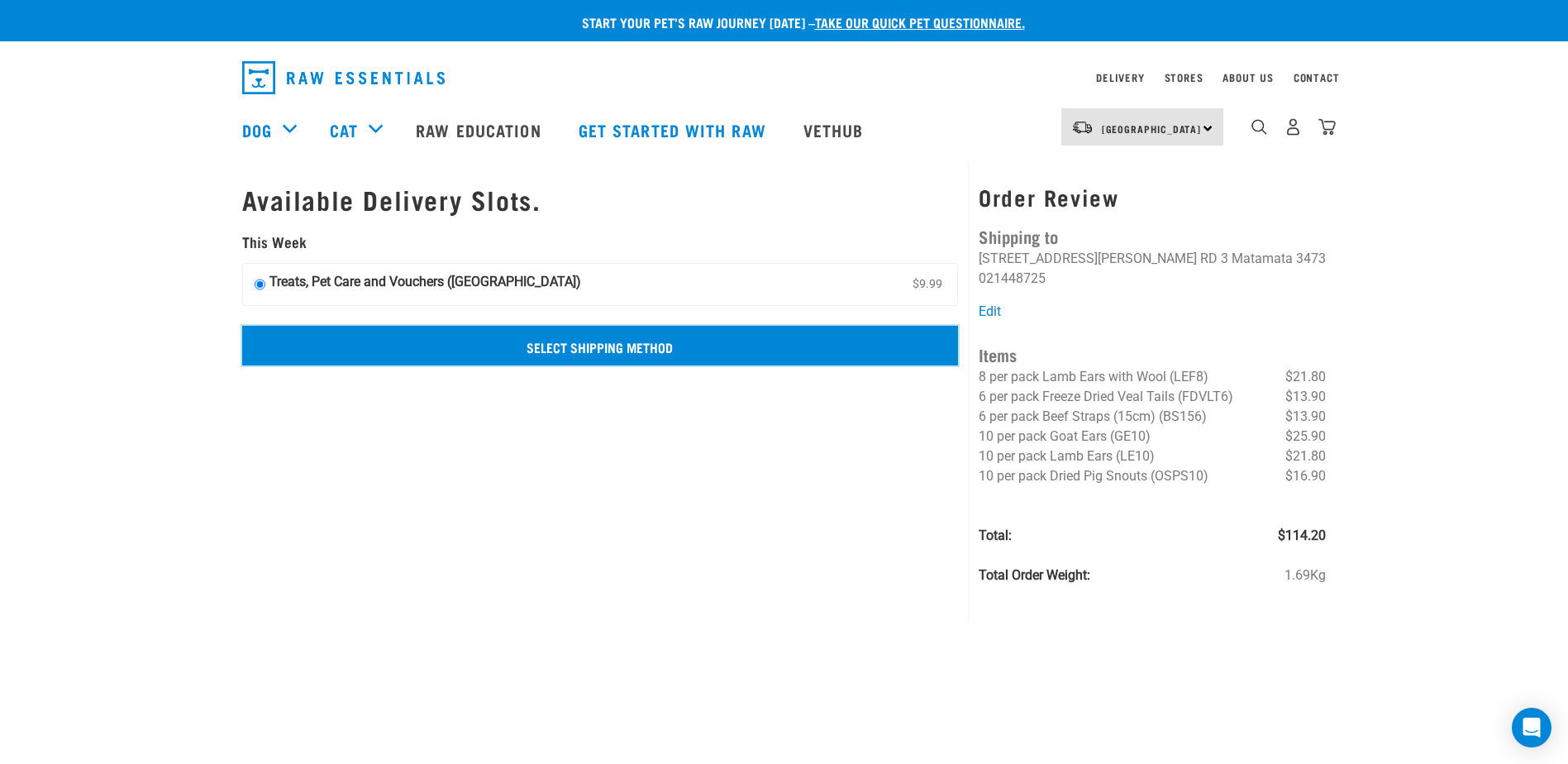
click at [692, 349] on input "Select Shipping Method" at bounding box center [600, 345] width 716 height 40
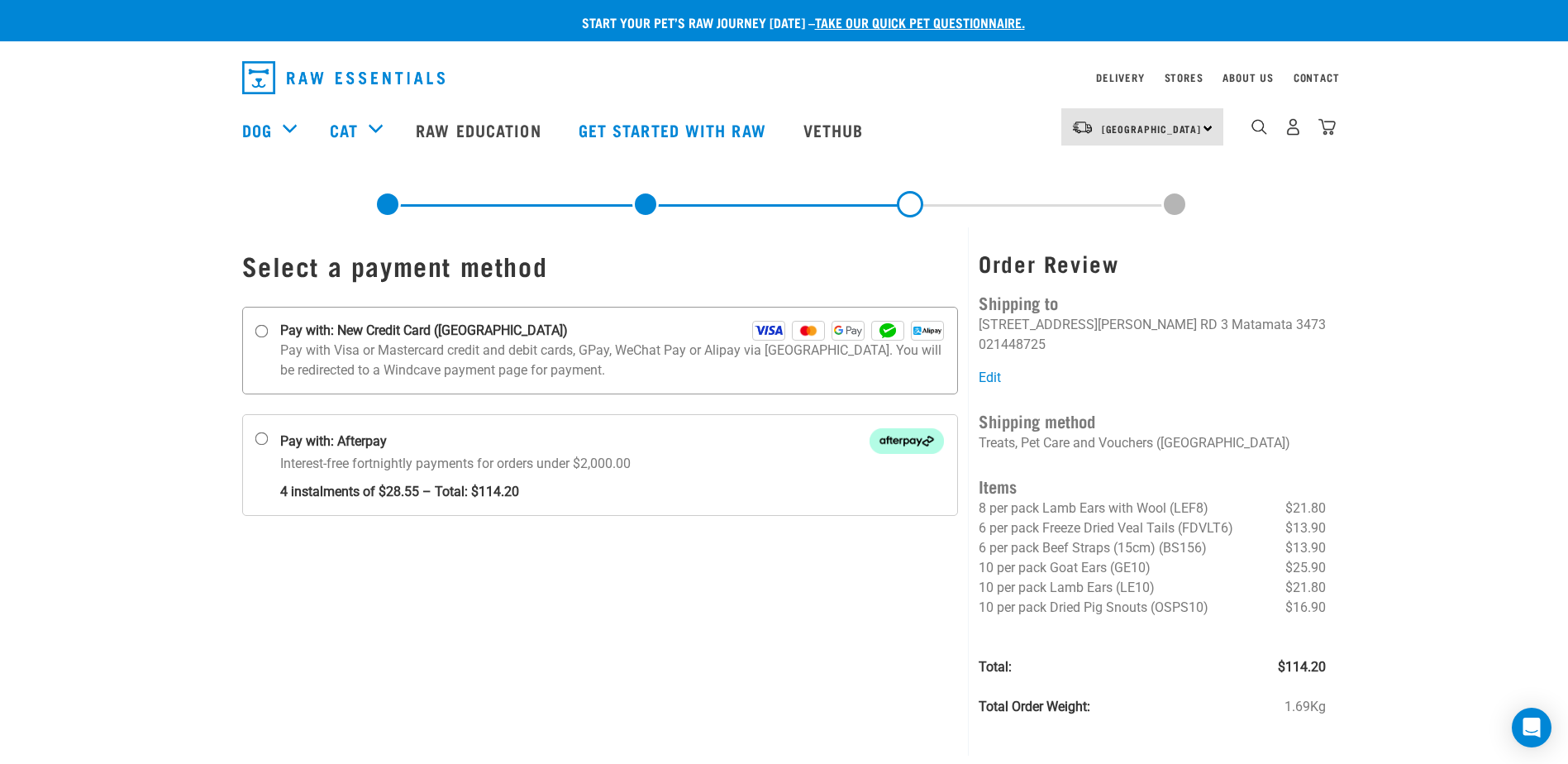
click at [257, 330] on input "Pay with: New Credit Card ([GEOGRAPHIC_DATA])" at bounding box center [261, 331] width 14 height 14
radio input "true"
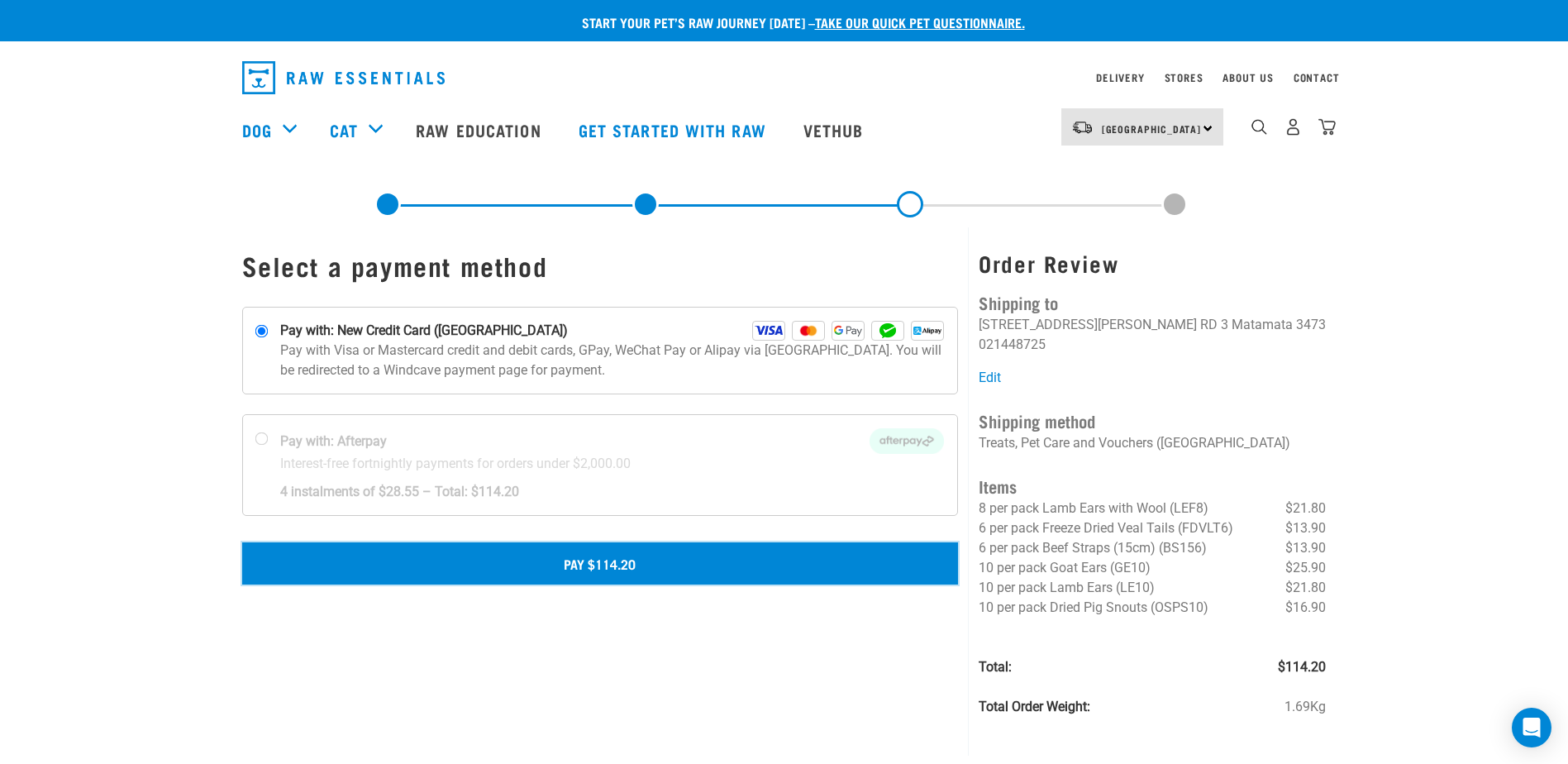
click at [744, 569] on button "Pay $114.20" at bounding box center [600, 563] width 716 height 42
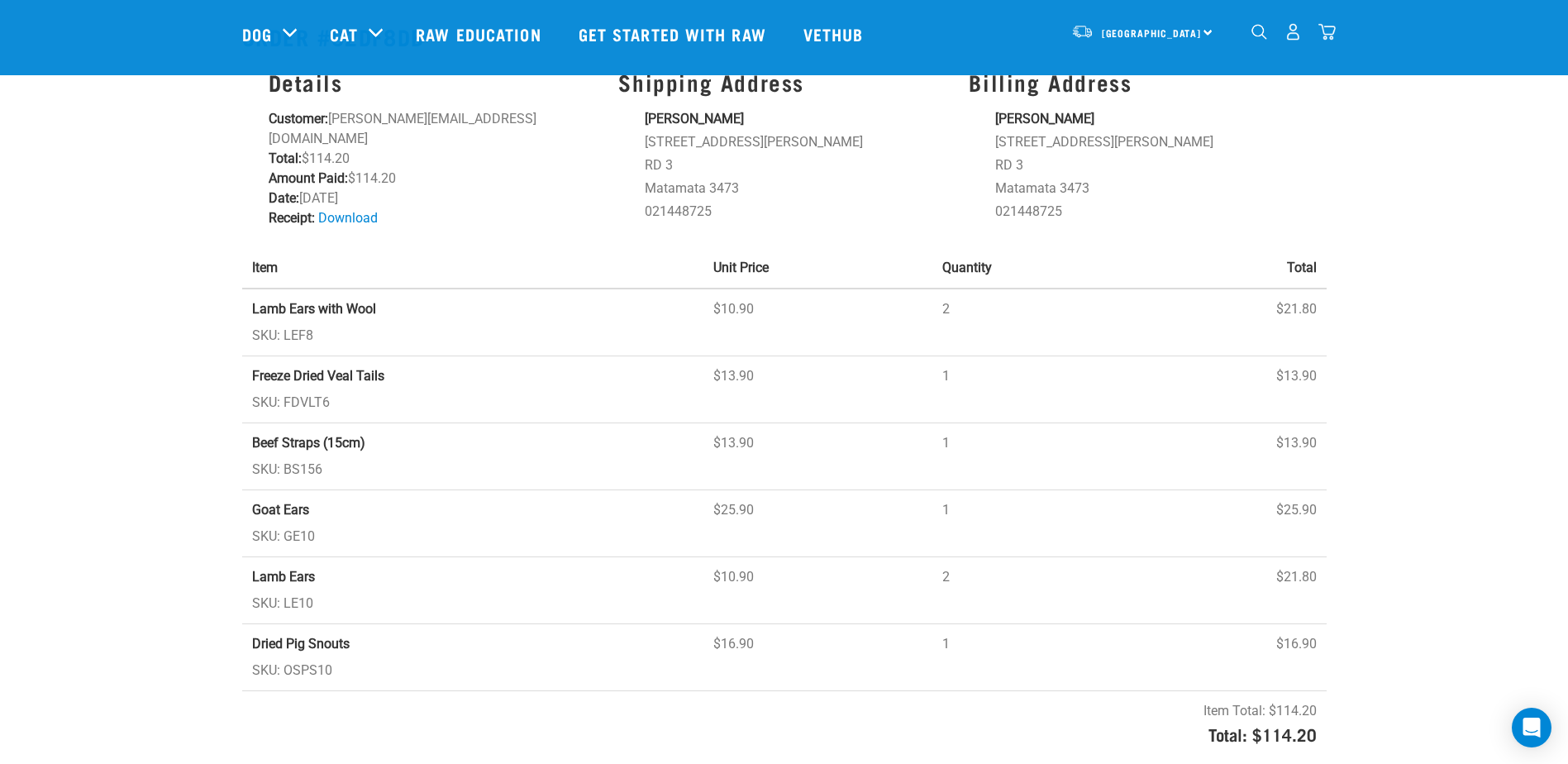
scroll to position [83, 0]
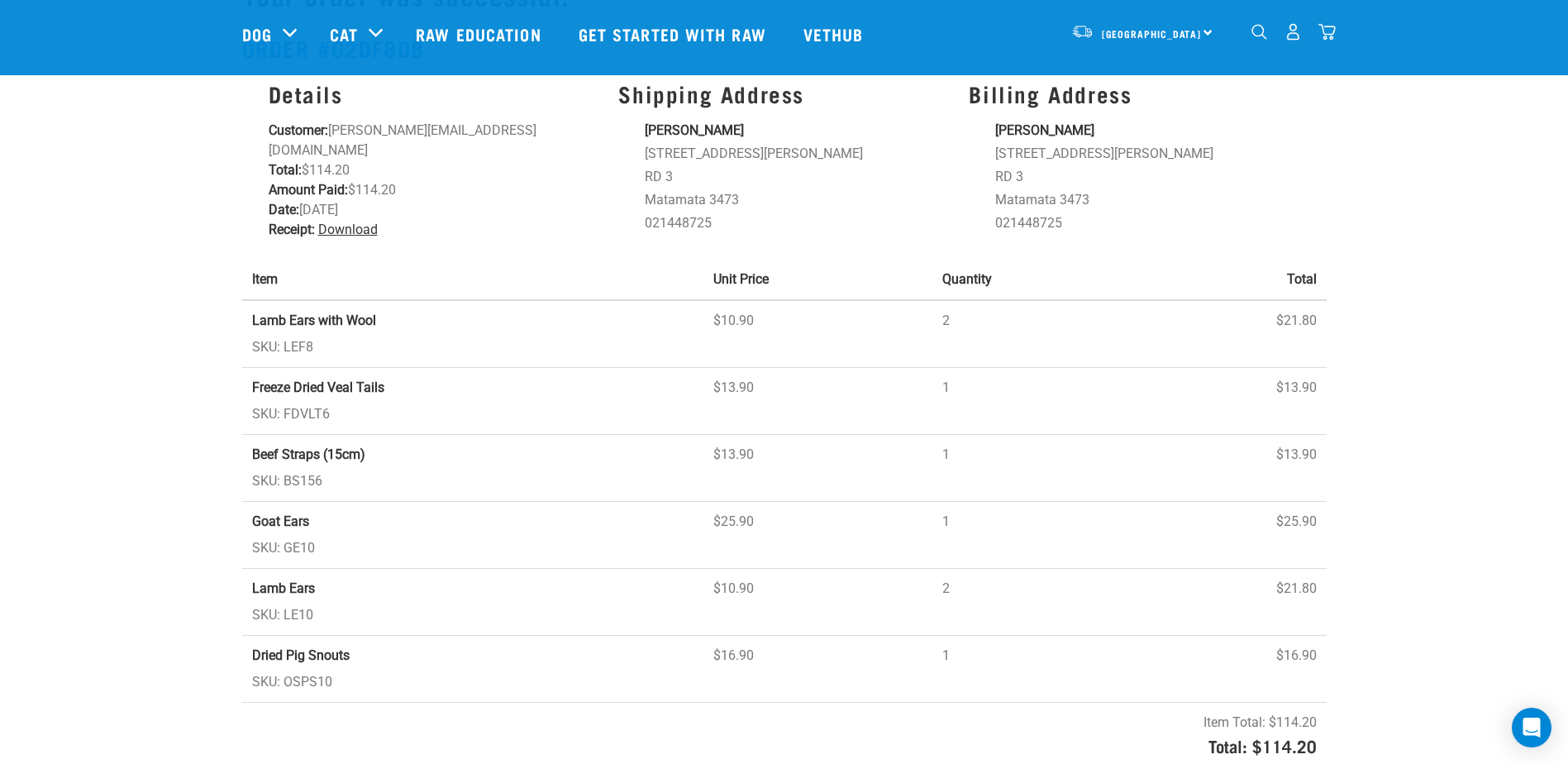
click at [371, 222] on link "Download" at bounding box center [347, 229] width 59 height 16
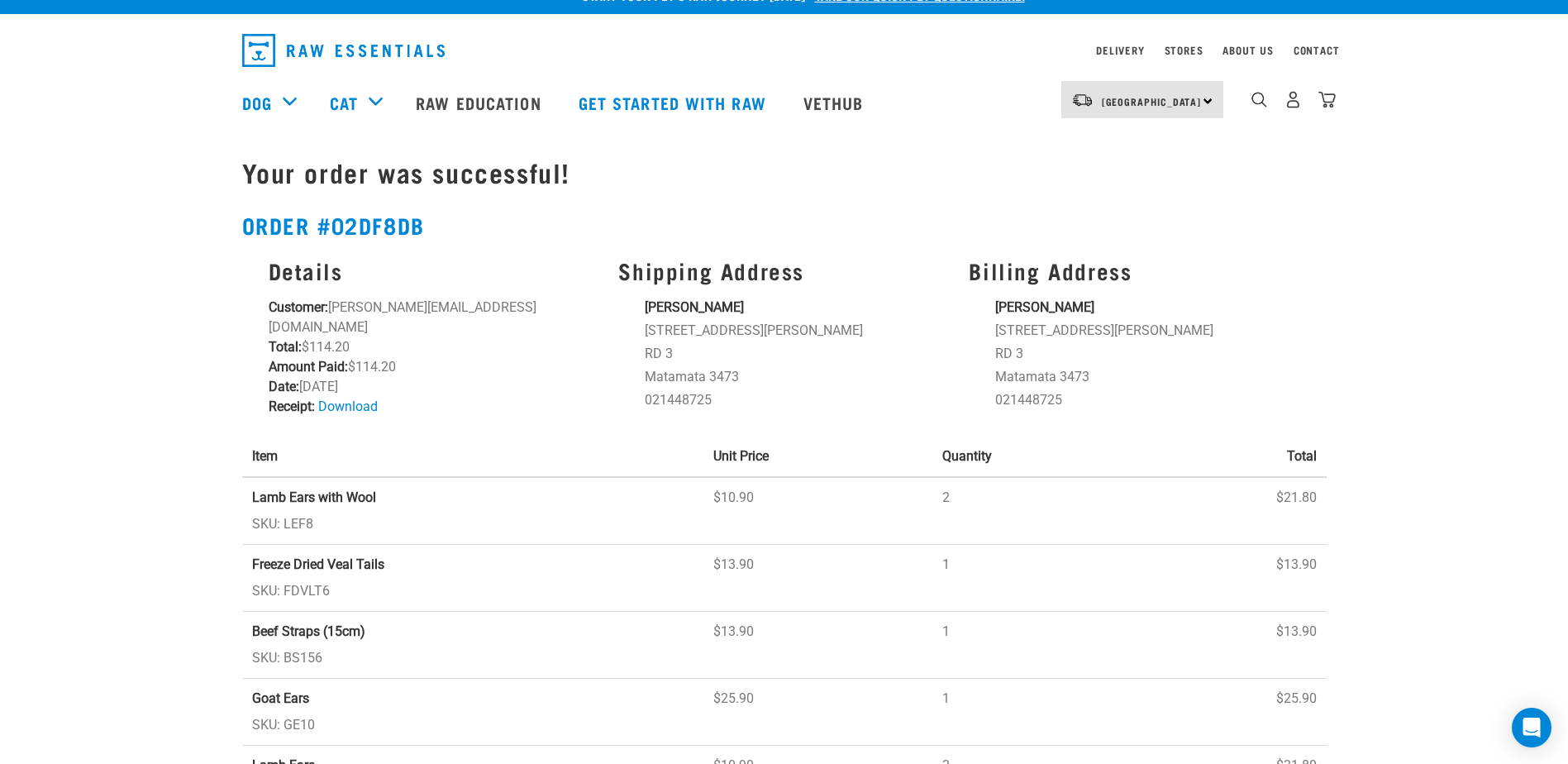
scroll to position [11, 0]
